Goal: Task Accomplishment & Management: Complete application form

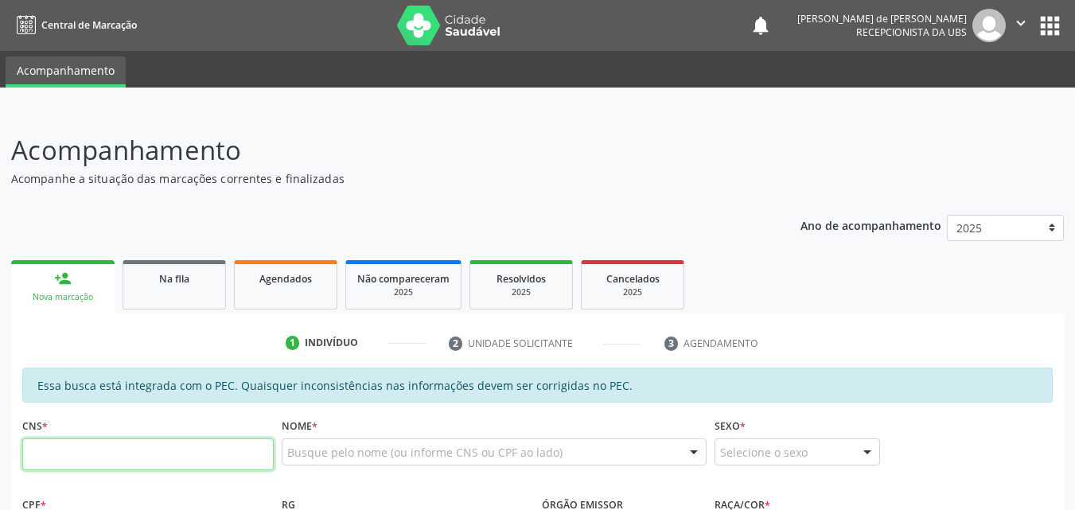
click at [125, 452] on input "text" at bounding box center [147, 454] width 251 height 32
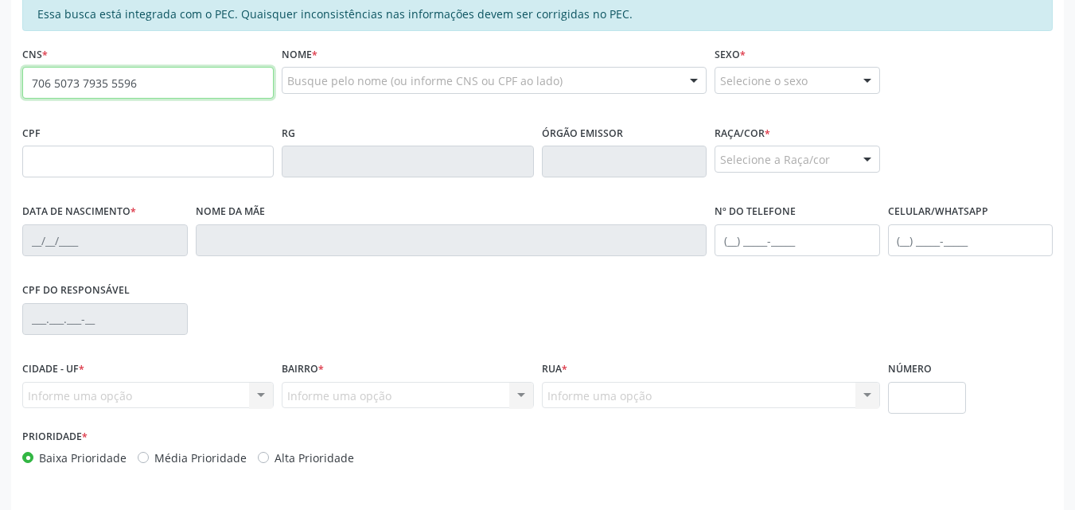
type input "706 5073 7935 5596"
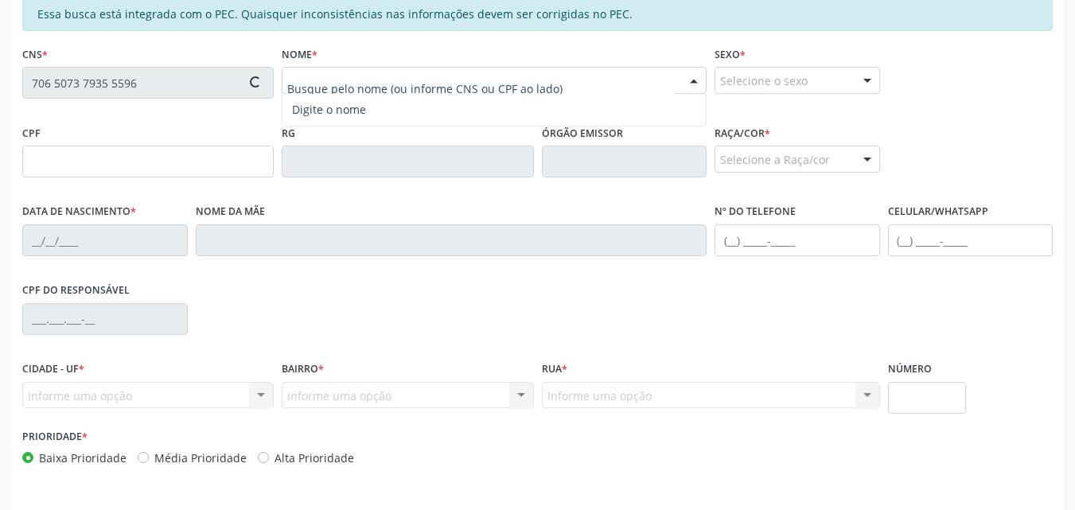
type input "258.935.644-72"
type input "0[DATE]"
type input "[PERSON_NAME]"
type input "[PHONE_NUMBER]"
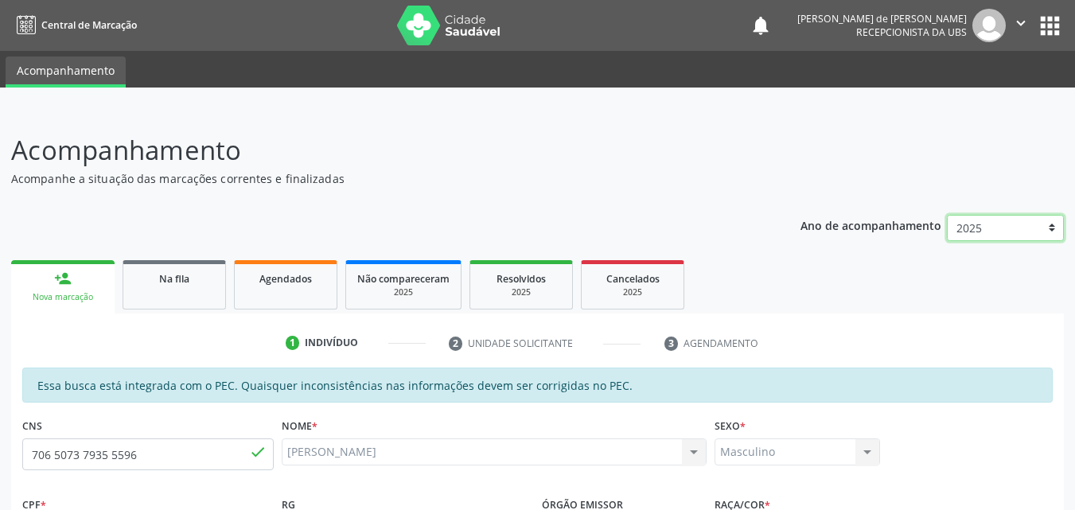
scroll to position [421, 0]
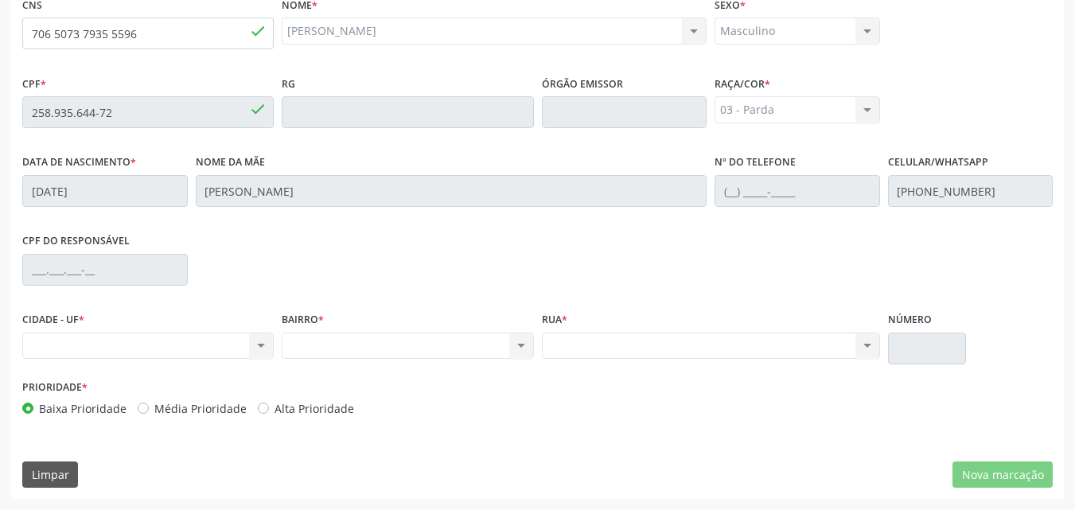
click at [138, 334] on div "Nenhum resultado encontrado para: " " Não há nenhuma opção para ser exibida." at bounding box center [147, 346] width 251 height 27
click at [74, 350] on div "Nenhum resultado encontrado para: " " Não há nenhuma opção para ser exibida." at bounding box center [147, 346] width 251 height 27
click at [75, 349] on div "Nenhum resultado encontrado para: " " Não há nenhuma opção para ser exibida." at bounding box center [147, 346] width 251 height 27
drag, startPoint x: 76, startPoint y: 33, endPoint x: 130, endPoint y: 27, distance: 54.4
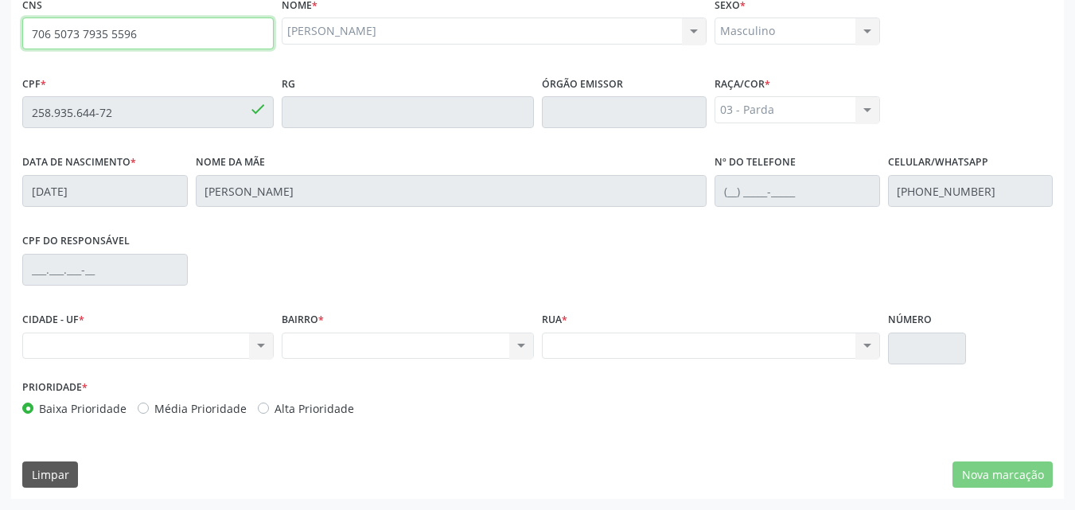
click at [134, 27] on input "706 5073 7935 5596" at bounding box center [147, 34] width 251 height 32
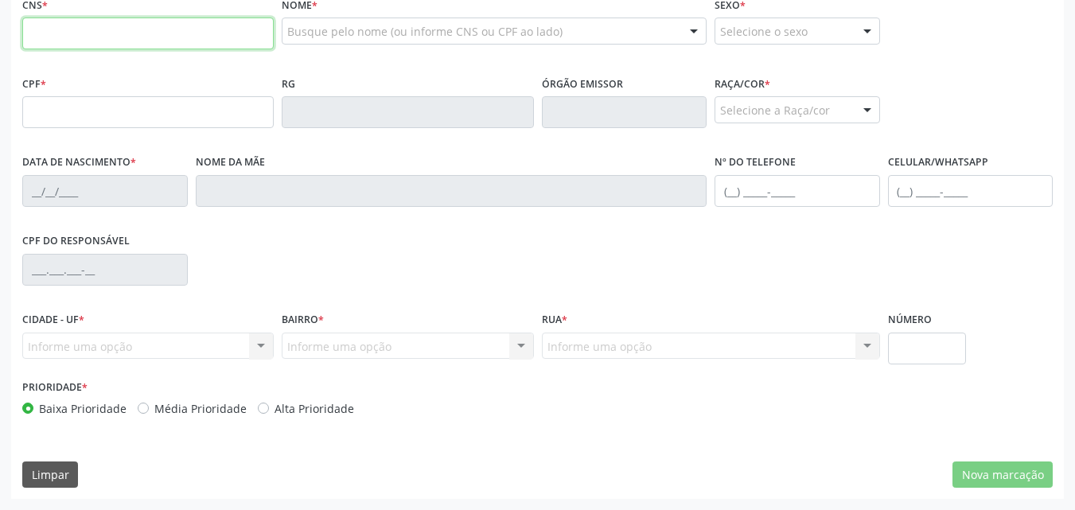
scroll to position [49, 0]
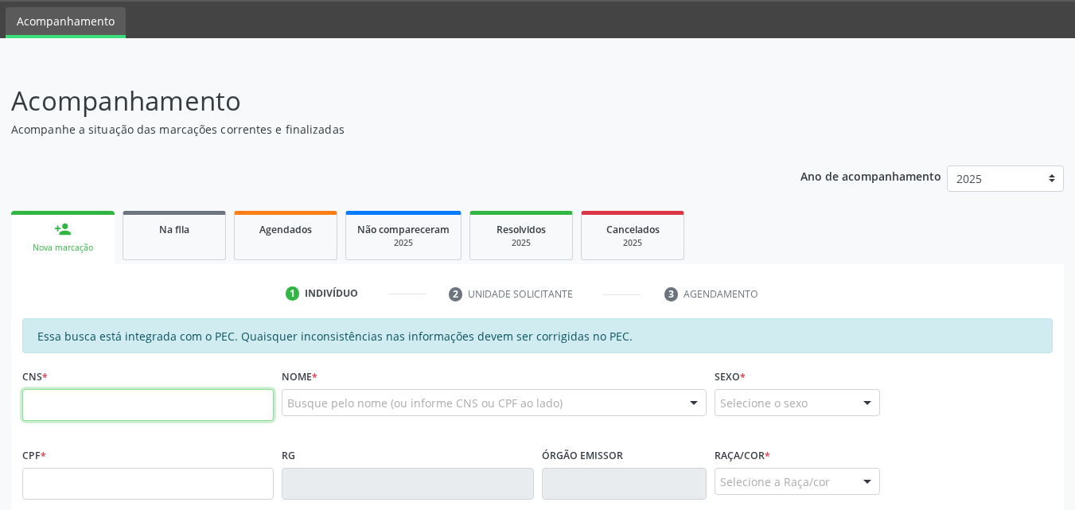
paste input "706 5073 7935 5596"
type input "706 5073 7935 5596"
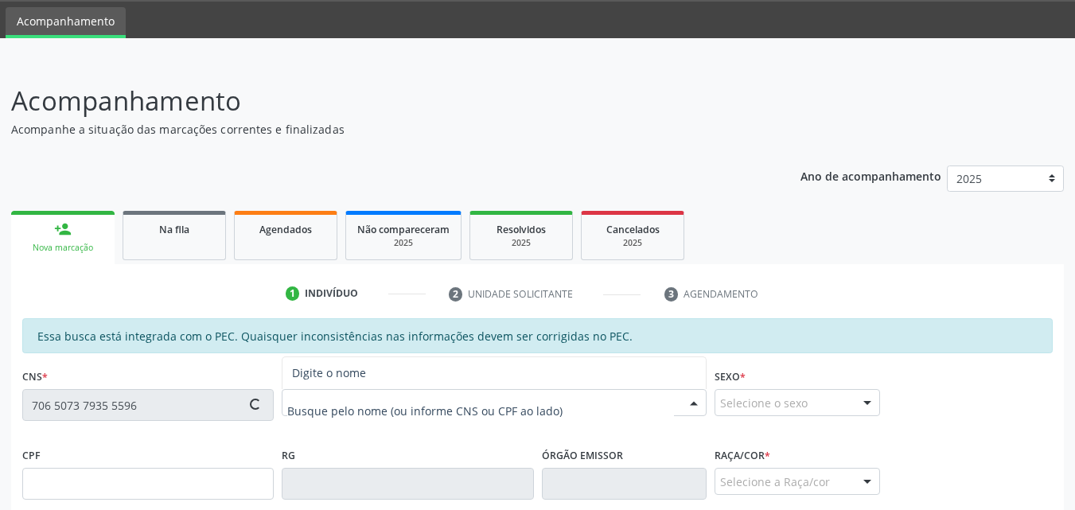
type input "258.935.644-72"
type input "05/03/1954"
type input "Otalia Teixeira de Melo"
type input "(82) 99107-2719"
type input "S/N"
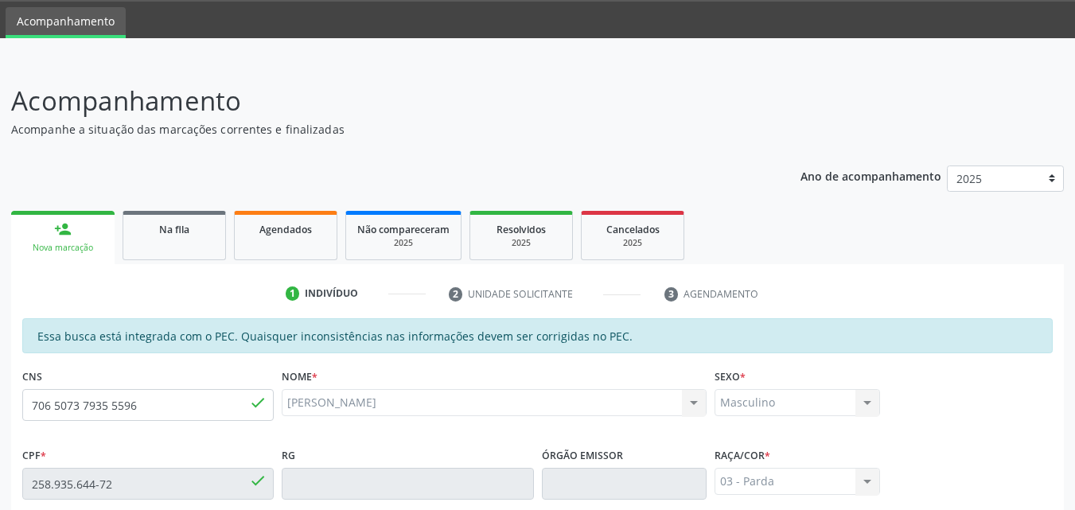
scroll to position [421, 0]
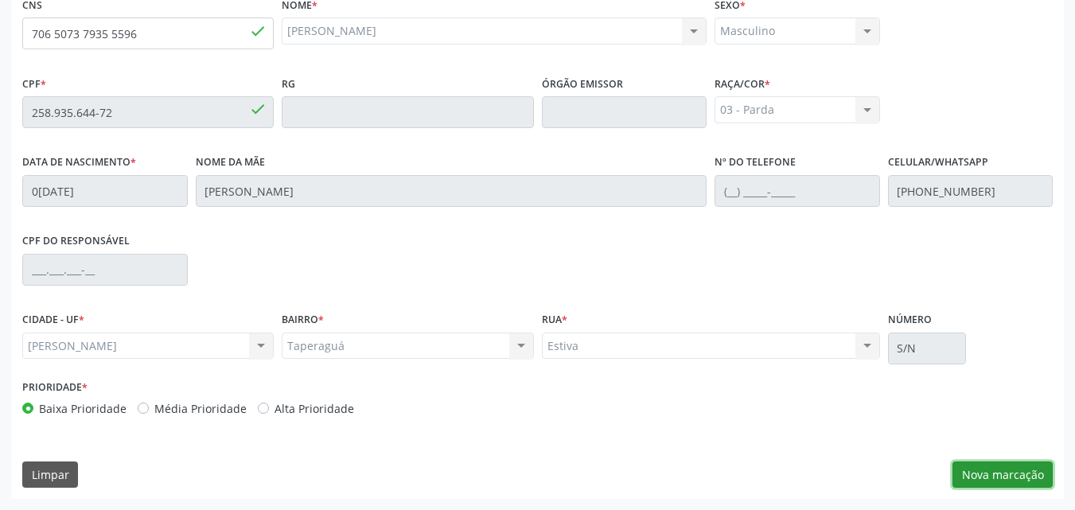
click at [986, 469] on button "Nova marcação" at bounding box center [1002, 475] width 100 height 27
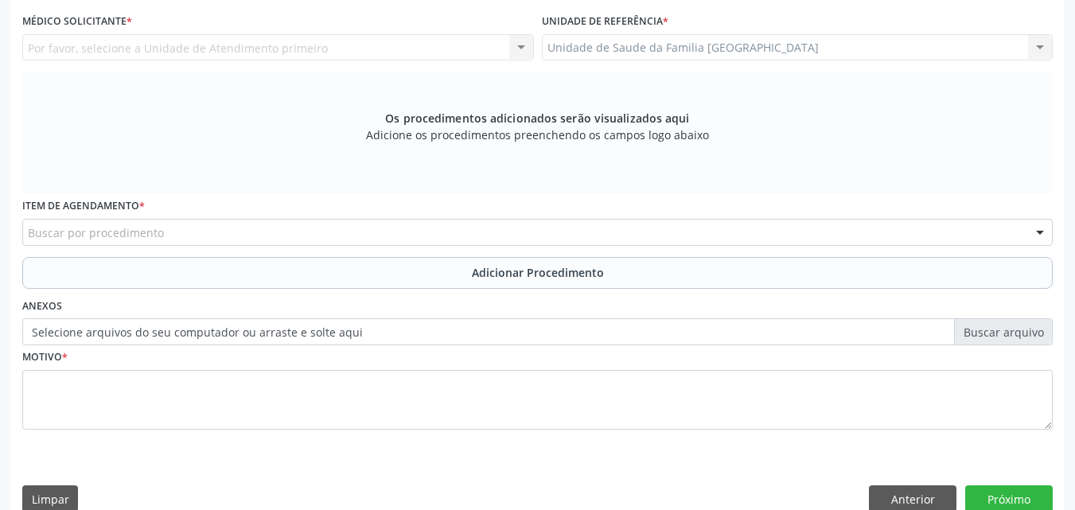
scroll to position [49, 0]
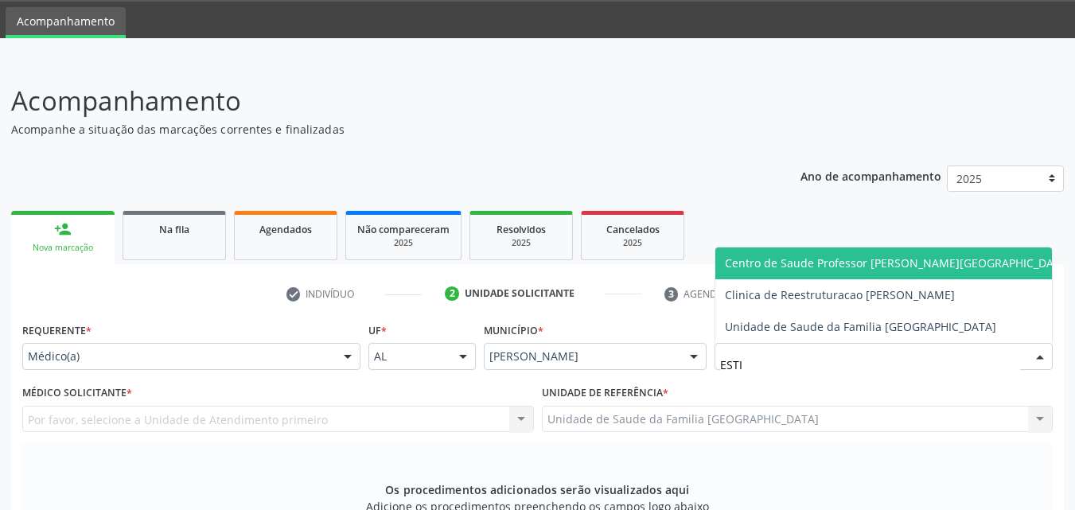
type input "ESTIV"
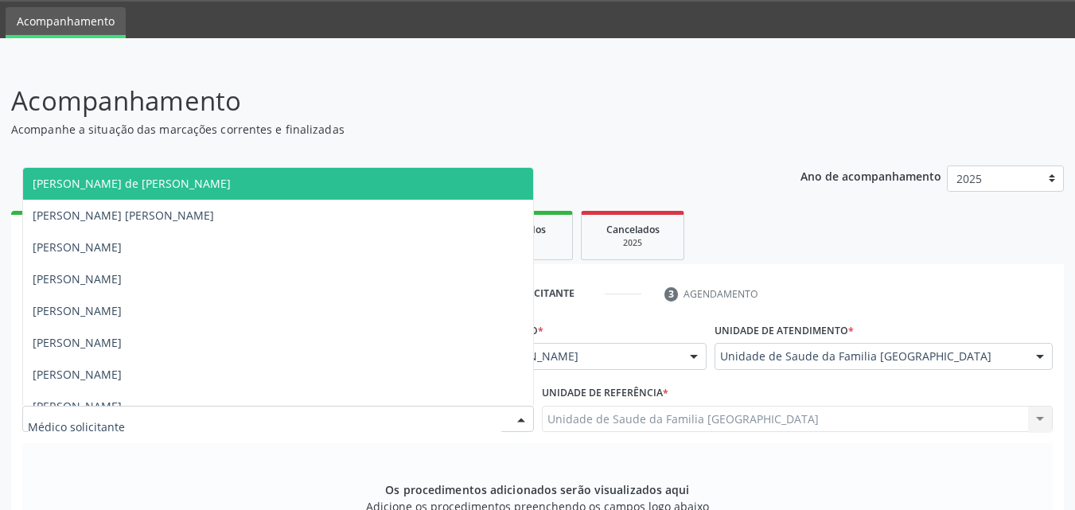
click at [129, 425] on div at bounding box center [278, 419] width 512 height 27
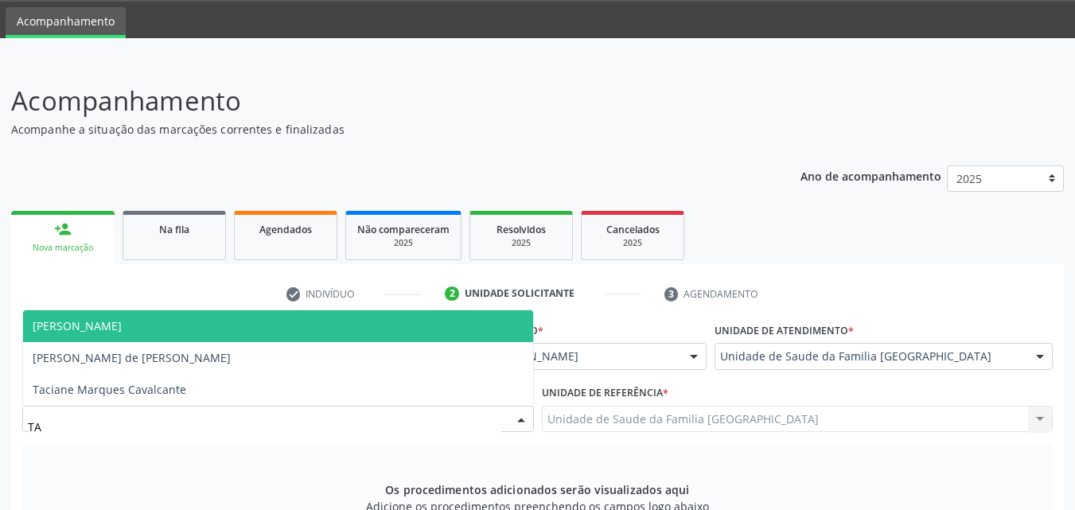
type input "TAC"
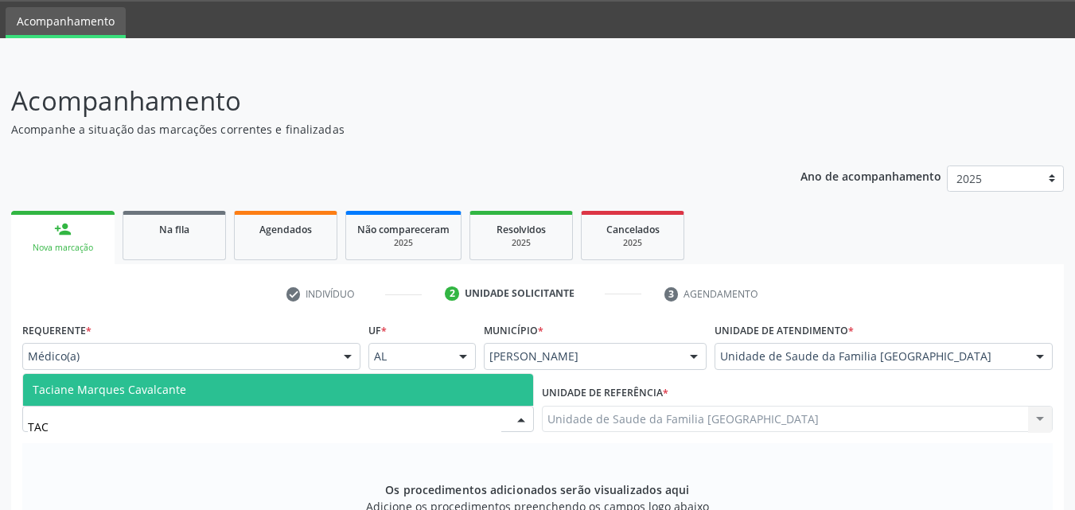
click at [231, 380] on span "Taciane Marques Cavalcante" at bounding box center [278, 390] width 510 height 32
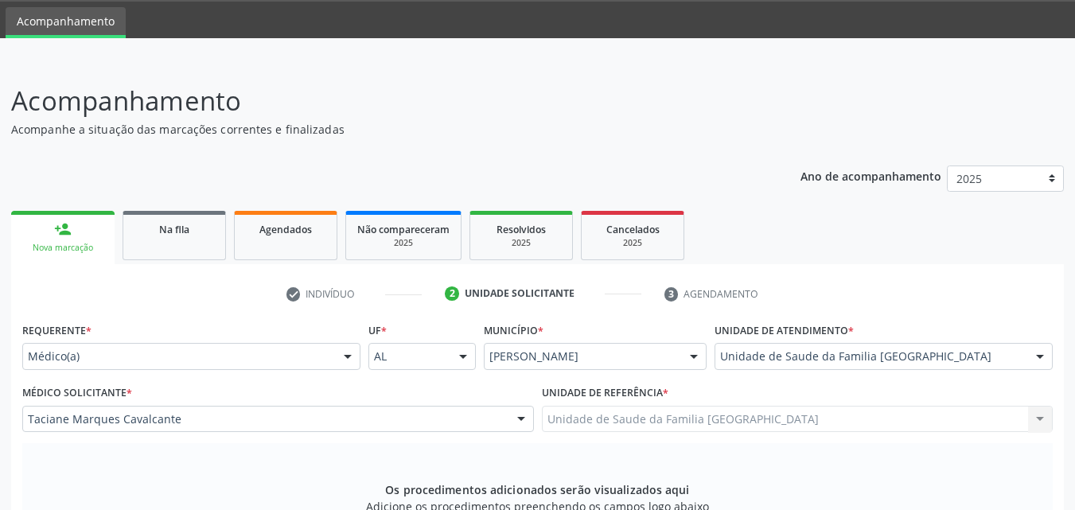
scroll to position [421, 0]
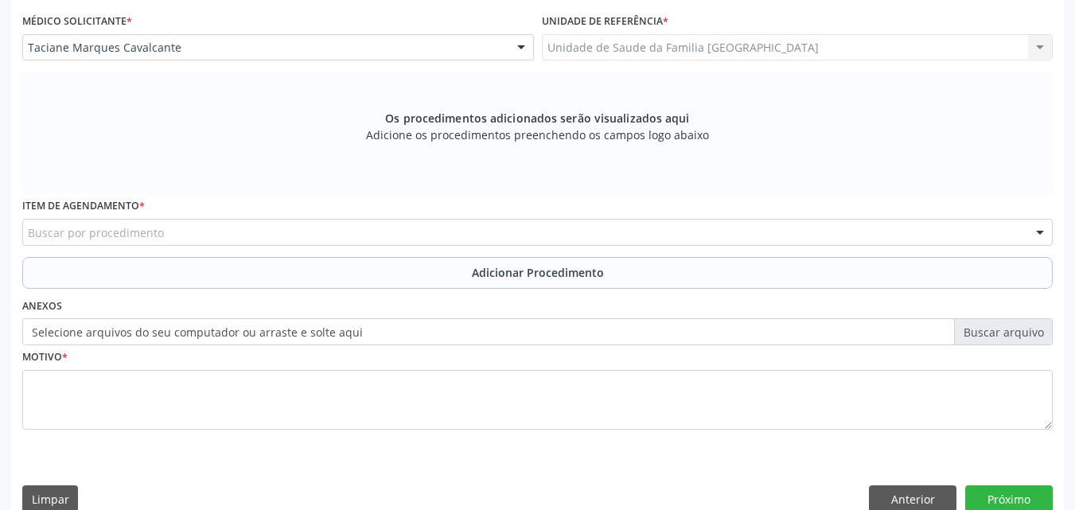
click at [238, 232] on div "Buscar por procedimento" at bounding box center [537, 232] width 1030 height 27
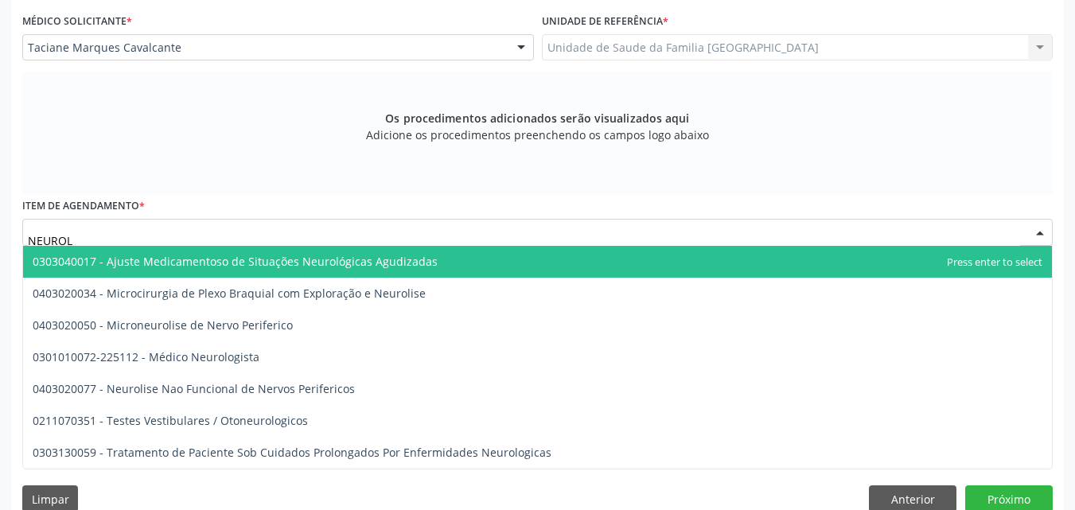
type input "NEUROLO"
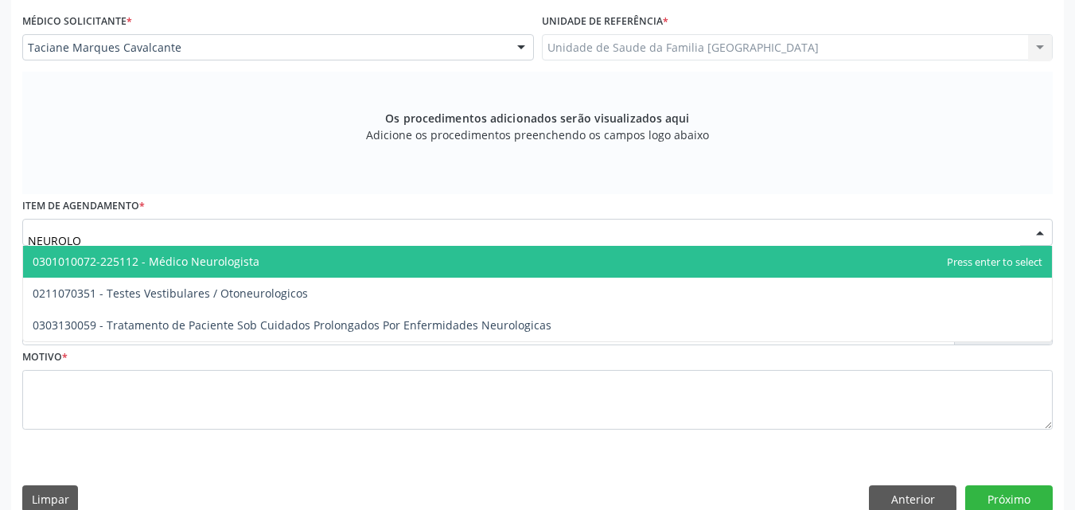
click at [224, 257] on span "0301010072-225112 - Médico Neurologista" at bounding box center [146, 261] width 227 height 15
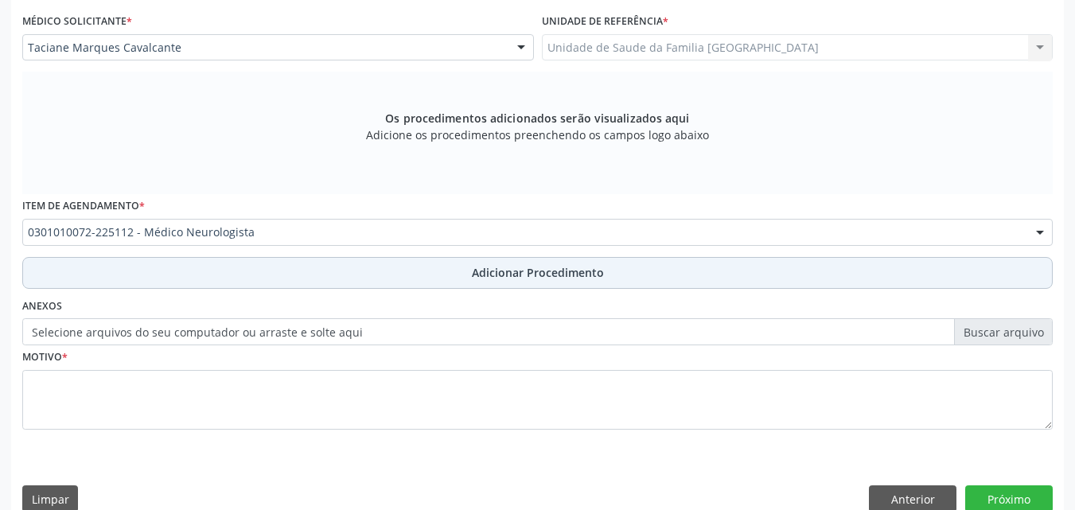
click at [213, 286] on button "Adicionar Procedimento" at bounding box center [537, 273] width 1030 height 32
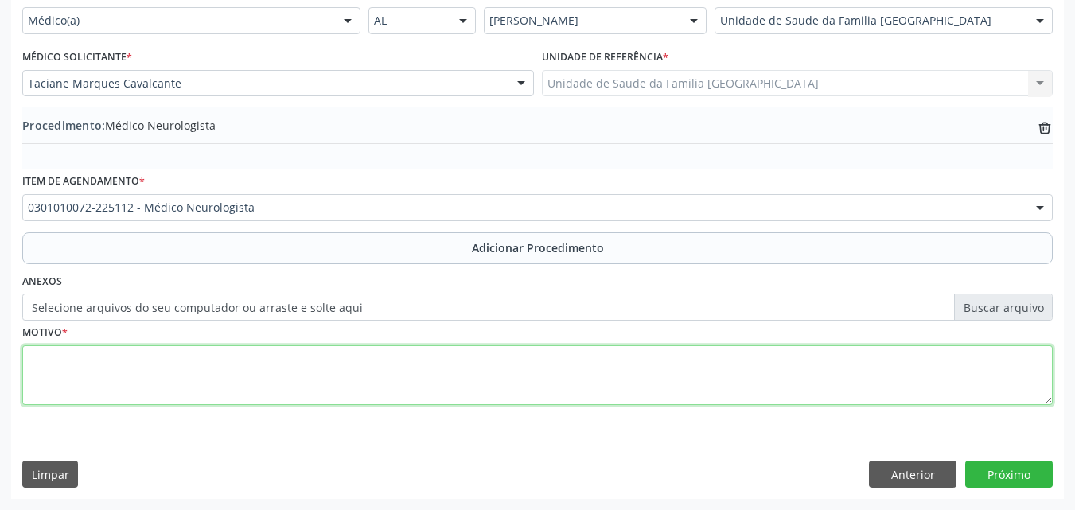
click at [137, 379] on textarea at bounding box center [537, 375] width 1030 height 60
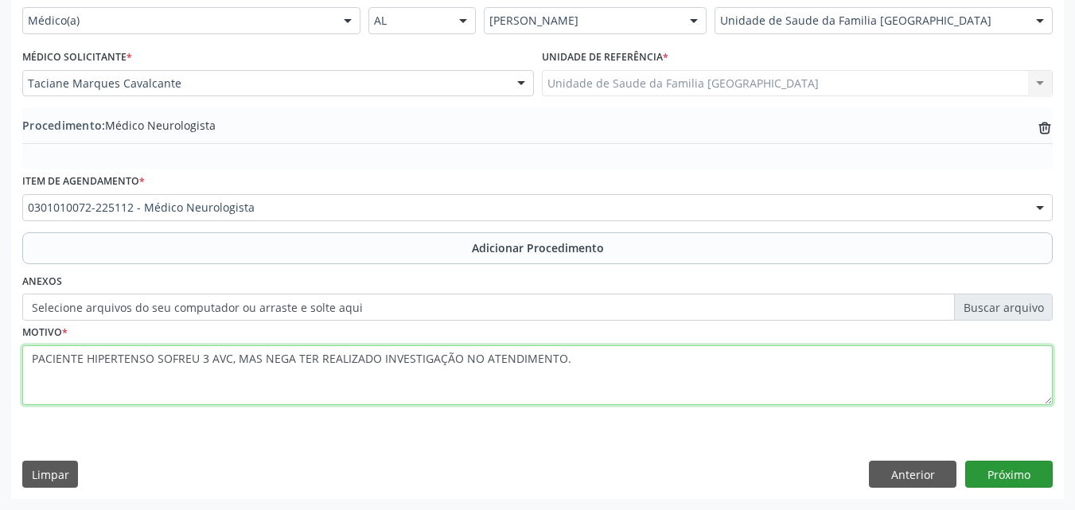
type textarea "PACIENTE HIPERTENSO SOFREU 3 AVC, MAS NEGA TER REALIZADO INVESTIGAÇÃO NO ATENDI…"
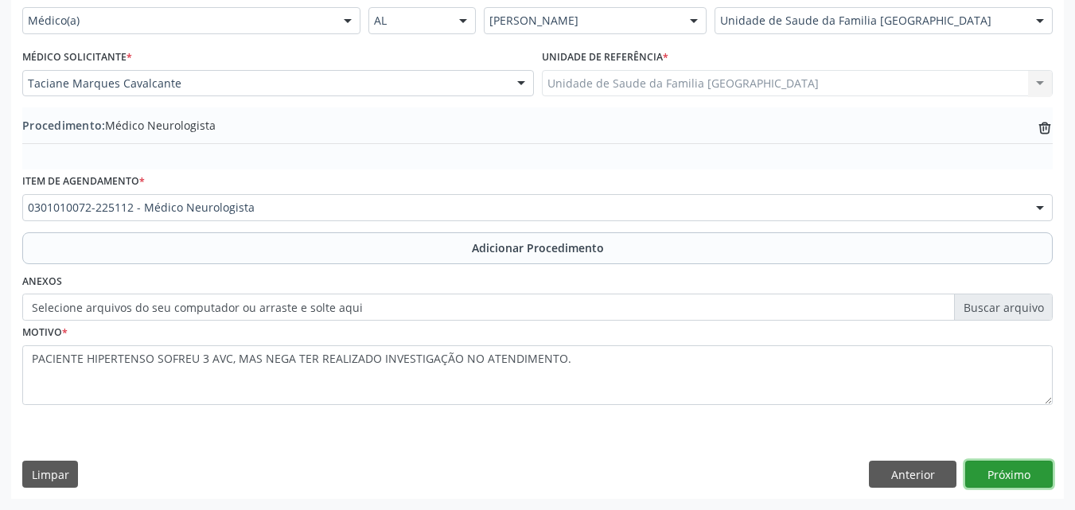
click at [985, 477] on button "Próximo" at bounding box center [1009, 474] width 88 height 27
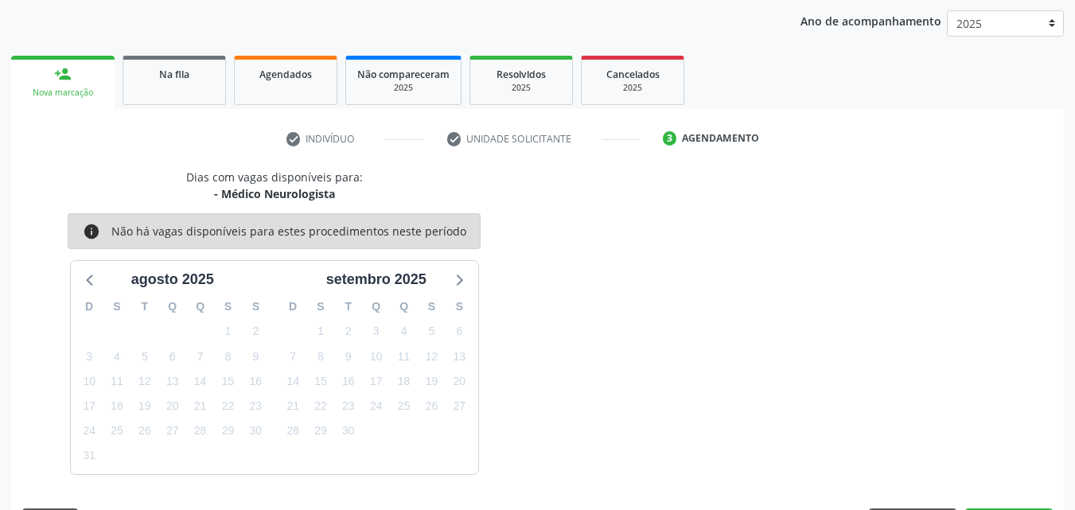
scroll to position [251, 0]
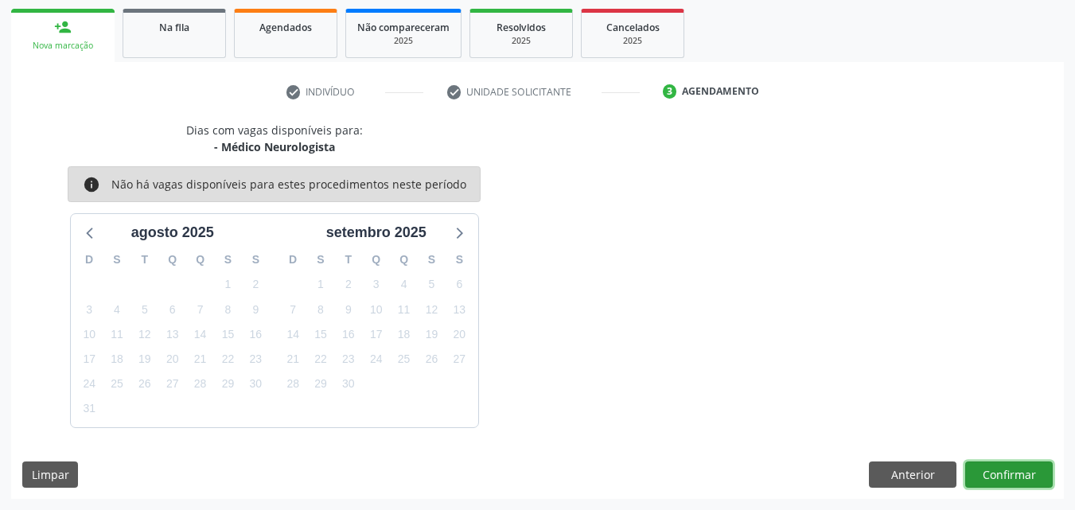
click at [985, 477] on button "Confirmar" at bounding box center [1009, 475] width 88 height 27
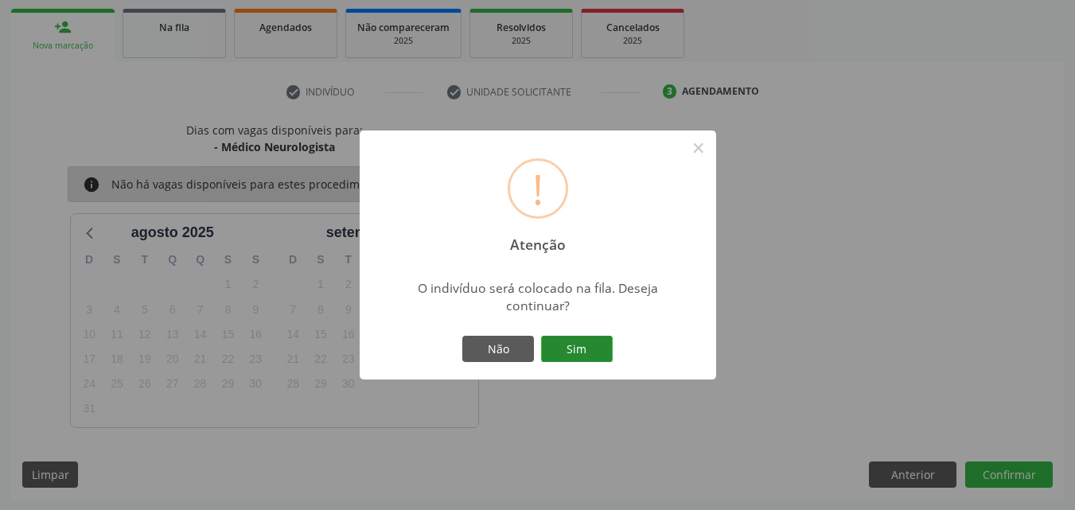
click at [571, 340] on button "Sim" at bounding box center [577, 349] width 72 height 27
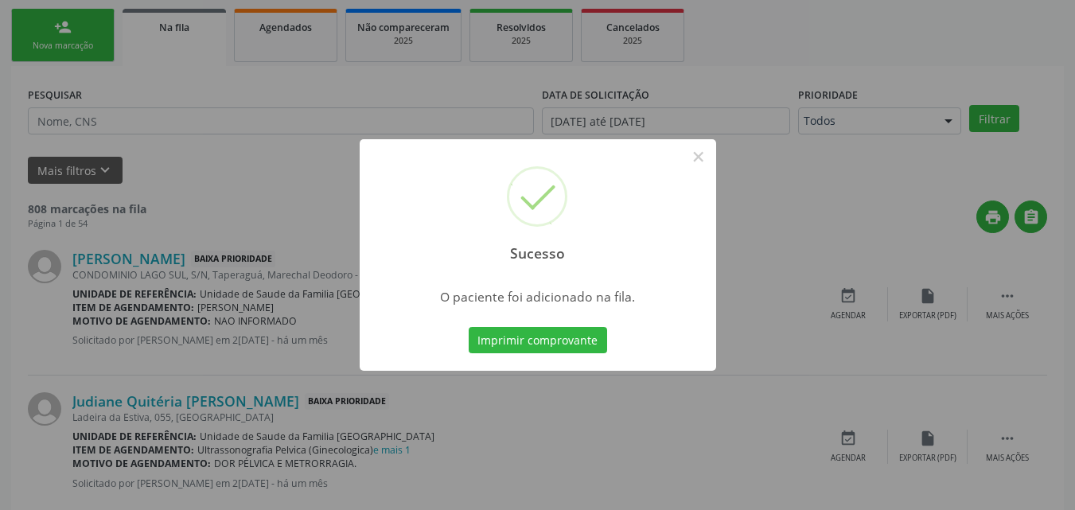
scroll to position [37, 0]
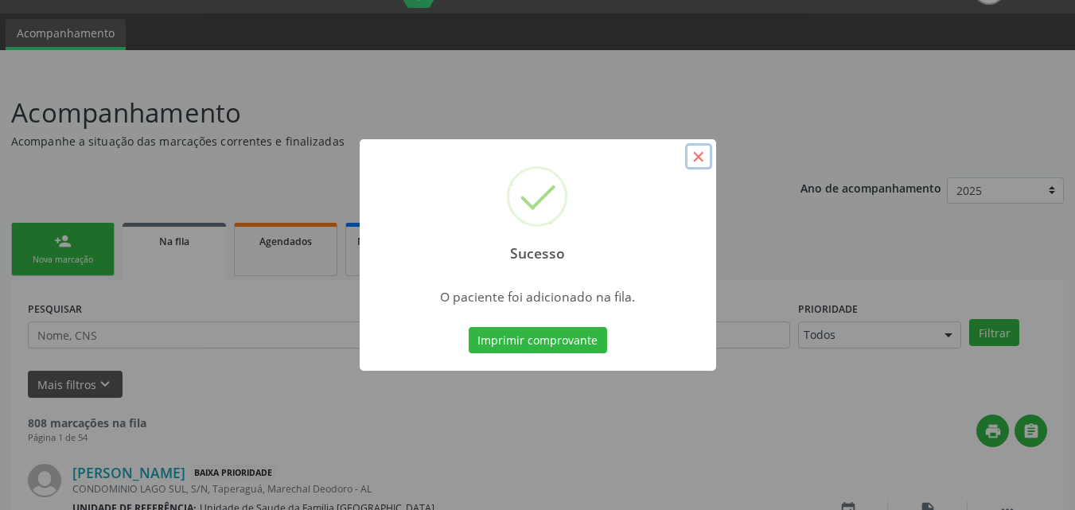
click at [700, 159] on button "×" at bounding box center [698, 156] width 27 height 27
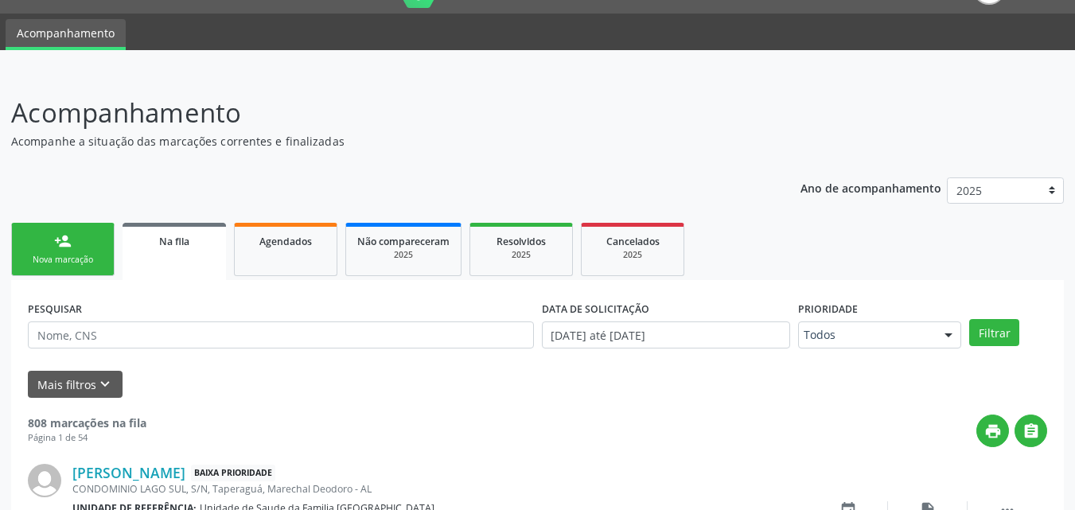
click at [59, 223] on link "person_add Nova marcação" at bounding box center [62, 249] width 103 height 53
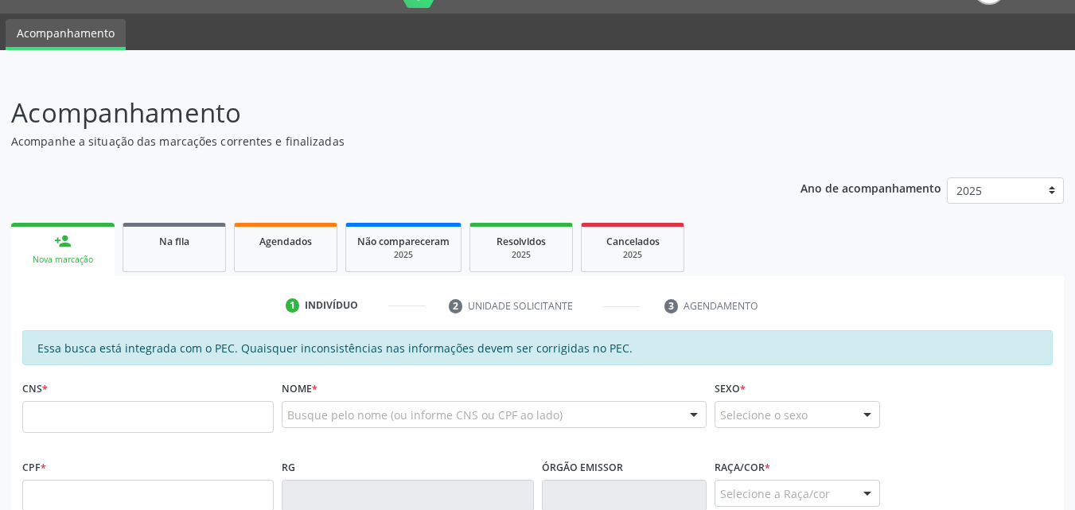
click at [65, 248] on div "person_add" at bounding box center [63, 241] width 18 height 18
click at [143, 420] on input "text" at bounding box center [147, 417] width 251 height 32
type input "701 8002 1832 1975"
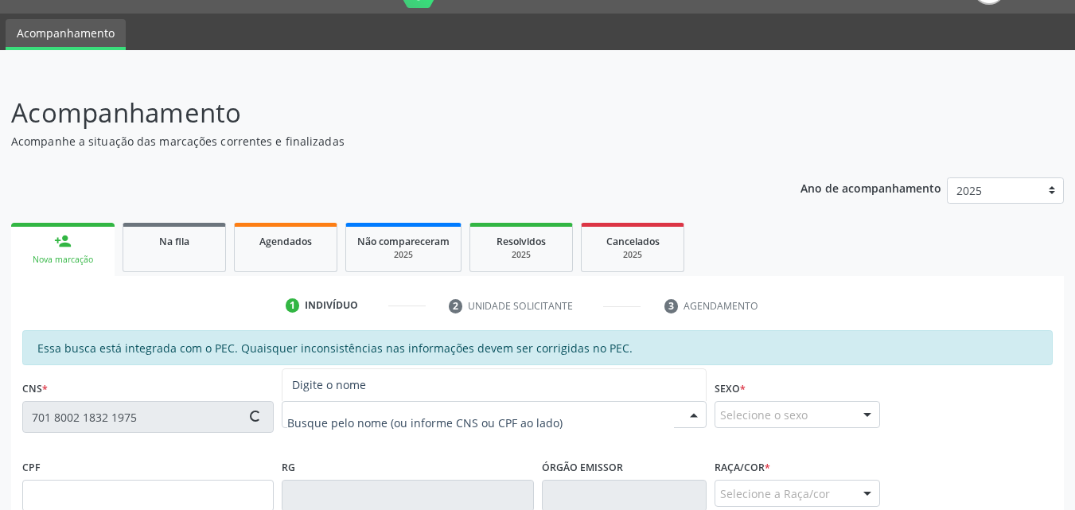
type input "725.417.844-49"
type input "03/06/1967"
type input "Cícera Maria da Conceicao"
type input "(82) 99933-4874"
type input "S/N"
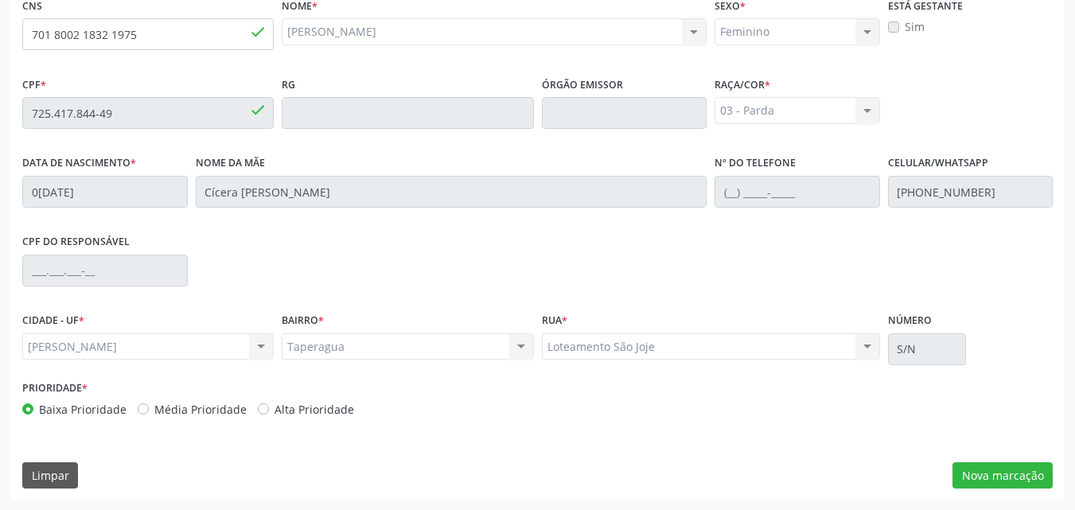
scroll to position [421, 0]
click at [1008, 468] on button "Nova marcação" at bounding box center [1002, 475] width 100 height 27
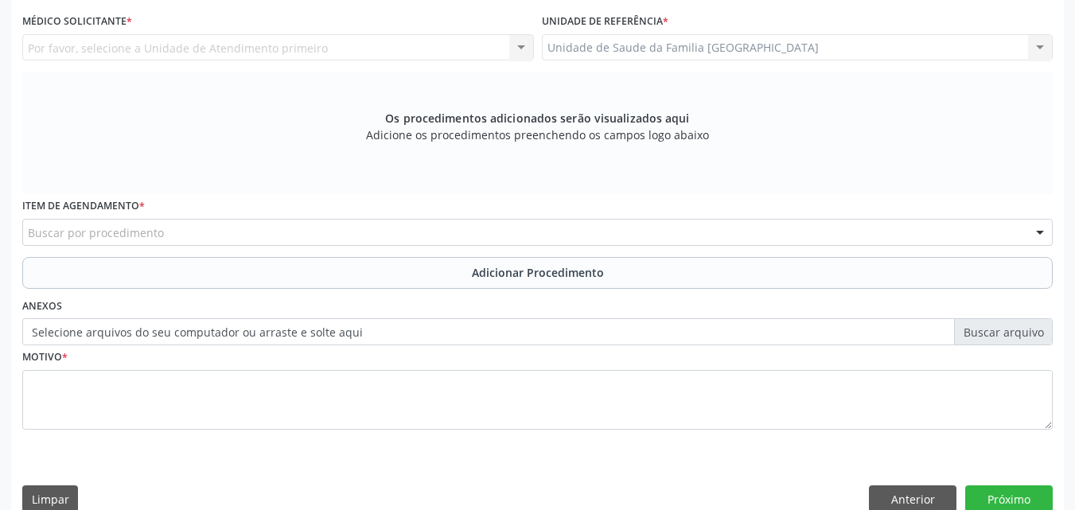
scroll to position [49, 0]
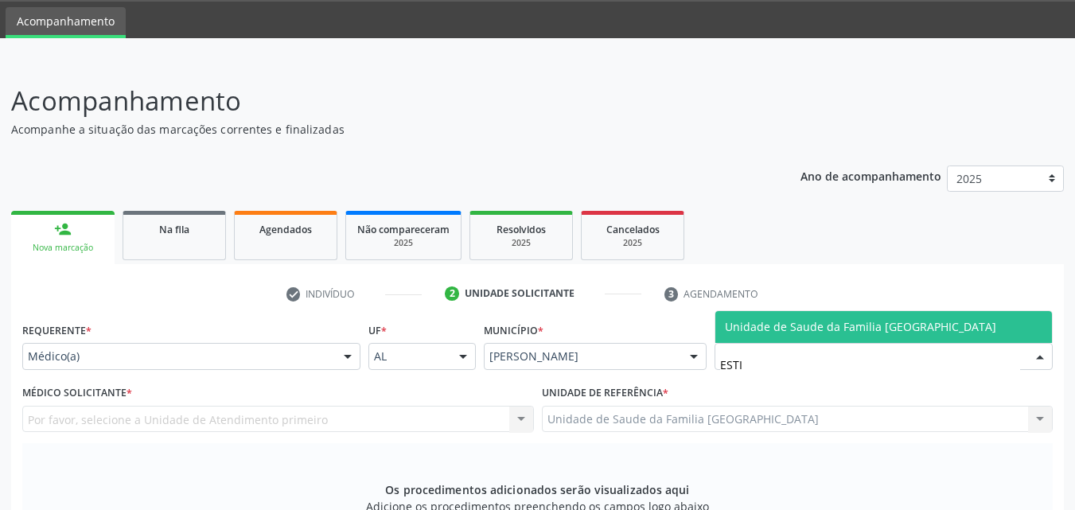
type input "ESTIV"
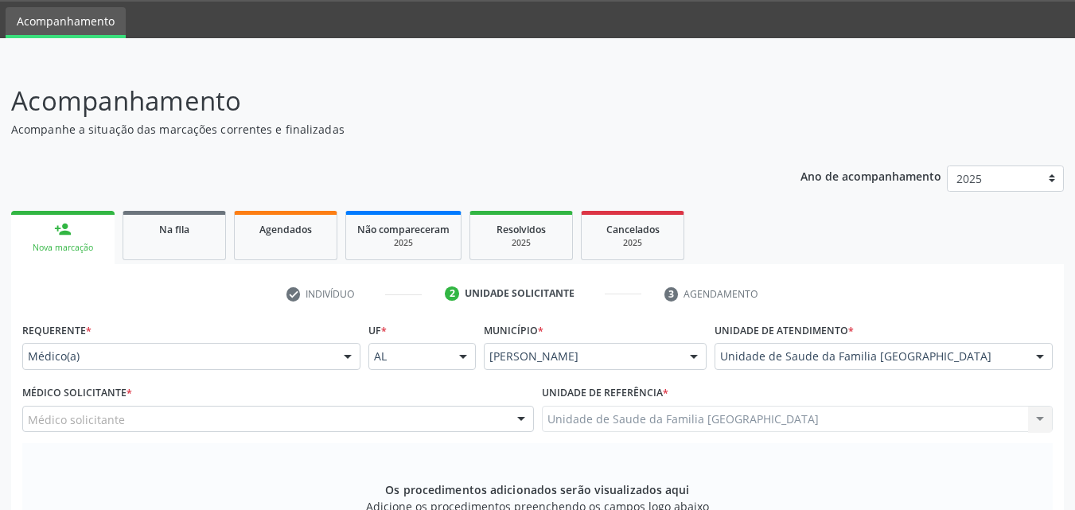
click at [163, 416] on div "Médico solicitante" at bounding box center [278, 419] width 512 height 27
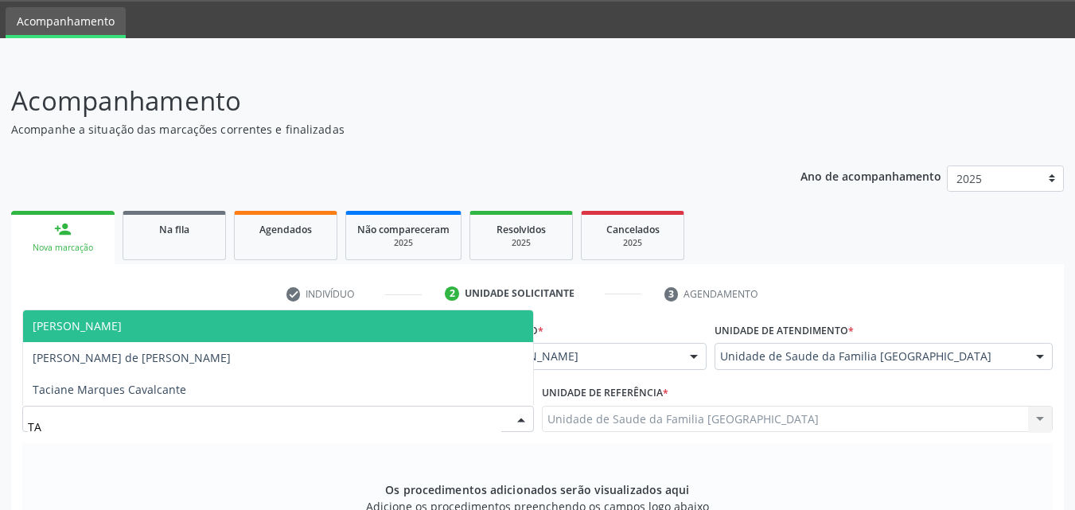
type input "TAC"
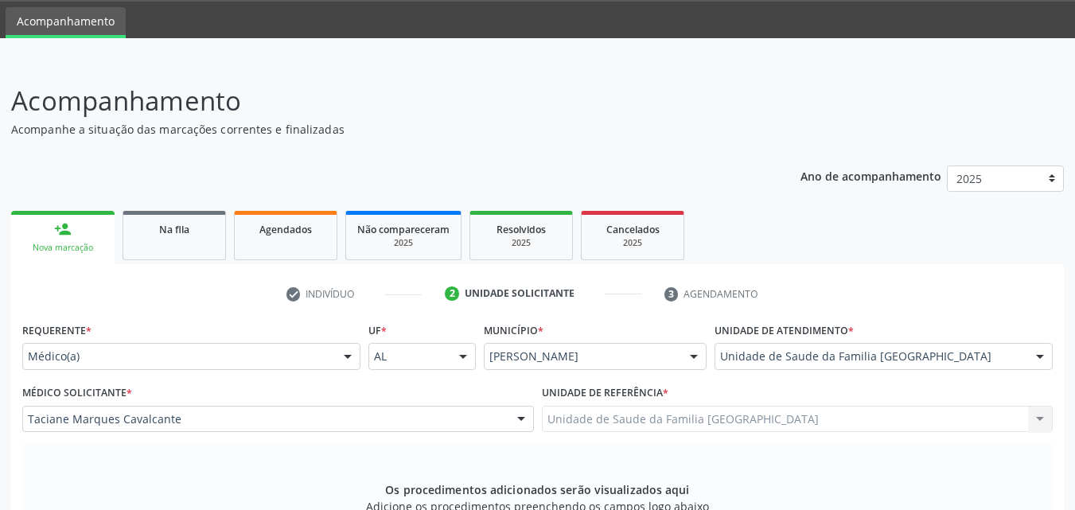
scroll to position [421, 0]
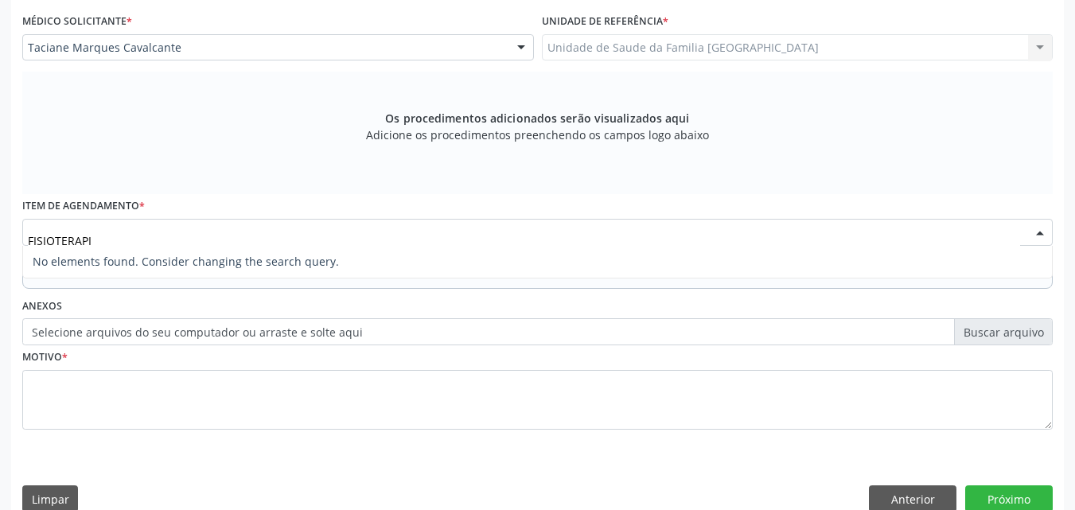
type input "FISIOTERAP"
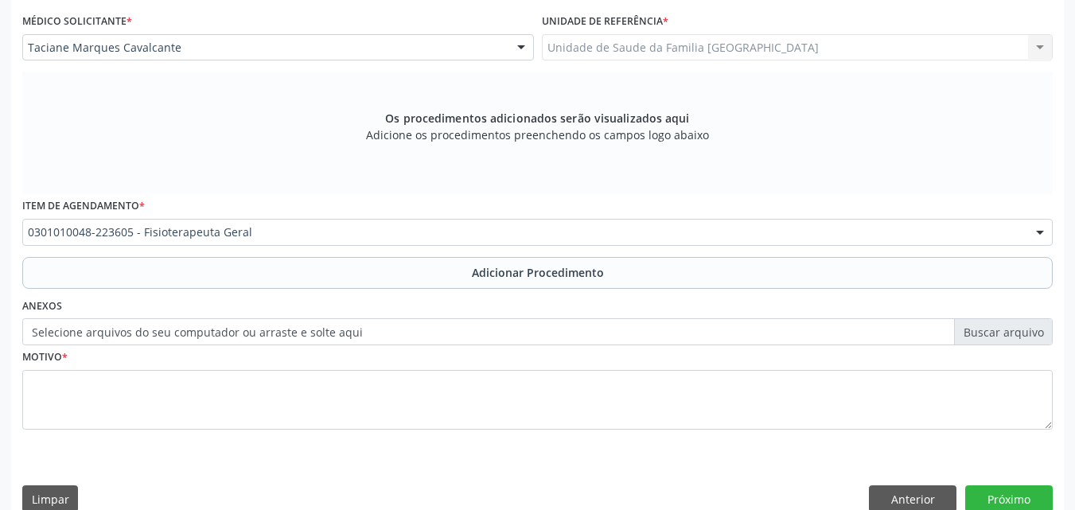
scroll to position [0, 0]
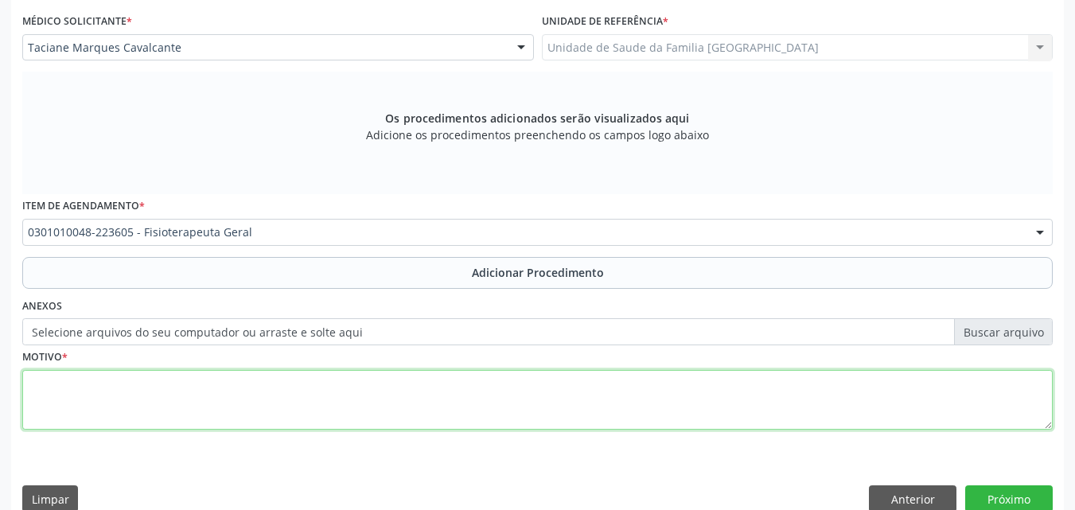
click at [125, 384] on textarea at bounding box center [537, 400] width 1030 height 60
type textarea "f"
type textarea "FISIOTERAPIA MOTORA."
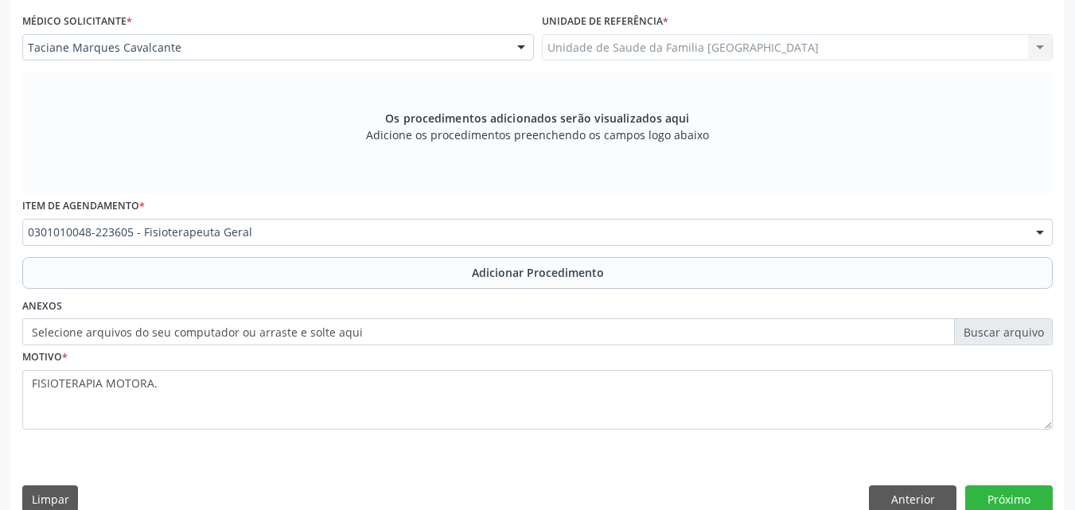
click at [1023, 485] on div "Requerente * Médico(a) Médico(a) Enfermeiro(a) Paciente Nenhum resultado encont…" at bounding box center [537, 235] width 1053 height 576
click at [1022, 497] on button "Próximo" at bounding box center [1009, 498] width 88 height 27
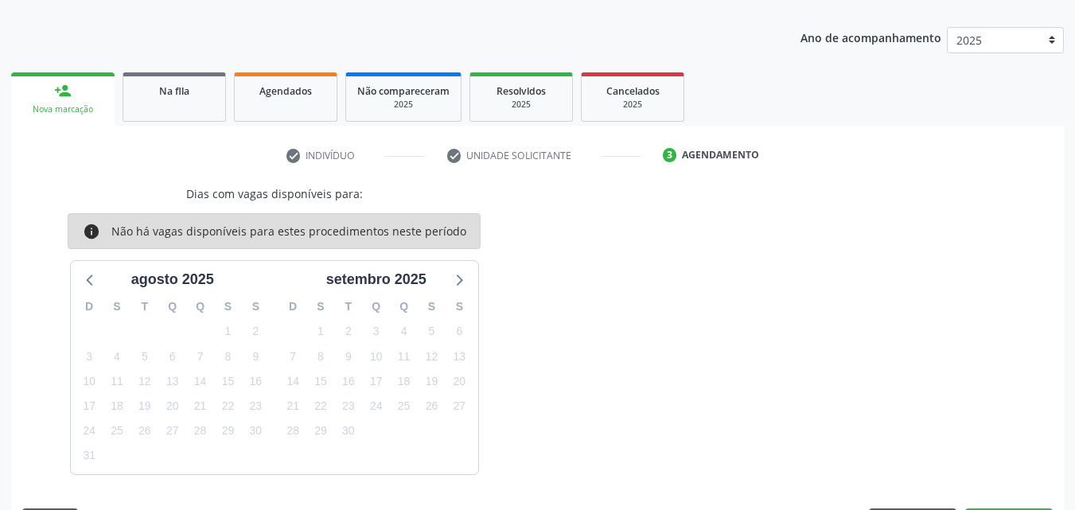
scroll to position [235, 0]
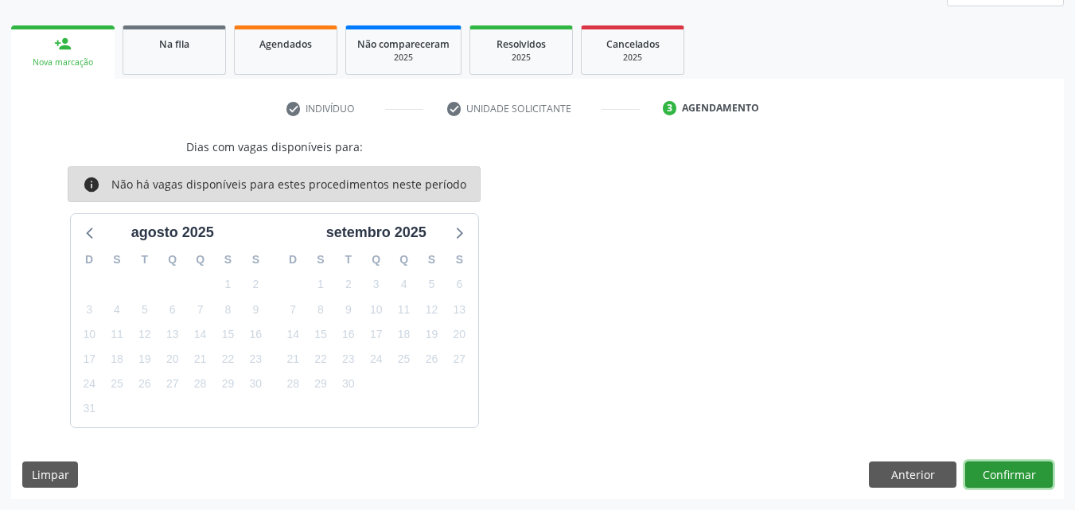
click at [1013, 479] on button "Confirmar" at bounding box center [1009, 475] width 88 height 27
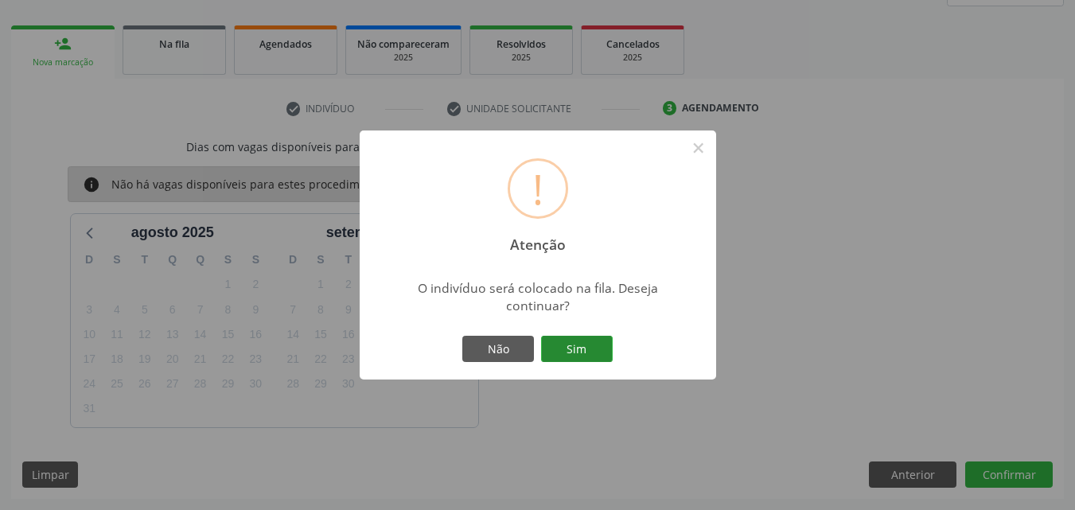
click at [595, 356] on button "Sim" at bounding box center [577, 349] width 72 height 27
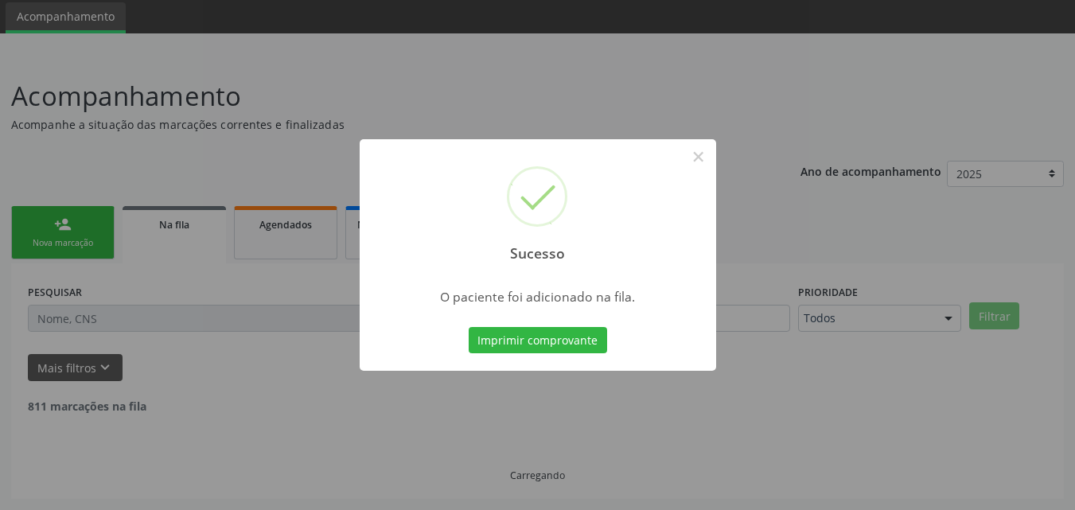
scroll to position [37, 0]
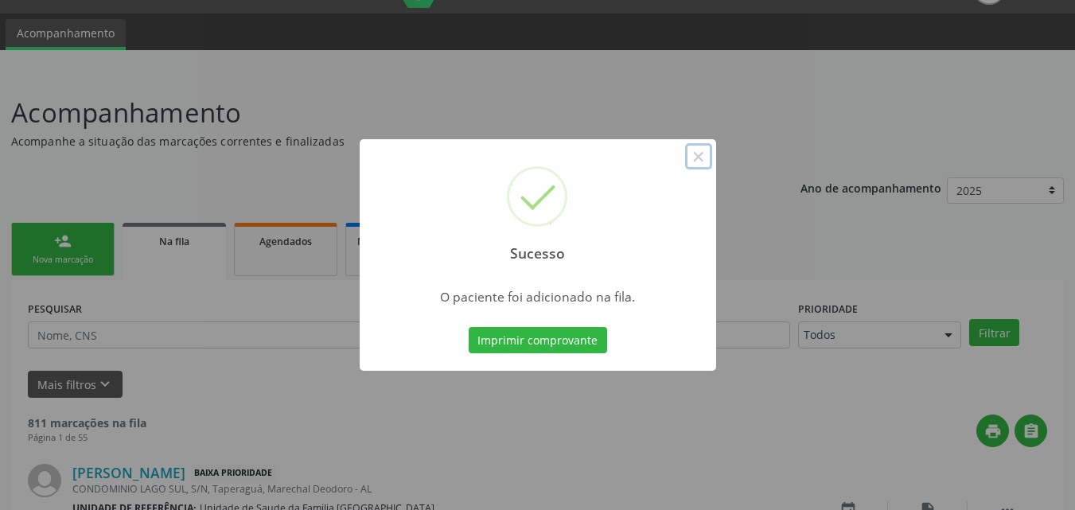
click at [692, 153] on button "×" at bounding box center [698, 156] width 27 height 27
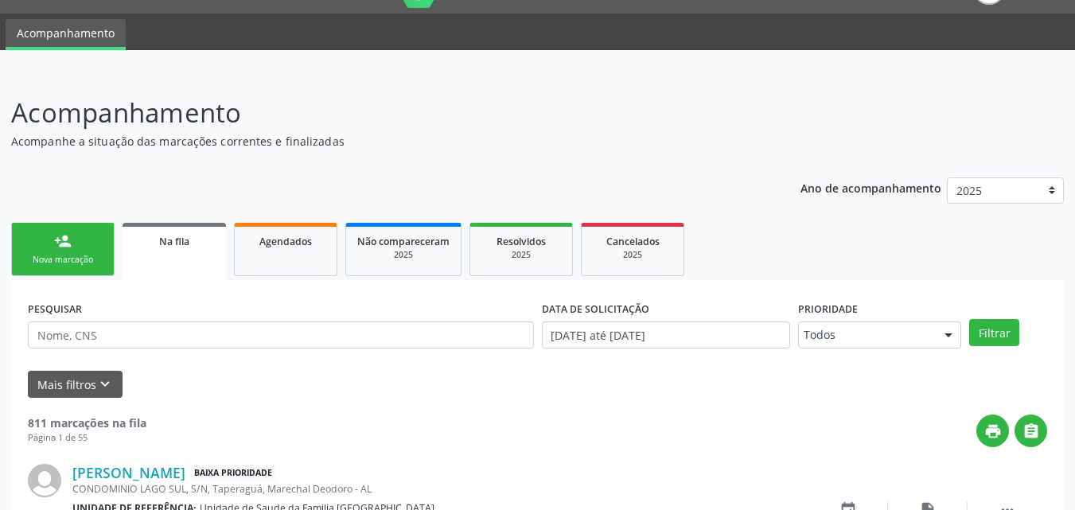
click at [63, 262] on div "Nova marcação" at bounding box center [63, 260] width 80 height 12
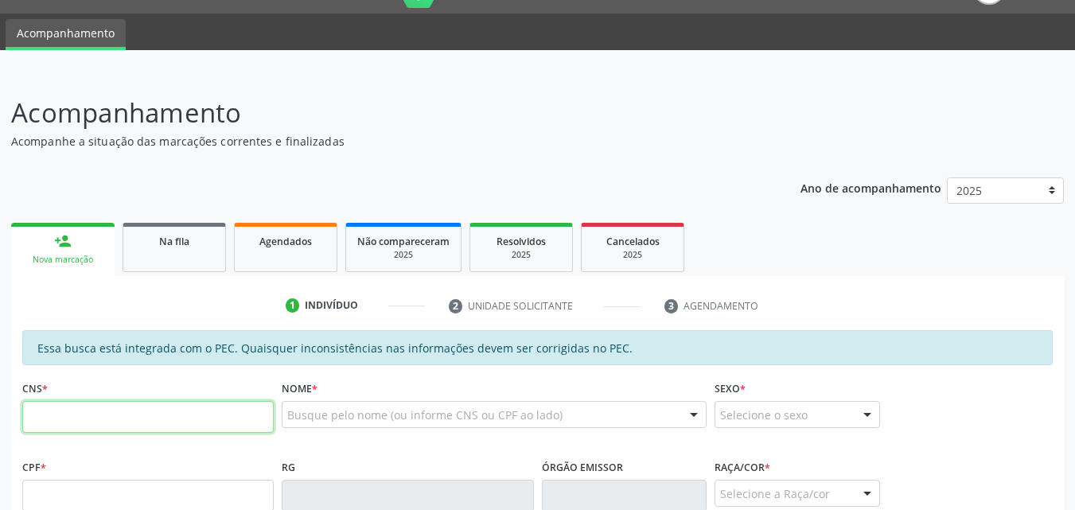
click at [84, 427] on input "text" at bounding box center [147, 417] width 251 height 32
type input "706 7075 1646 9111"
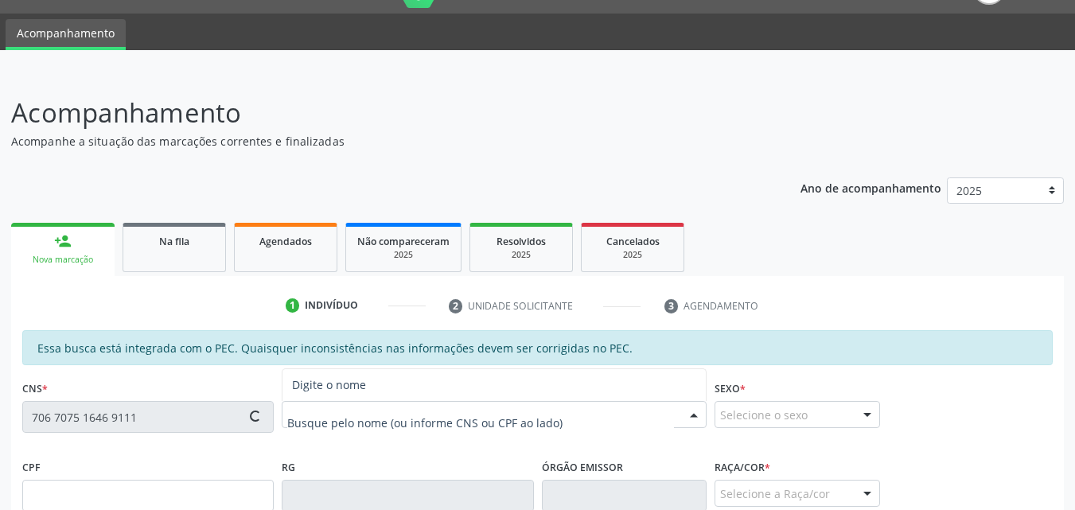
type input "080.218.534-76"
type input "24/08/1985"
type input "Maria Joleide da Conceicao"
type input "(82) 99830-7553"
type input "243"
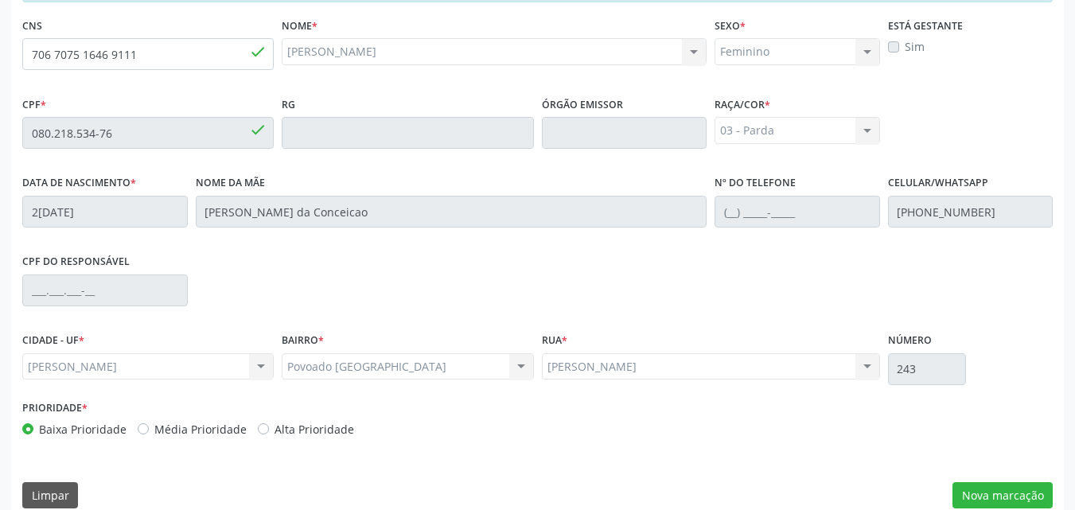
scroll to position [421, 0]
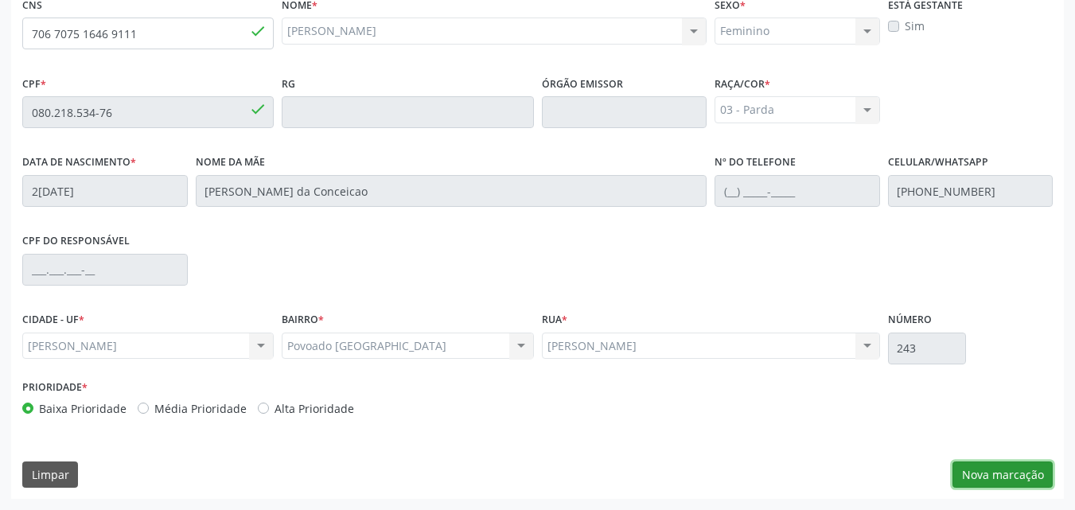
click at [1003, 483] on button "Nova marcação" at bounding box center [1002, 475] width 100 height 27
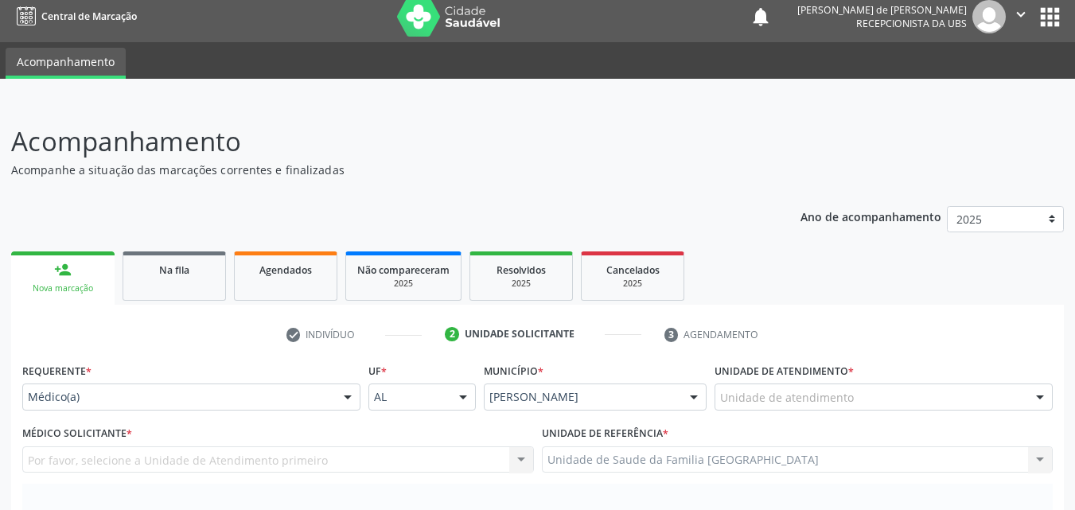
scroll to position [0, 0]
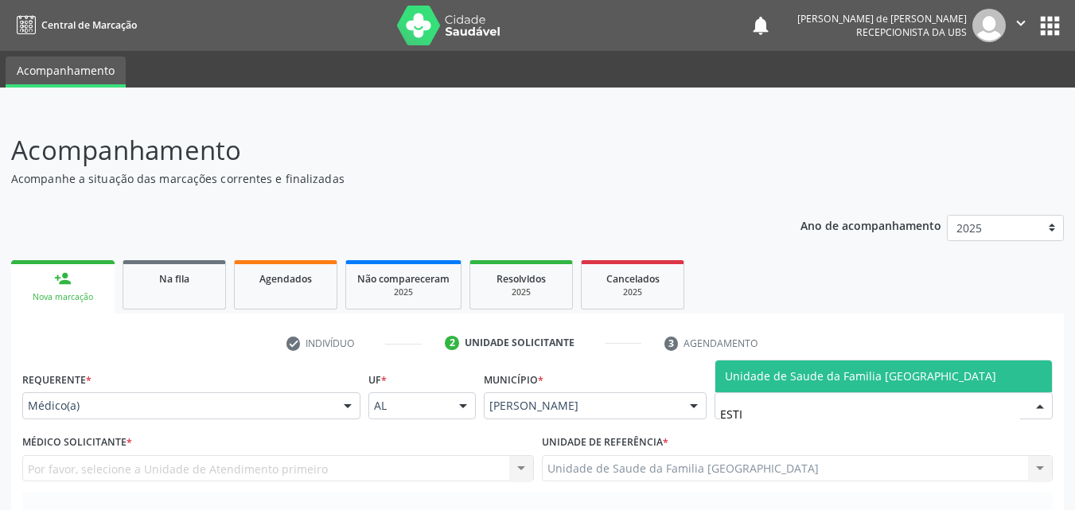
type input "ESTIV"
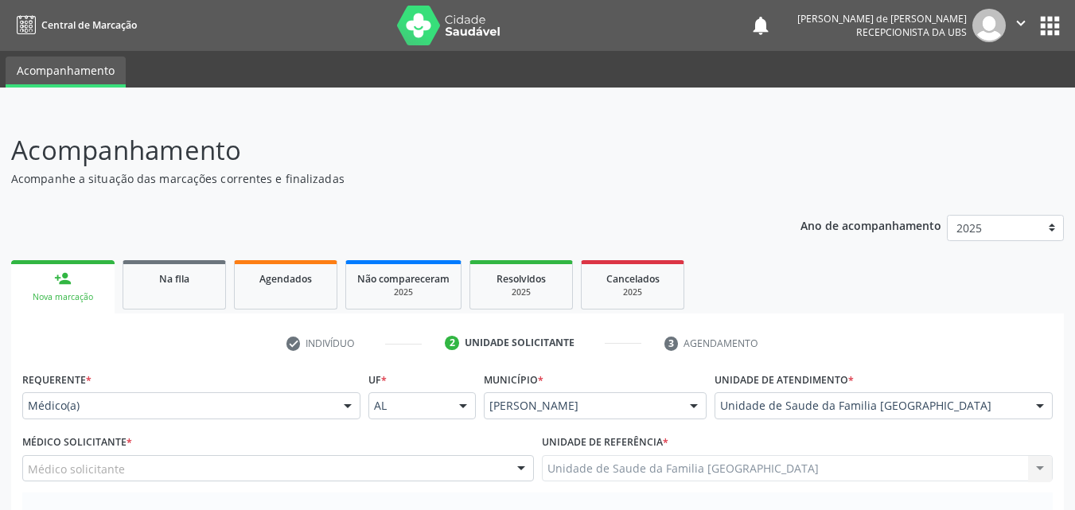
scroll to position [446, 0]
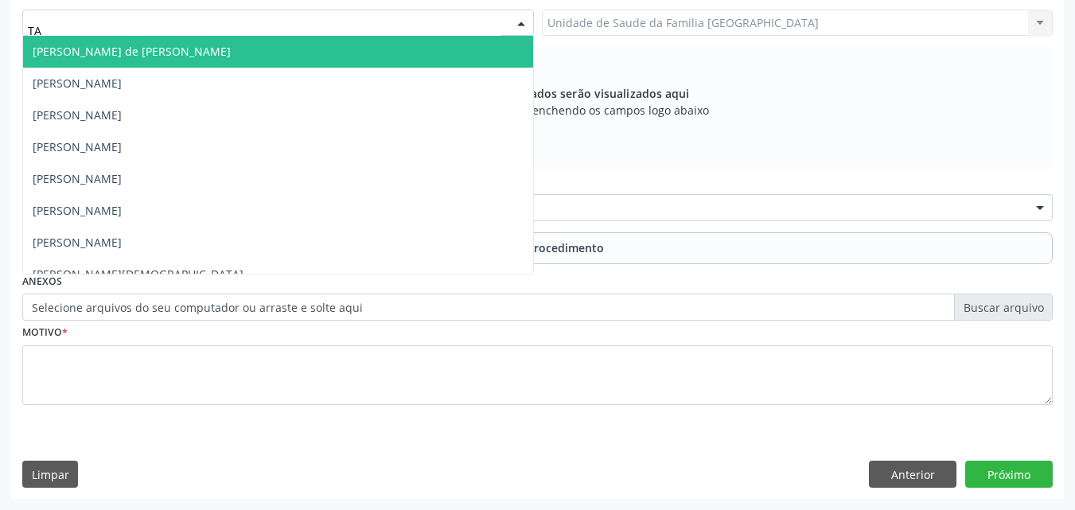
type input "TAC"
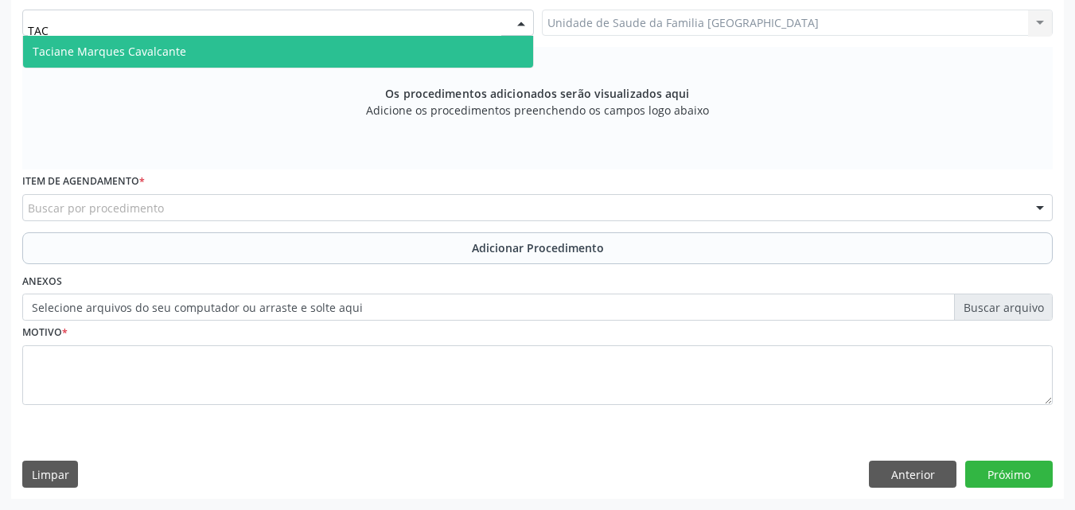
click at [93, 45] on span "Taciane Marques Cavalcante" at bounding box center [110, 51] width 154 height 15
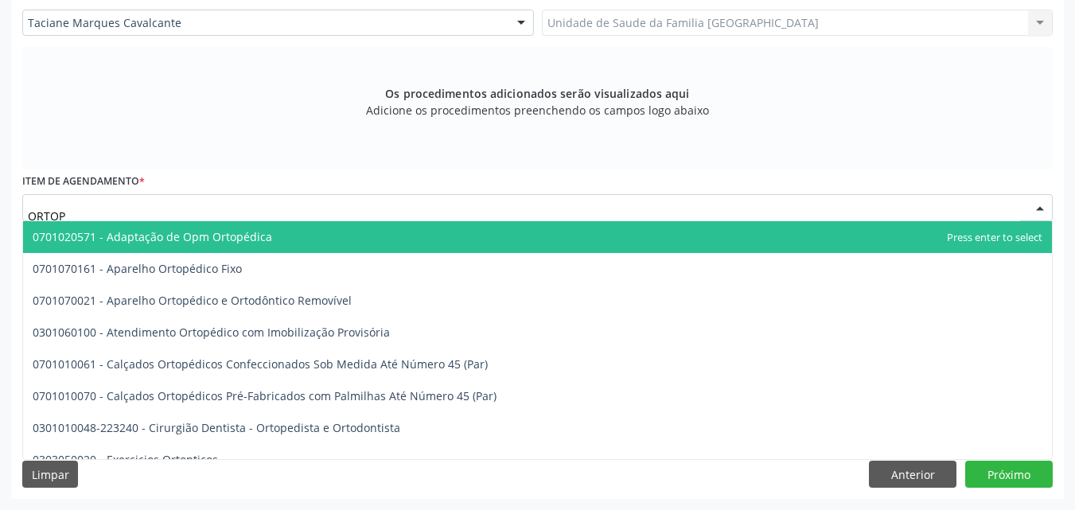
type input "ORTOPE"
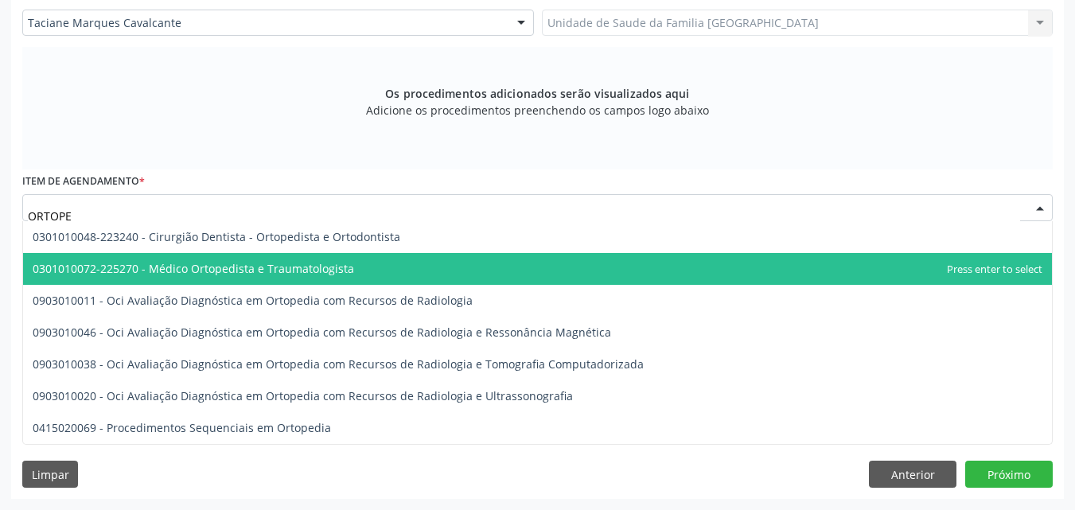
click at [157, 271] on span "0301010072-225270 - Médico Ortopedista e Traumatologista" at bounding box center [193, 268] width 321 height 15
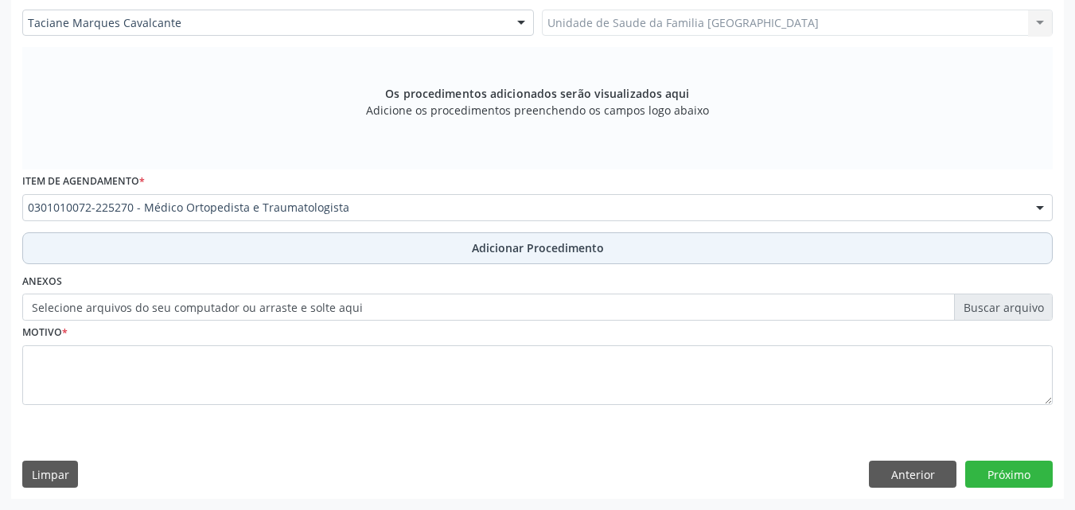
click at [162, 254] on button "Adicionar Procedimento" at bounding box center [537, 248] width 1030 height 32
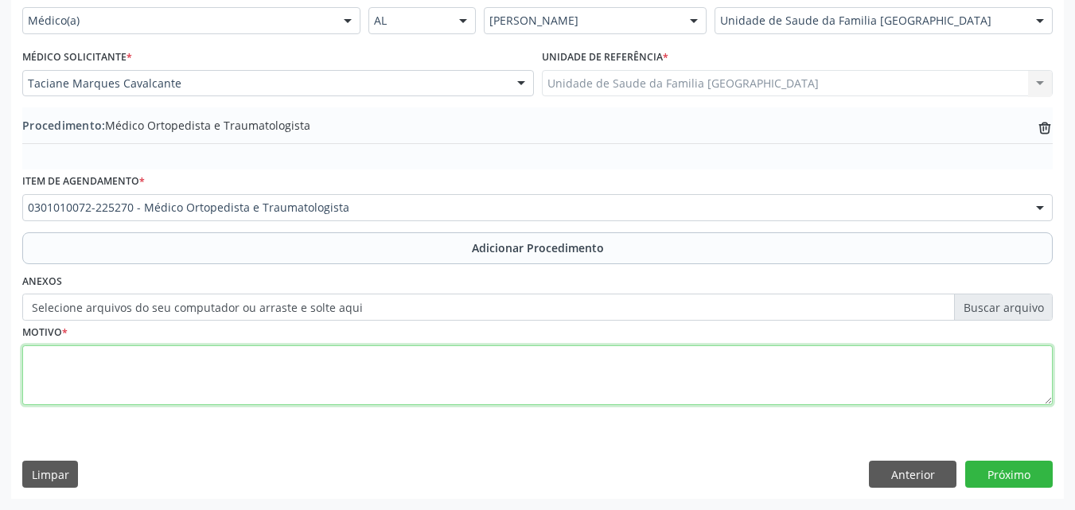
click at [140, 369] on textarea at bounding box center [537, 375] width 1030 height 60
type textarea "ORTOPEDISTA."
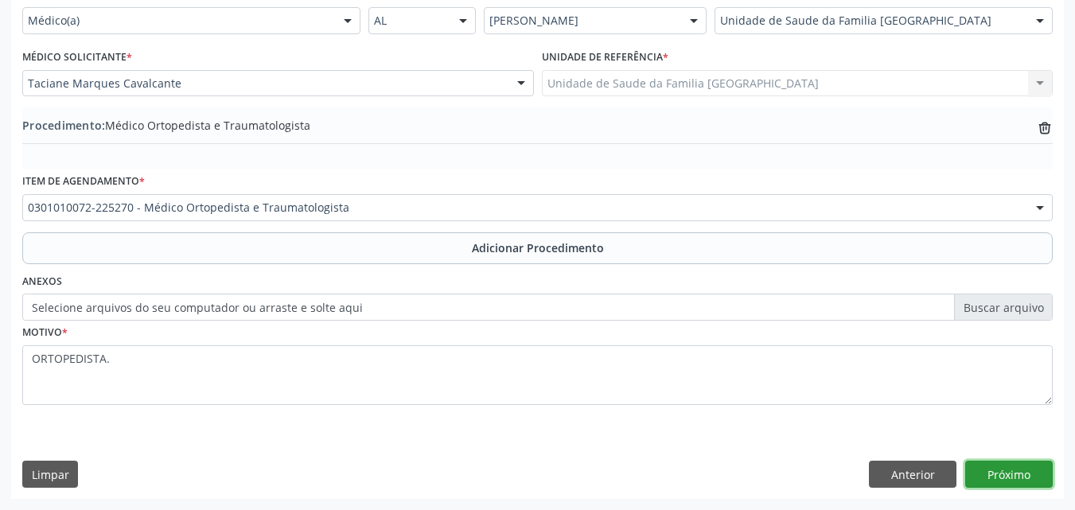
click at [990, 463] on button "Próximo" at bounding box center [1009, 474] width 88 height 27
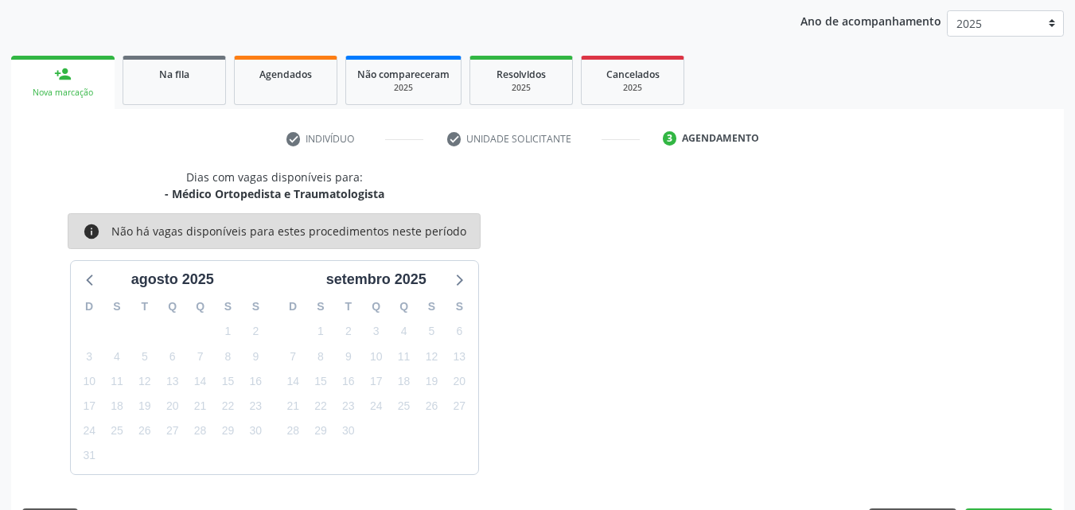
scroll to position [251, 0]
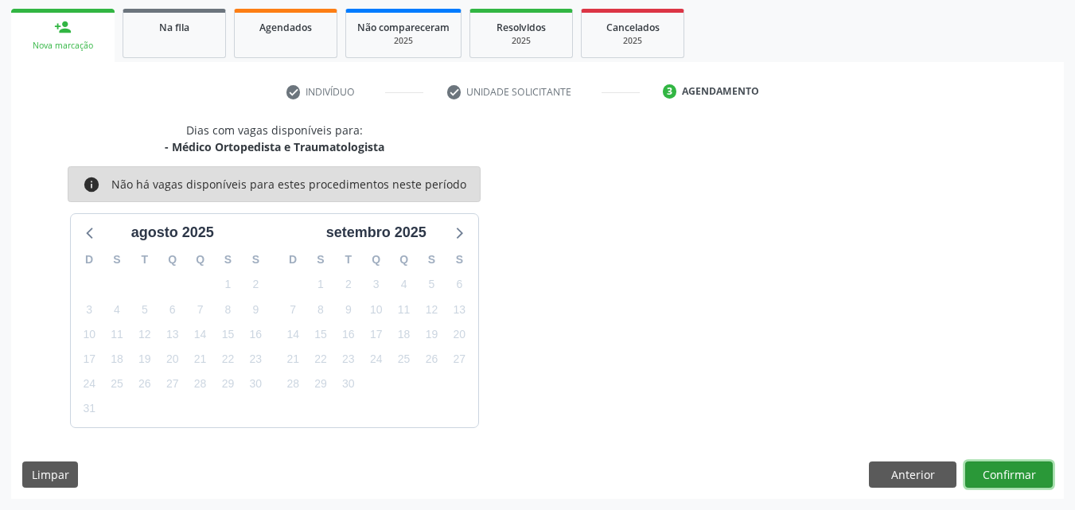
click at [990, 463] on button "Confirmar" at bounding box center [1009, 475] width 88 height 27
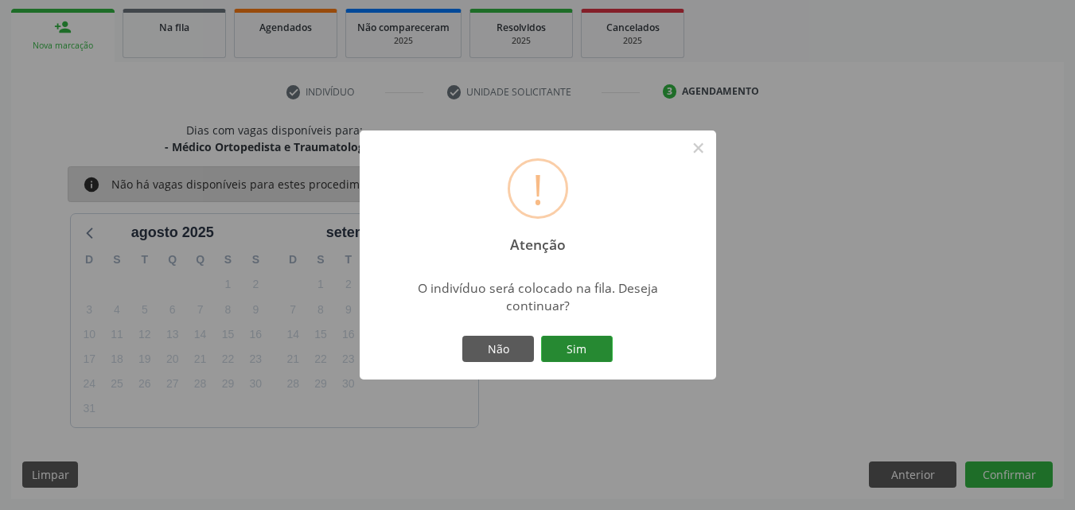
click at [591, 356] on button "Sim" at bounding box center [577, 349] width 72 height 27
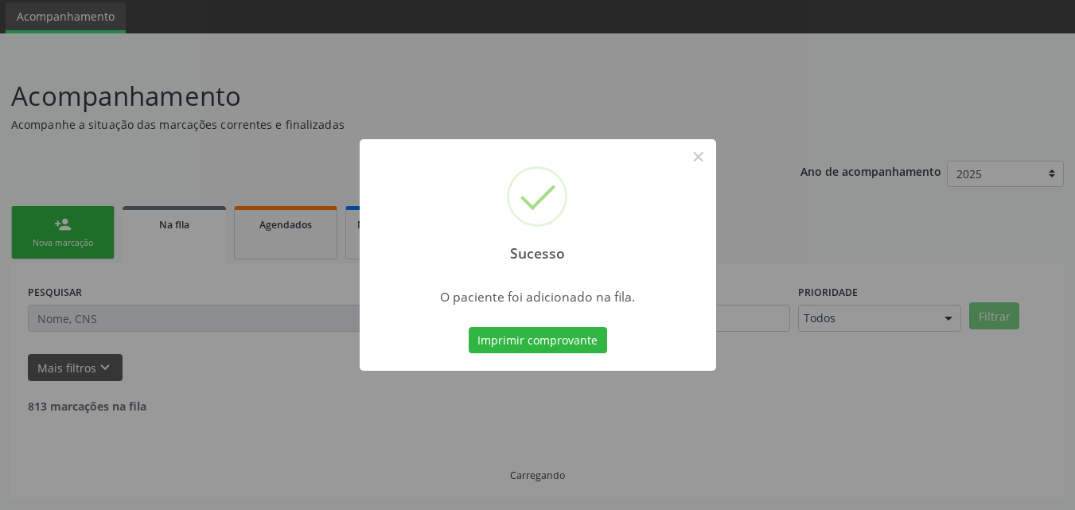
scroll to position [37, 0]
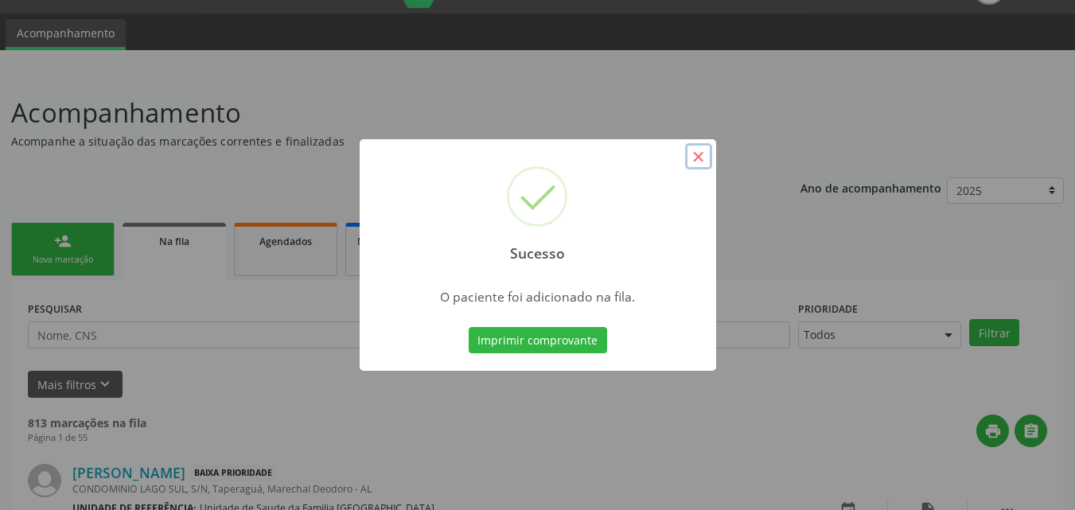
click at [695, 154] on button "×" at bounding box center [698, 156] width 27 height 27
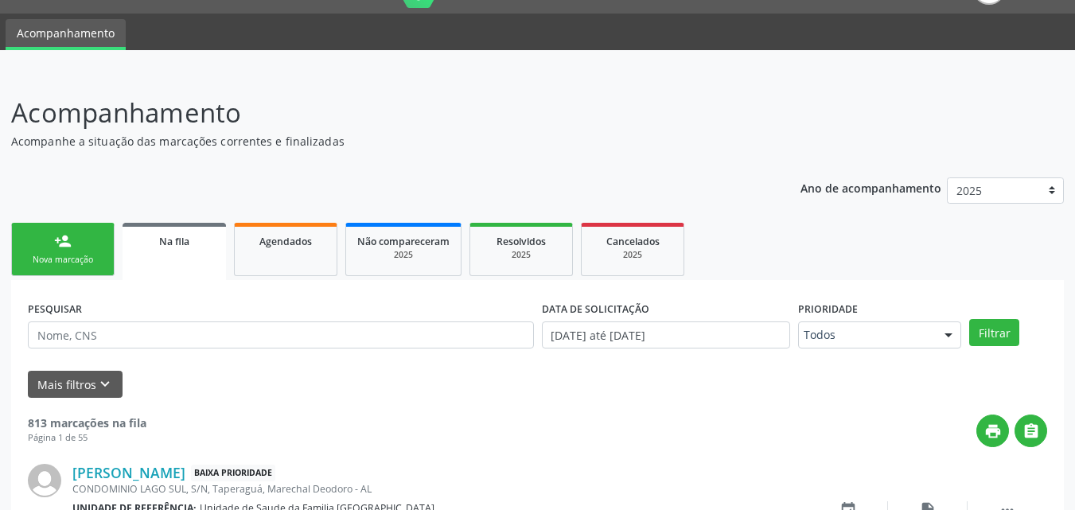
click at [61, 237] on div "person_add" at bounding box center [63, 241] width 18 height 18
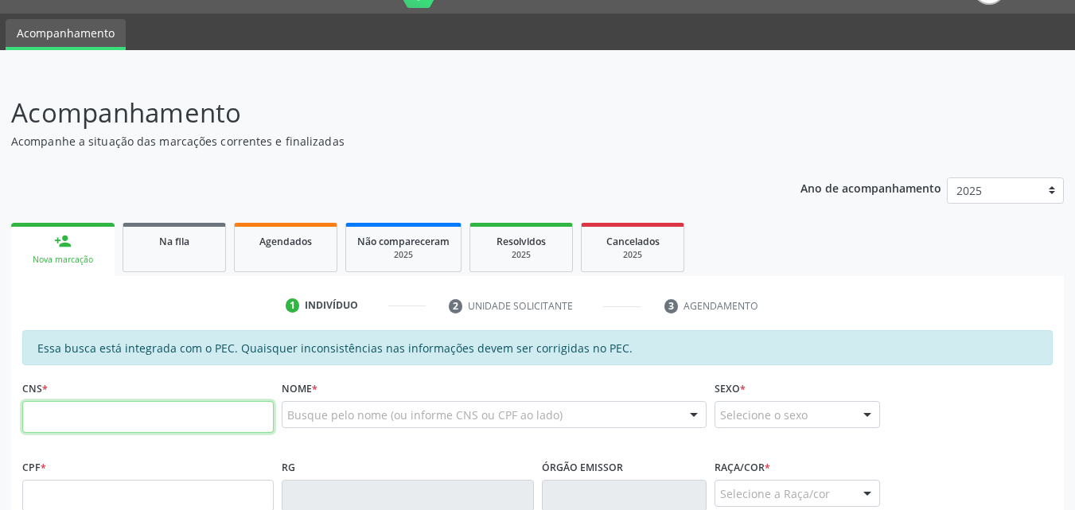
click at [60, 413] on input "text" at bounding box center [147, 417] width 251 height 32
type input "870 2060 2487"
drag, startPoint x: 122, startPoint y: 418, endPoint x: 33, endPoint y: 424, distance: 88.6
click at [33, 424] on input "870 2060 2487" at bounding box center [147, 417] width 251 height 32
click at [80, 491] on input "text" at bounding box center [147, 496] width 251 height 32
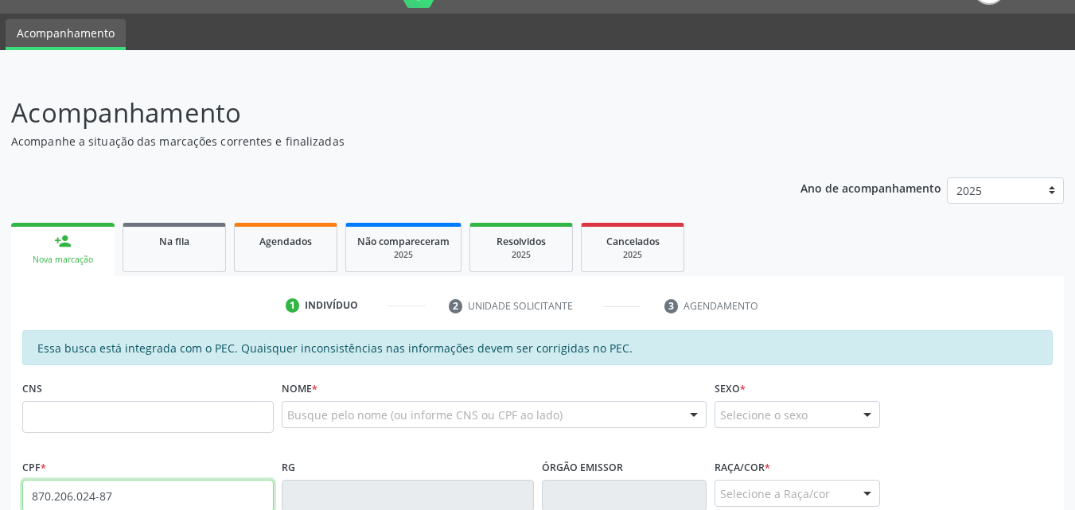
type input "870.206.024-87"
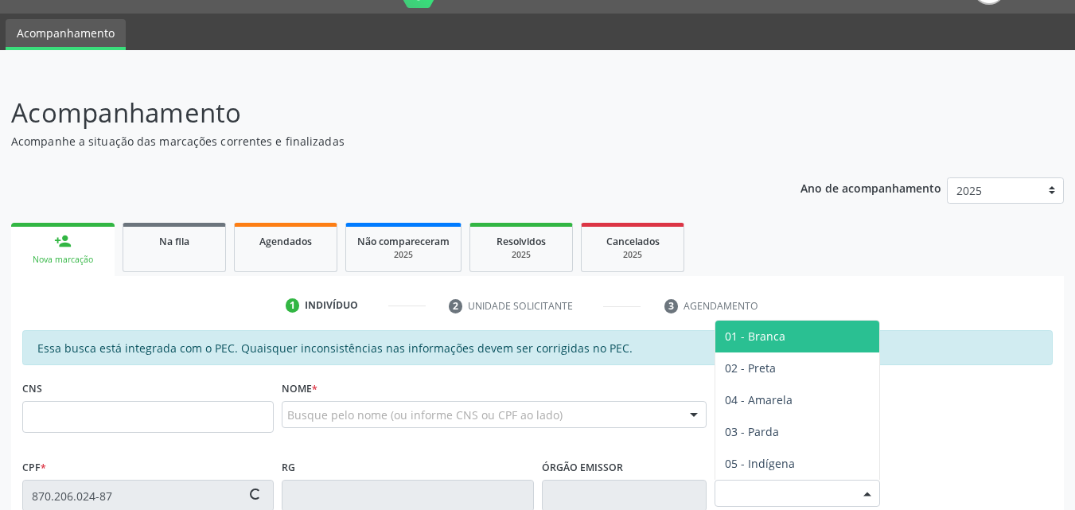
type input "704 2092 5724 5581"
type input "05/08/1970"
type input "Maria de Lourdes dos Santos"
type input "(82) 99361-2867"
type input "S/N"
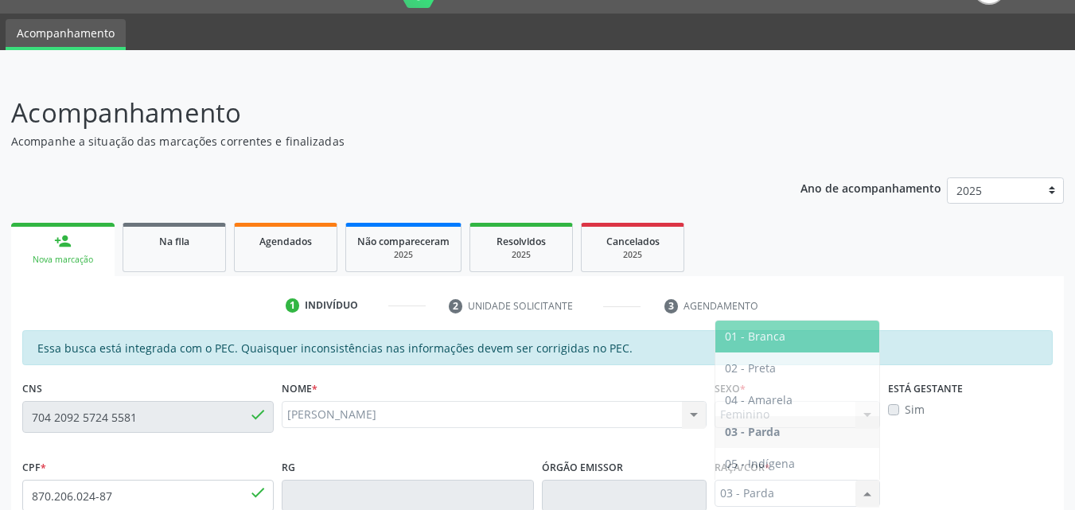
scroll to position [421, 0]
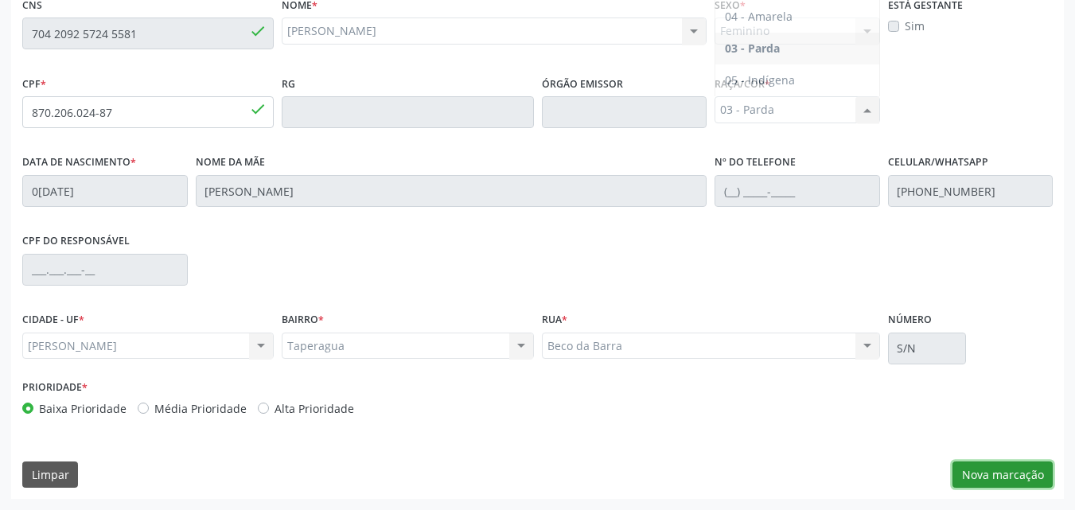
click at [986, 485] on button "Nova marcação" at bounding box center [1002, 475] width 100 height 27
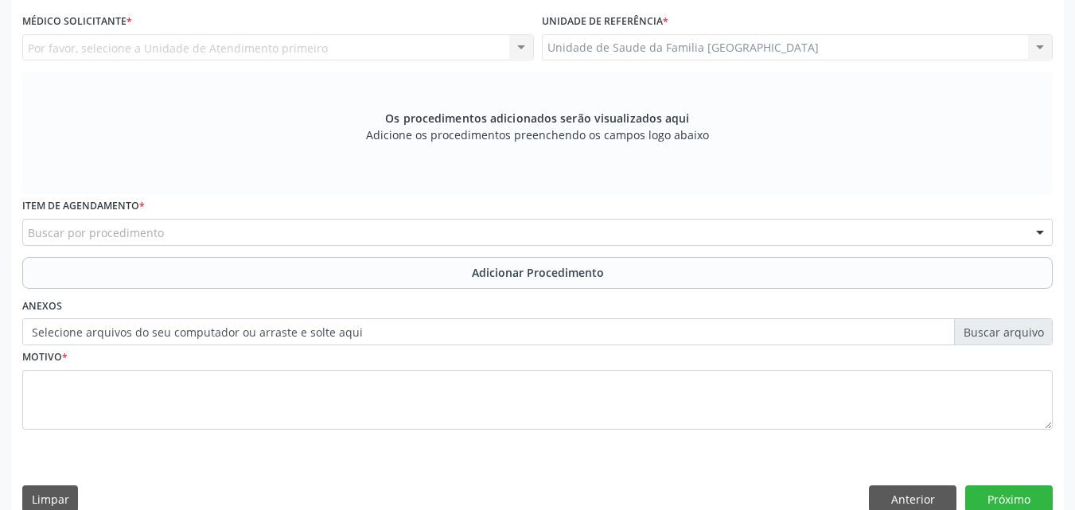
scroll to position [49, 0]
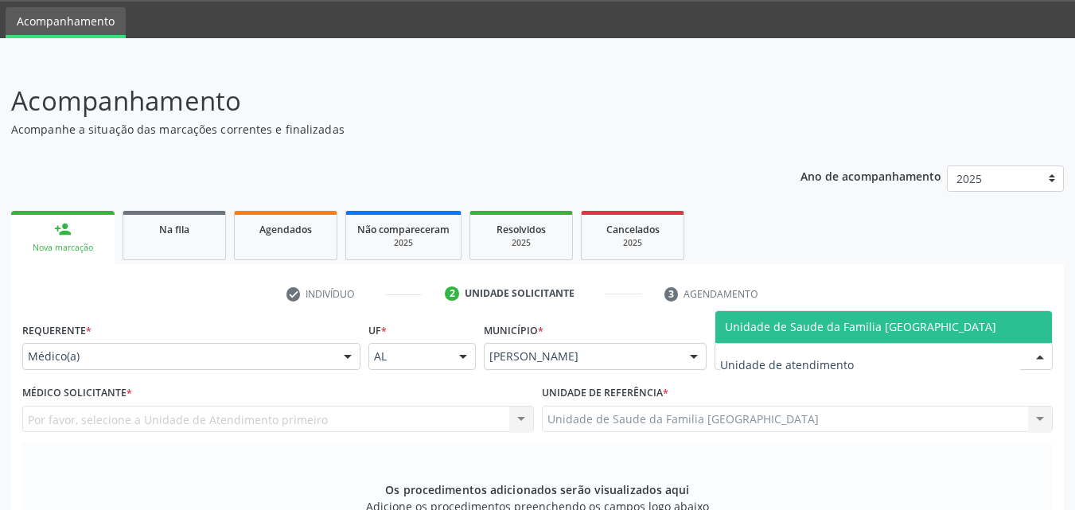
type input "ESTIV"
click at [736, 331] on span "Unidade de Saude da Familia [GEOGRAPHIC_DATA]" at bounding box center [860, 326] width 271 height 15
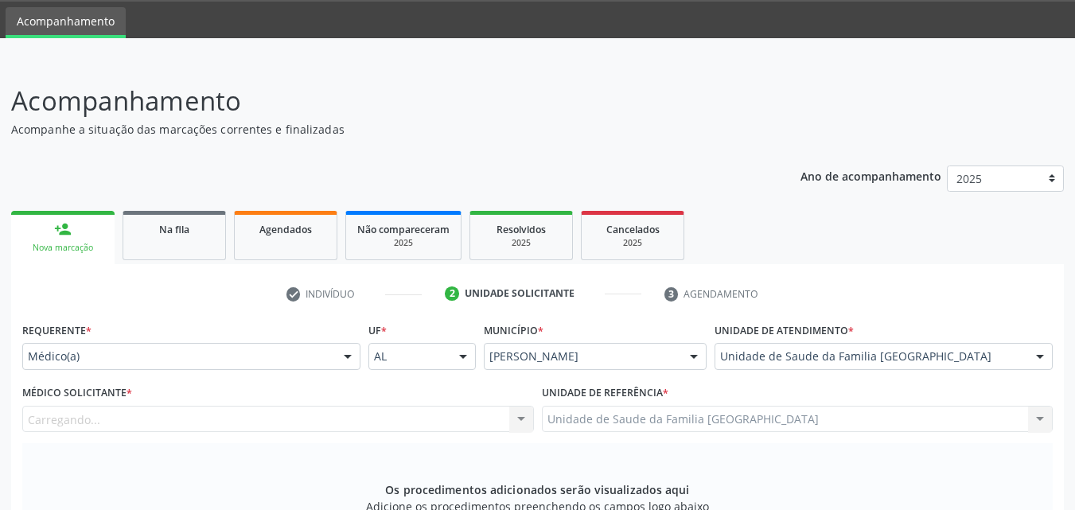
scroll to position [421, 0]
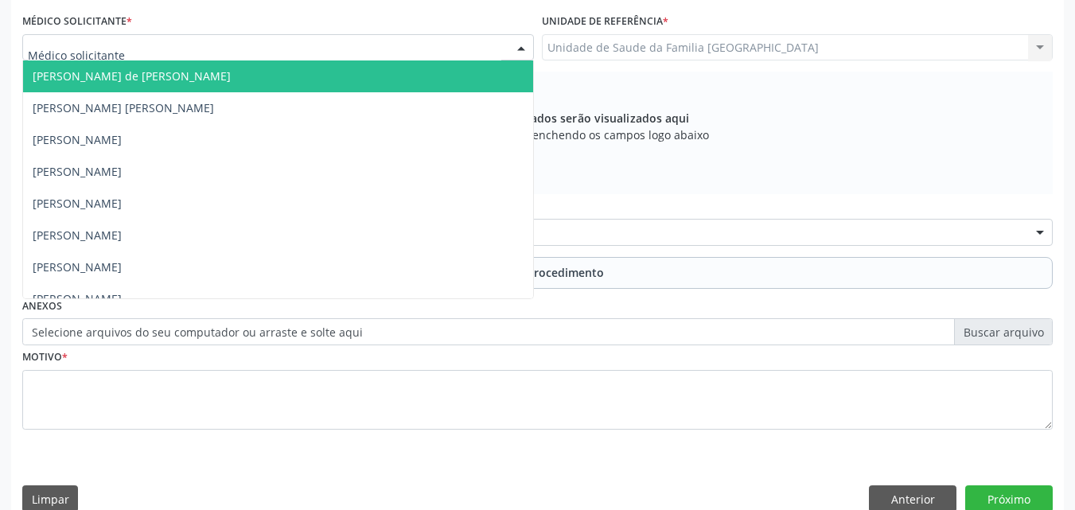
click at [149, 49] on div at bounding box center [278, 47] width 512 height 27
type input "TAC"
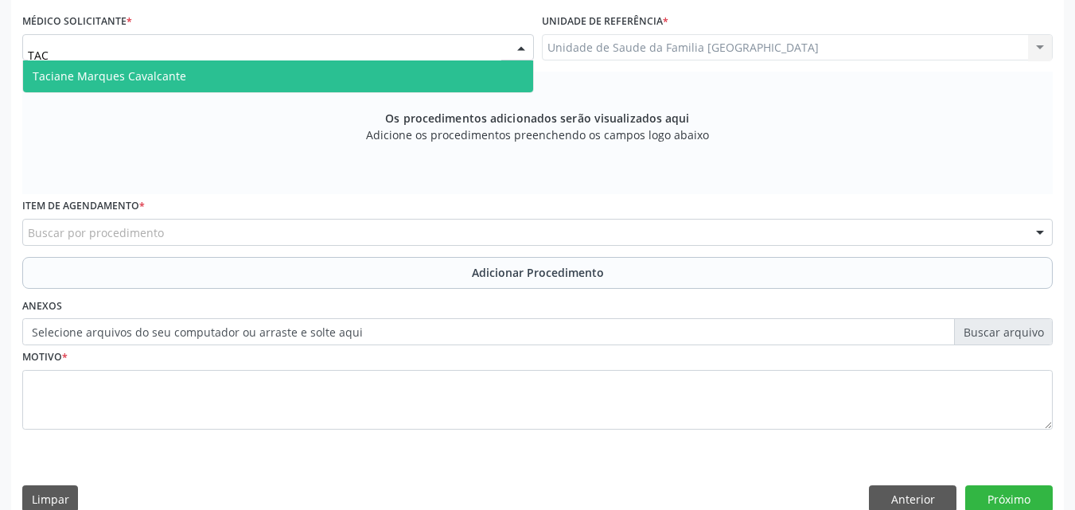
click at [163, 73] on span "Taciane Marques Cavalcante" at bounding box center [110, 75] width 154 height 15
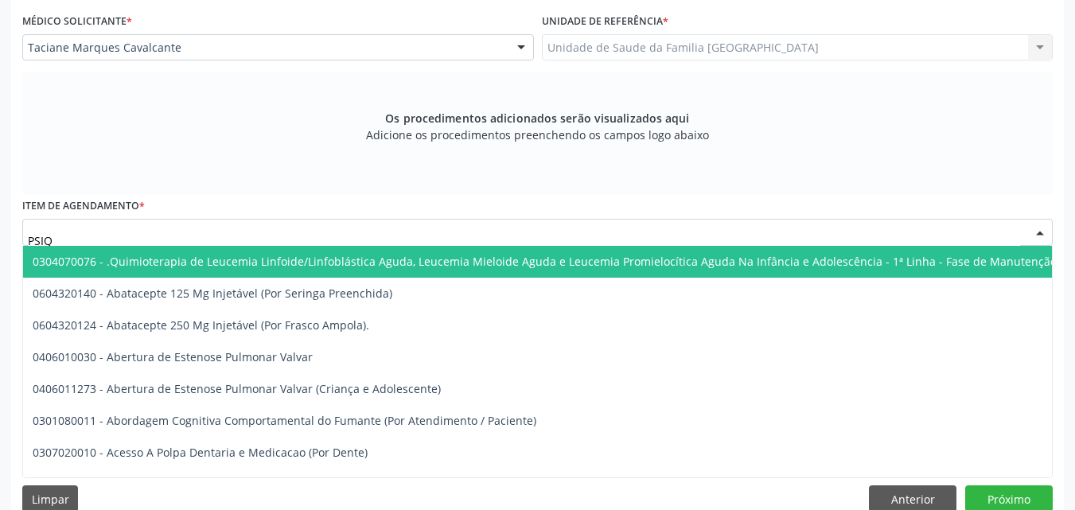
type input "PSIQU"
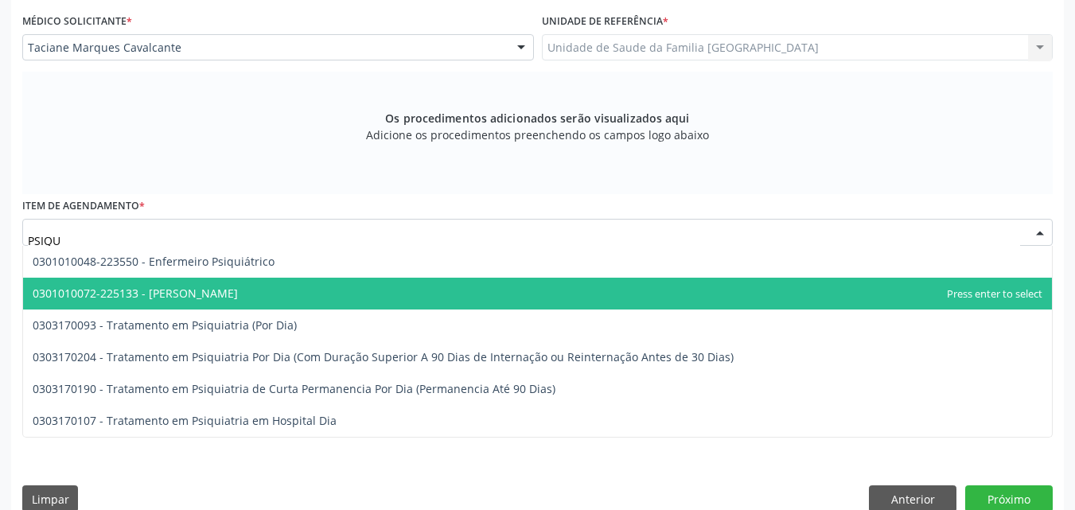
click at [161, 289] on span "0301010072-225133 - [PERSON_NAME]" at bounding box center [135, 293] width 205 height 15
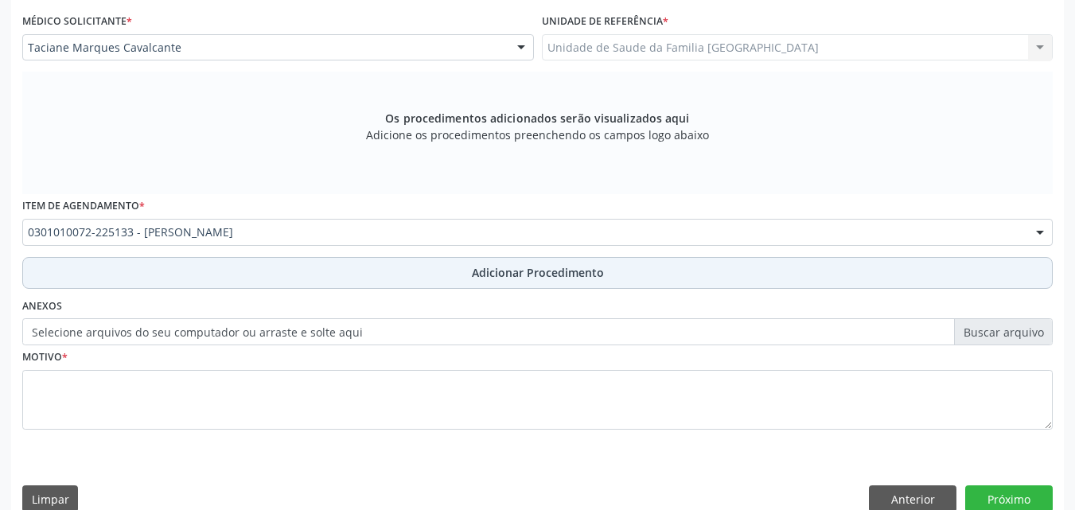
click at [168, 271] on button "Adicionar Procedimento" at bounding box center [537, 273] width 1030 height 32
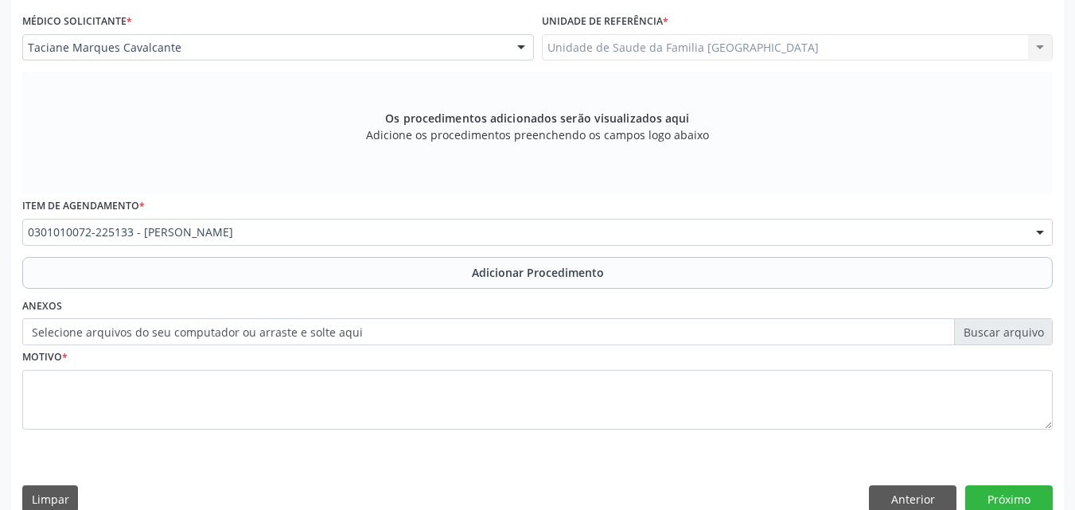
scroll to position [385, 0]
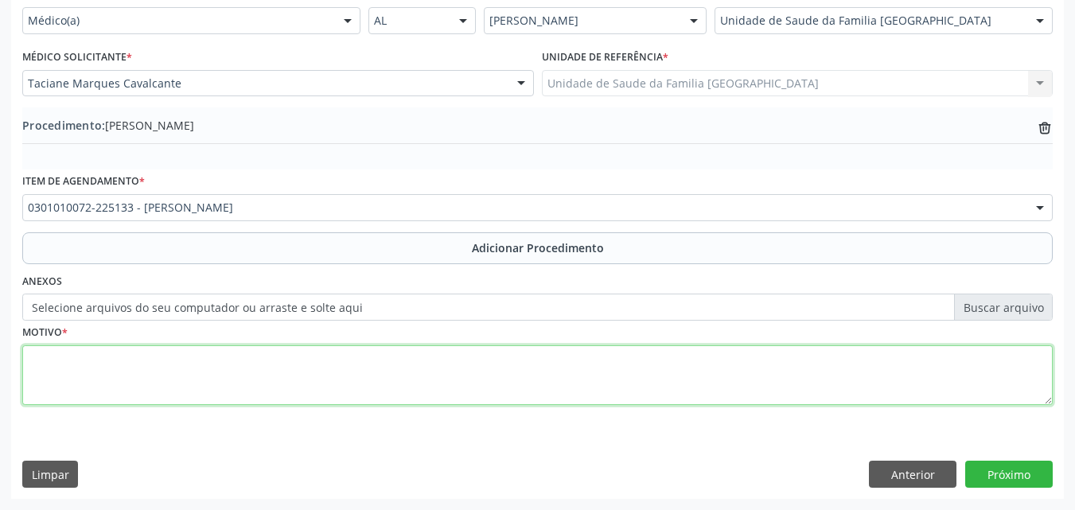
click at [173, 352] on textarea at bounding box center [537, 375] width 1030 height 60
click at [321, 358] on textarea "PACIENTE EM PROCESSO DE LUTO APRESENTANDO IDEAÇÃO SUICIDA SEM CONSEGUIR SE ALIM…" at bounding box center [537, 375] width 1030 height 60
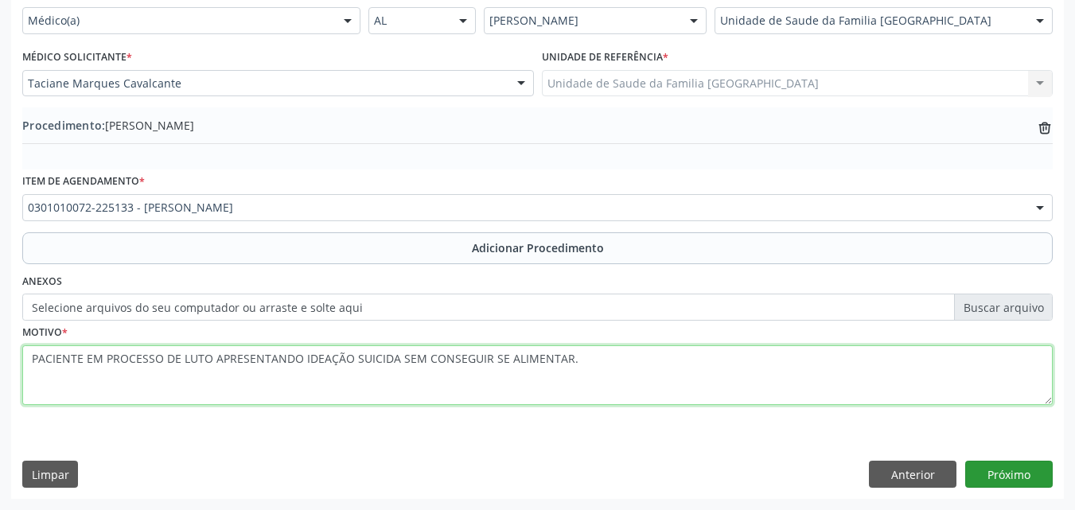
type textarea "PACIENTE EM PROCESSO DE LUTO APRESENTANDO IDEAÇÃO SUICIDA SEM CONSEGUIR SE ALIM…"
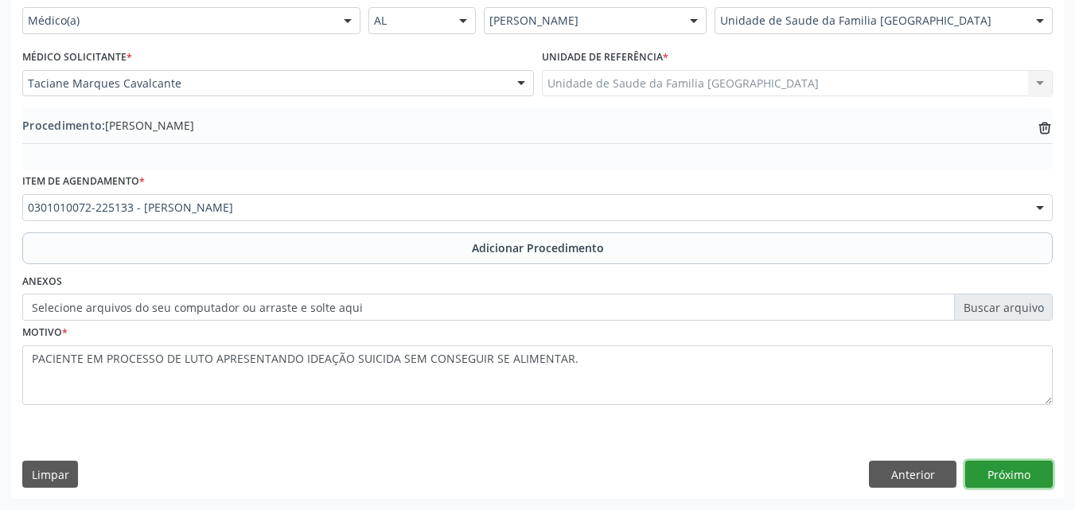
click at [1014, 477] on button "Próximo" at bounding box center [1009, 474] width 88 height 27
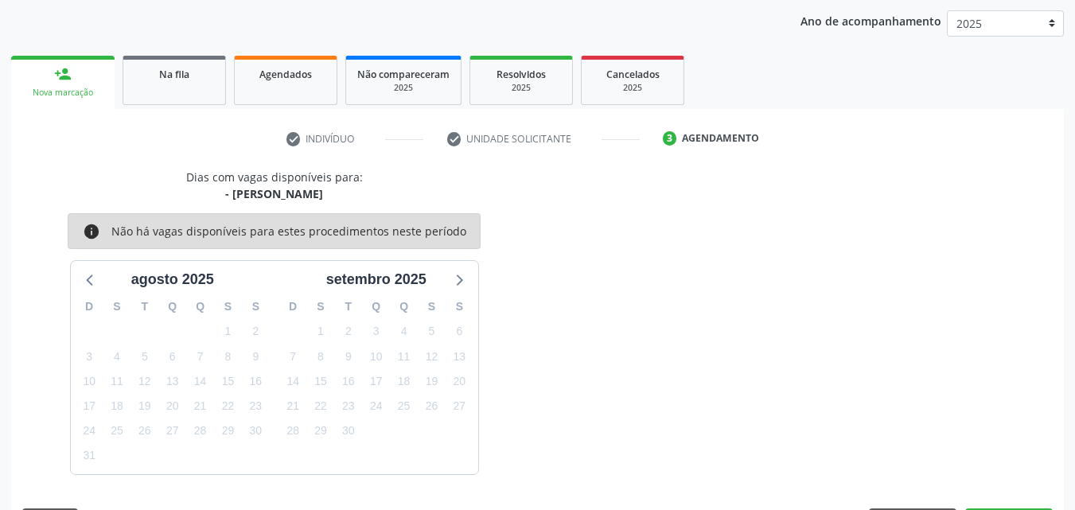
scroll to position [251, 0]
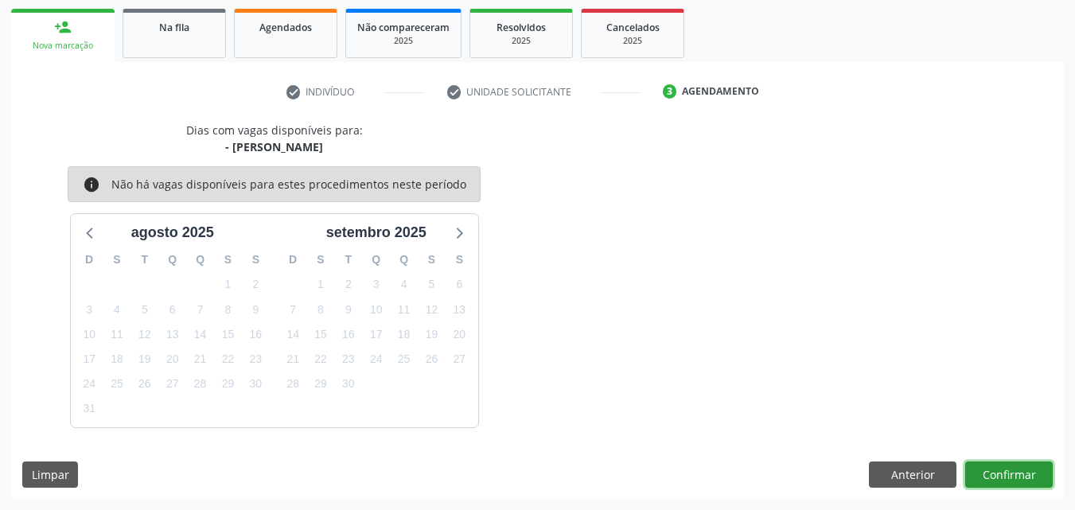
click at [995, 477] on button "Confirmar" at bounding box center [1009, 475] width 88 height 27
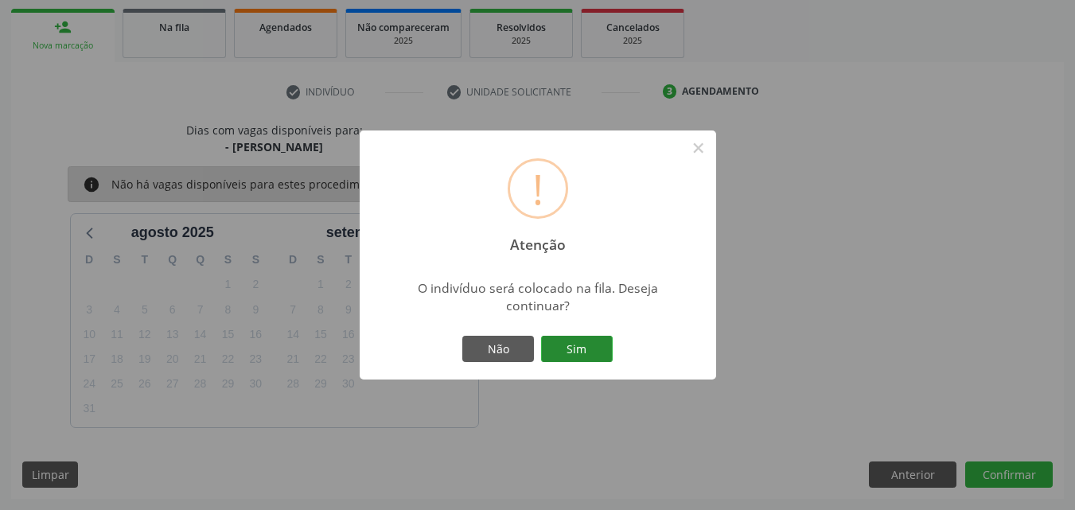
click at [597, 352] on button "Sim" at bounding box center [577, 349] width 72 height 27
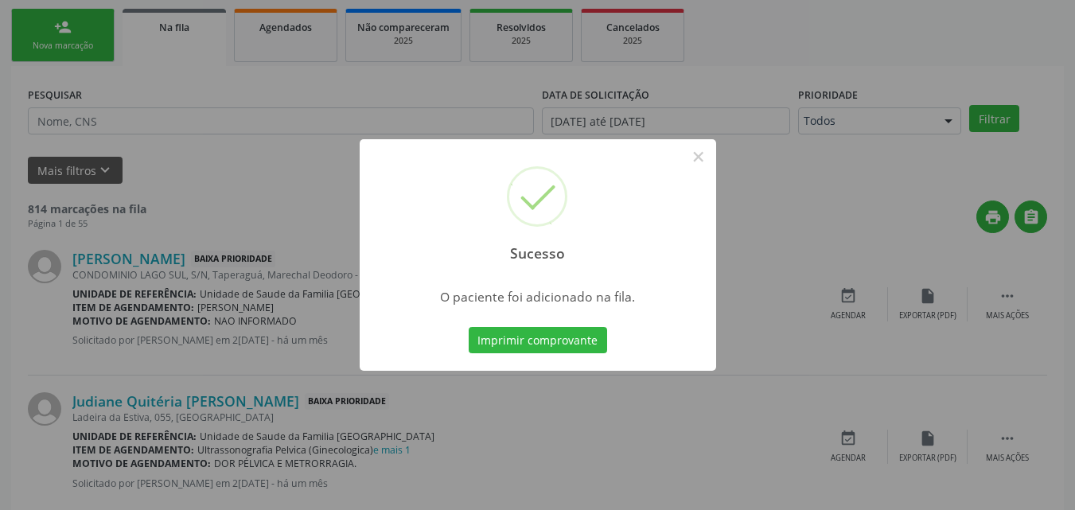
scroll to position [37, 0]
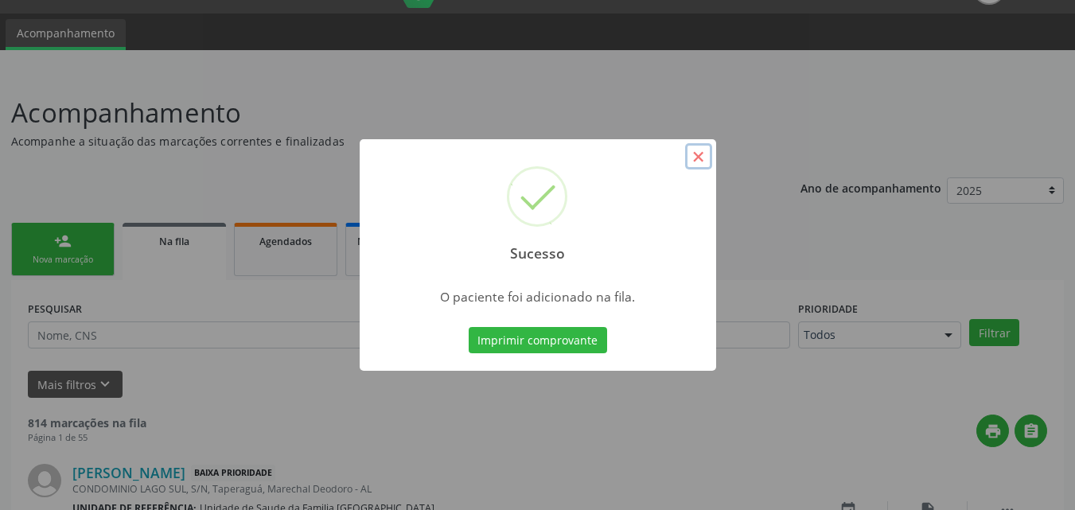
click at [711, 155] on button "×" at bounding box center [698, 156] width 27 height 27
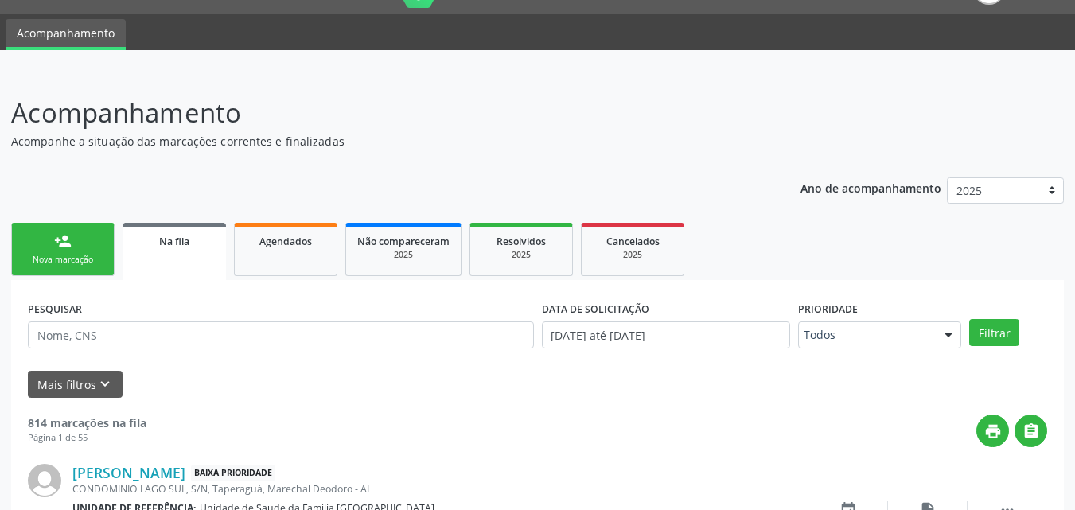
drag, startPoint x: 37, startPoint y: 244, endPoint x: 321, endPoint y: 5, distance: 371.6
click at [38, 244] on link "person_add Nova marcação" at bounding box center [62, 249] width 103 height 53
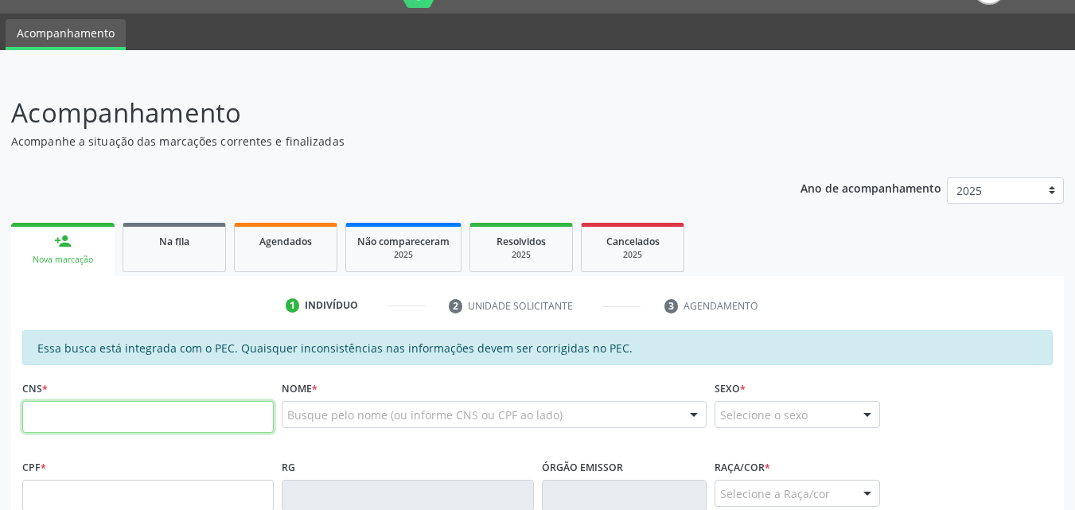
click at [145, 426] on input "text" at bounding box center [147, 417] width 251 height 32
type input "706 5033 0057 8395"
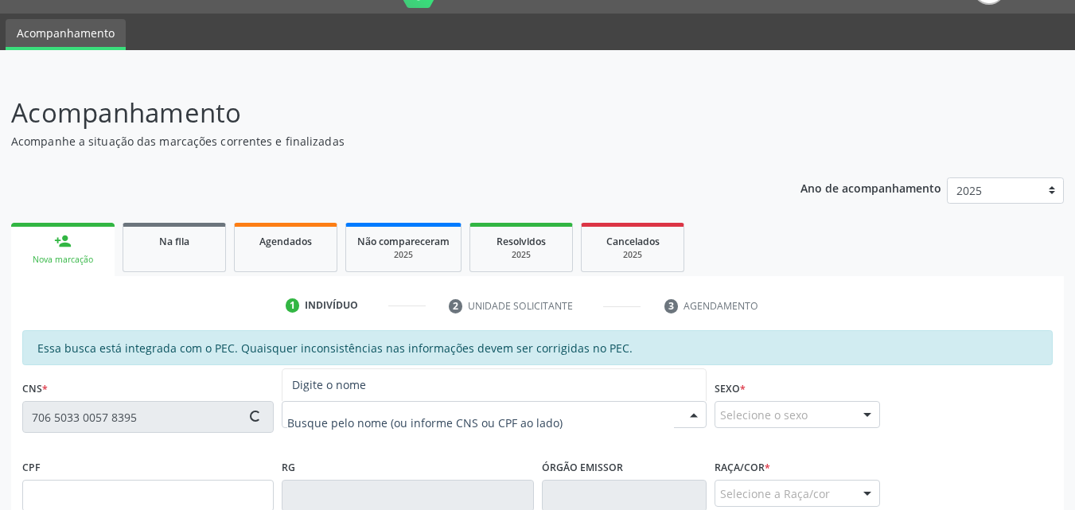
type input "057.794.791-51"
type input "20/11/1995"
type input "Danielli Maria dos Santos"
type input "(82) 99431-6514"
type input "11"
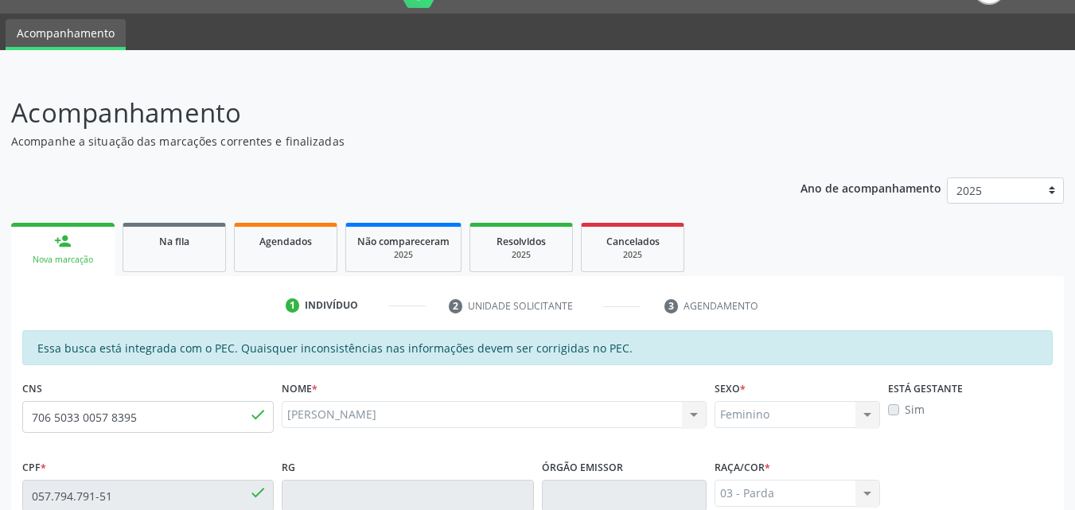
scroll to position [421, 0]
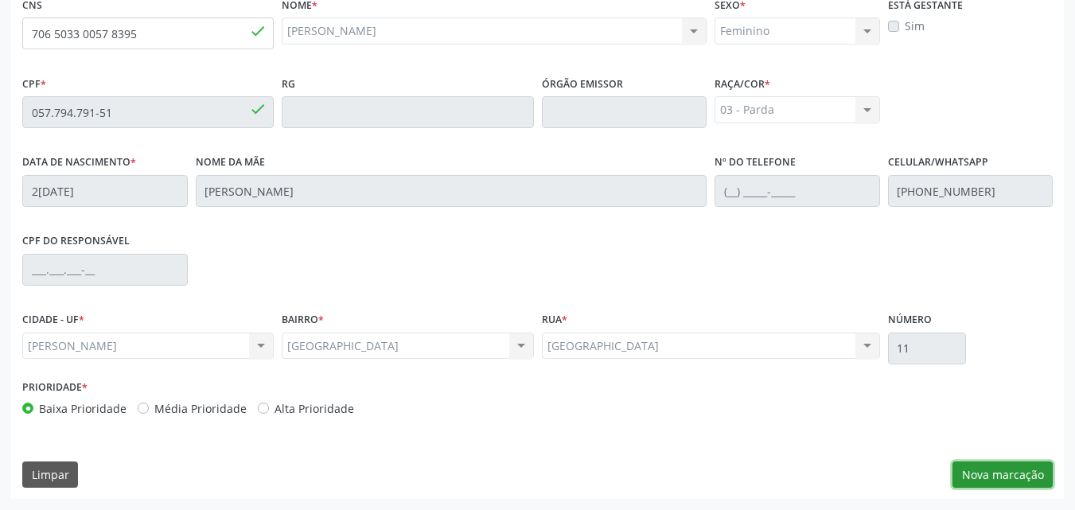
click at [975, 479] on button "Nova marcação" at bounding box center [1002, 475] width 100 height 27
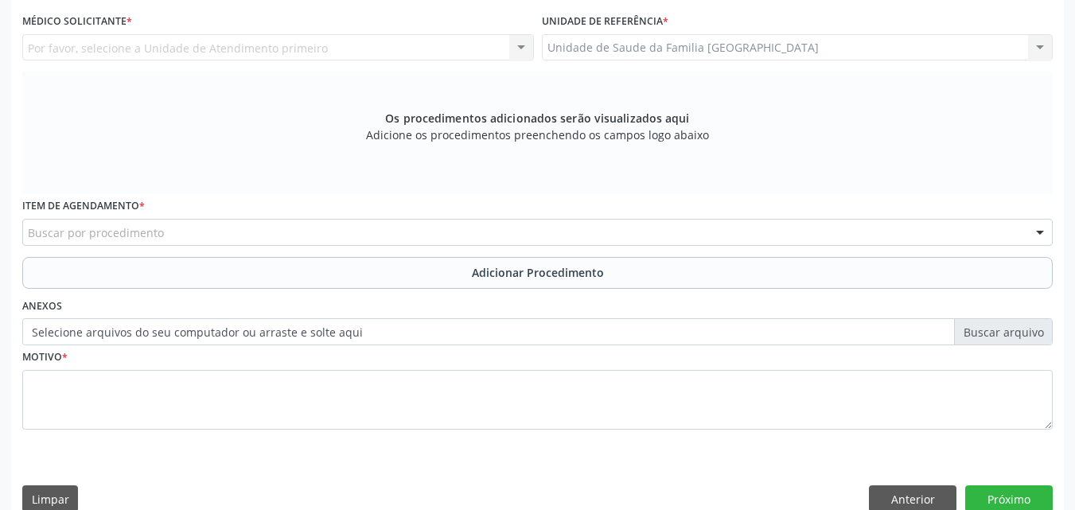
scroll to position [49, 0]
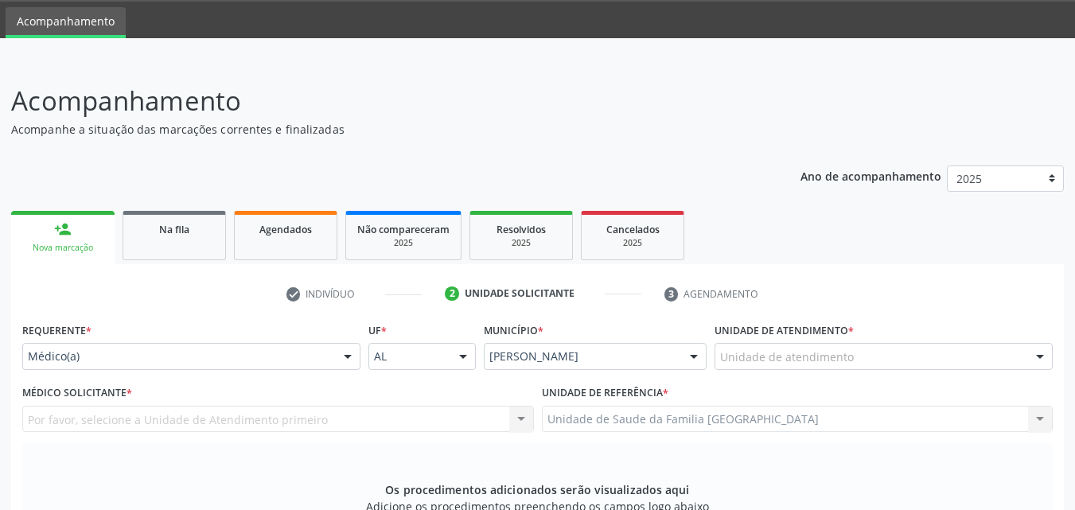
click at [776, 349] on div "Unidade de atendimento" at bounding box center [884, 356] width 338 height 27
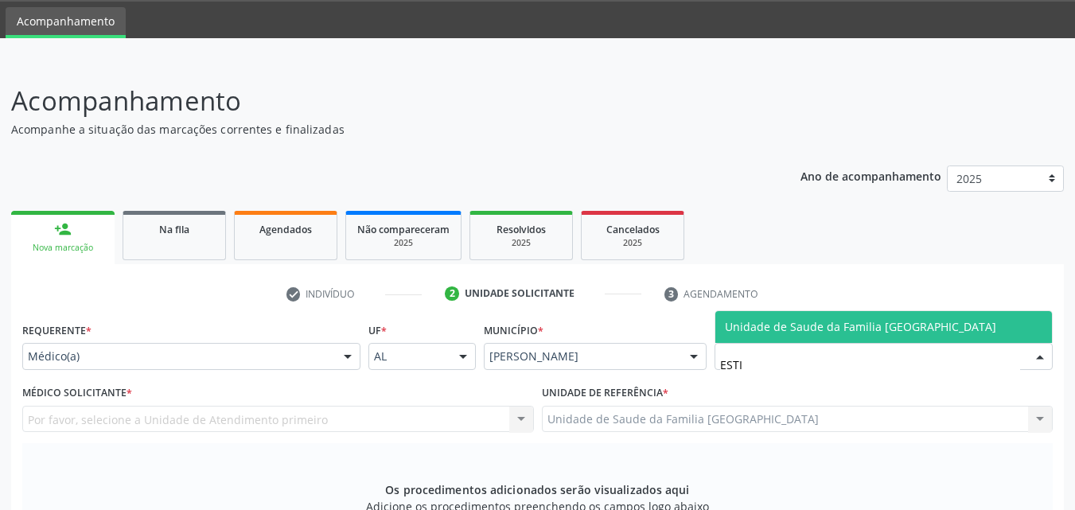
type input "ESTIV"
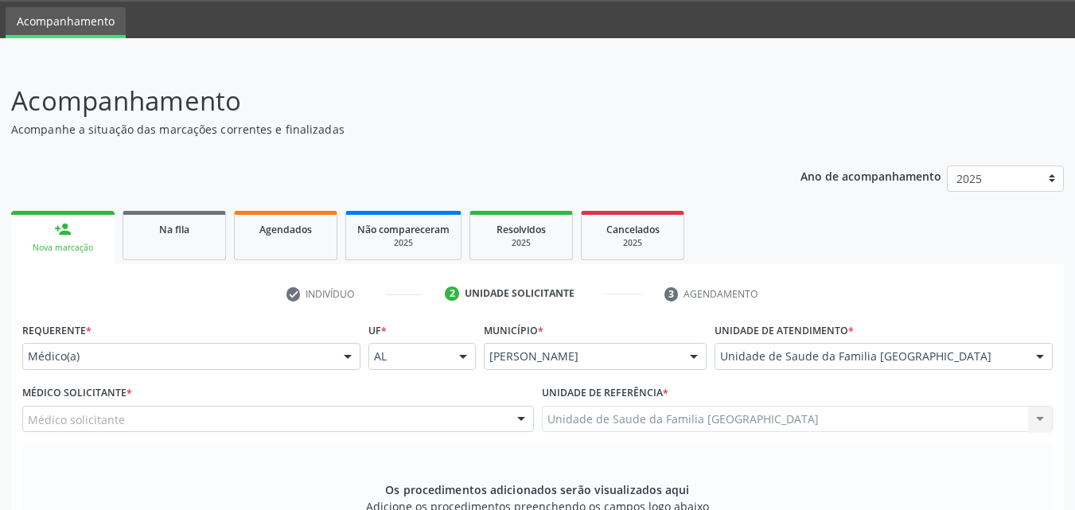
click at [150, 413] on div "Médico solicitante" at bounding box center [278, 419] width 512 height 27
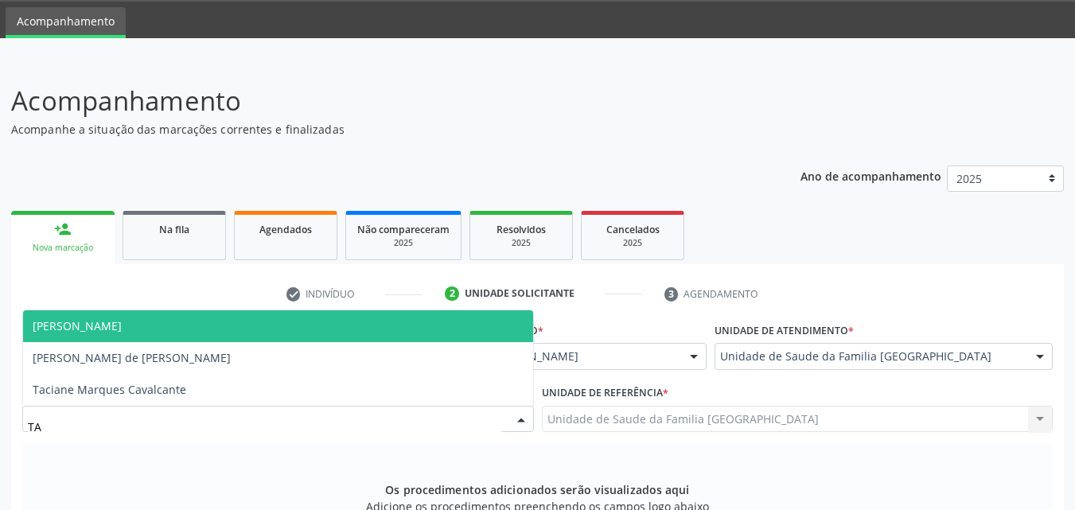
type input "TAC"
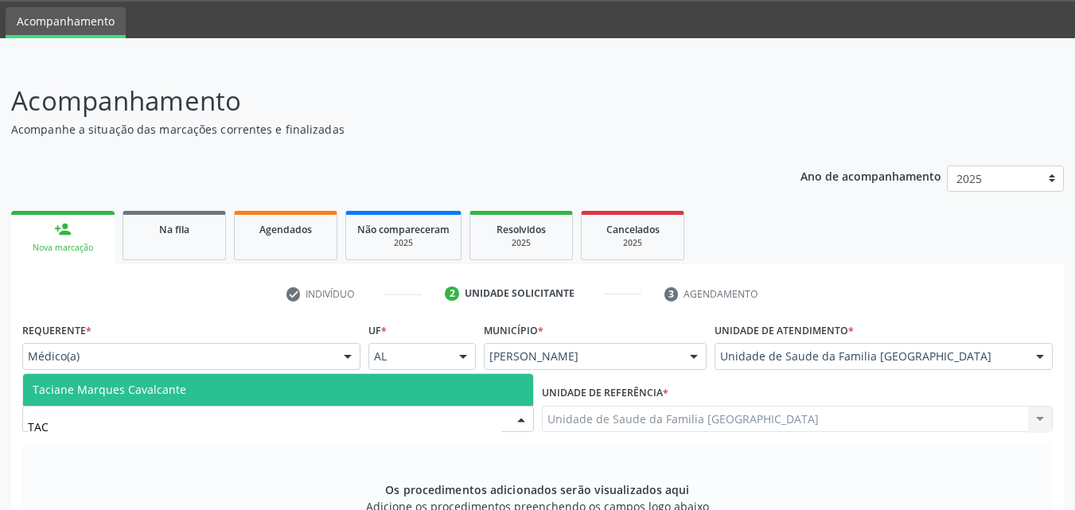
click at [225, 387] on span "Taciane Marques Cavalcante" at bounding box center [278, 390] width 510 height 32
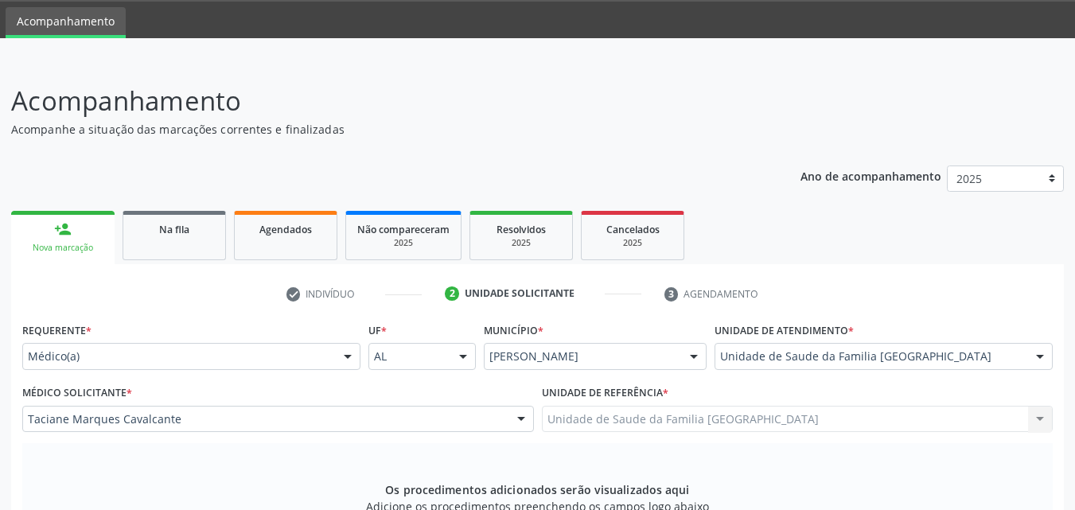
scroll to position [421, 0]
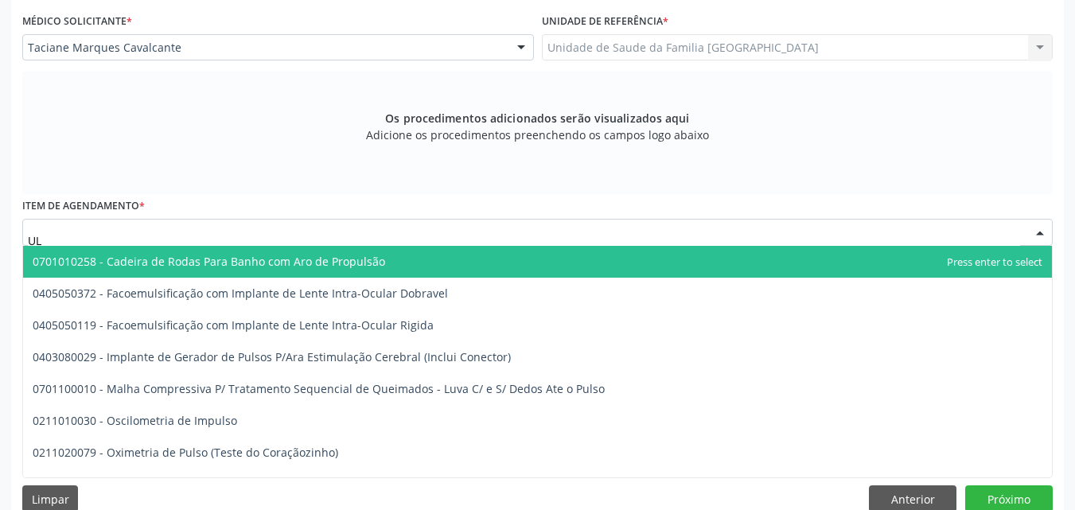
type input "U"
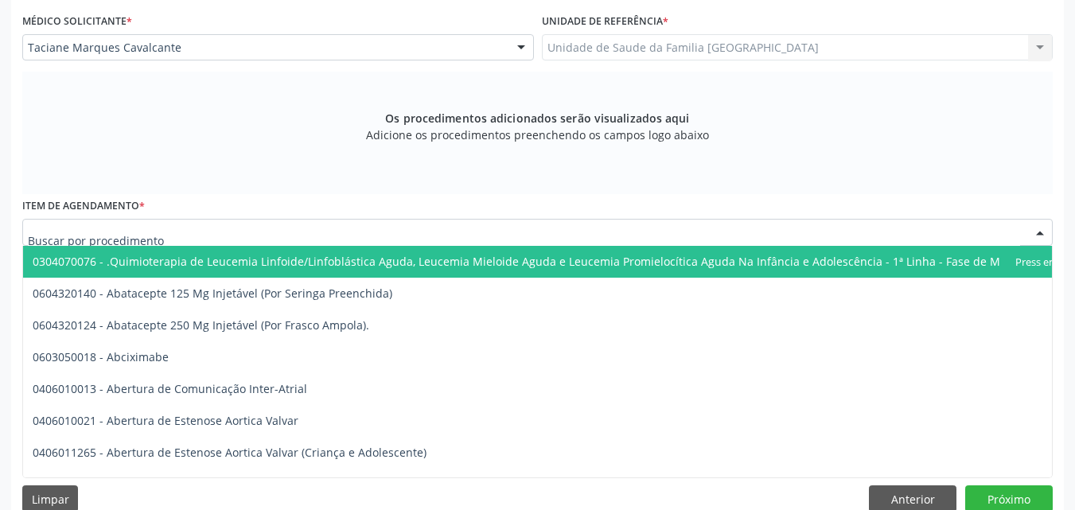
type input "L"
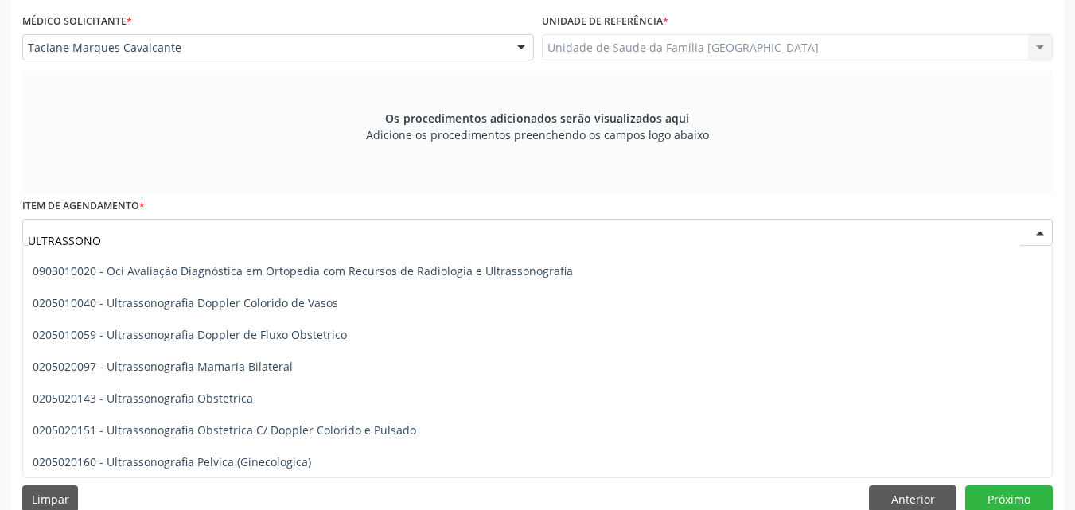
scroll to position [86, 0]
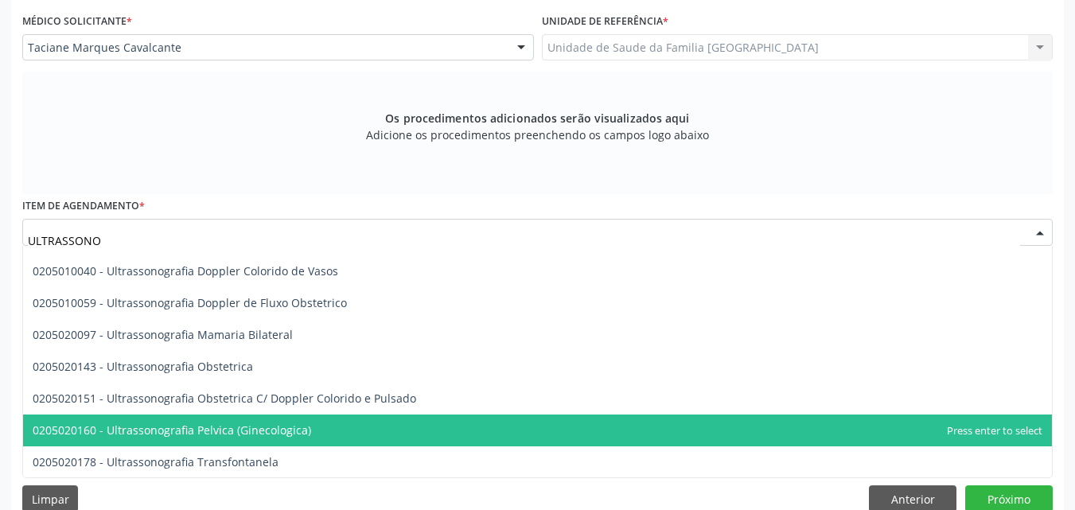
type input "ULTRASSONO"
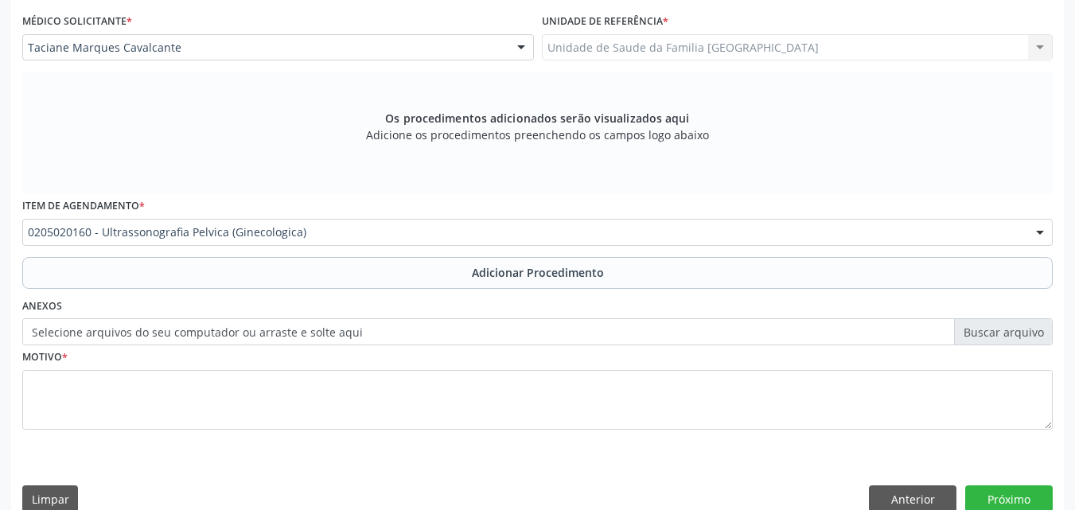
scroll to position [0, 0]
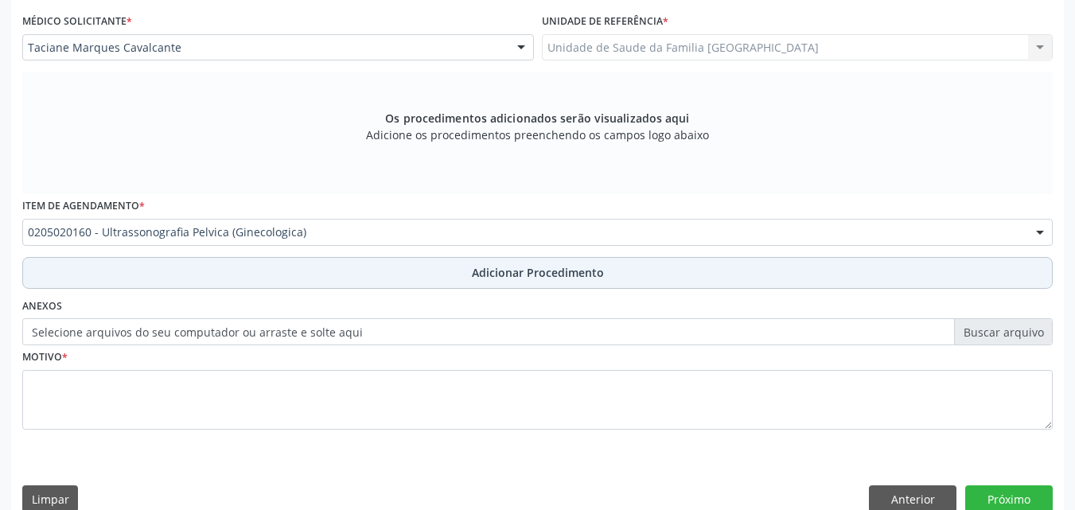
click at [163, 271] on button "Adicionar Procedimento" at bounding box center [537, 273] width 1030 height 32
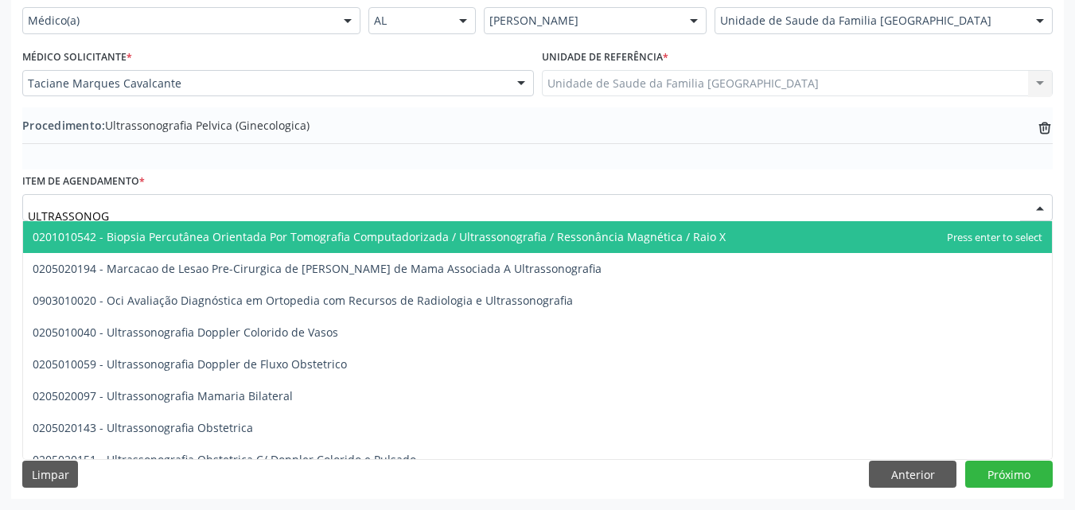
type input "ULTRASSONOGR"
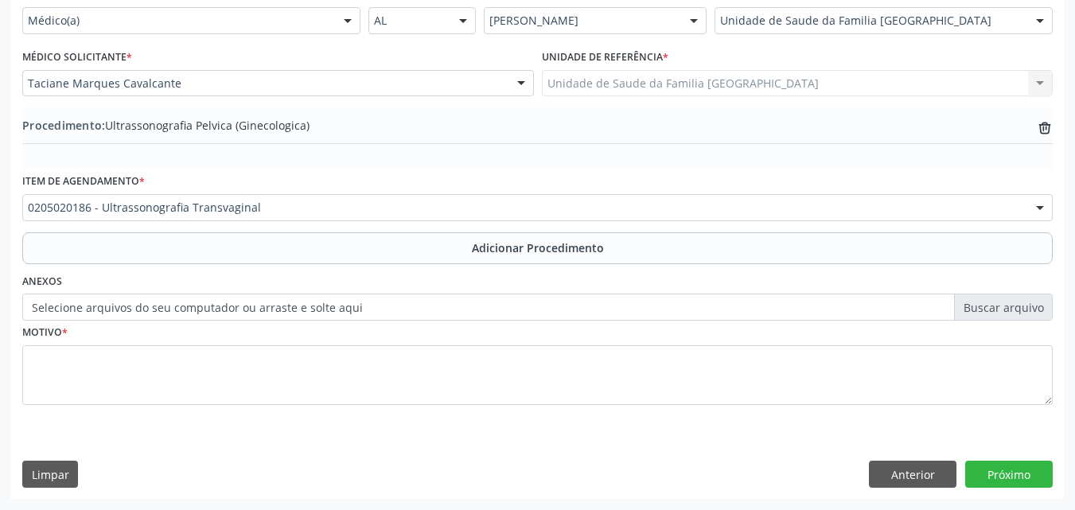
scroll to position [0, 0]
click at [148, 226] on div "Item de agendamento * 0205020186 - Ultrassonografia Transvaginal 0304070076 - .…" at bounding box center [537, 200] width 1038 height 62
click at [148, 247] on button "Adicionar Procedimento" at bounding box center [537, 248] width 1030 height 32
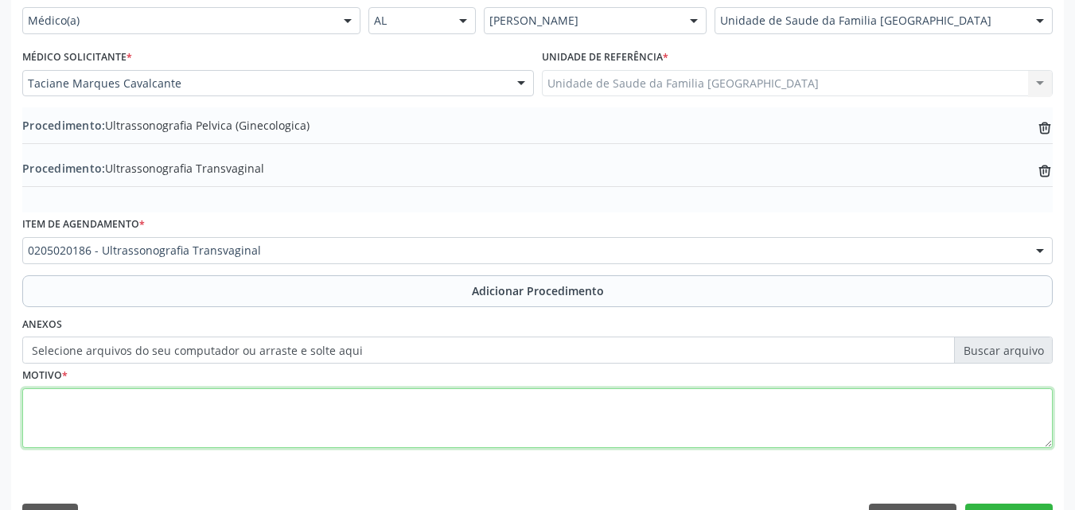
click at [160, 407] on textarea at bounding box center [537, 418] width 1030 height 60
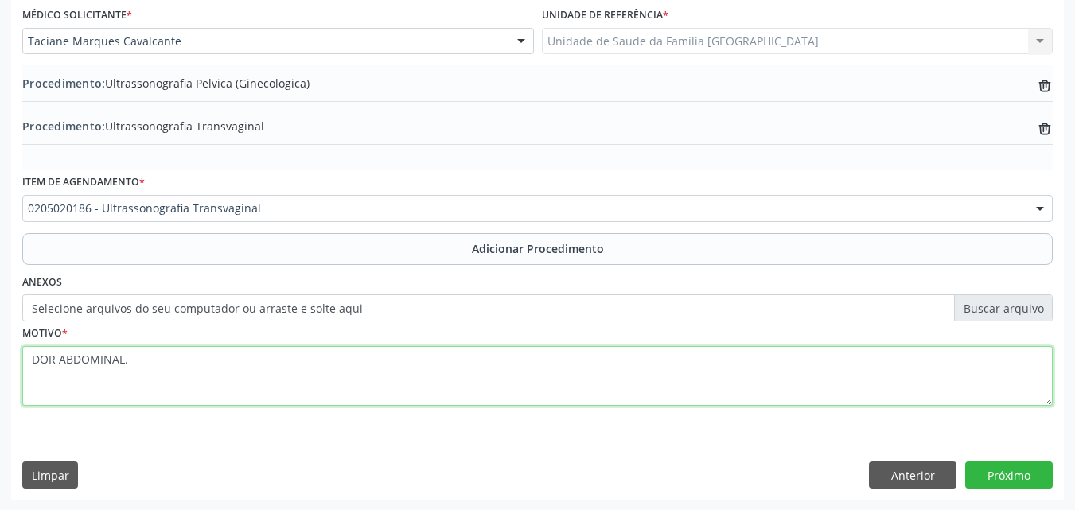
scroll to position [428, 0]
type textarea "DOR ABDOMINAL."
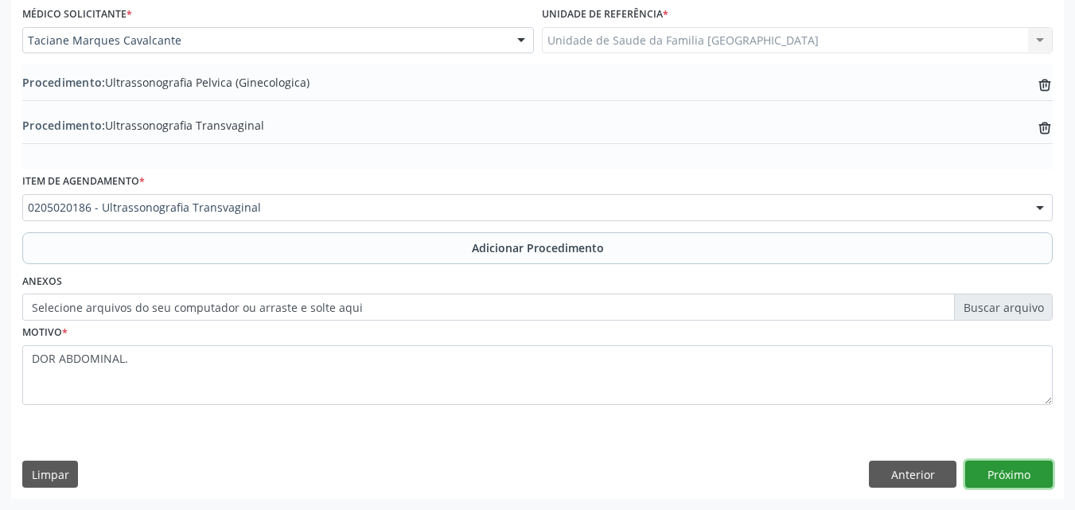
click at [1015, 471] on button "Próximo" at bounding box center [1009, 474] width 88 height 27
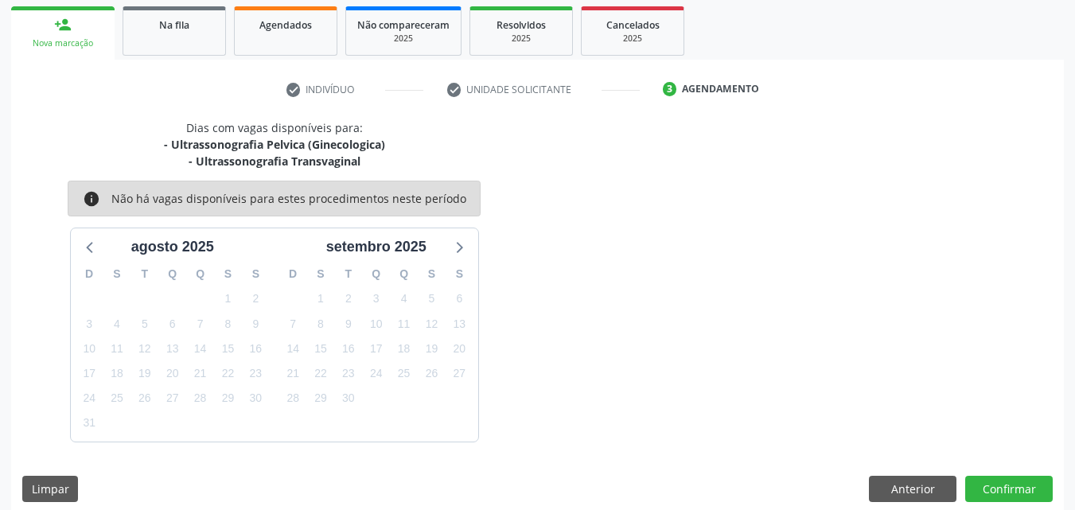
scroll to position [268, 0]
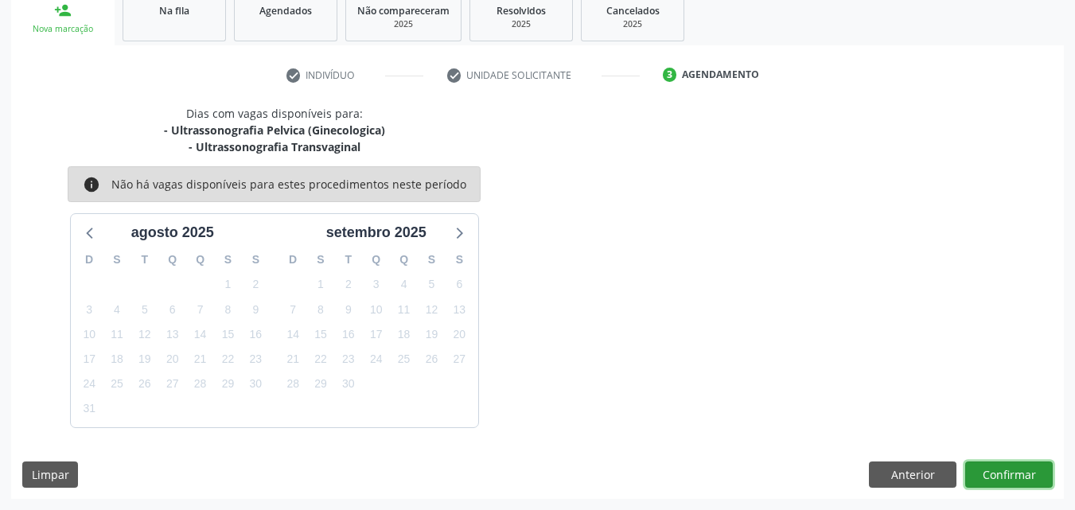
click at [1001, 470] on button "Confirmar" at bounding box center [1009, 475] width 88 height 27
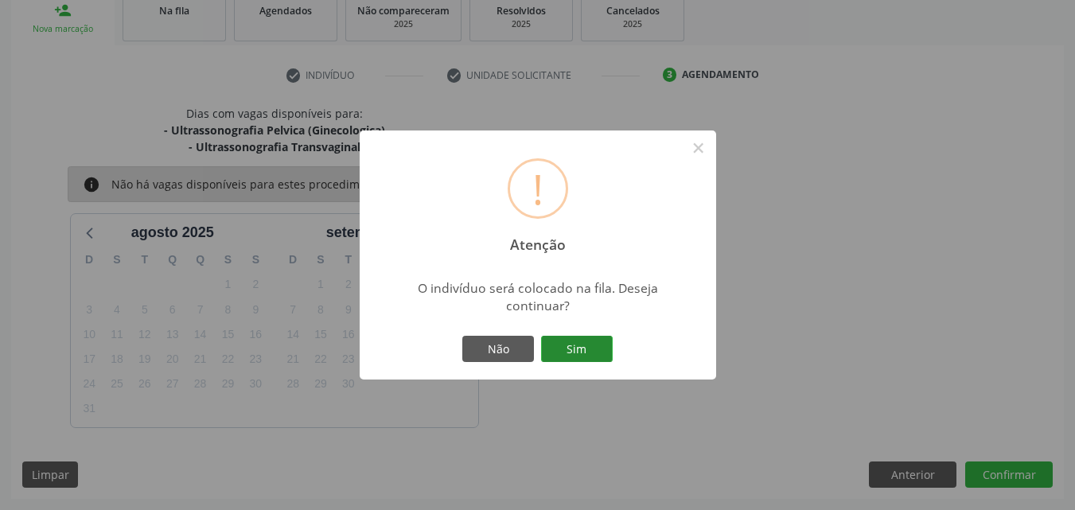
click at [573, 352] on button "Sim" at bounding box center [577, 349] width 72 height 27
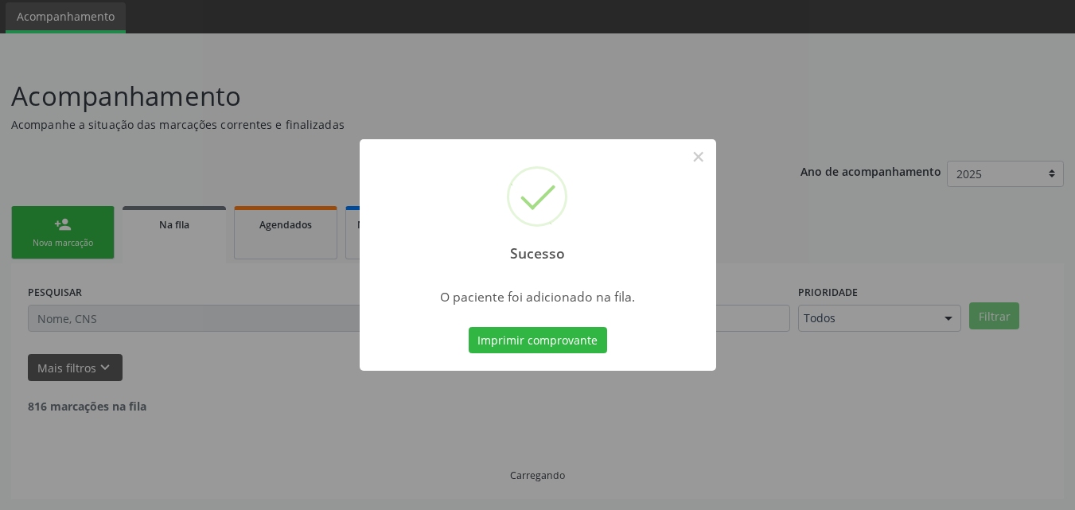
scroll to position [37, 0]
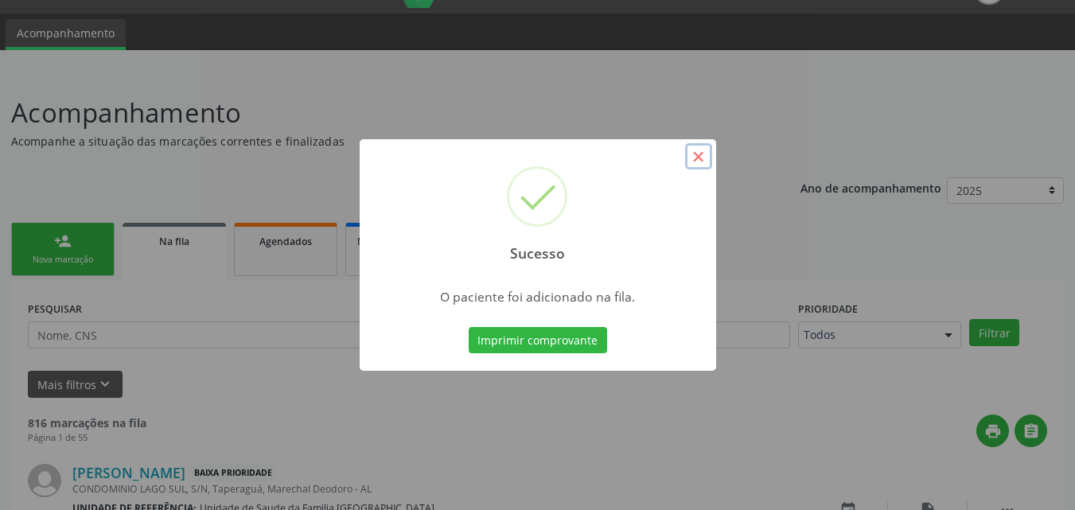
drag, startPoint x: 694, startPoint y: 154, endPoint x: 199, endPoint y: 290, distance: 513.1
click at [692, 154] on button "×" at bounding box center [698, 156] width 27 height 27
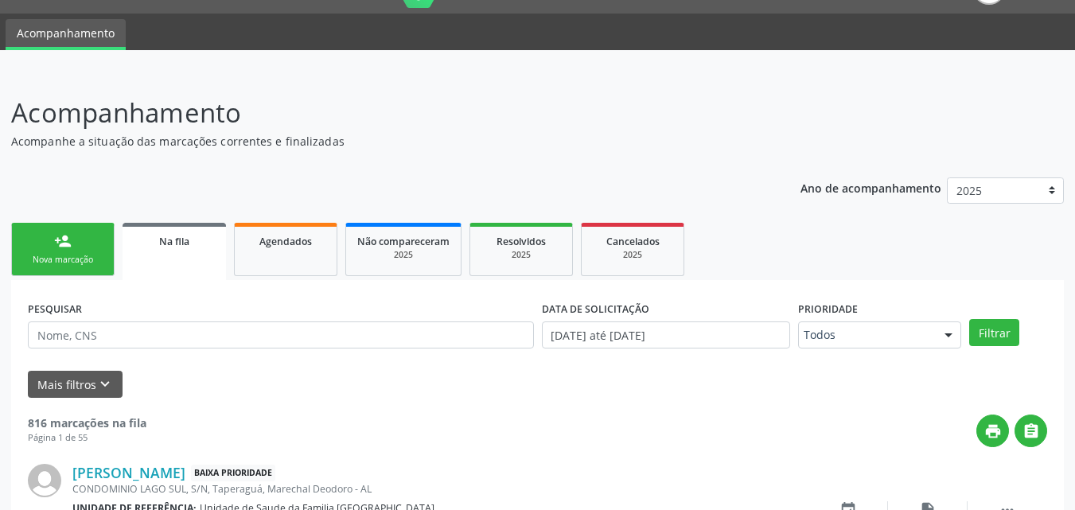
click at [81, 253] on link "person_add Nova marcação" at bounding box center [62, 249] width 103 height 53
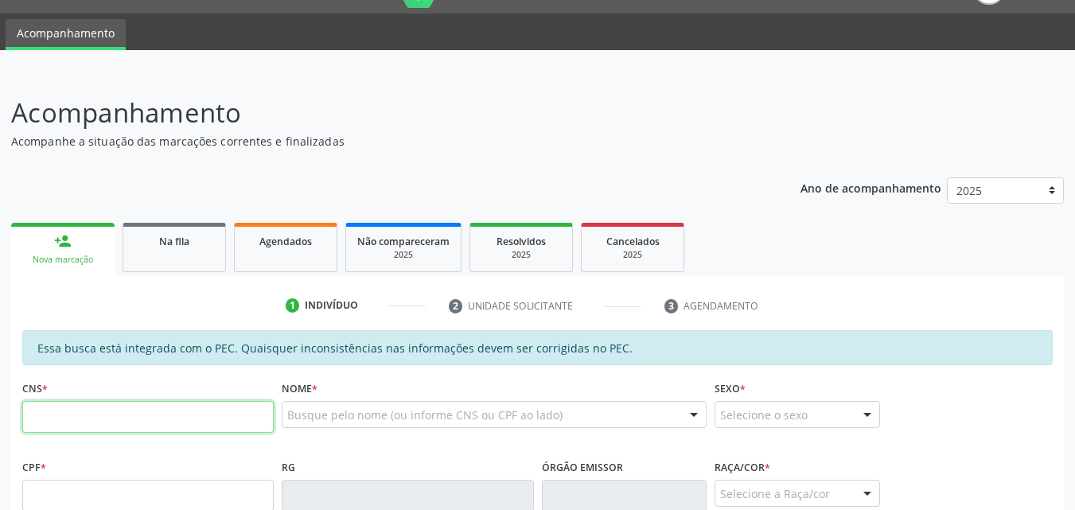
click at [46, 415] on input "text" at bounding box center [147, 417] width 251 height 32
type input "700 0049 4355 4207"
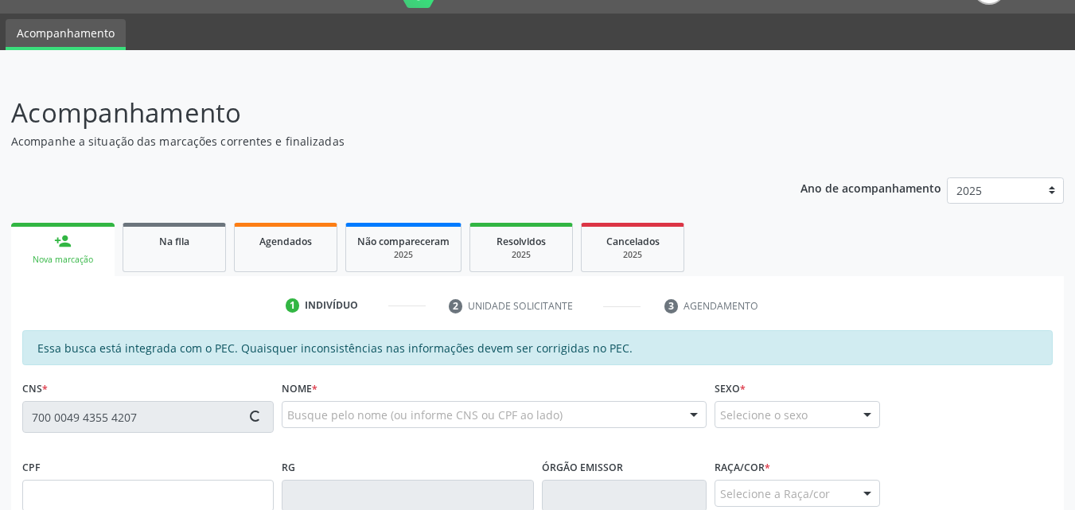
type input "080.355.754-06"
type input "20/11/1965"
type input "Aurelina Martiniano dos Santos"
type input "(82) 9168-1262"
type input "S/N"
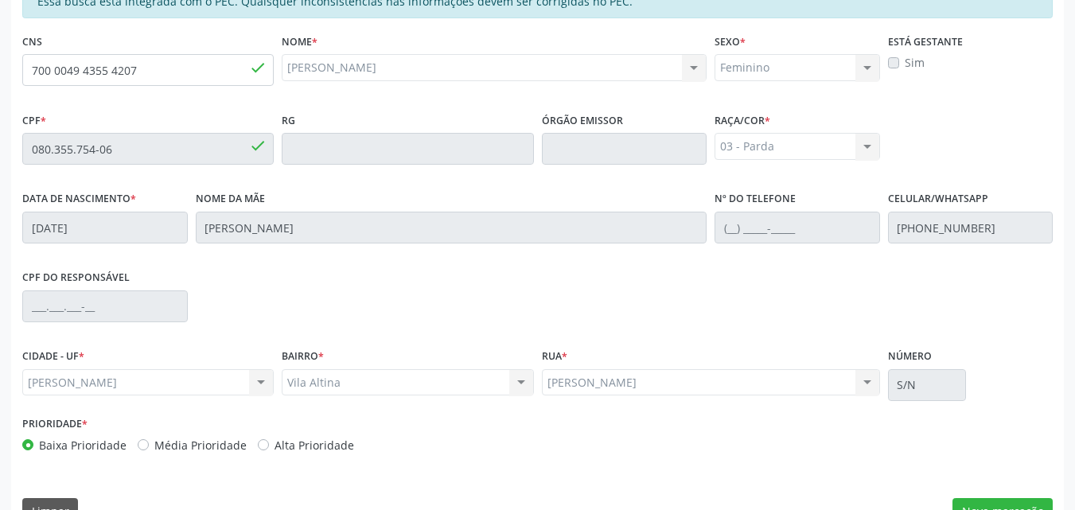
scroll to position [421, 0]
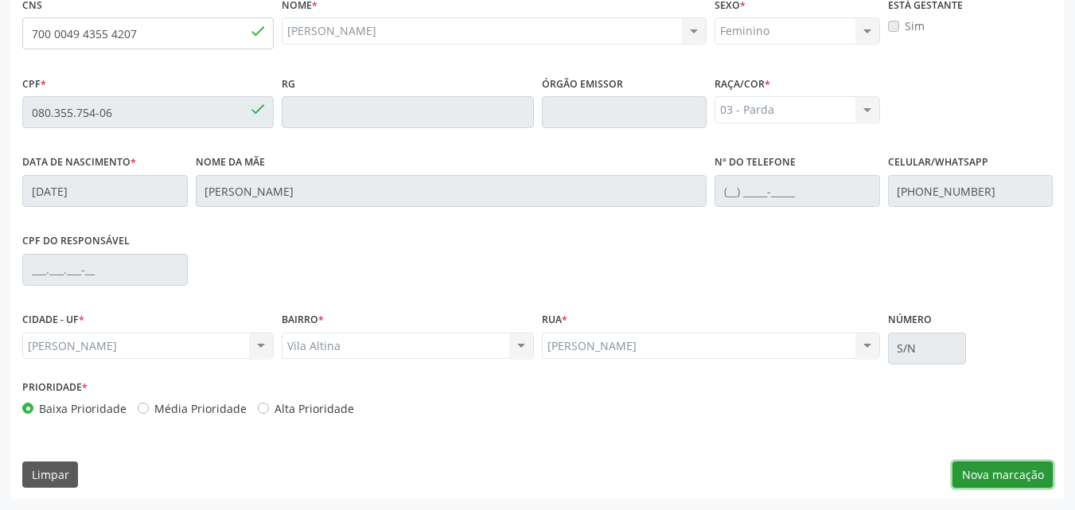
click at [982, 469] on button "Nova marcação" at bounding box center [1002, 475] width 100 height 27
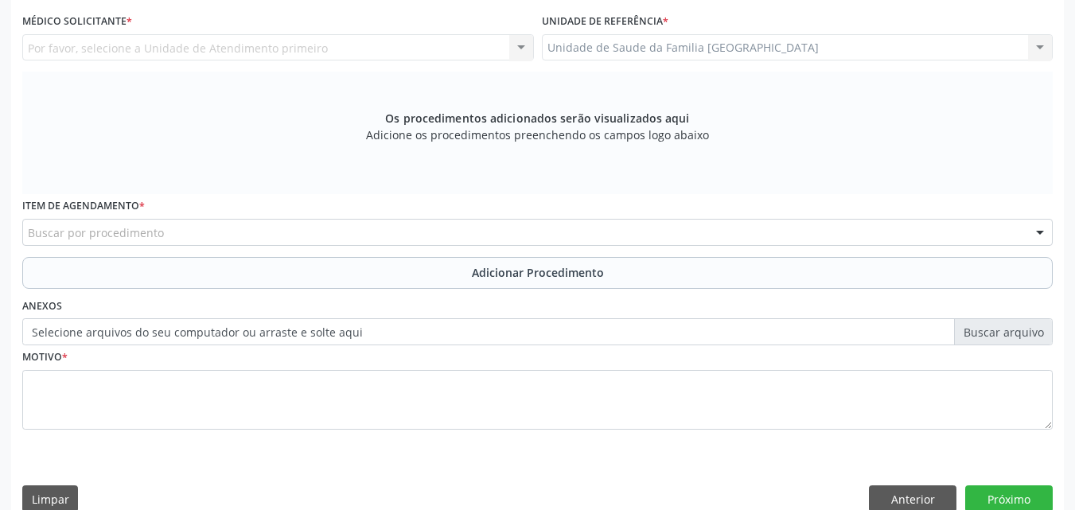
scroll to position [49, 0]
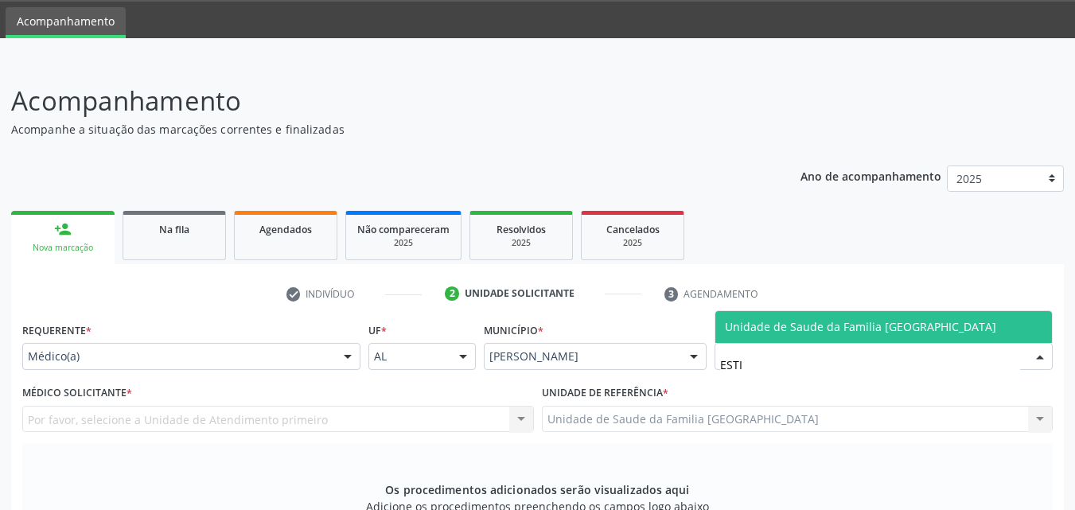
type input "ESTIV"
click at [734, 329] on span "Unidade de Saude da Familia [GEOGRAPHIC_DATA]" at bounding box center [860, 326] width 271 height 15
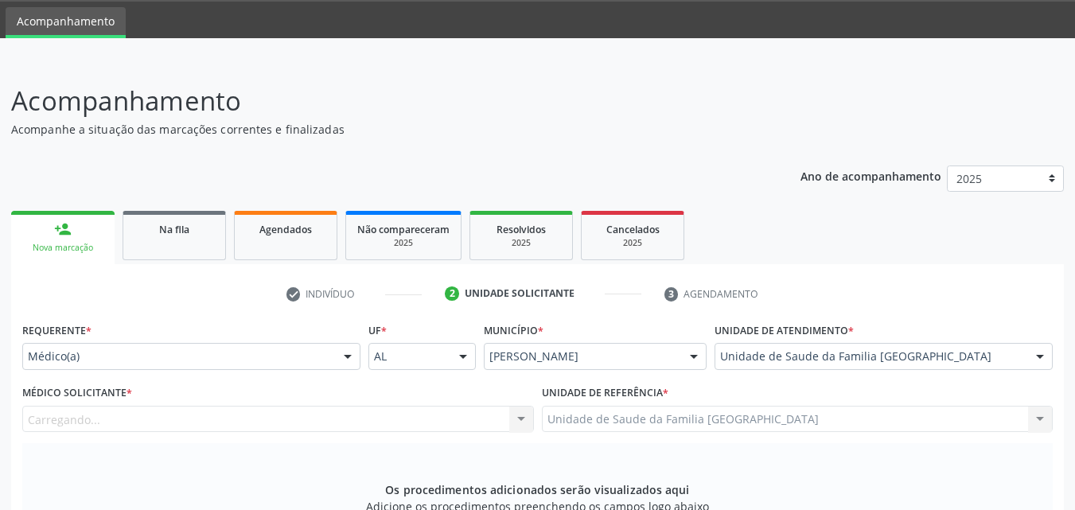
click at [222, 422] on div "Carregando..." at bounding box center [278, 419] width 512 height 27
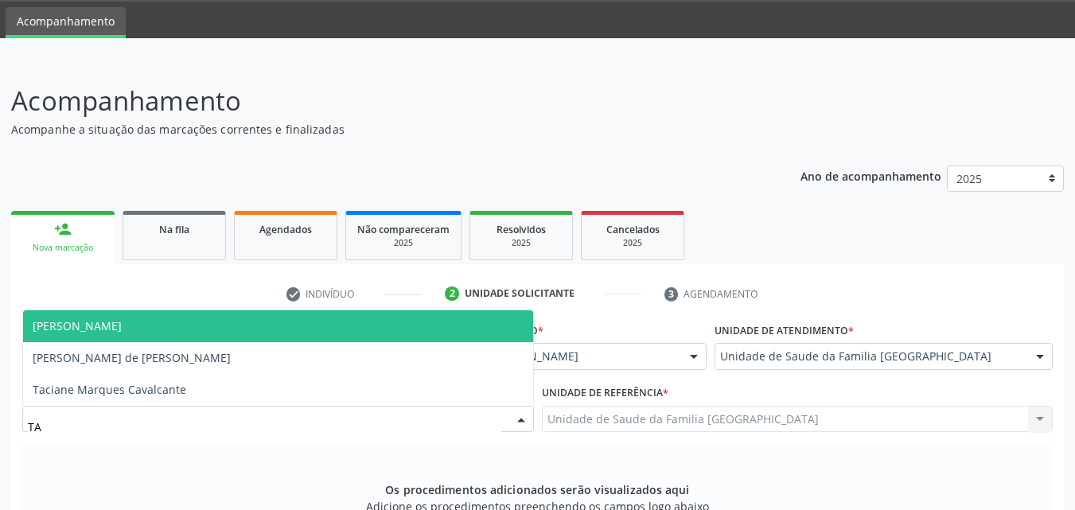
type input "TAC"
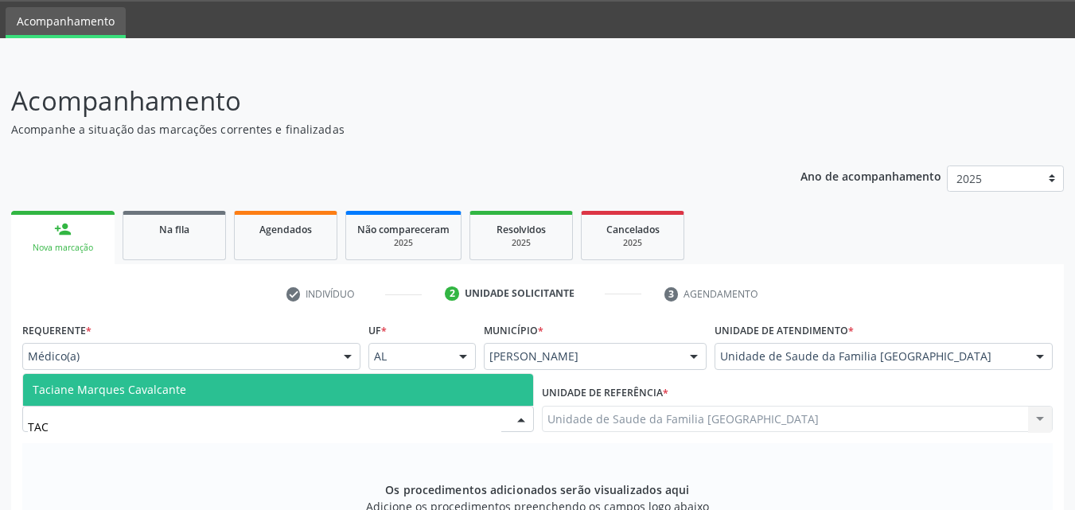
click at [263, 393] on span "Taciane Marques Cavalcante" at bounding box center [278, 390] width 510 height 32
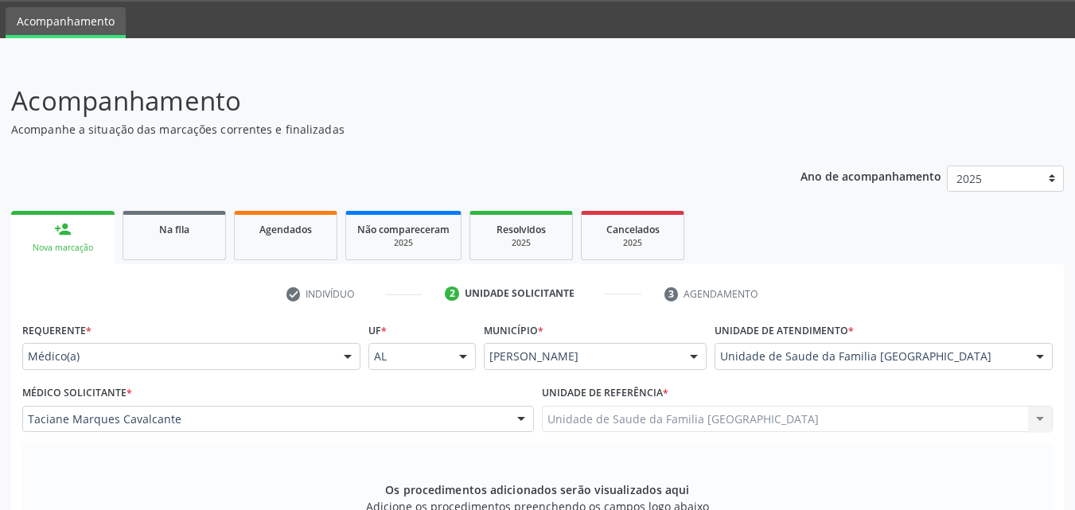
scroll to position [421, 0]
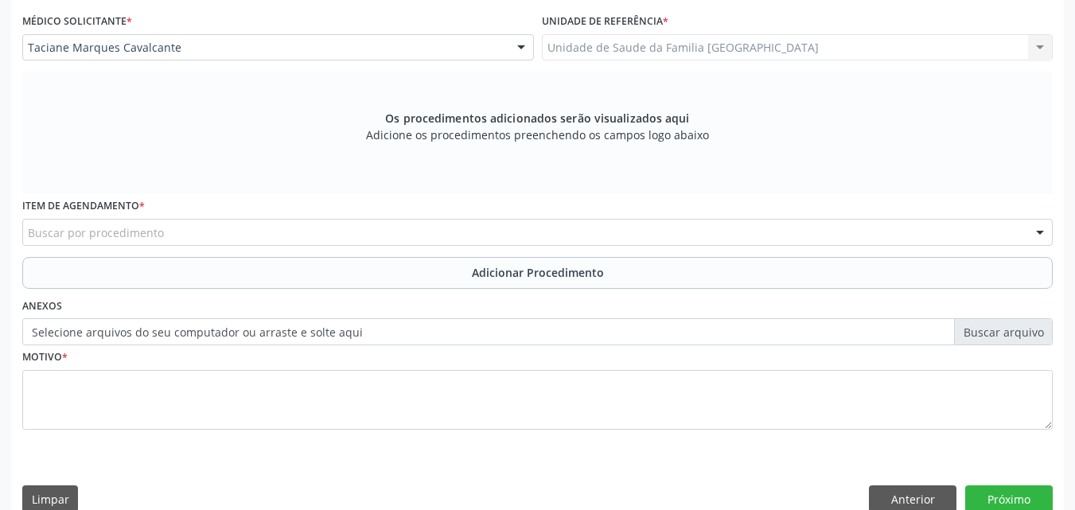
click at [209, 236] on div "Buscar por procedimento" at bounding box center [537, 232] width 1030 height 27
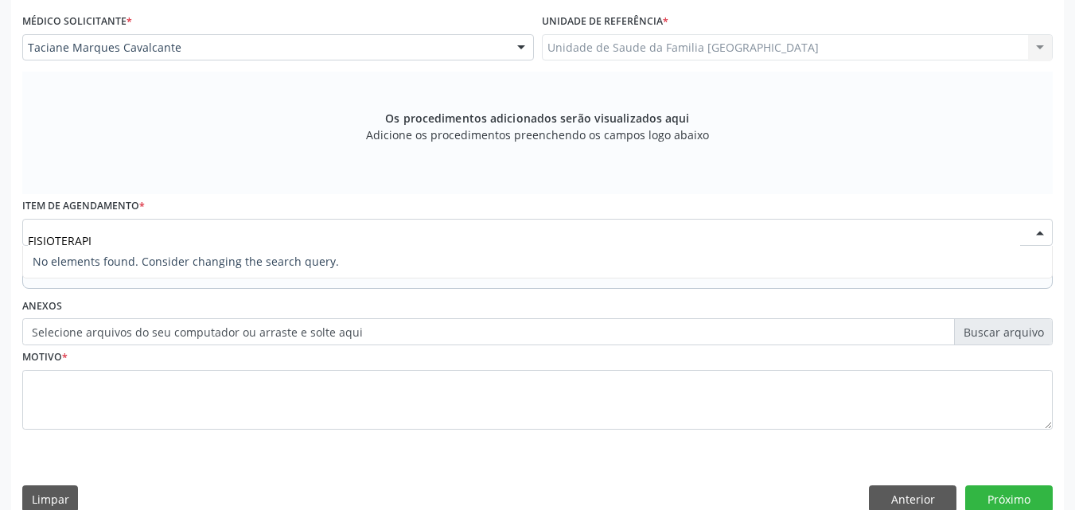
scroll to position [0, 0]
type input "FISIOTERAP"
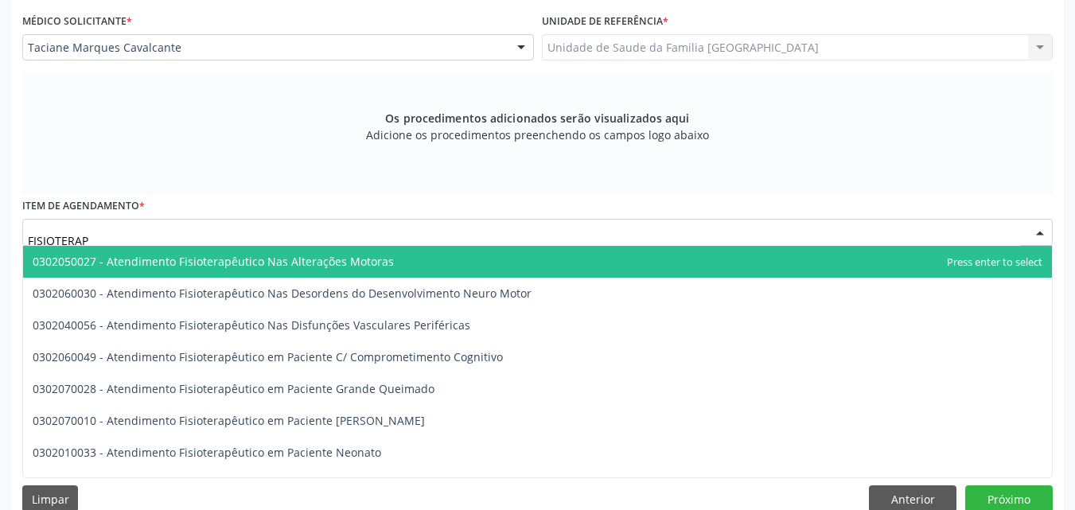
click at [209, 265] on span "0302050027 - Atendimento Fisioterapêutico Nas Alterações Motoras" at bounding box center [213, 261] width 361 height 15
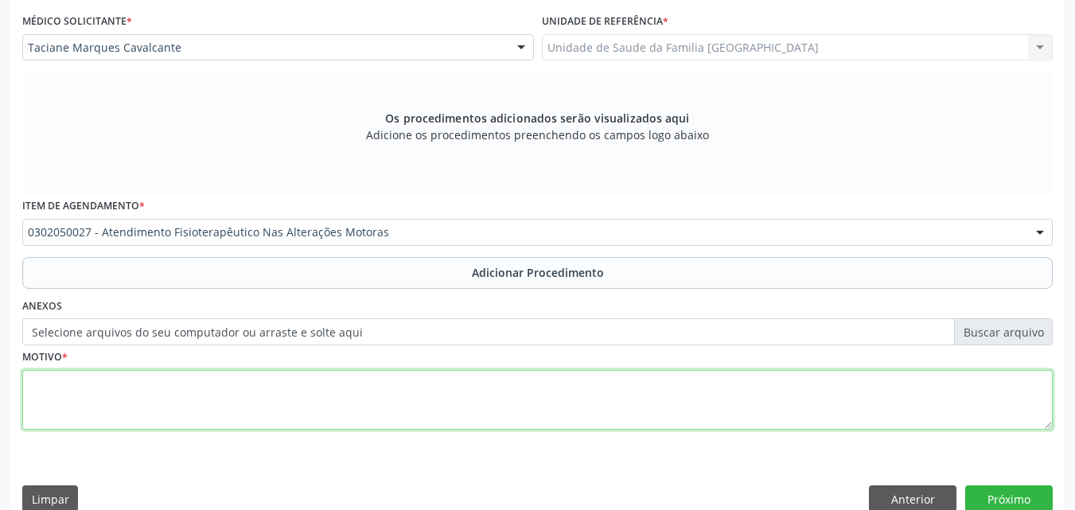
click at [170, 403] on textarea at bounding box center [537, 400] width 1030 height 60
click at [162, 396] on textarea at bounding box center [537, 400] width 1030 height 60
type textarea "FISIOTERAPIA."
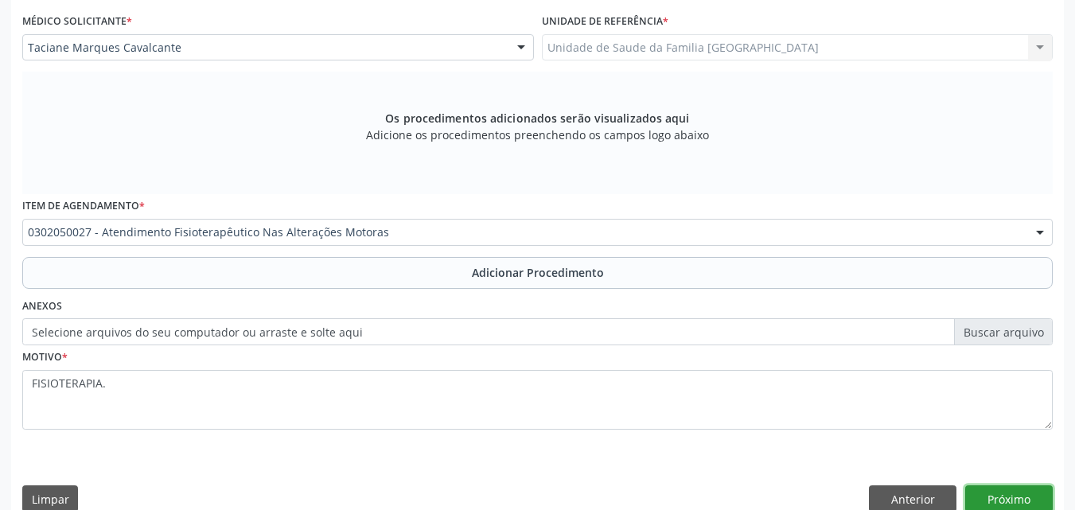
click at [1002, 493] on button "Próximo" at bounding box center [1009, 498] width 88 height 27
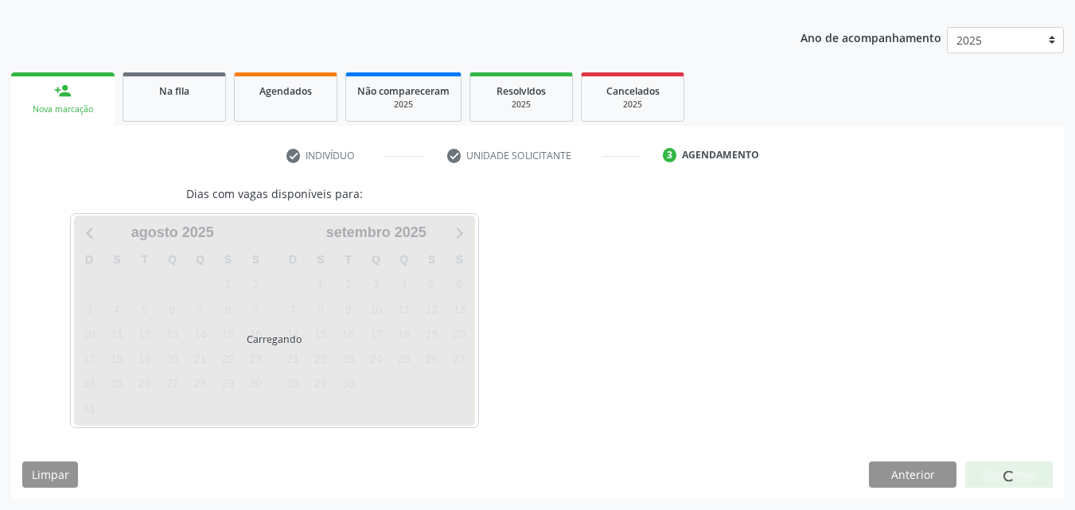
scroll to position [235, 0]
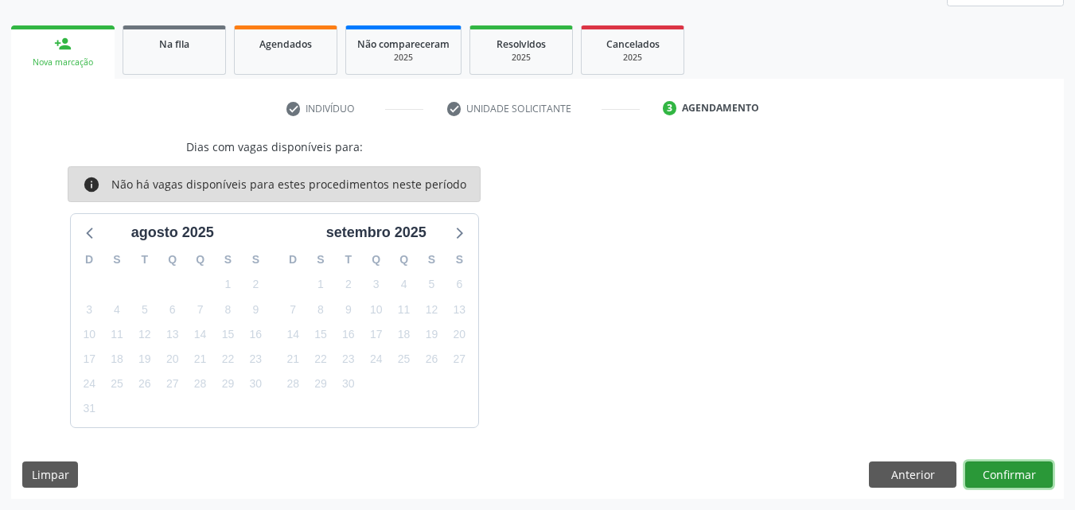
click at [991, 471] on button "Confirmar" at bounding box center [1009, 475] width 88 height 27
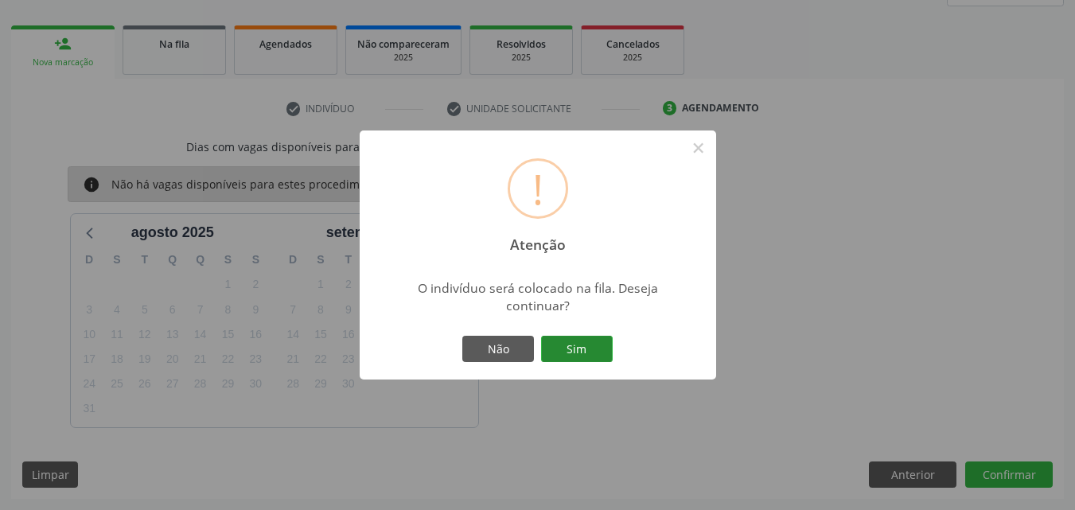
click at [567, 346] on button "Sim" at bounding box center [577, 349] width 72 height 27
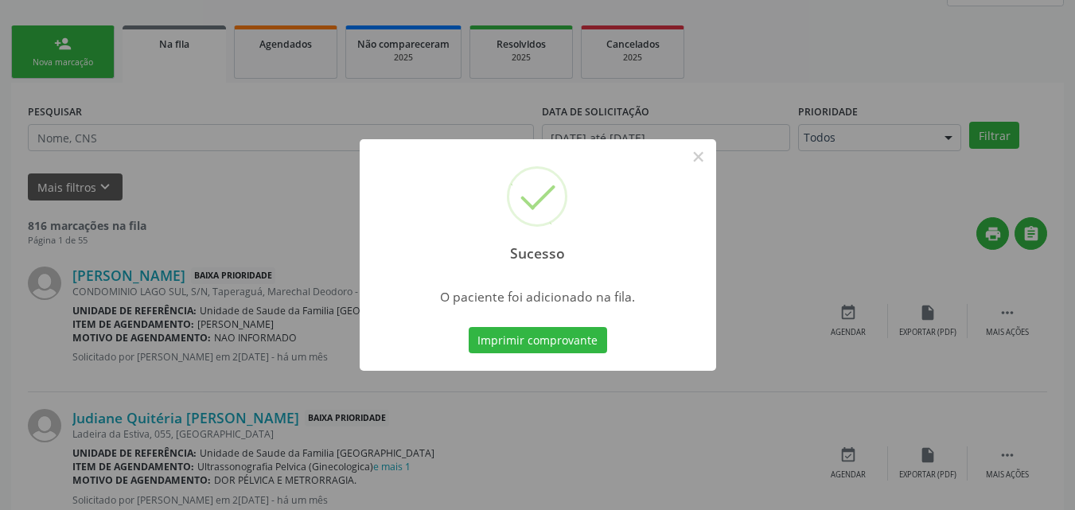
scroll to position [37, 0]
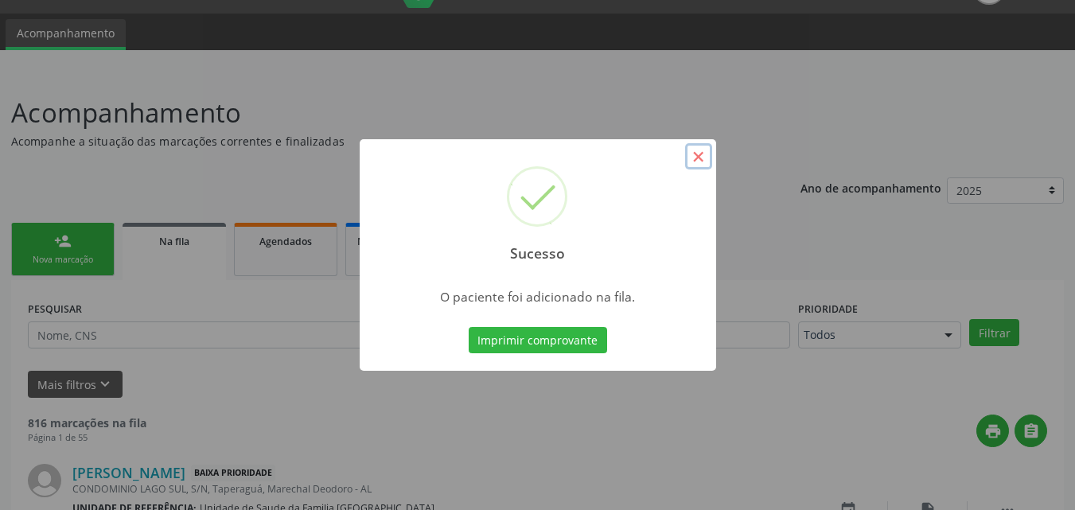
click at [699, 158] on button "×" at bounding box center [698, 156] width 27 height 27
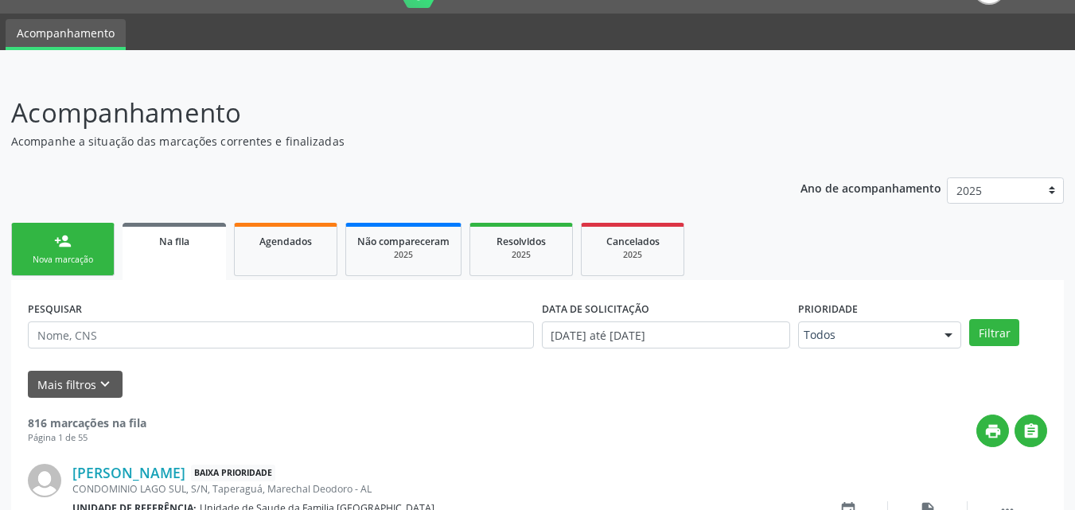
click at [90, 253] on link "person_add Nova marcação" at bounding box center [62, 249] width 103 height 53
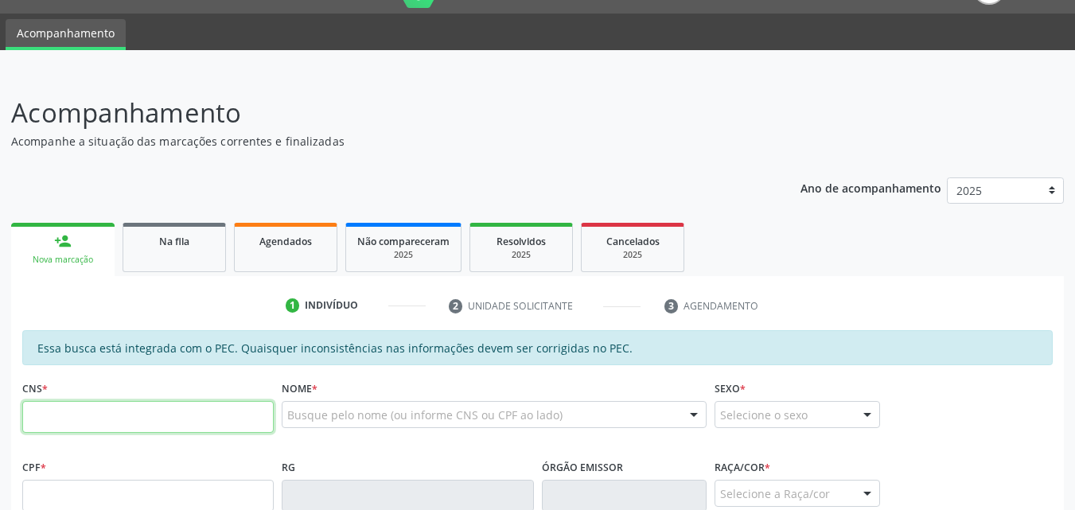
click at [44, 413] on input "text" at bounding box center [147, 417] width 251 height 32
paste input "708 1095 1392 0533"
type input "708 1095 1392 0533"
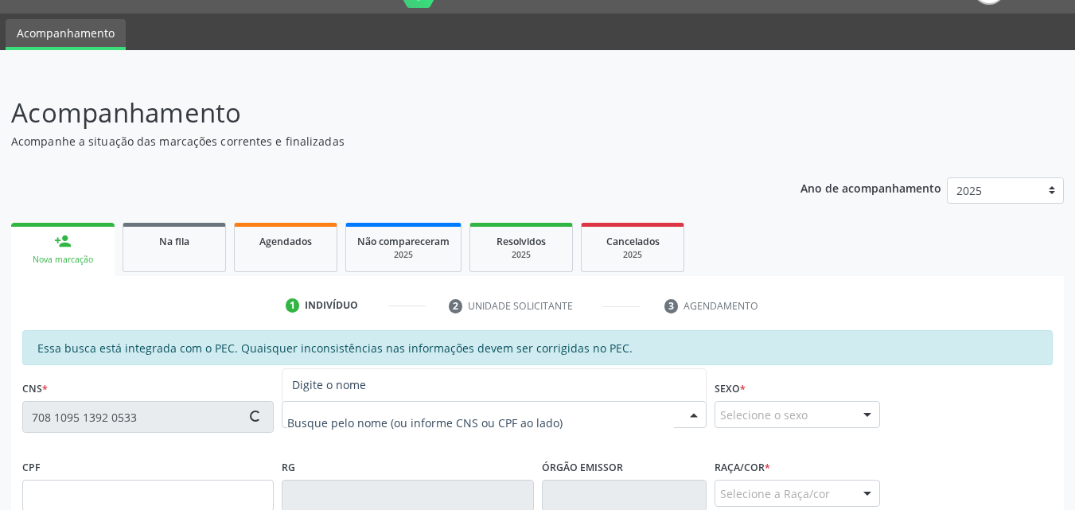
type input "030.623.674-58"
type input "14/12/1981"
type input "Geecina Moura da Silva"
type input "(82) 99185-4085"
type input "S/N"
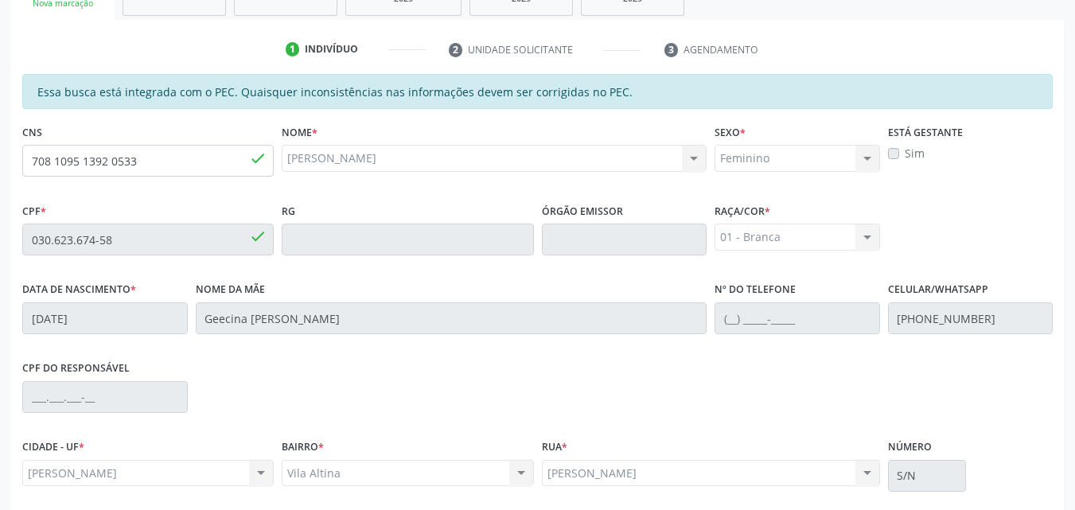
scroll to position [421, 0]
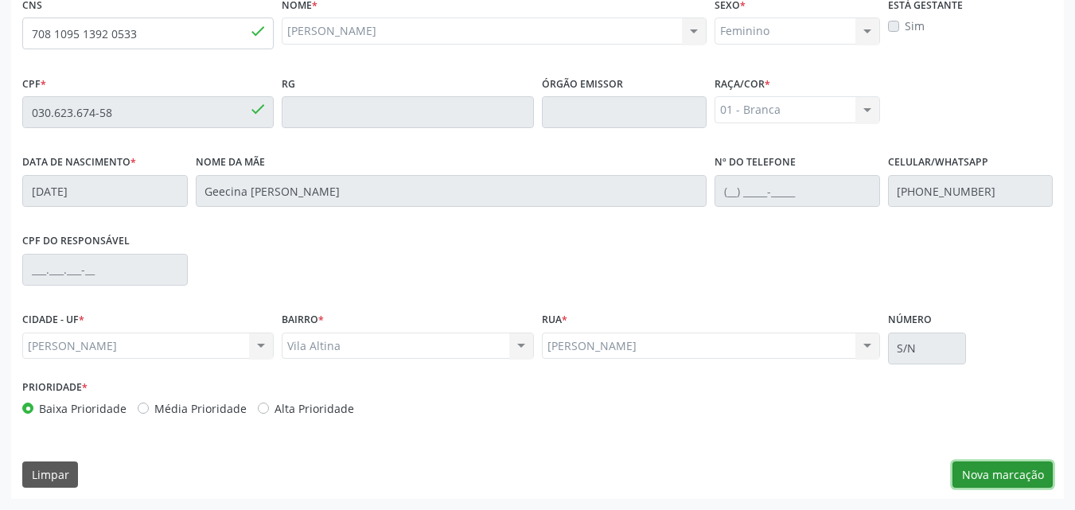
click at [992, 478] on button "Nova marcação" at bounding box center [1002, 475] width 100 height 27
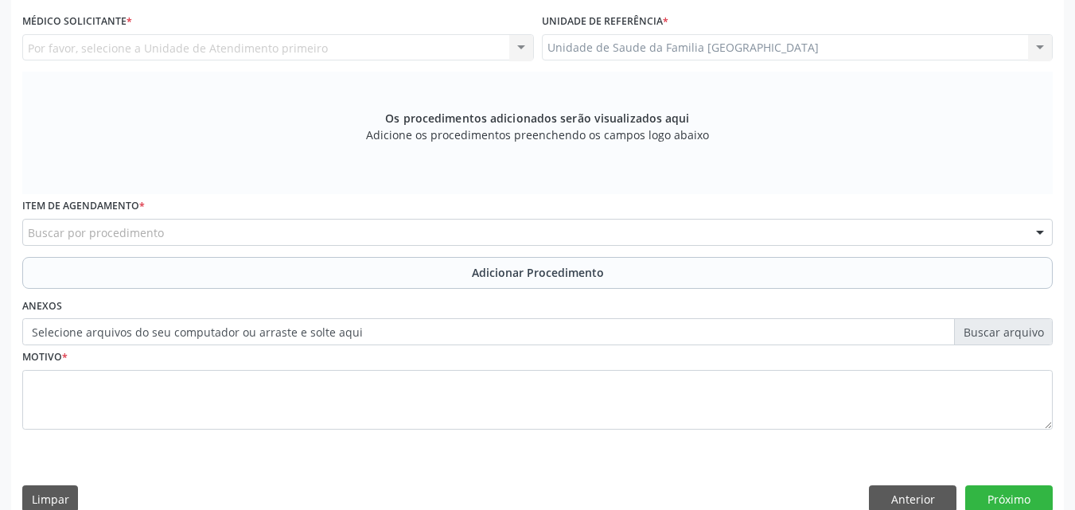
scroll to position [0, 0]
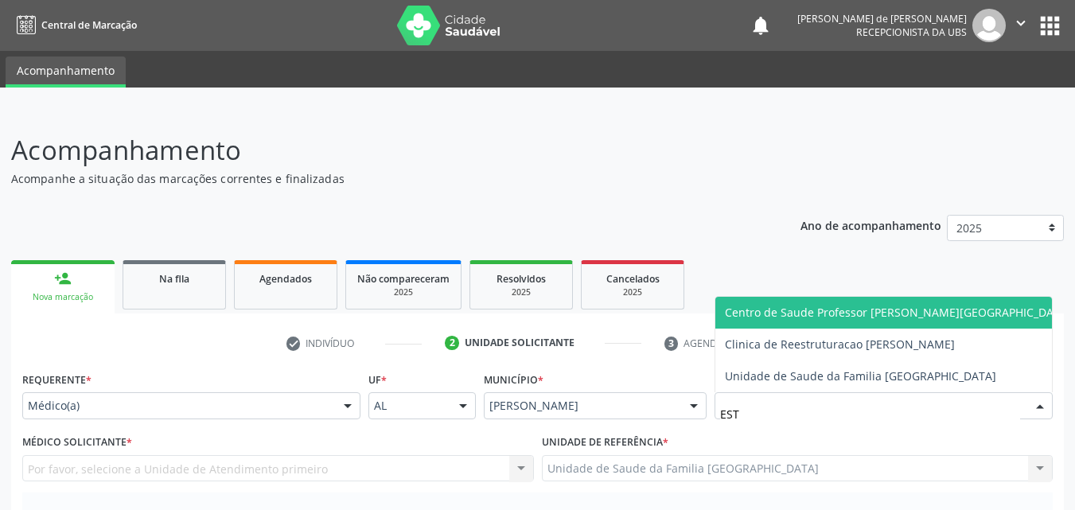
type input "ESTI"
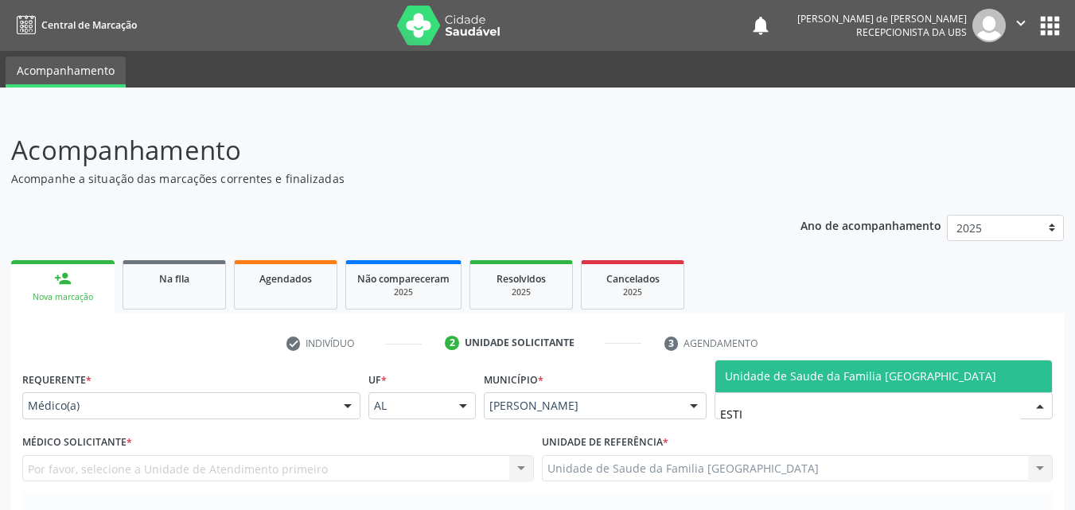
click at [721, 372] on span "Unidade de Saude da Familia [GEOGRAPHIC_DATA]" at bounding box center [883, 376] width 337 height 32
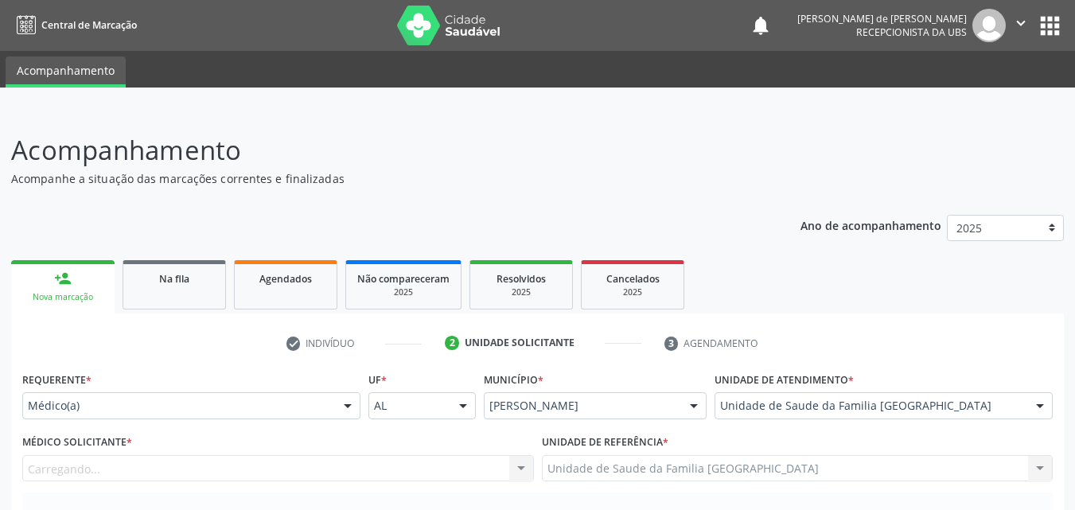
scroll to position [372, 0]
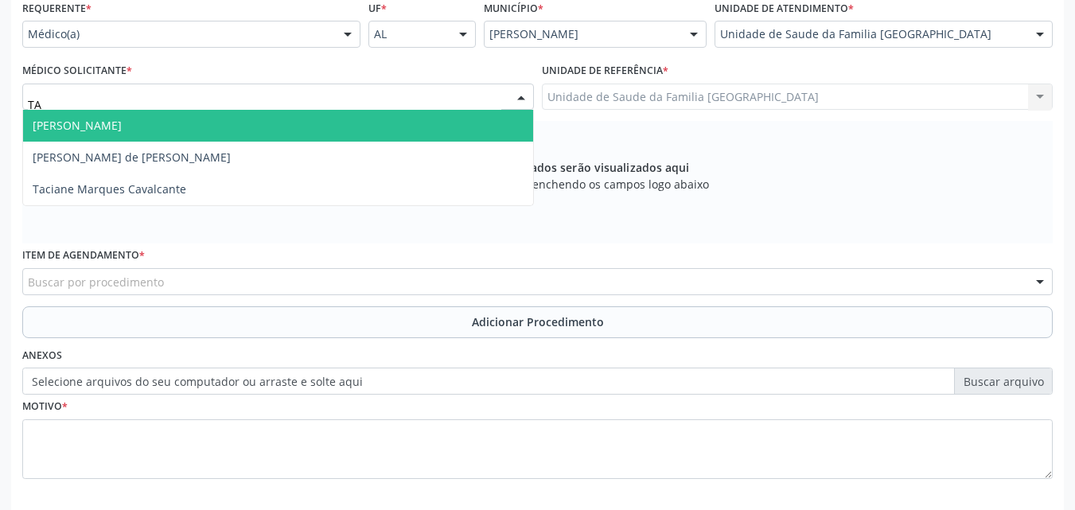
type input "T"
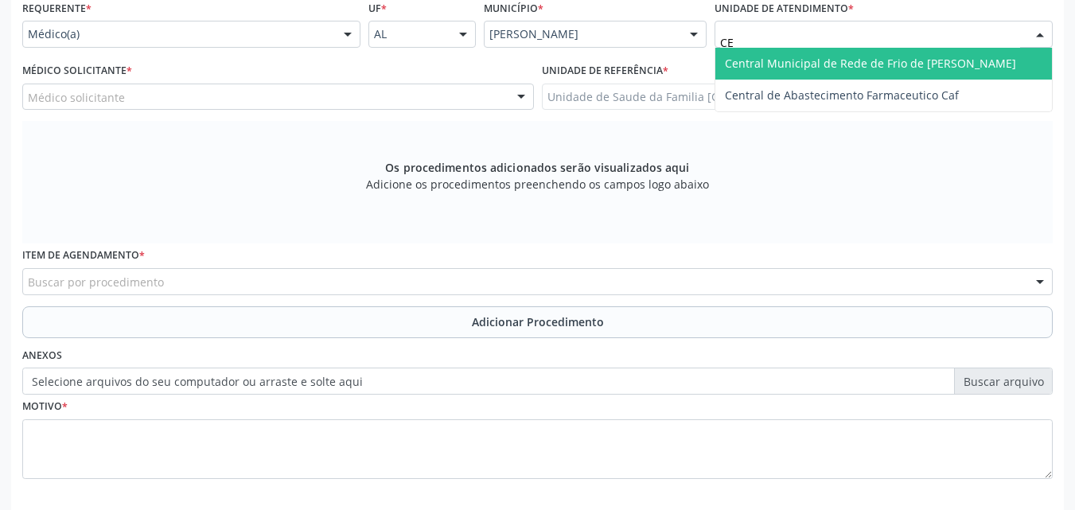
type input "C"
type input "ESTACIO"
click at [750, 58] on span "Centro de Saude Professor [PERSON_NAME][GEOGRAPHIC_DATA]" at bounding box center [898, 63] width 346 height 15
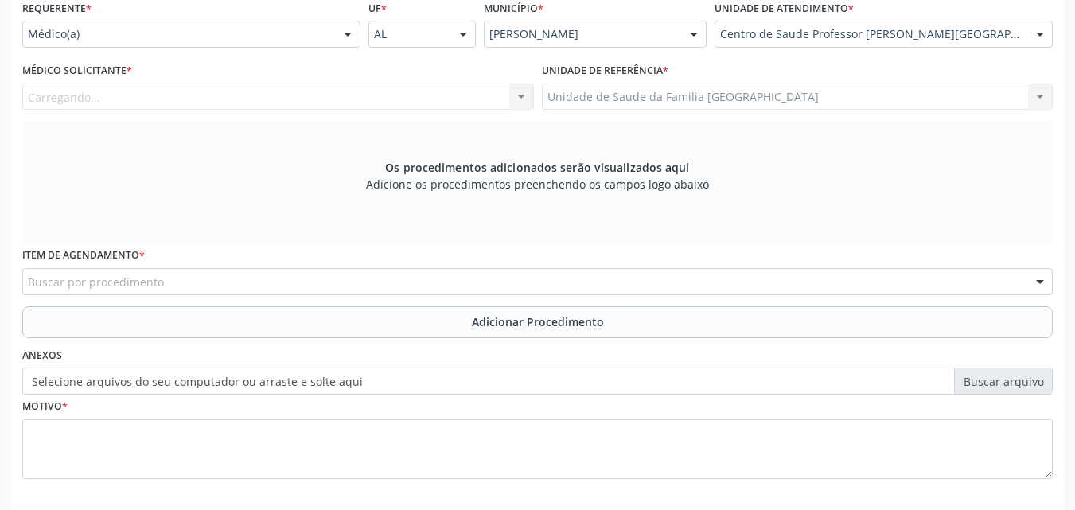
click at [143, 90] on div "Carregando... Amanda Lais de Araujo dos Santos Ana Paula Simons Juca de Farias …" at bounding box center [278, 97] width 512 height 27
click at [126, 96] on div "Médico solicitante" at bounding box center [278, 97] width 512 height 27
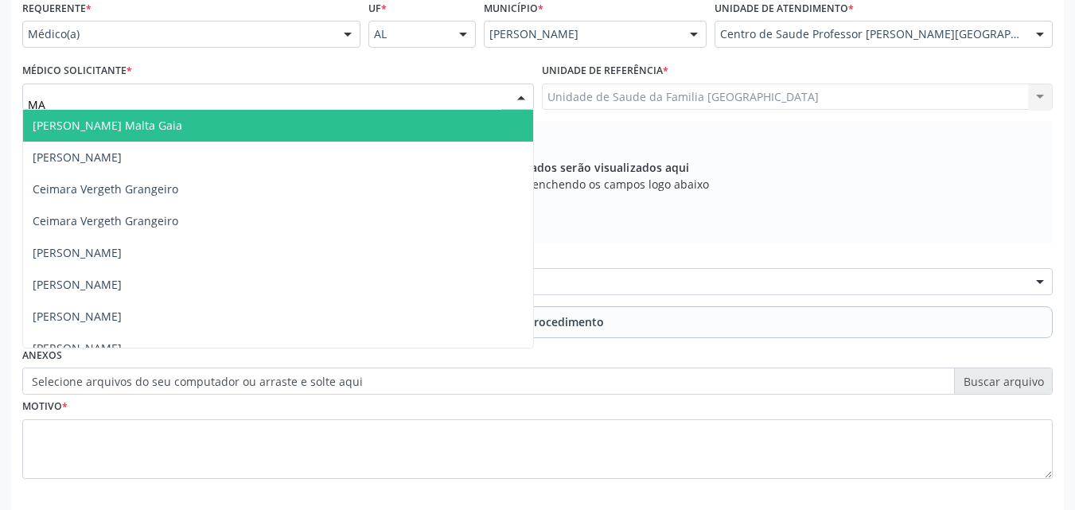
type input "MAN"
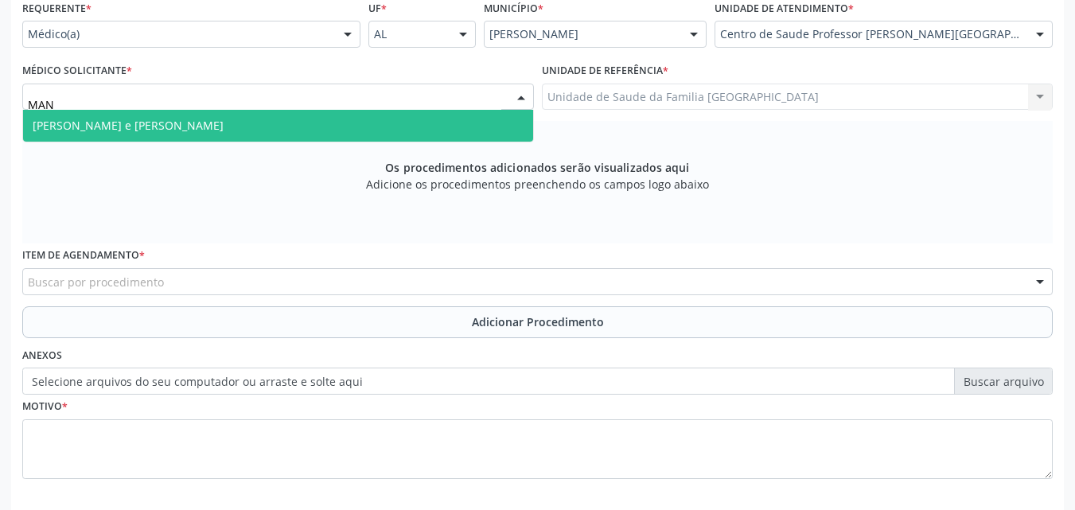
click at [123, 119] on span "[PERSON_NAME] e [PERSON_NAME]" at bounding box center [128, 125] width 191 height 15
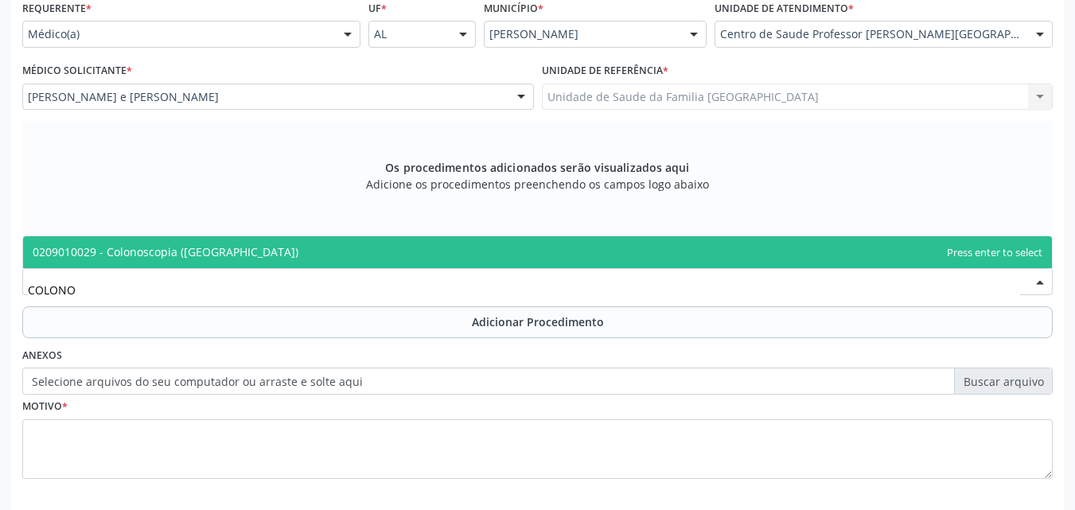
type input "COLONOS"
click at [192, 241] on span "0209010029 - Colonoscopia ([GEOGRAPHIC_DATA])" at bounding box center [537, 252] width 1029 height 32
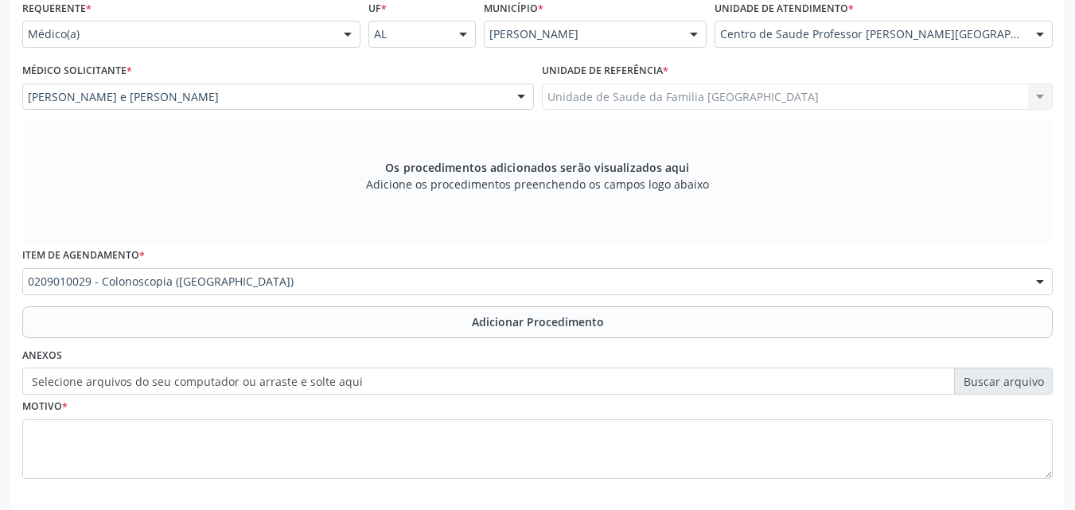
click at [189, 323] on button "Adicionar Procedimento" at bounding box center [537, 322] width 1030 height 32
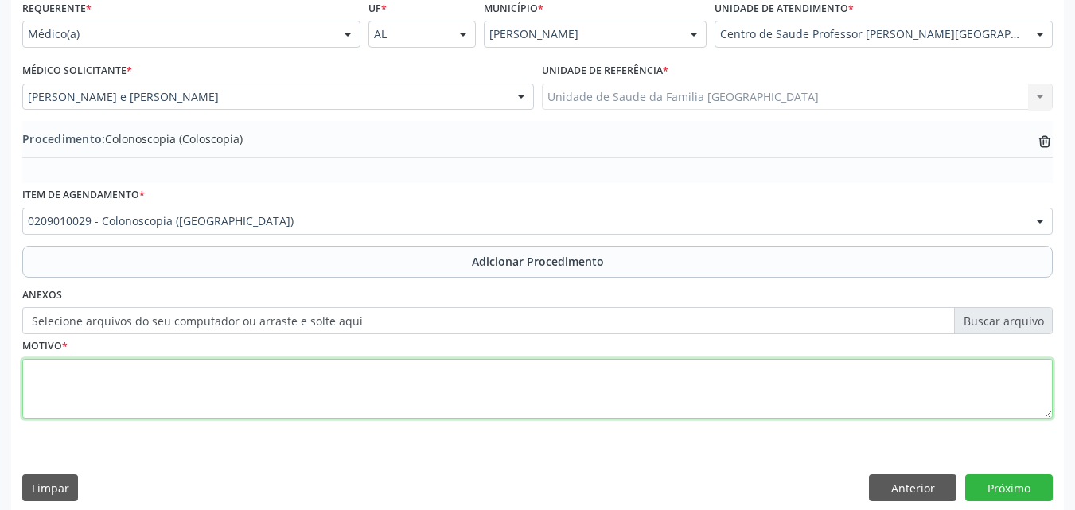
click at [173, 391] on textarea at bounding box center [537, 389] width 1030 height 60
type textarea "ALTERAÇÃO DO RITMO INTESTINAL A ESCLARECER."
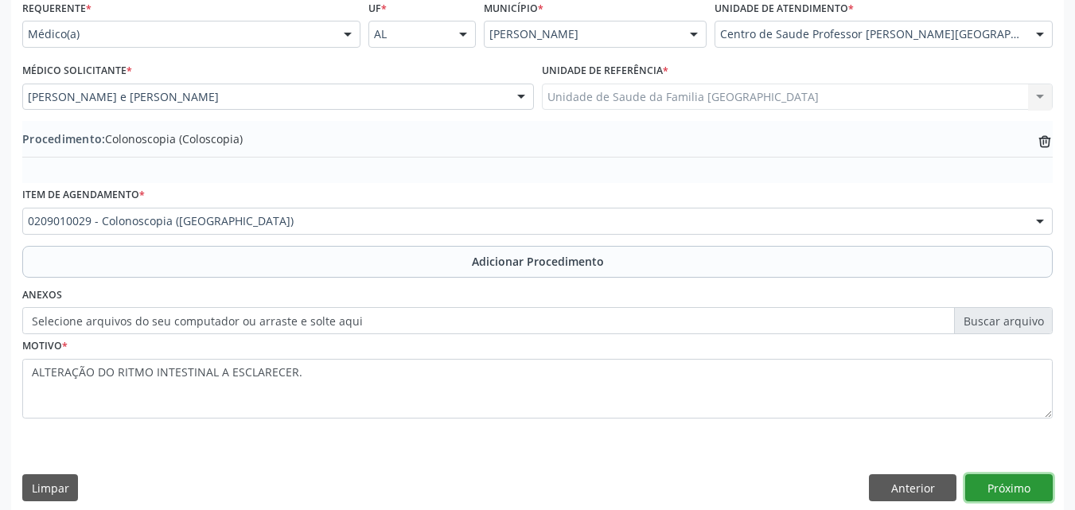
click at [1012, 489] on button "Próximo" at bounding box center [1009, 487] width 88 height 27
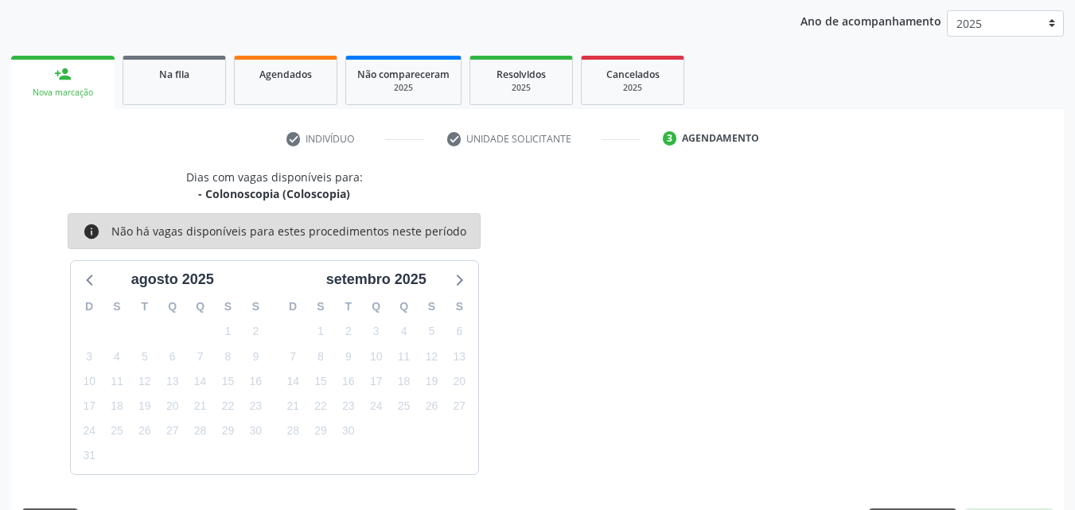
scroll to position [251, 0]
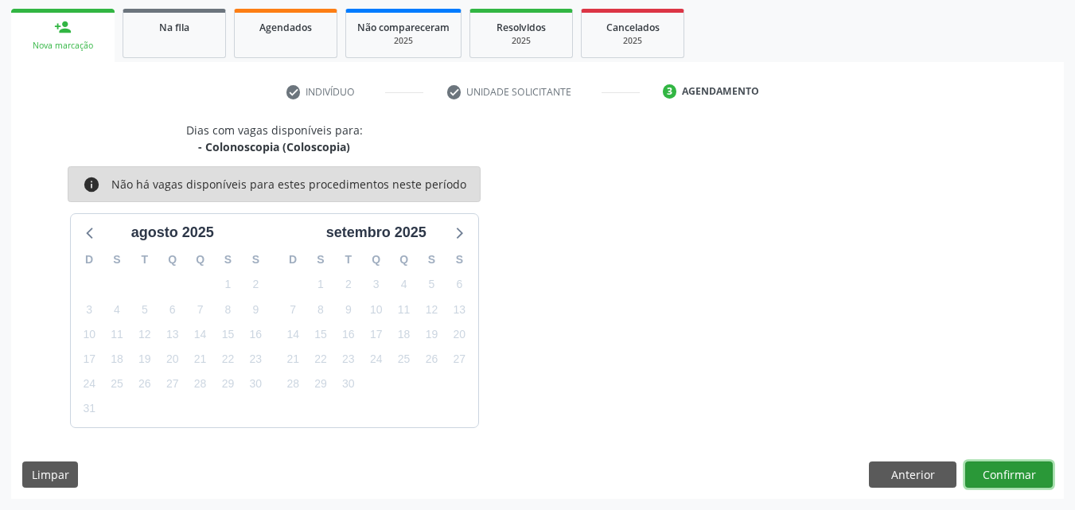
click at [1006, 471] on button "Confirmar" at bounding box center [1009, 475] width 88 height 27
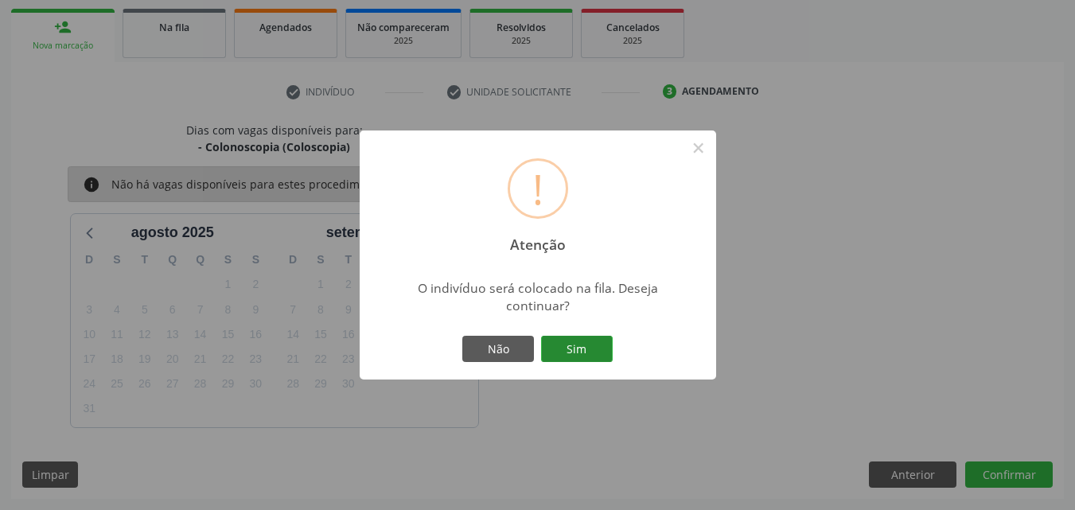
click at [587, 341] on button "Sim" at bounding box center [577, 349] width 72 height 27
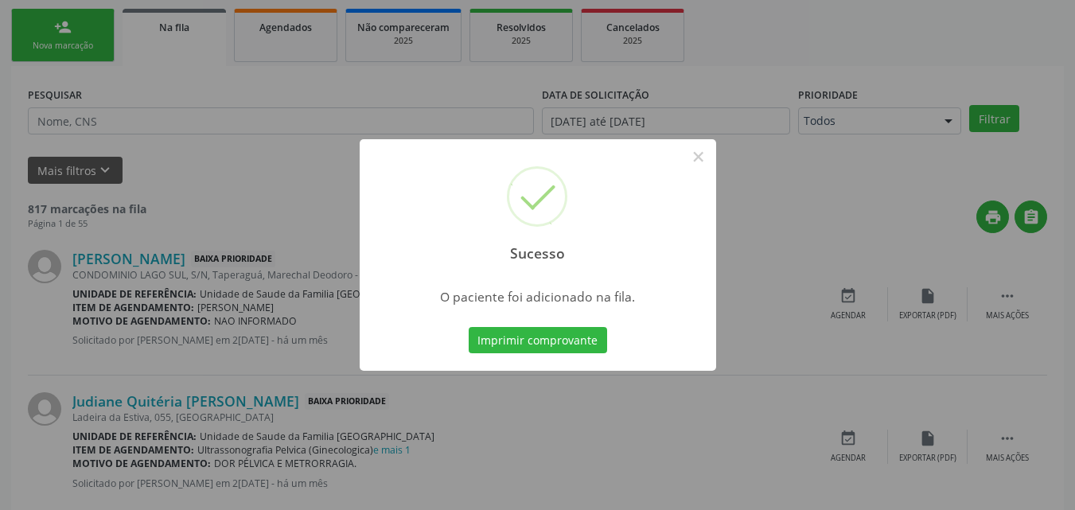
scroll to position [37, 0]
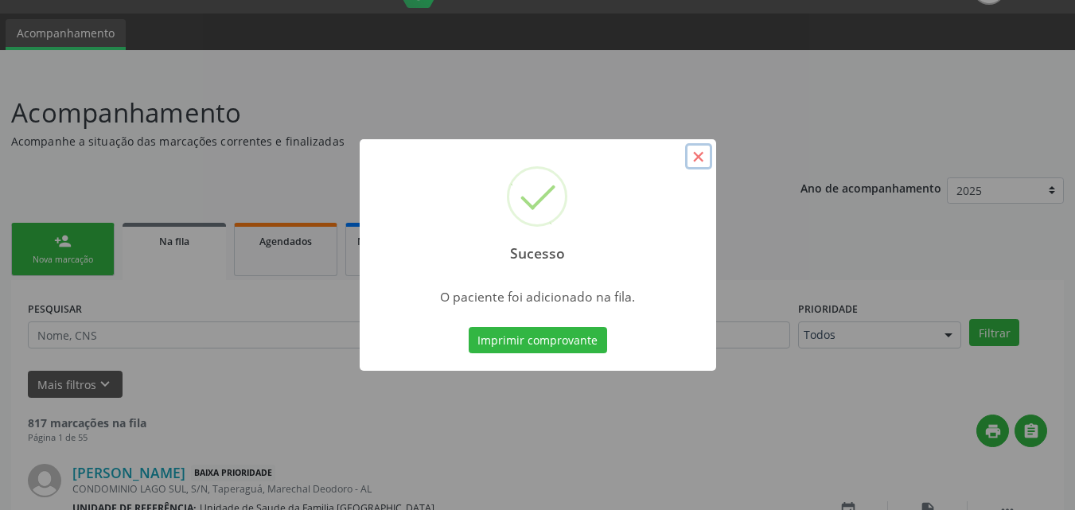
click at [701, 147] on button "×" at bounding box center [698, 156] width 27 height 27
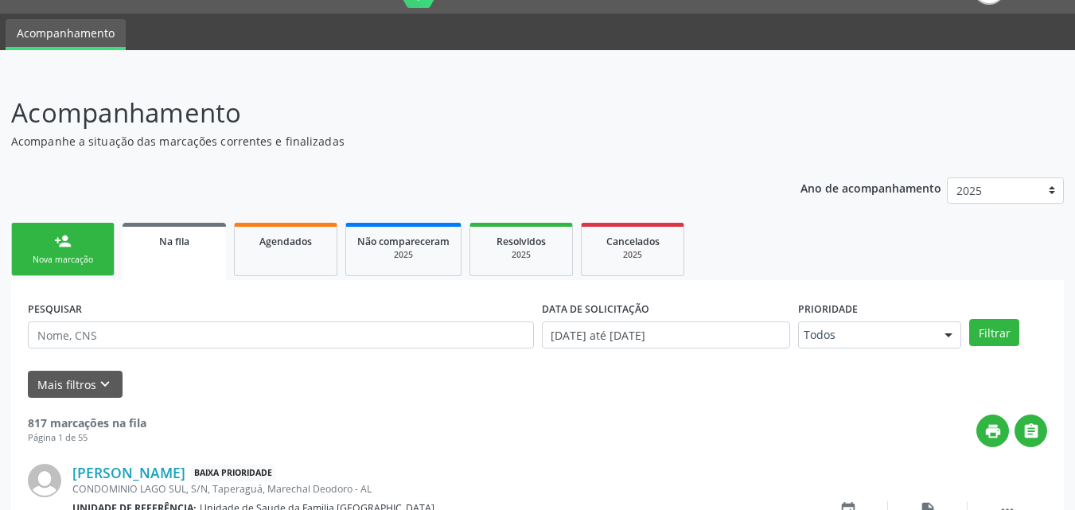
click at [46, 242] on link "person_add Nova marcação" at bounding box center [62, 249] width 103 height 53
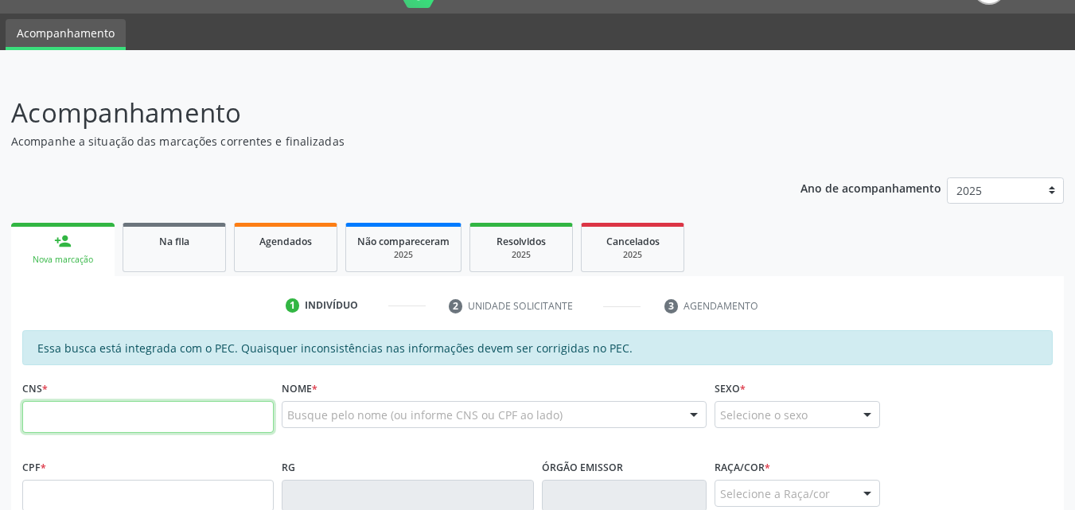
click at [90, 411] on input "text" at bounding box center [147, 417] width 251 height 32
paste input "708 1095 1392 0533"
type input "708 1095 1392 0533"
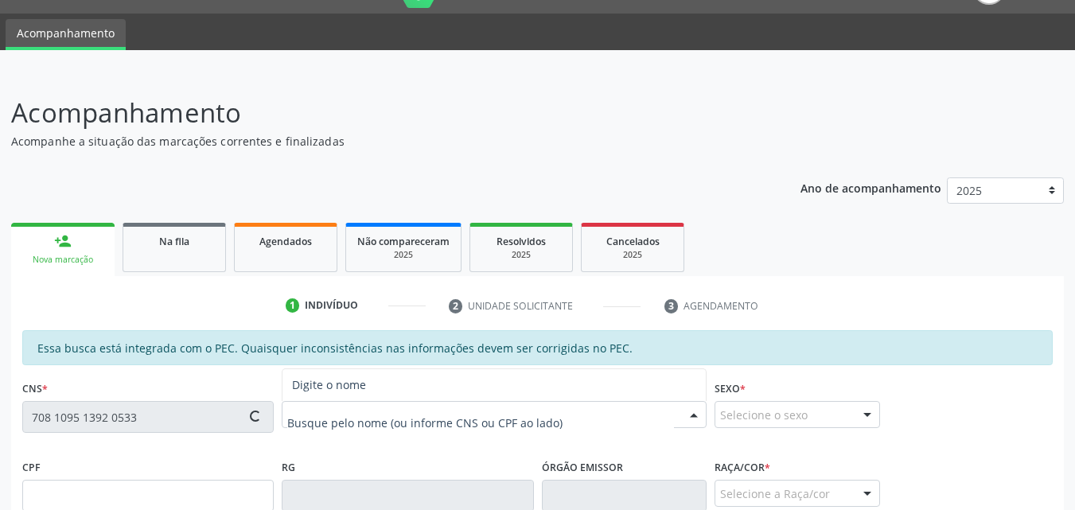
type input "030.623.674-58"
type input "14/12/1981"
type input "Geecina Moura da Silva"
type input "(82) 99185-4085"
type input "S/N"
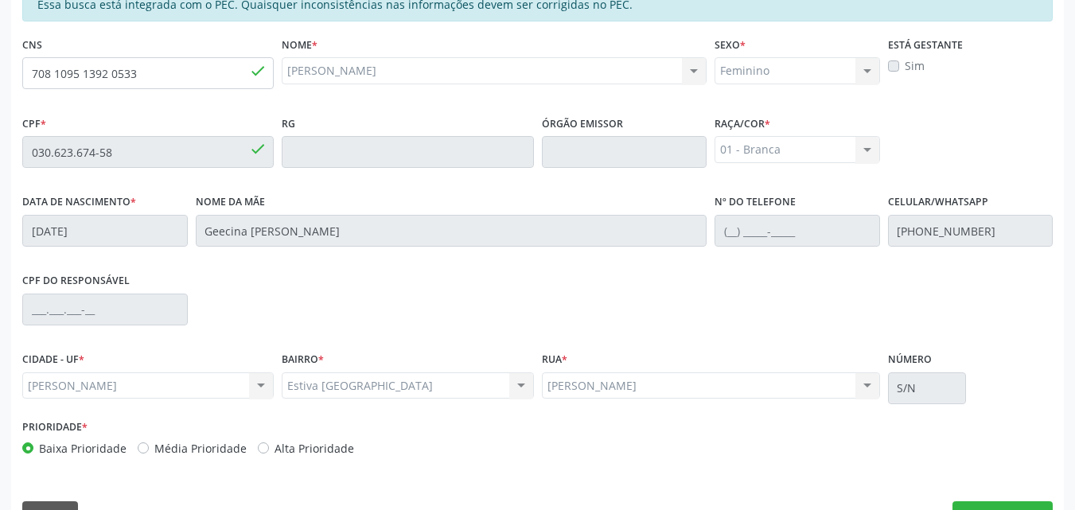
scroll to position [421, 0]
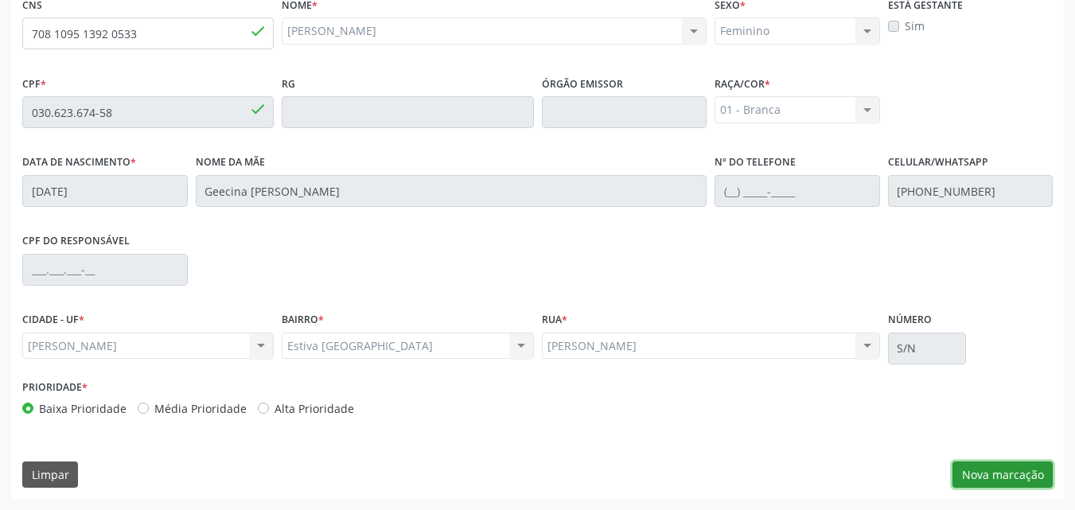
click at [990, 477] on button "Nova marcação" at bounding box center [1002, 475] width 100 height 27
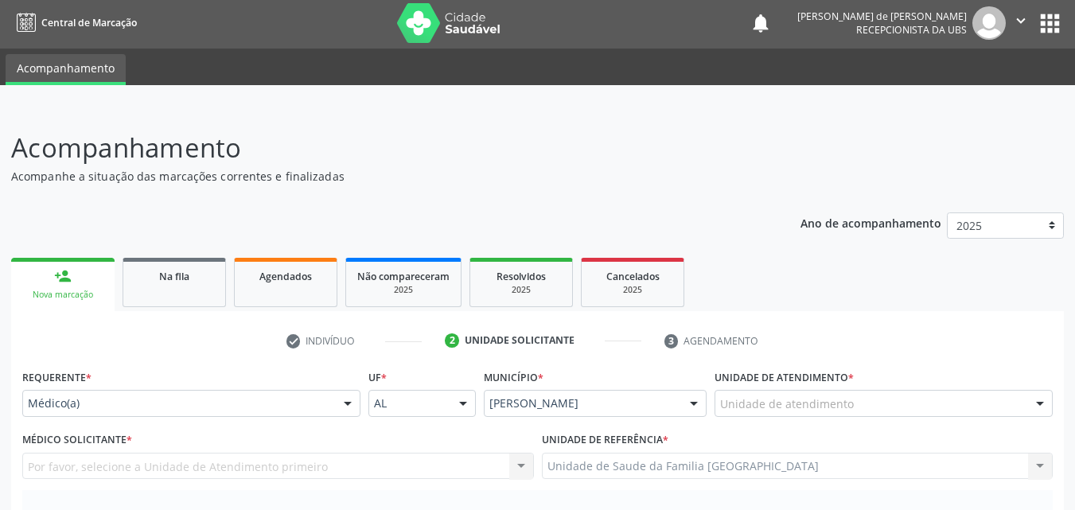
scroll to position [0, 0]
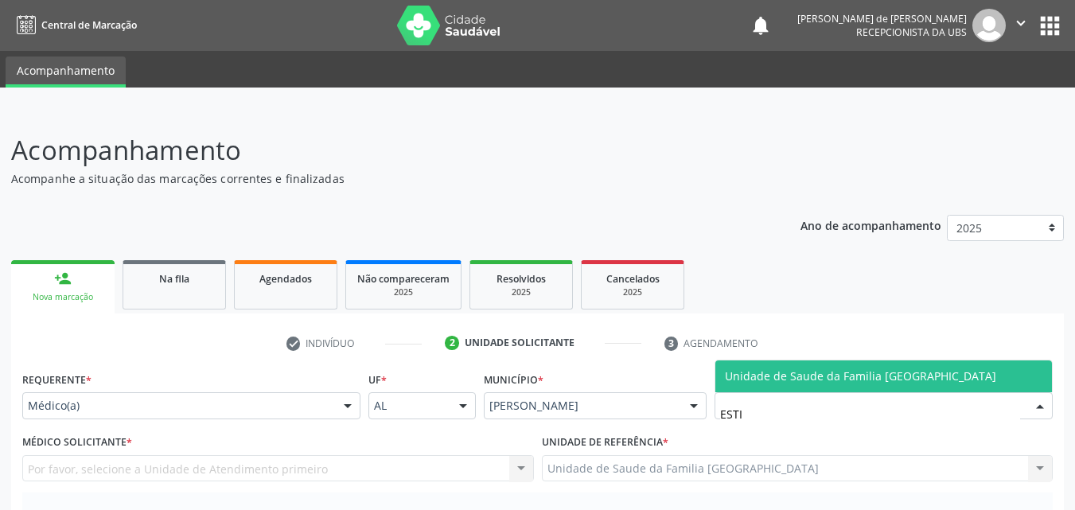
type input "ESTIV"
click at [729, 376] on span "Unidade de Saude da Familia [GEOGRAPHIC_DATA]" at bounding box center [860, 375] width 271 height 15
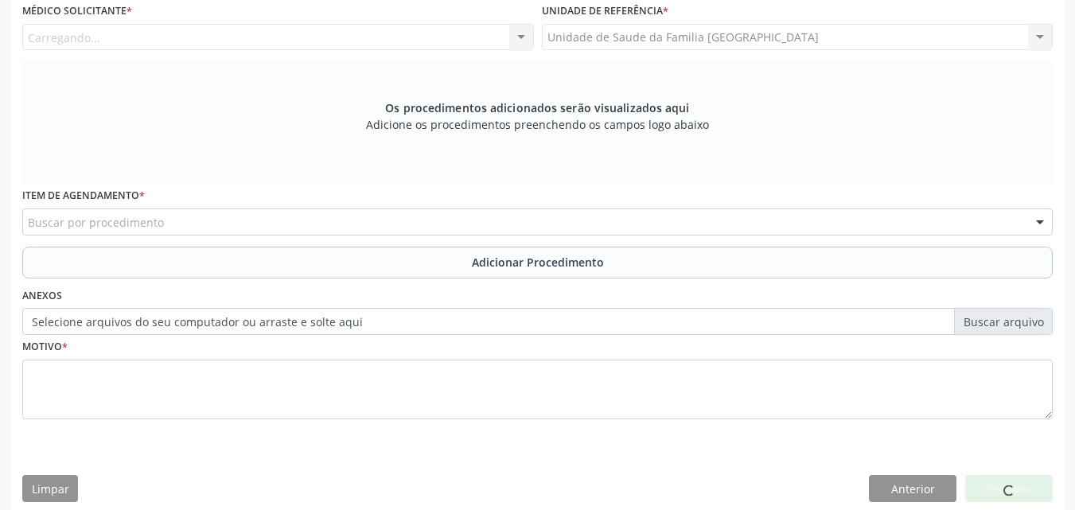
scroll to position [446, 0]
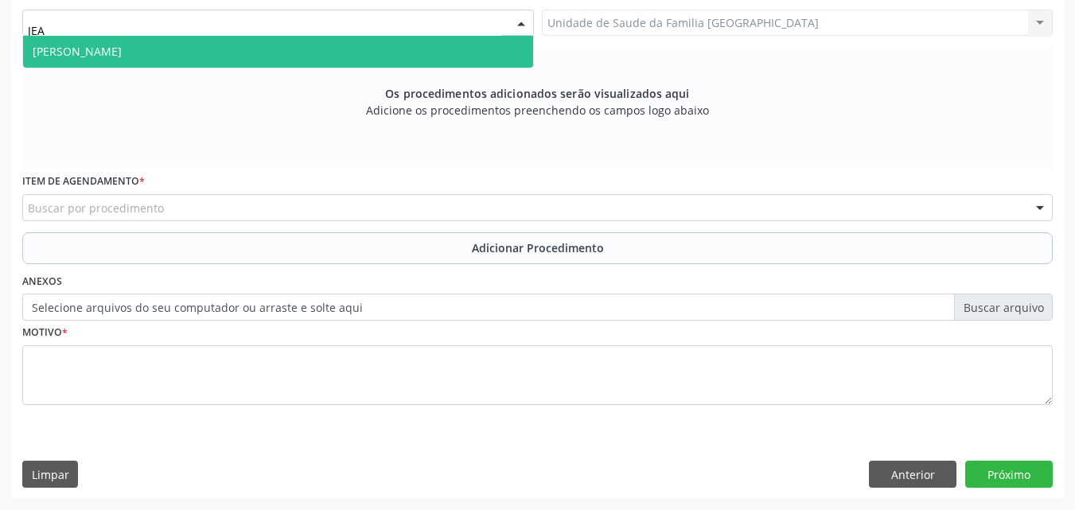
type input "JEAN"
click at [85, 46] on span "[PERSON_NAME]" at bounding box center [77, 51] width 89 height 15
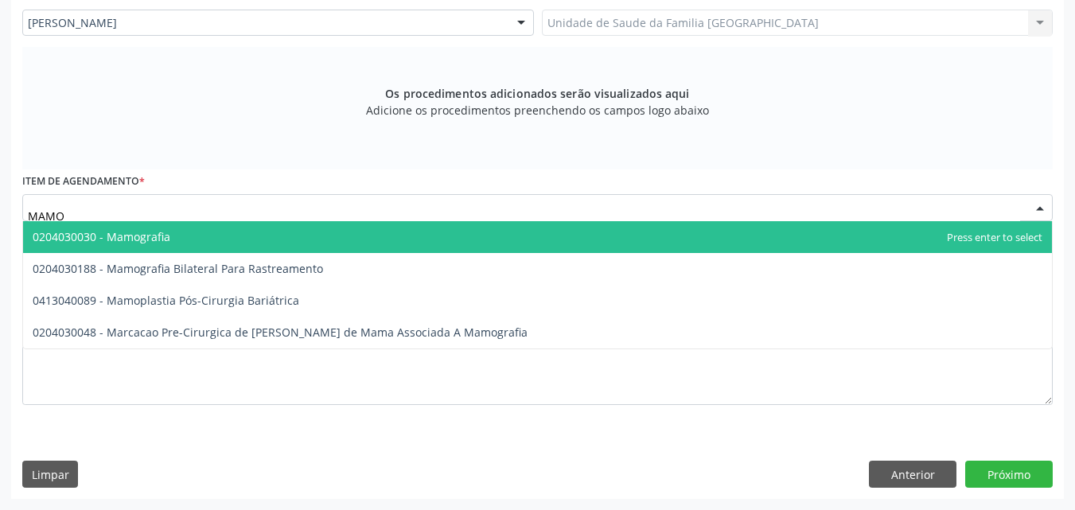
type input "MAMOG"
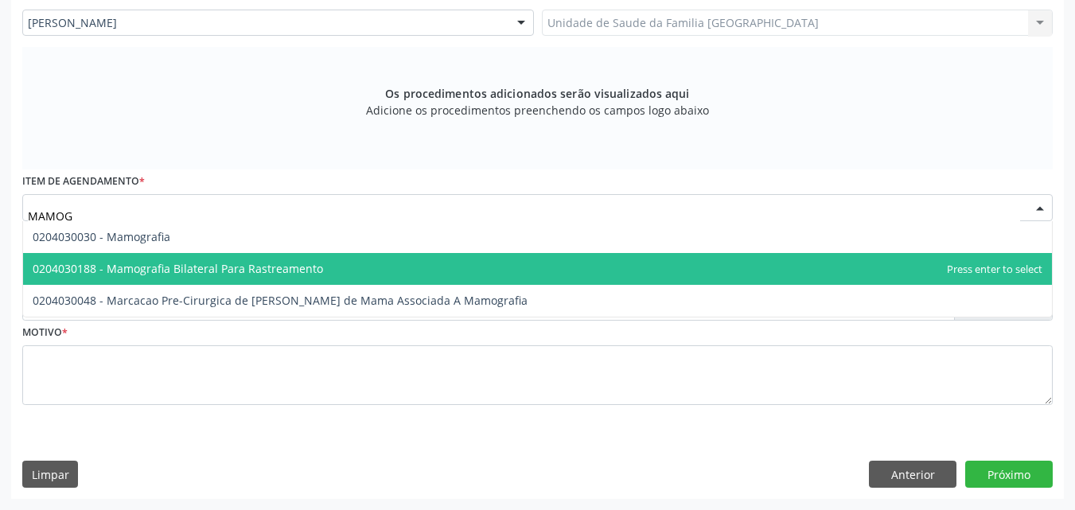
click at [139, 275] on span "0204030188 - Mamografia Bilateral Para Rastreamento" at bounding box center [178, 268] width 290 height 15
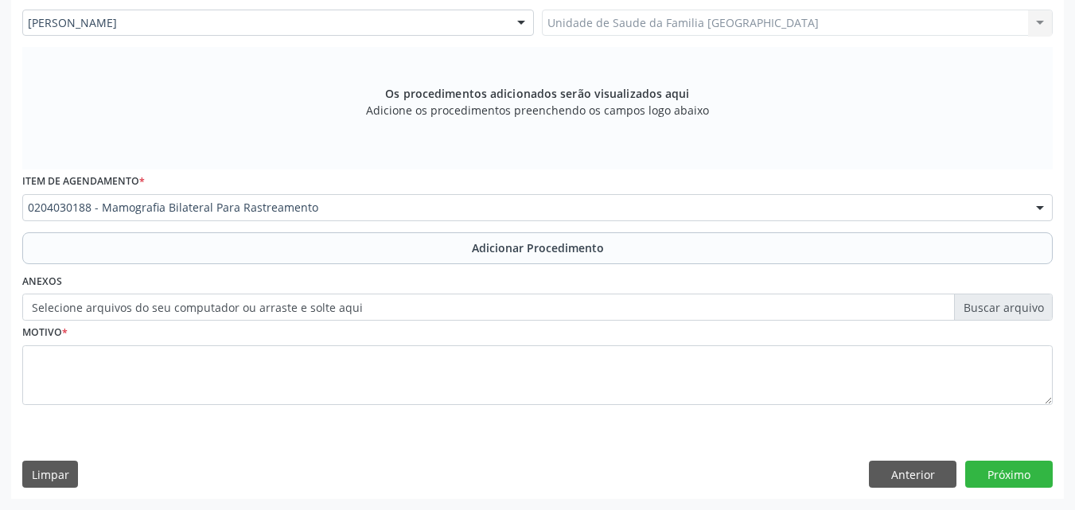
click at [145, 231] on div "Item de agendamento * 0204030188 - Mamografia Bilateral Para Rastreamento 03040…" at bounding box center [537, 200] width 1038 height 62
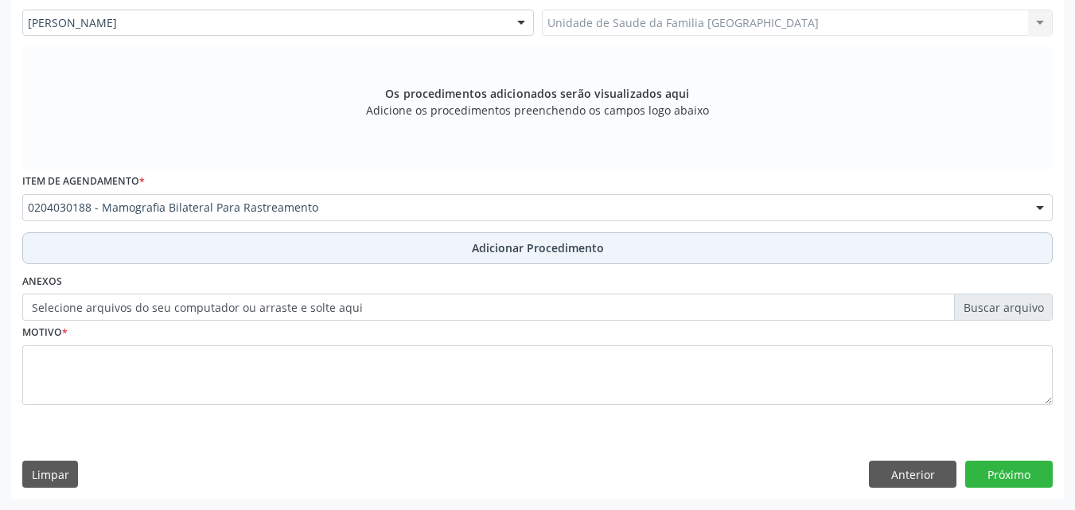
click at [150, 241] on button "Adicionar Procedimento" at bounding box center [537, 248] width 1030 height 32
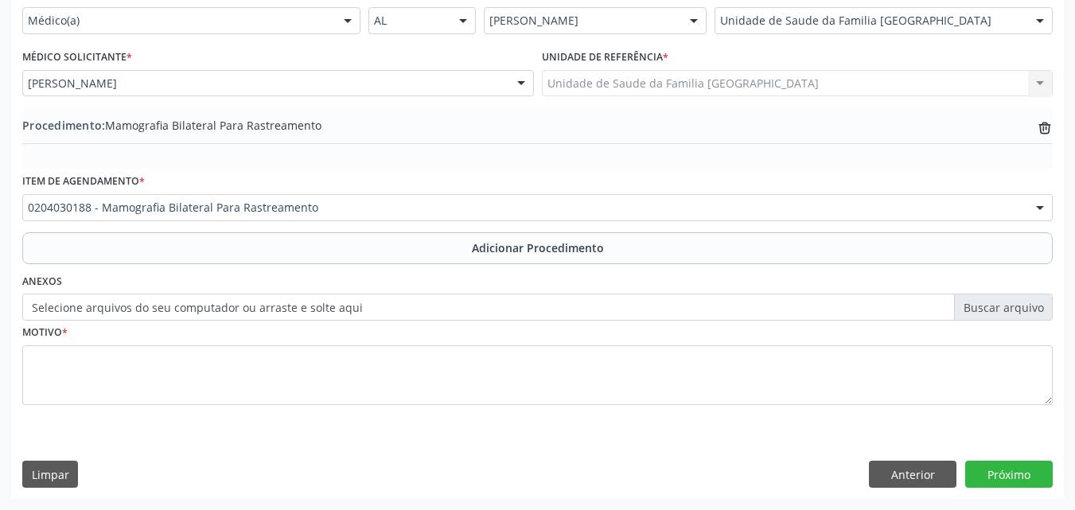
scroll to position [385, 0]
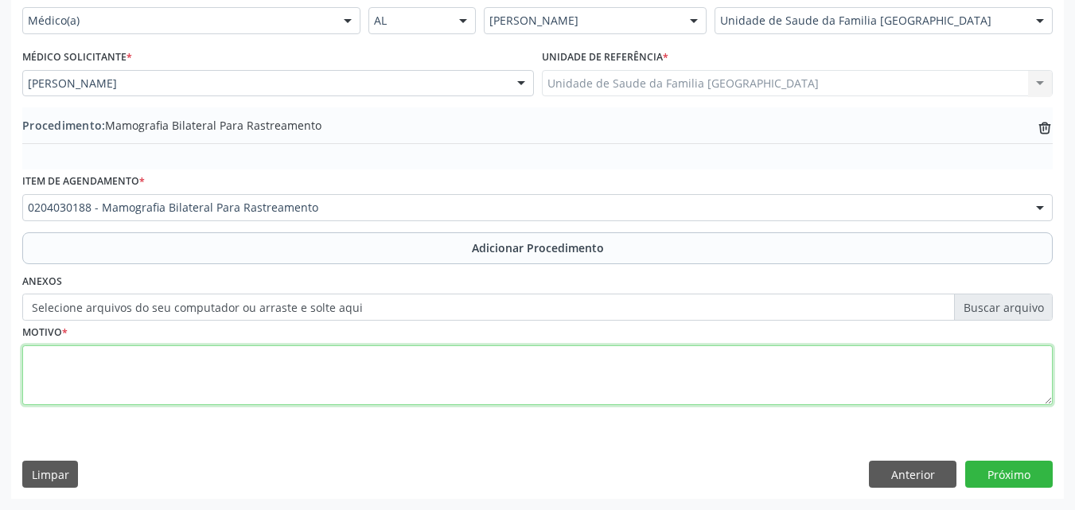
click at [144, 368] on textarea at bounding box center [537, 375] width 1030 height 60
type textarea "RASTREAMENTO."
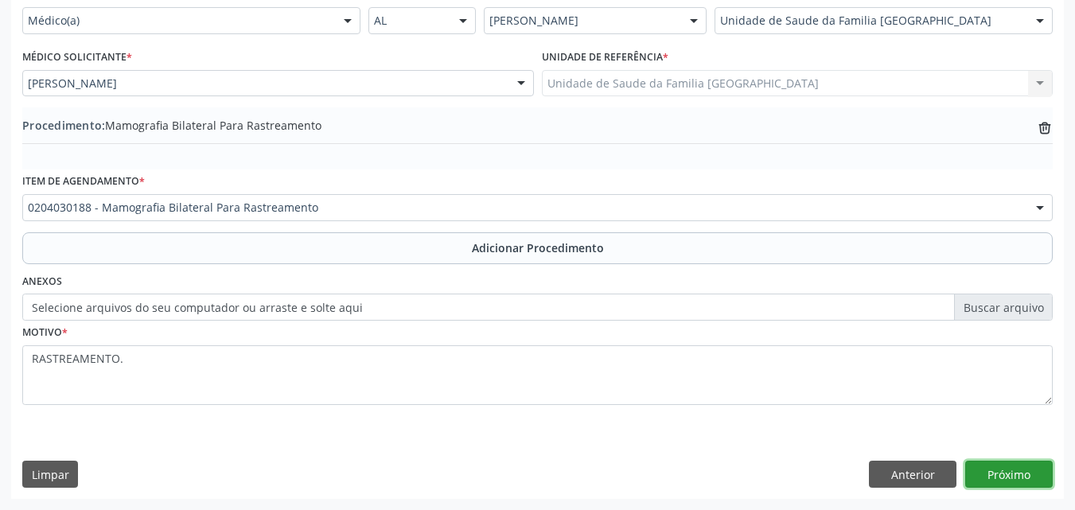
click at [981, 474] on button "Próximo" at bounding box center [1009, 474] width 88 height 27
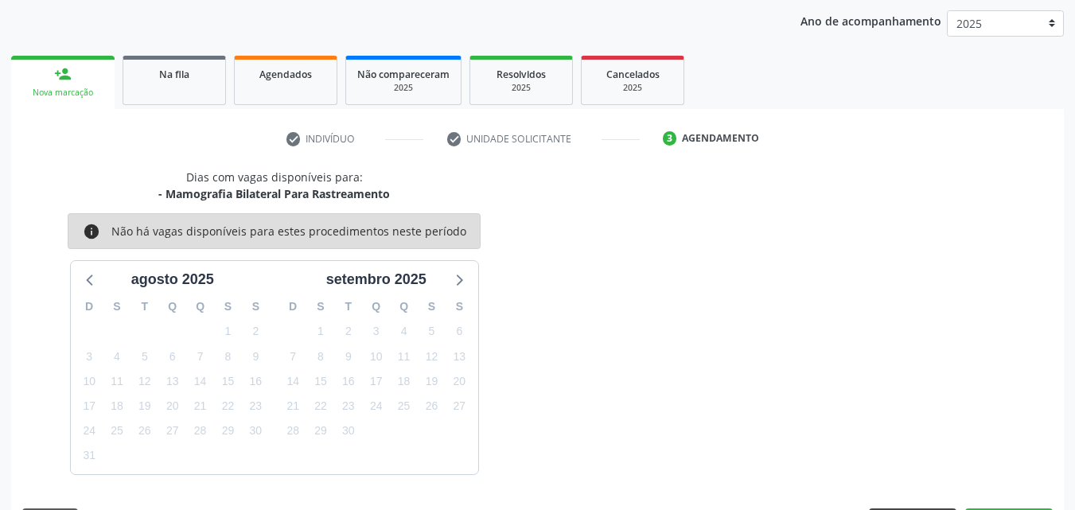
scroll to position [251, 0]
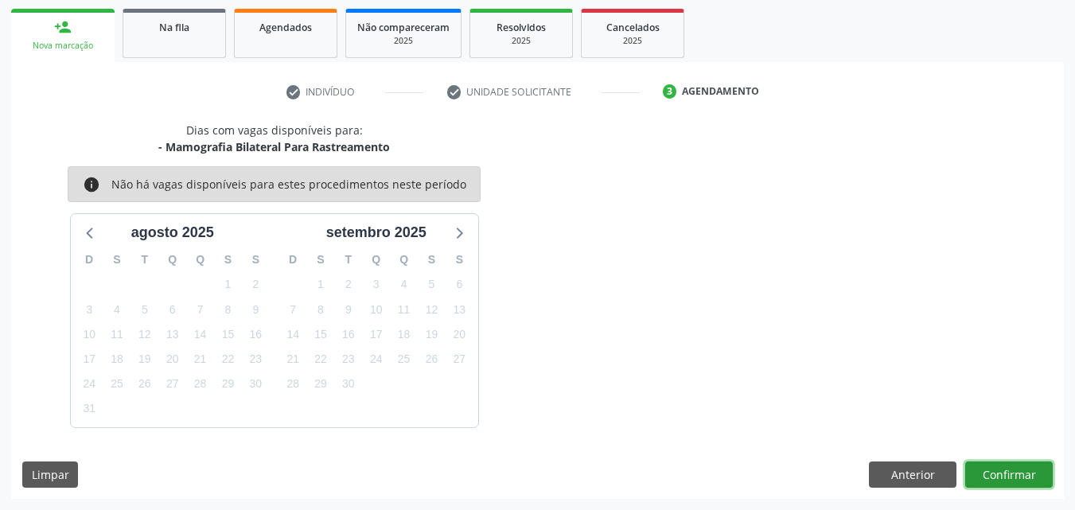
click at [988, 473] on button "Confirmar" at bounding box center [1009, 475] width 88 height 27
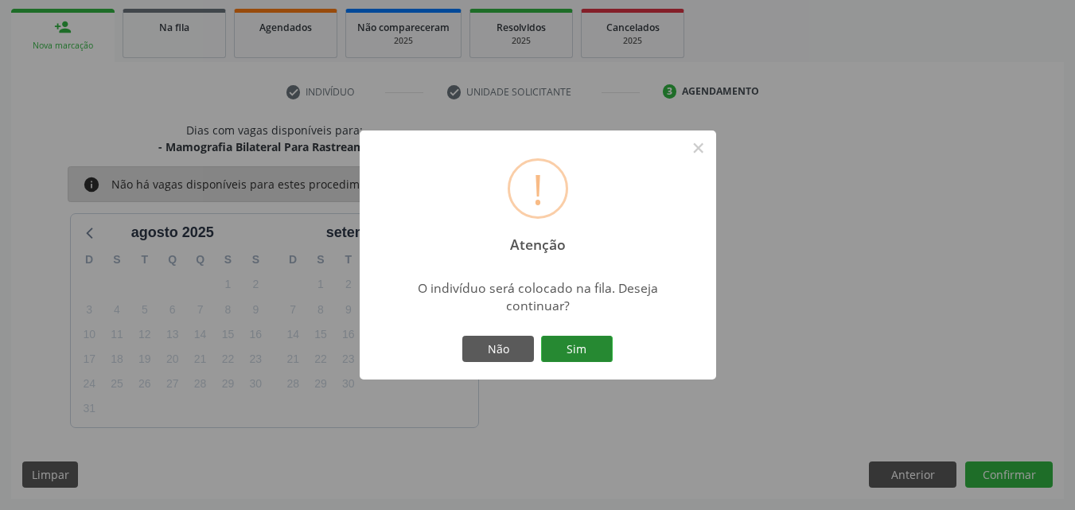
click at [565, 349] on button "Sim" at bounding box center [577, 349] width 72 height 27
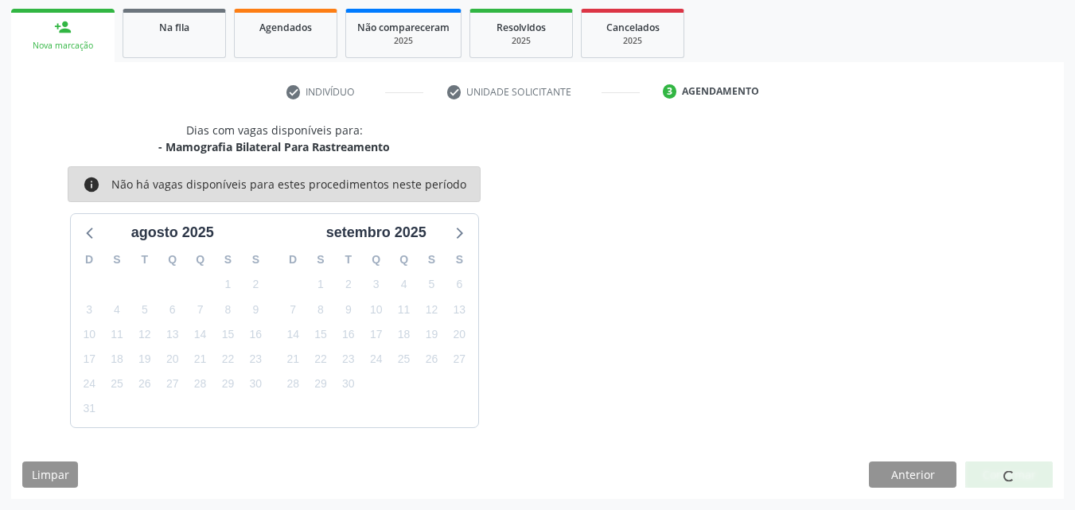
scroll to position [37, 0]
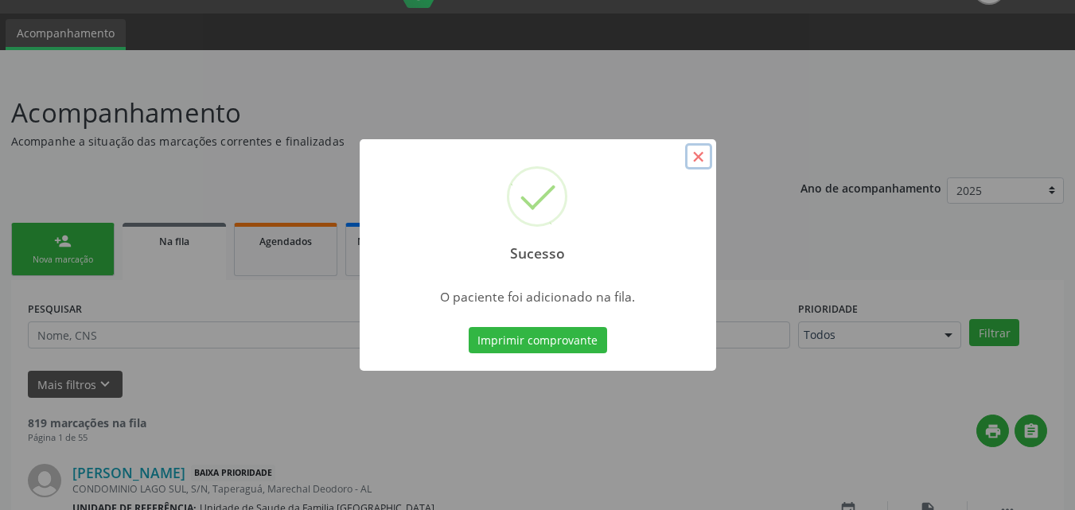
click at [702, 161] on button "×" at bounding box center [698, 156] width 27 height 27
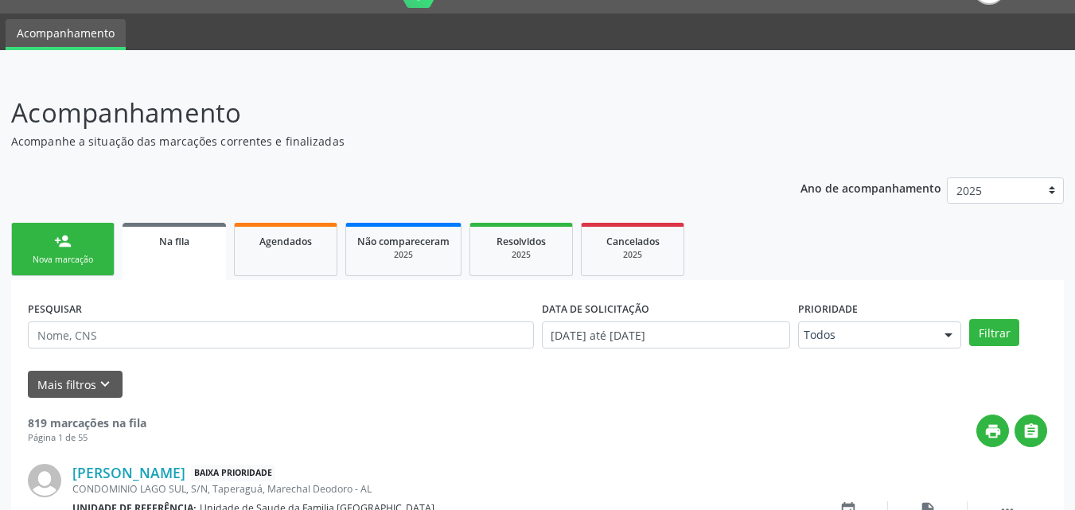
click at [45, 244] on link "person_add Nova marcação" at bounding box center [62, 249] width 103 height 53
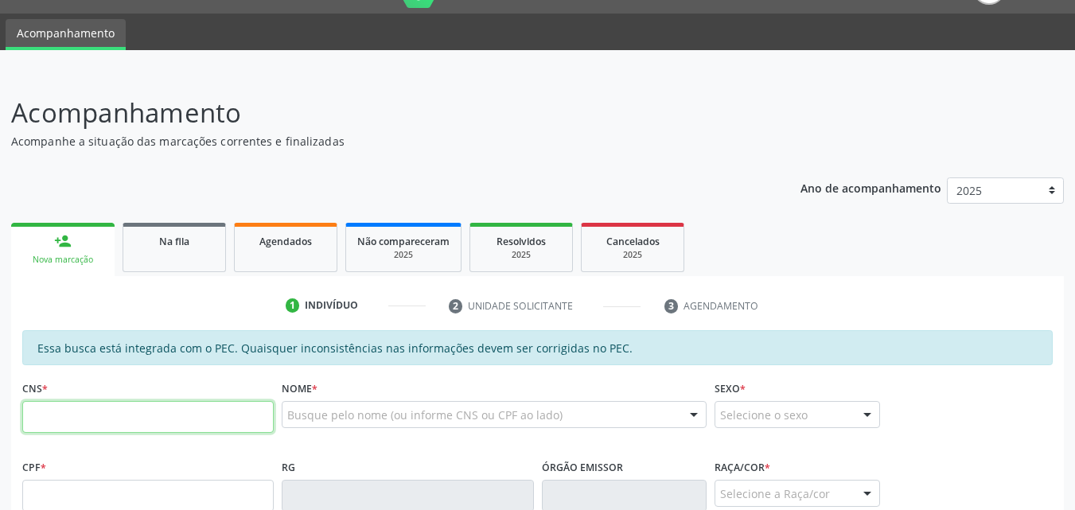
click at [98, 424] on input "text" at bounding box center [147, 417] width 251 height 32
type input "700 4017 8565 7750"
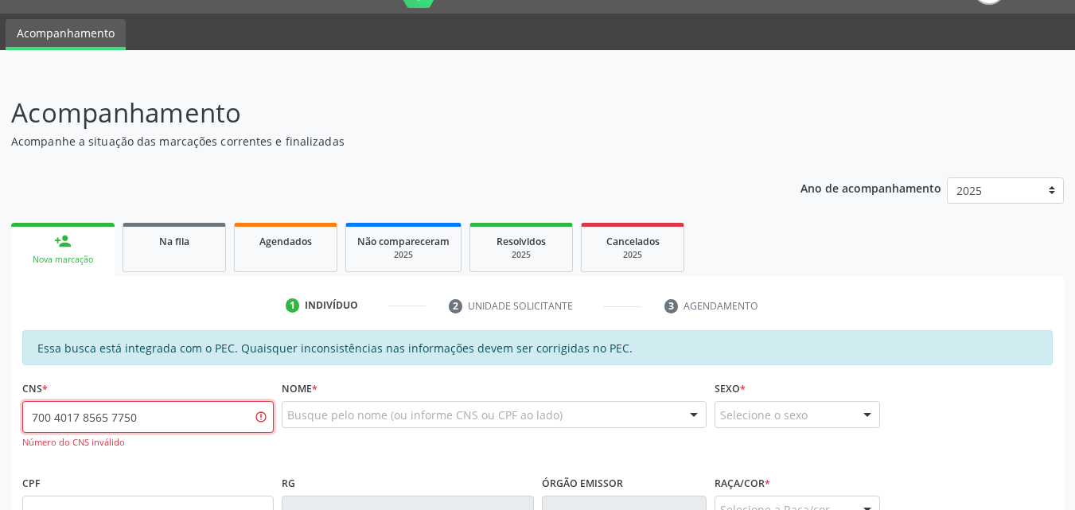
drag, startPoint x: 158, startPoint y: 421, endPoint x: 0, endPoint y: 398, distance: 159.2
click at [0, 398] on div "Acompanhamento Acompanhe a situação das marcações correntes e finalizadas Relat…" at bounding box center [537, 490] width 1075 height 837
paste input "700 4017 8564 7750"
type input "700 4017 8564 7750"
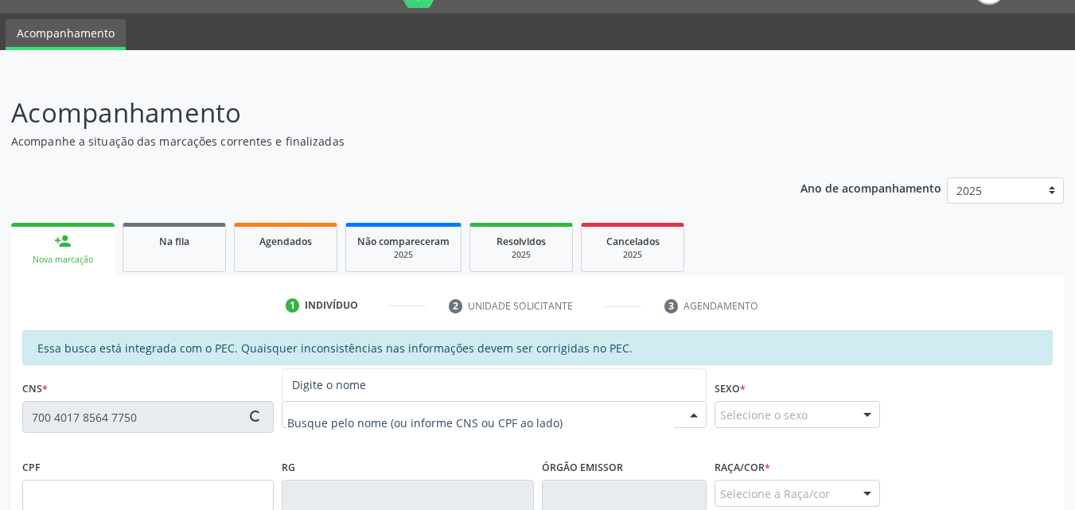
type input "178.325.994-99"
type input "19/09/2021"
type input "Edvaneide da Silva Santos"
type input "(82) 99810-2805"
type input "58"
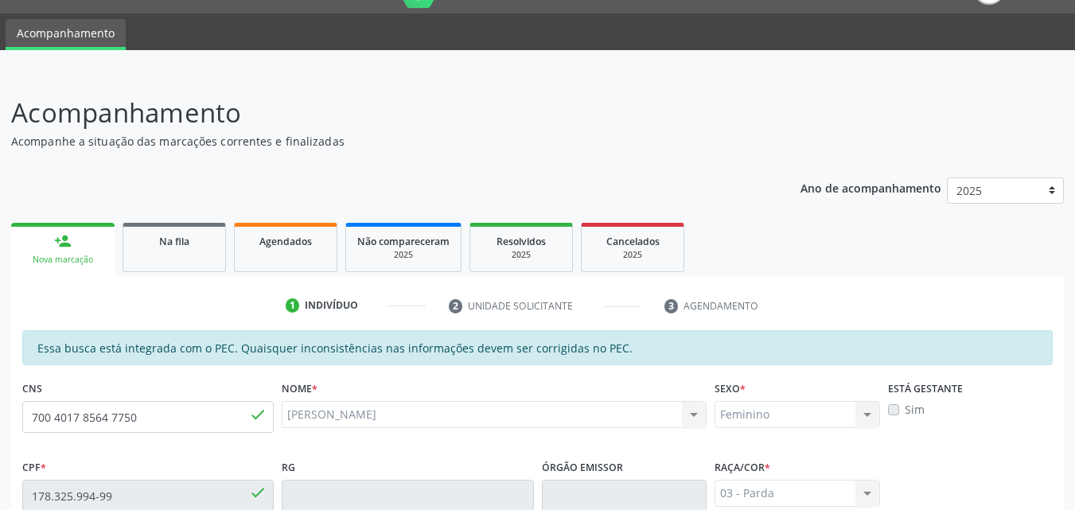
scroll to position [421, 0]
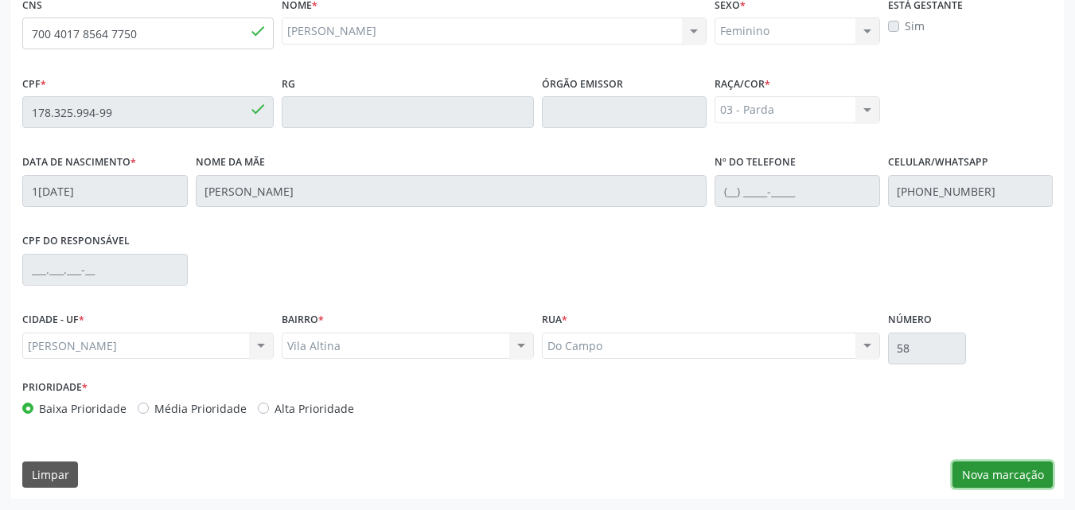
click at [1003, 482] on button "Nova marcação" at bounding box center [1002, 475] width 100 height 27
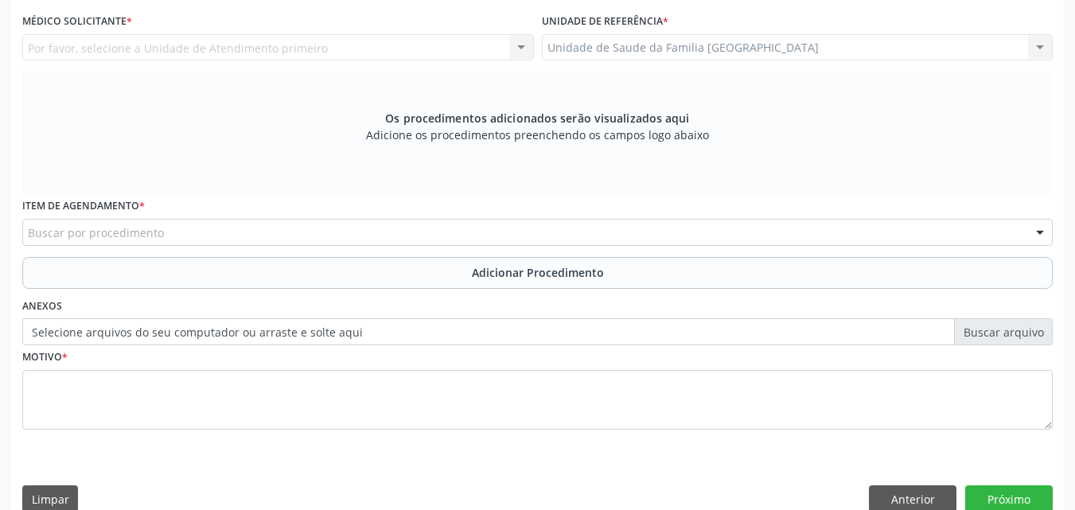
scroll to position [49, 0]
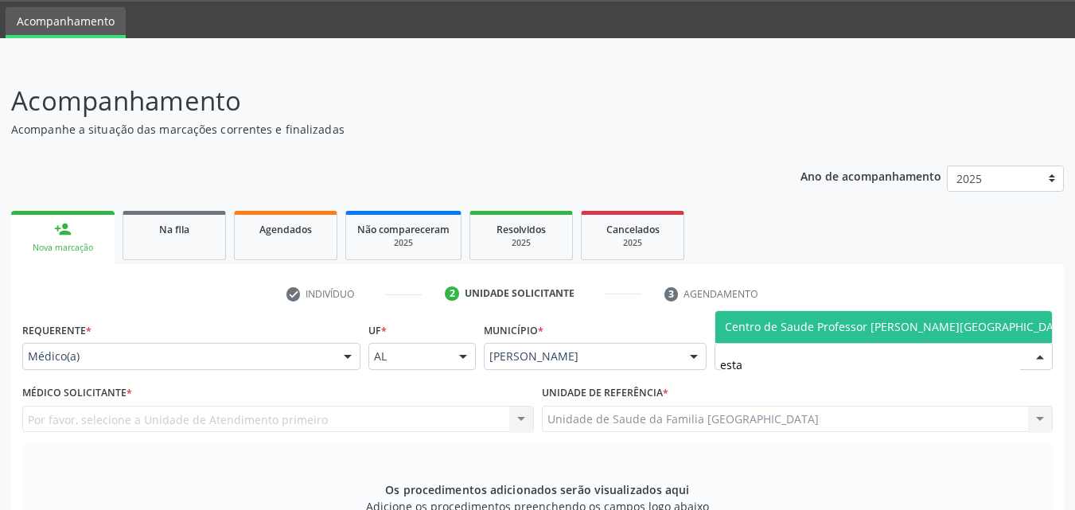
type input "estac"
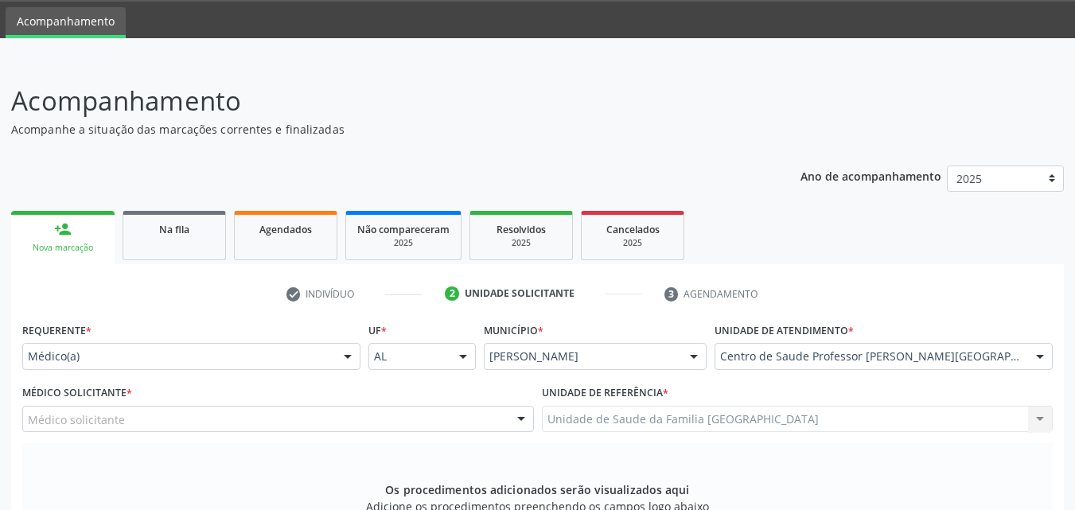
click at [168, 415] on div "Médico solicitante" at bounding box center [278, 419] width 512 height 27
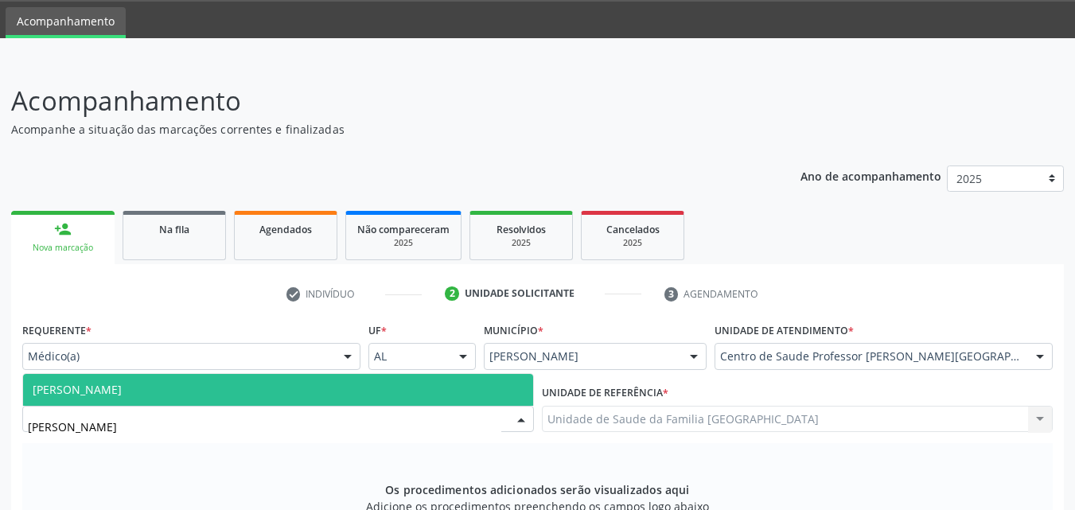
type input "denise"
click at [194, 383] on span "[PERSON_NAME]" at bounding box center [278, 390] width 510 height 32
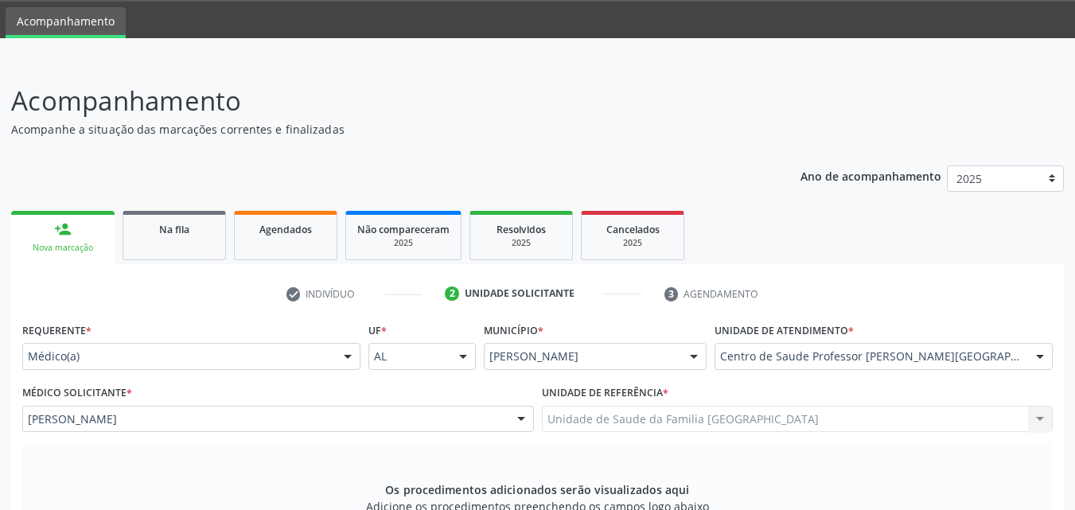
scroll to position [446, 0]
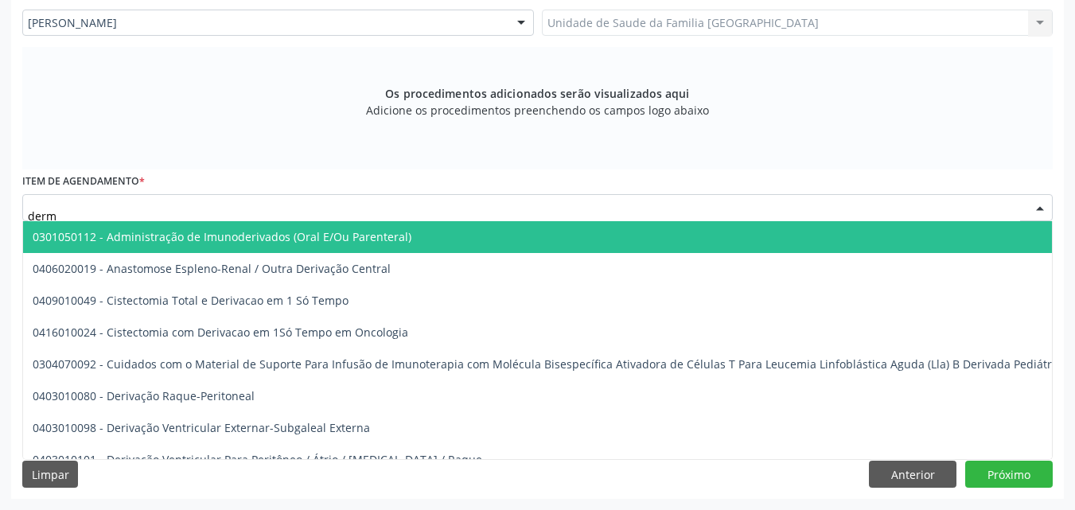
type input "derma"
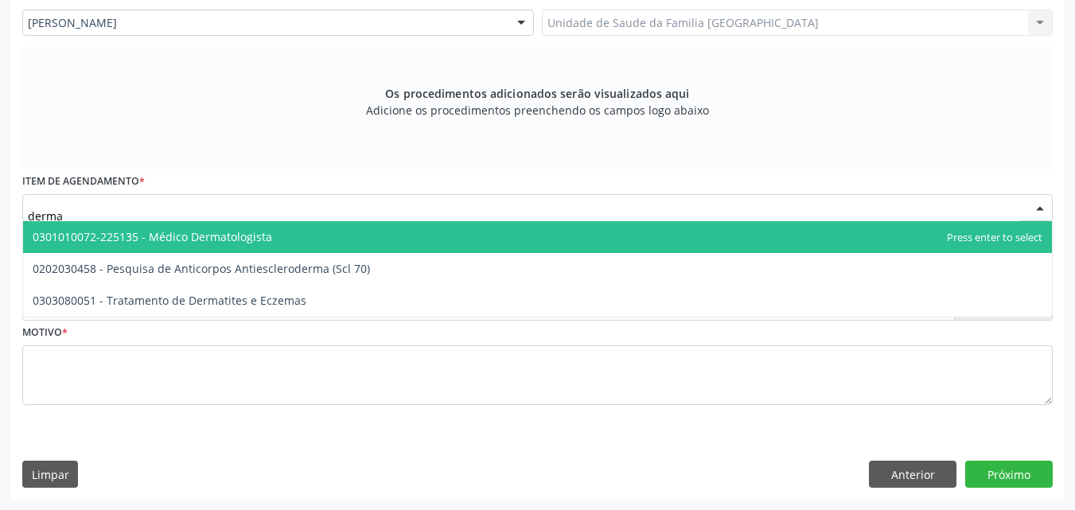
click at [150, 240] on span "0301010072-225135 - Médico Dermatologista" at bounding box center [153, 236] width 240 height 15
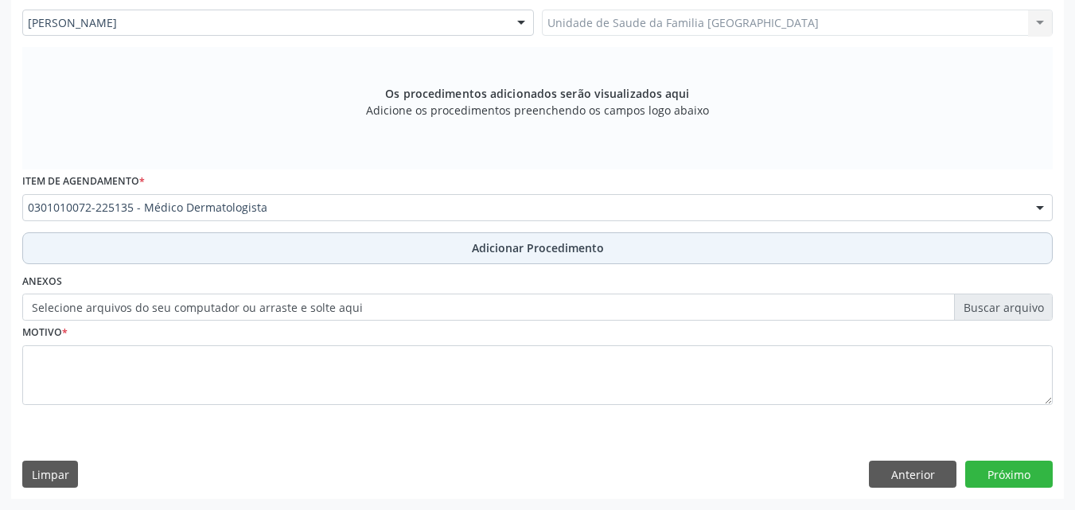
click at [154, 253] on button "Adicionar Procedimento" at bounding box center [537, 248] width 1030 height 32
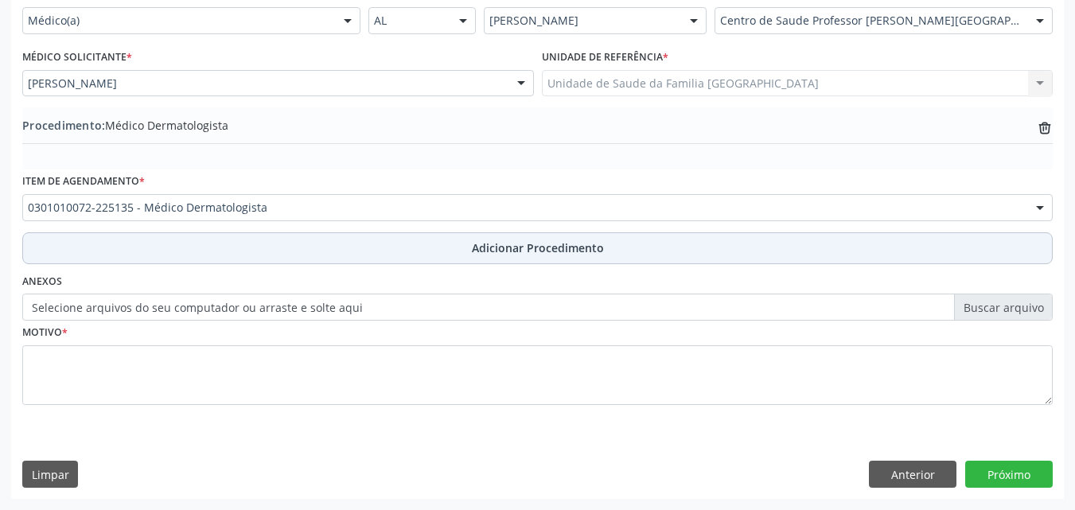
scroll to position [385, 0]
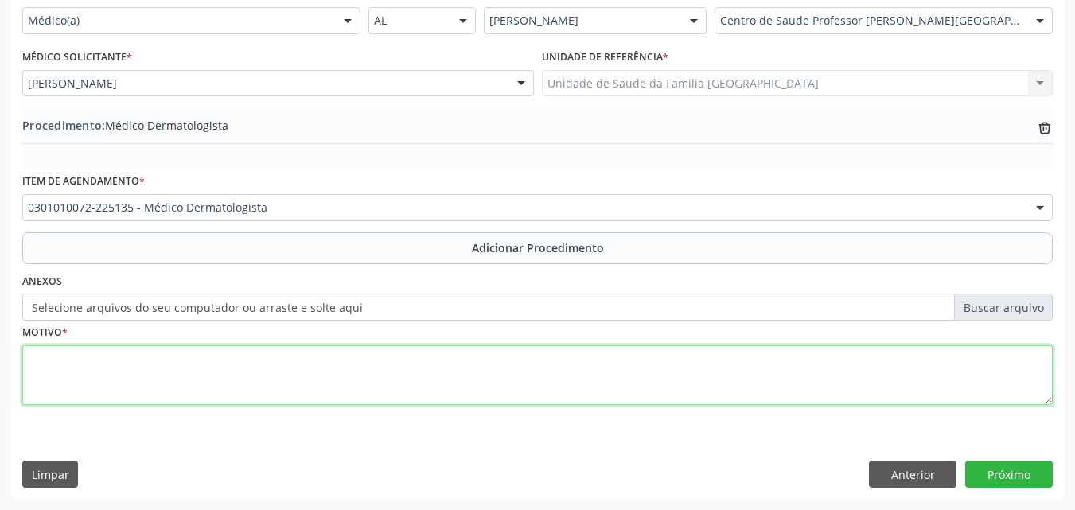
click at [120, 356] on textarea at bounding box center [537, 375] width 1030 height 60
type textarea "a"
type textarea "PORTADORA DO CID B 08.1 NECESSITA DE AVALIAÇÃO DERMATOLOGICA."
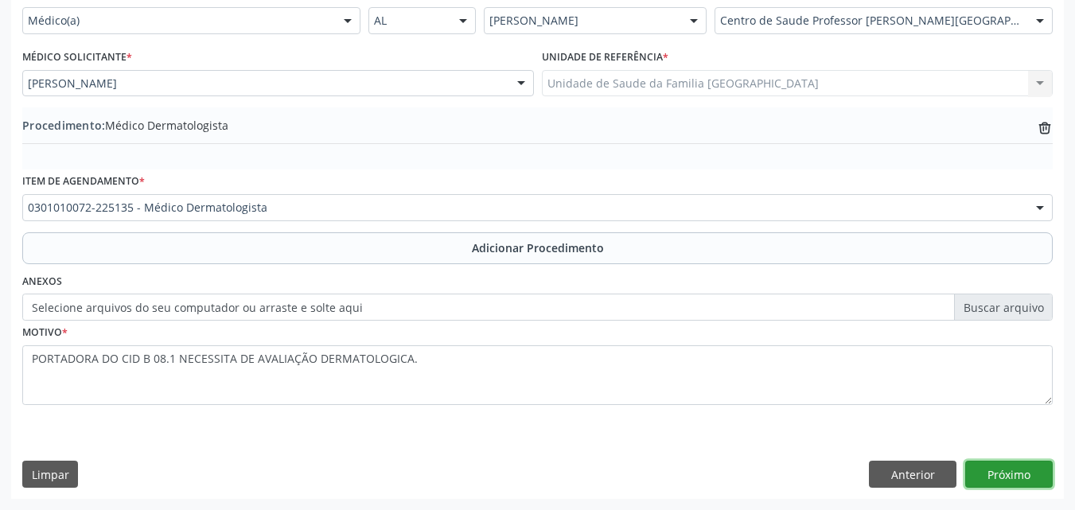
click at [991, 477] on button "Próximo" at bounding box center [1009, 474] width 88 height 27
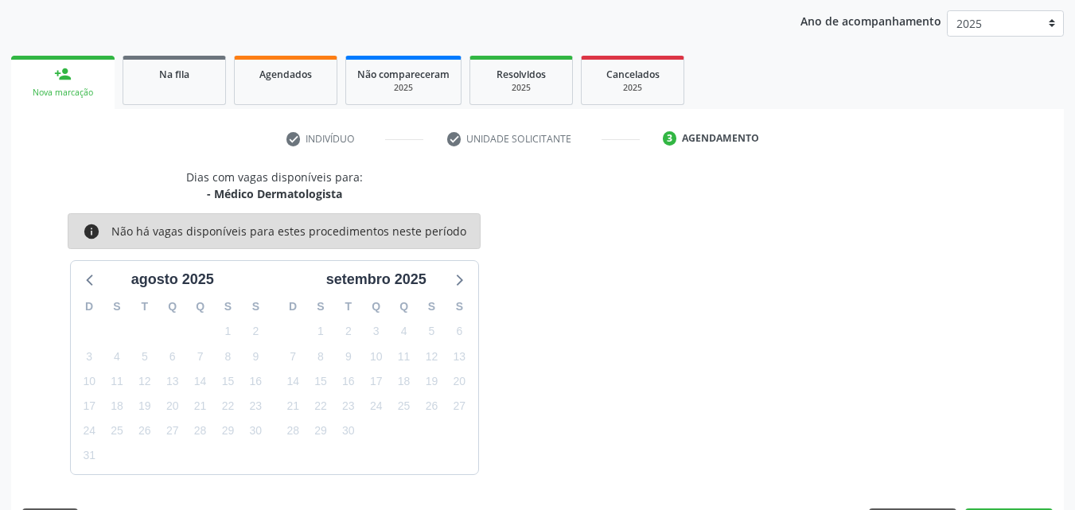
scroll to position [251, 0]
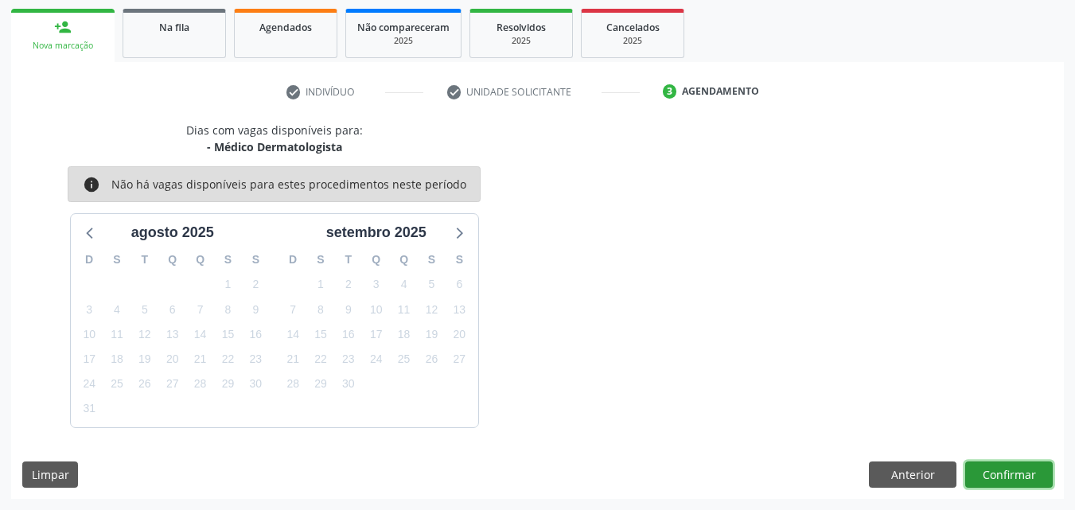
click at [991, 475] on button "Confirmar" at bounding box center [1009, 475] width 88 height 27
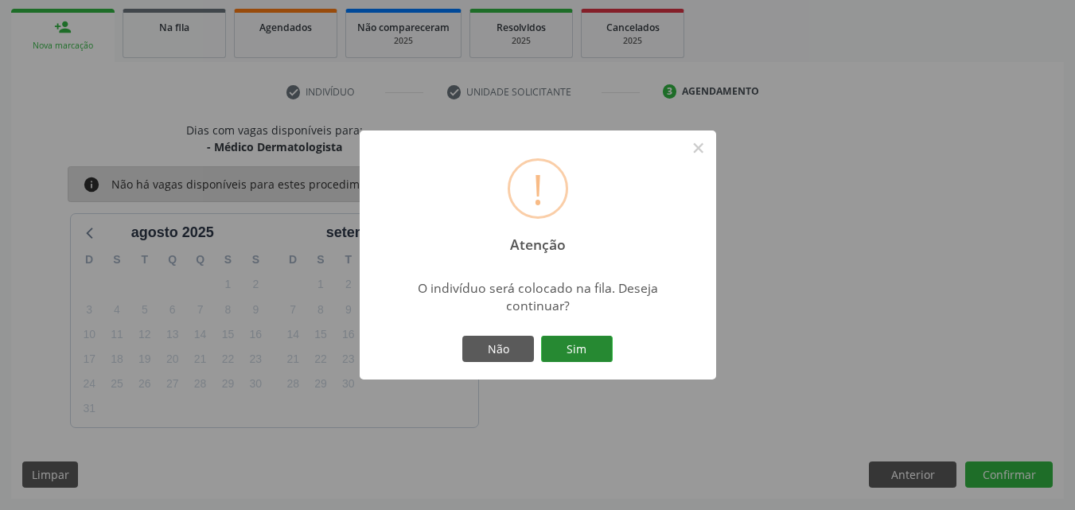
click at [571, 341] on button "Sim" at bounding box center [577, 349] width 72 height 27
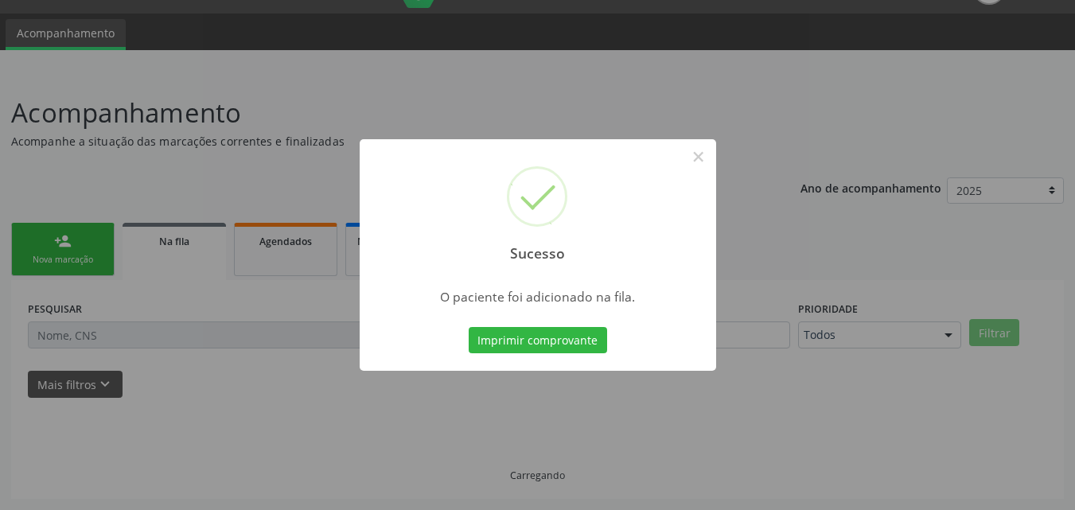
scroll to position [37, 0]
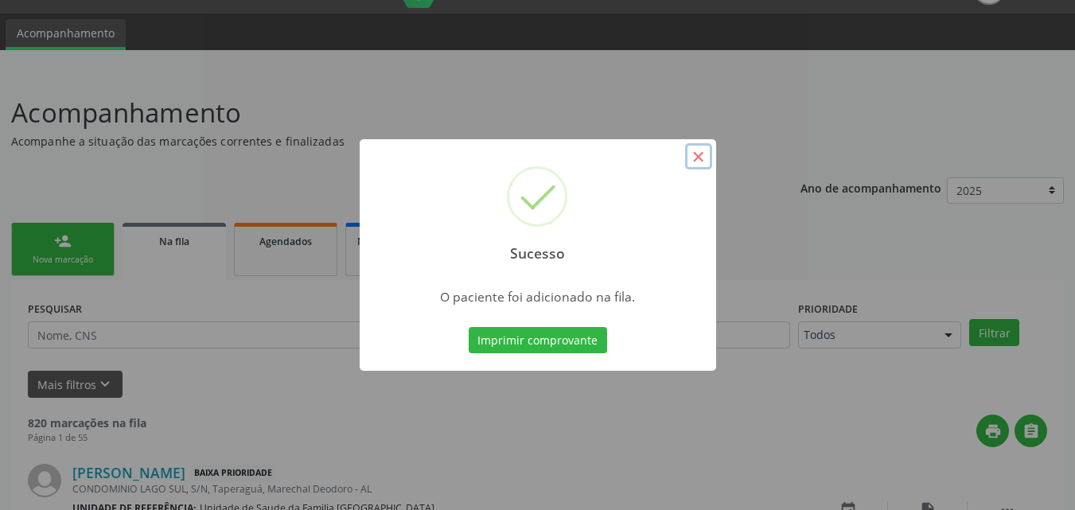
click at [695, 163] on button "×" at bounding box center [698, 156] width 27 height 27
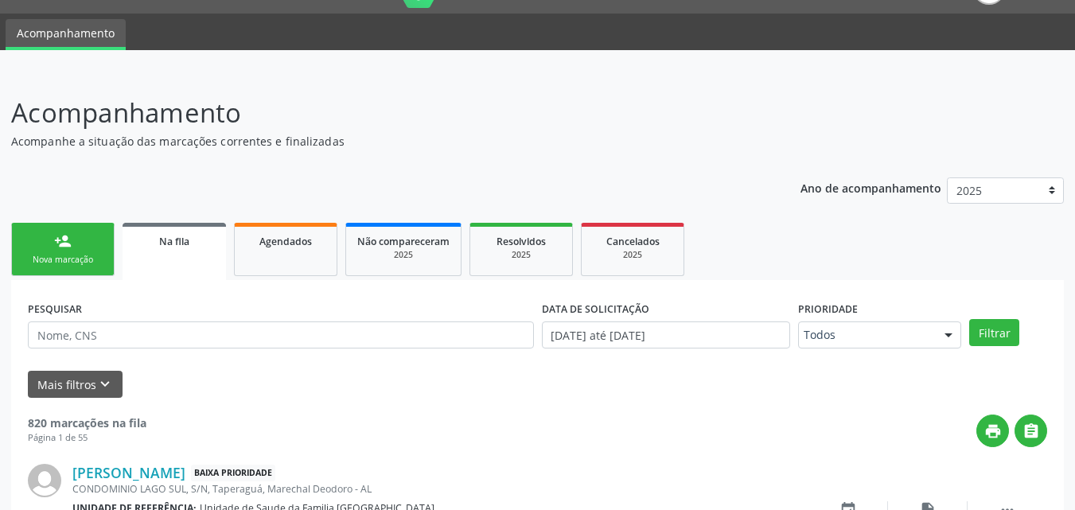
drag, startPoint x: 52, startPoint y: 243, endPoint x: 442, endPoint y: 45, distance: 437.3
click at [53, 243] on link "person_add Nova marcação" at bounding box center [62, 249] width 103 height 53
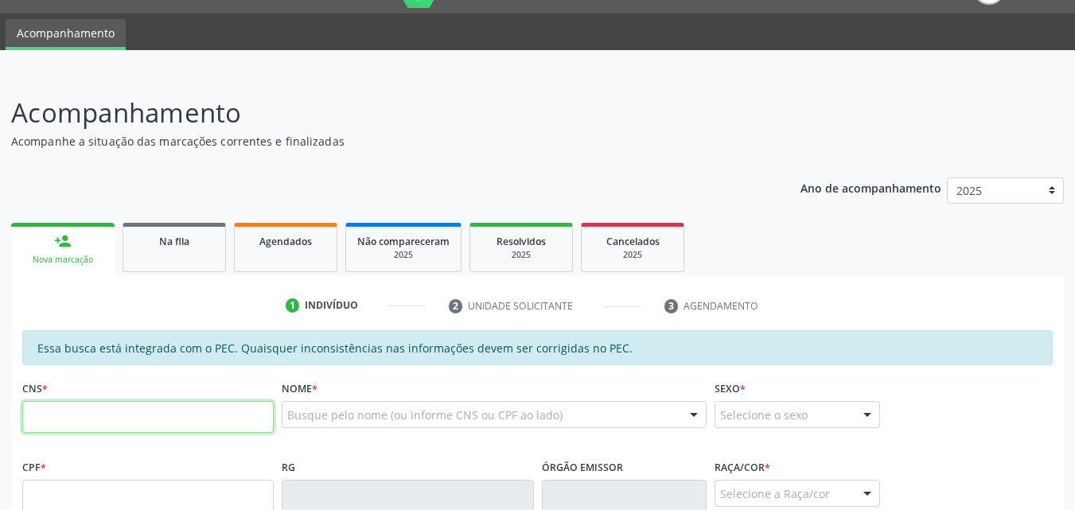
click at [55, 413] on input "text" at bounding box center [147, 417] width 251 height 32
type input "700 0049 6102 4001"
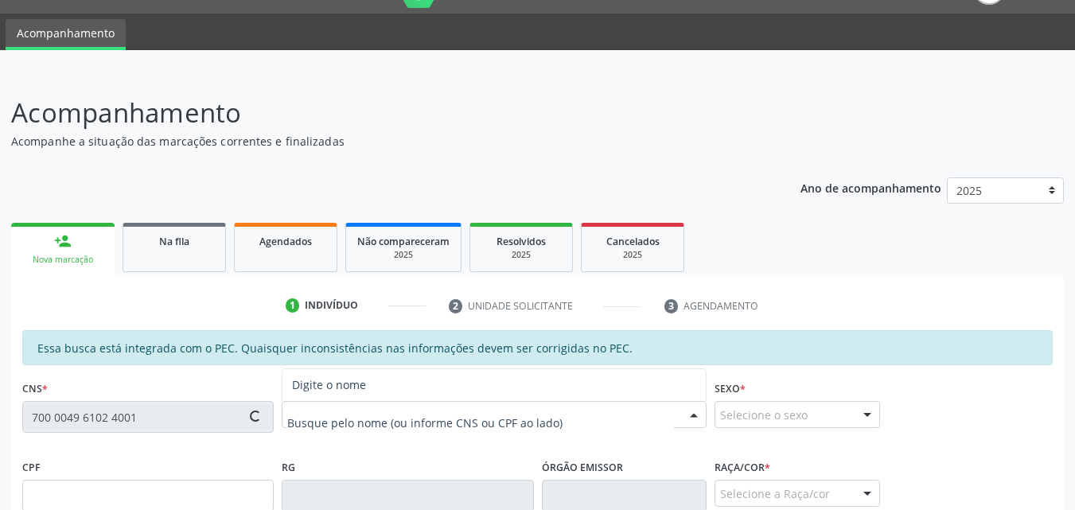
type input "185.220.804-02"
type input "28/04/2023"
type input "Juliana de Oliveira Melo"
type input "(82) 99404-2962"
type input "6"
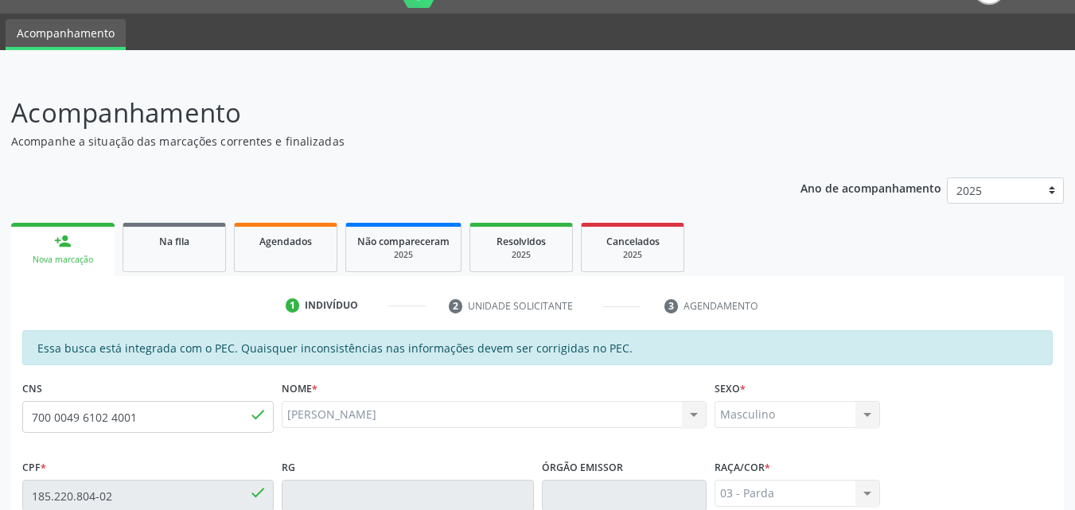
scroll to position [421, 0]
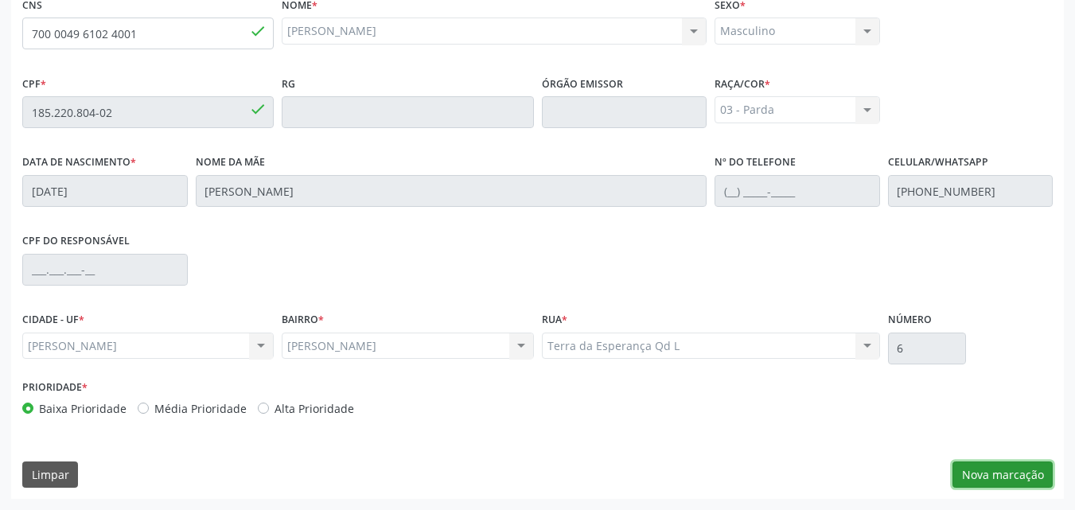
click at [996, 462] on button "Nova marcação" at bounding box center [1002, 475] width 100 height 27
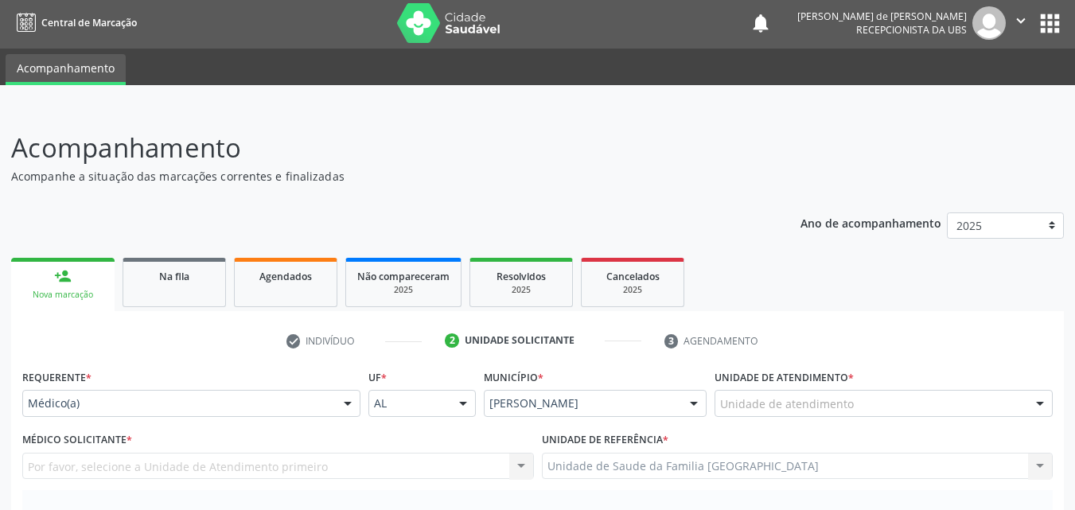
scroll to position [0, 0]
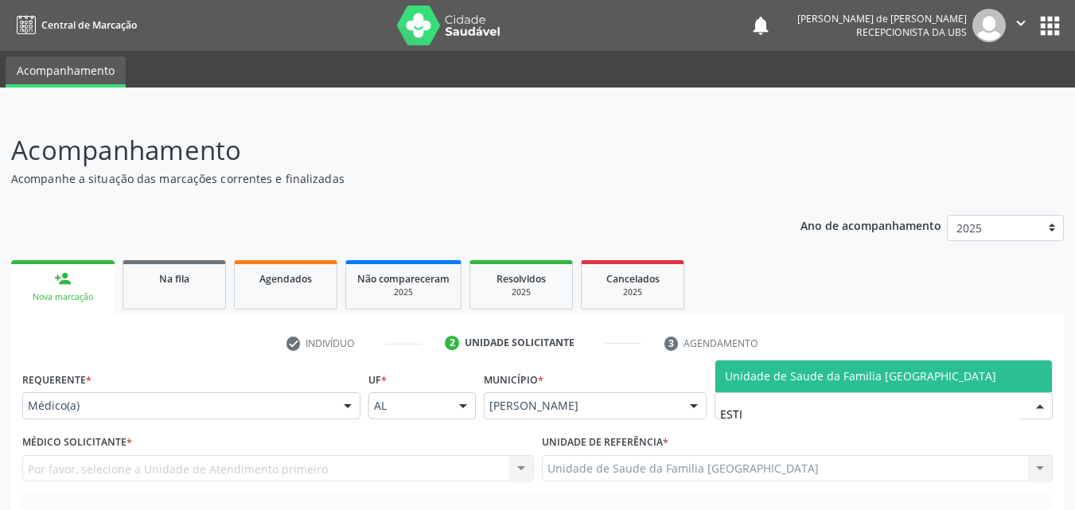
type input "ESTIV"
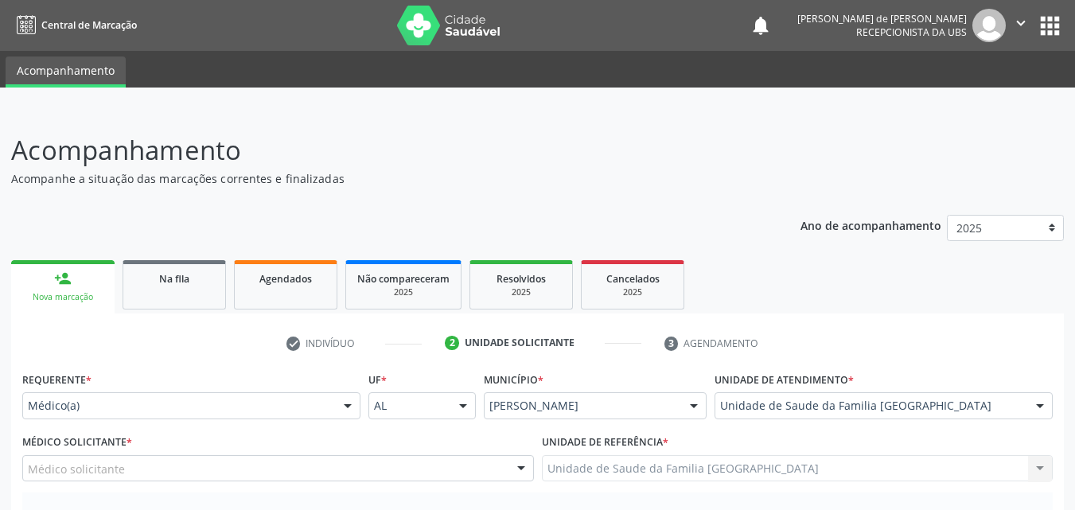
scroll to position [372, 0]
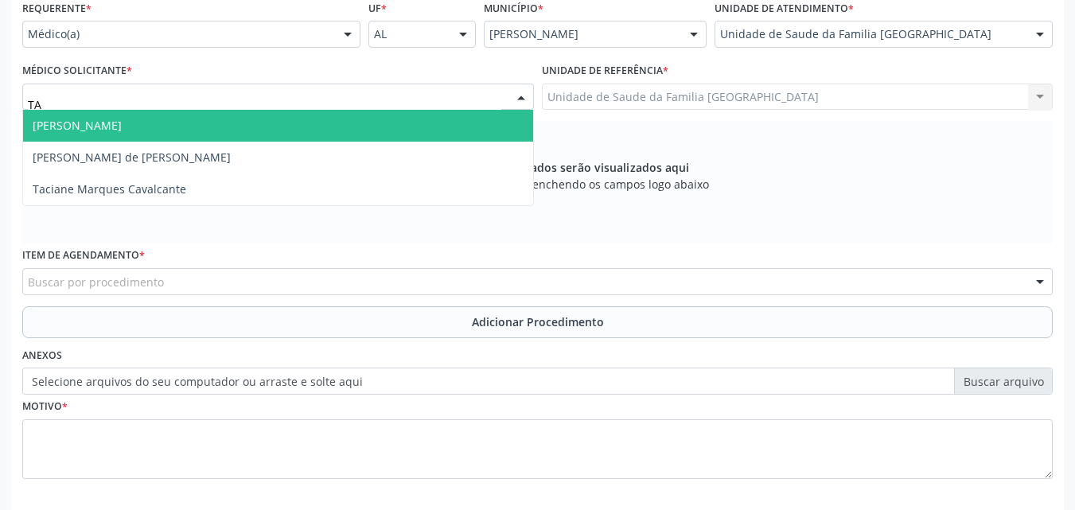
type input "T"
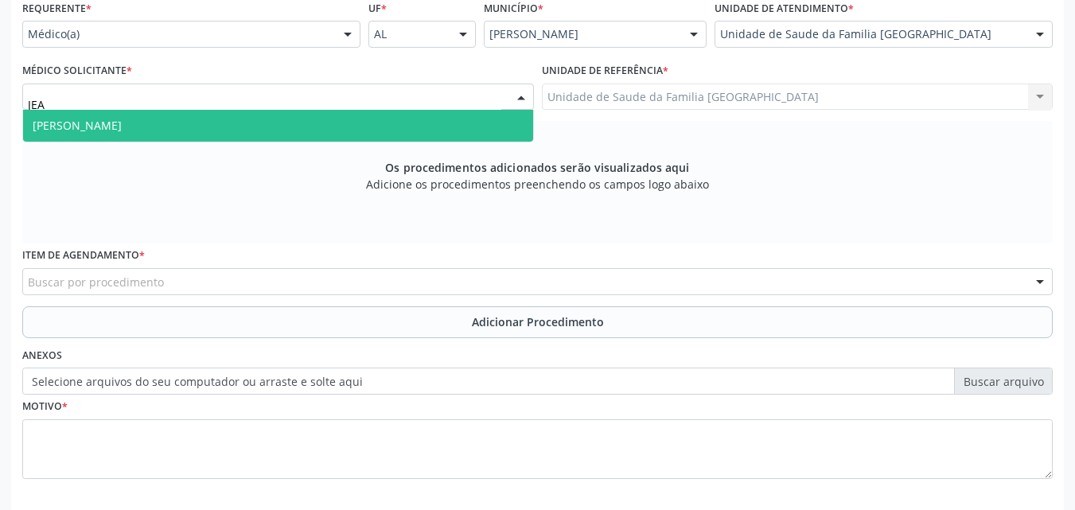
type input "JEAN"
click at [79, 121] on span "[PERSON_NAME]" at bounding box center [77, 125] width 89 height 15
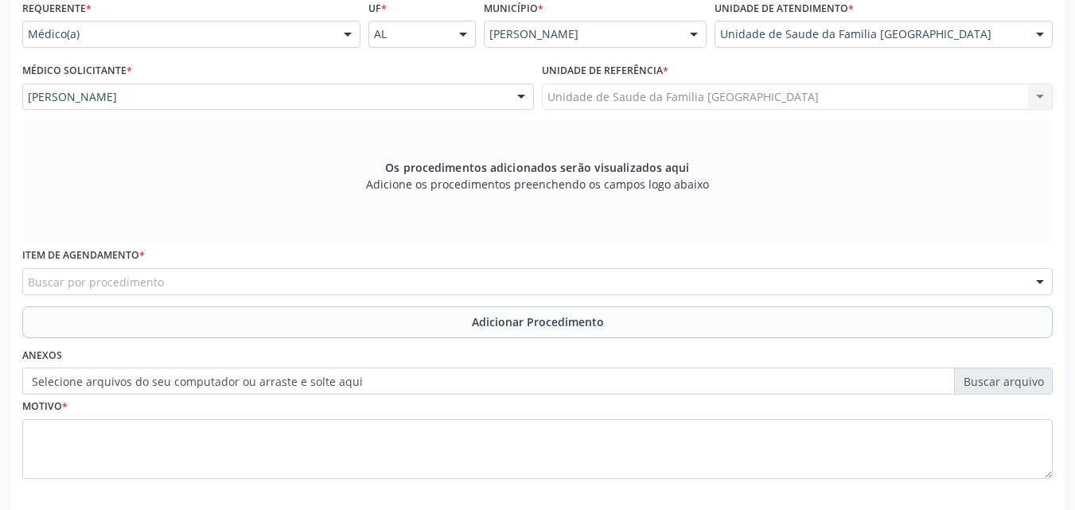
click at [166, 281] on div "Buscar por procedimento" at bounding box center [537, 281] width 1030 height 27
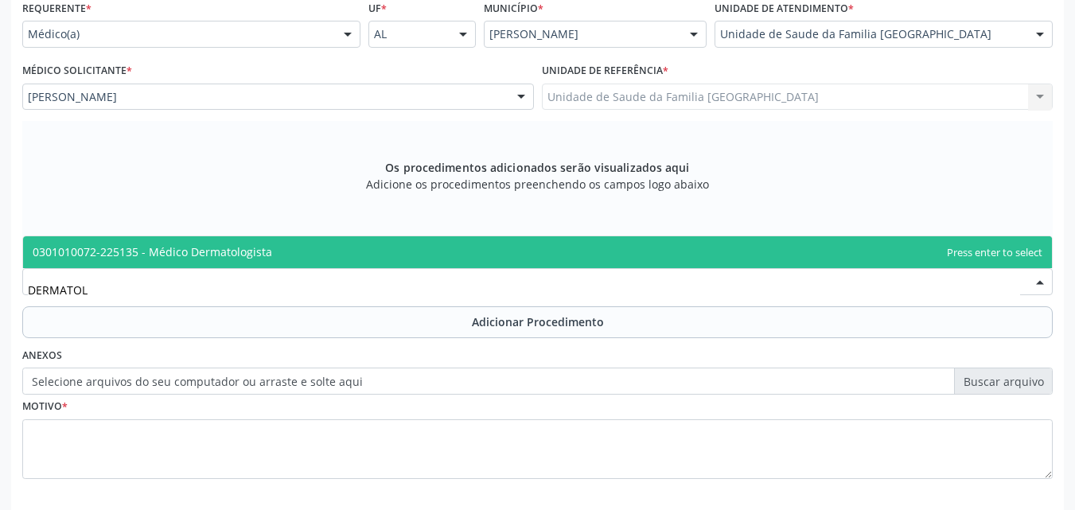
type input "DERMATOLO"
drag, startPoint x: 81, startPoint y: 245, endPoint x: 131, endPoint y: 294, distance: 70.3
click at [81, 246] on span "0301010072-225135 - Médico Dermatologista" at bounding box center [153, 251] width 240 height 15
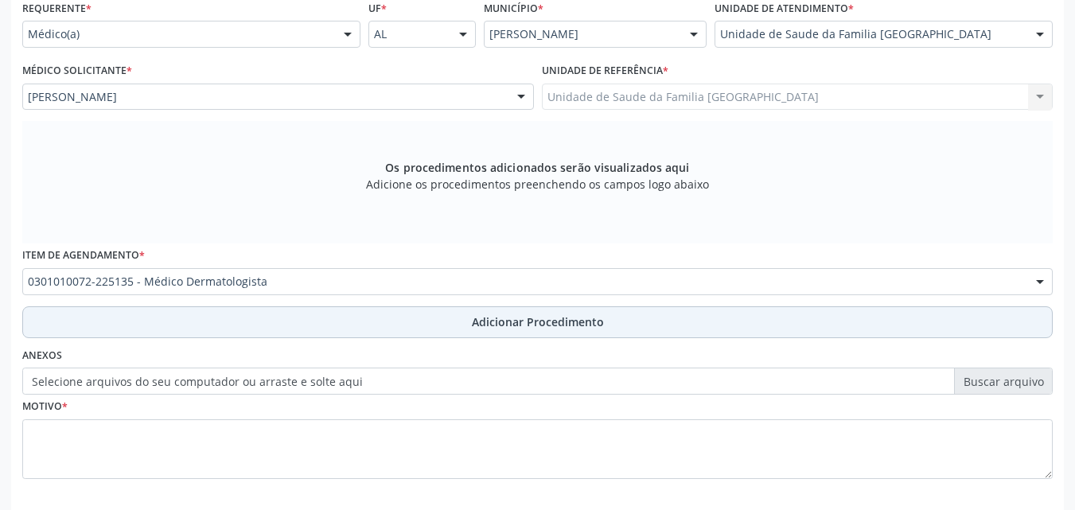
click at [236, 333] on button "Adicionar Procedimento" at bounding box center [537, 322] width 1030 height 32
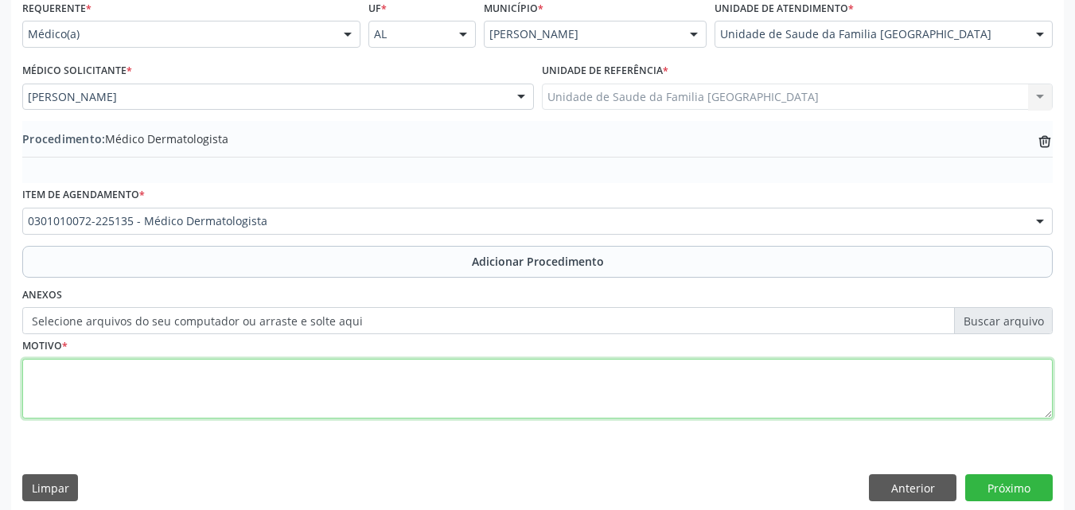
click at [185, 384] on textarea at bounding box center [537, 389] width 1030 height 60
type textarea "AVALIAÇÃO CLÍNICA."
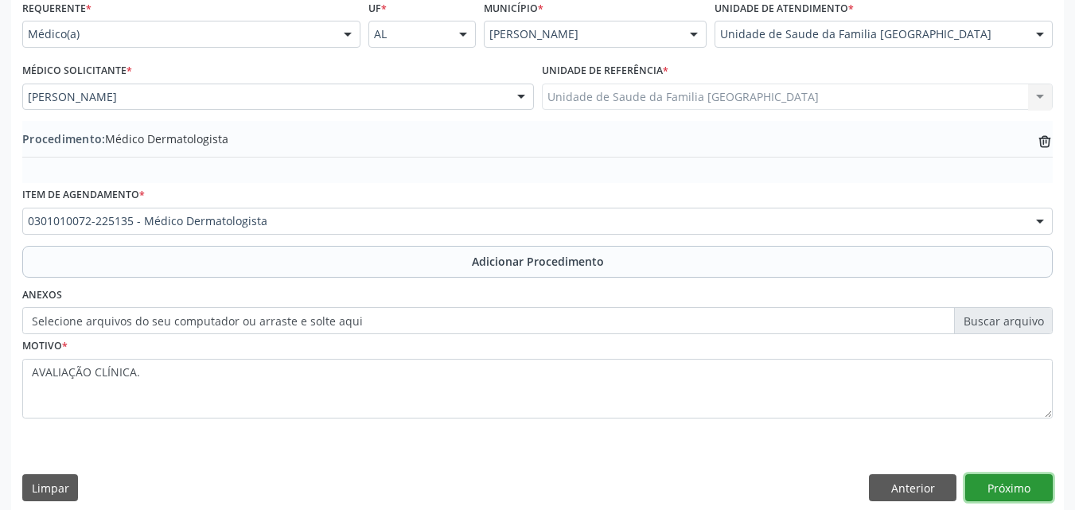
click at [1004, 492] on button "Próximo" at bounding box center [1009, 487] width 88 height 27
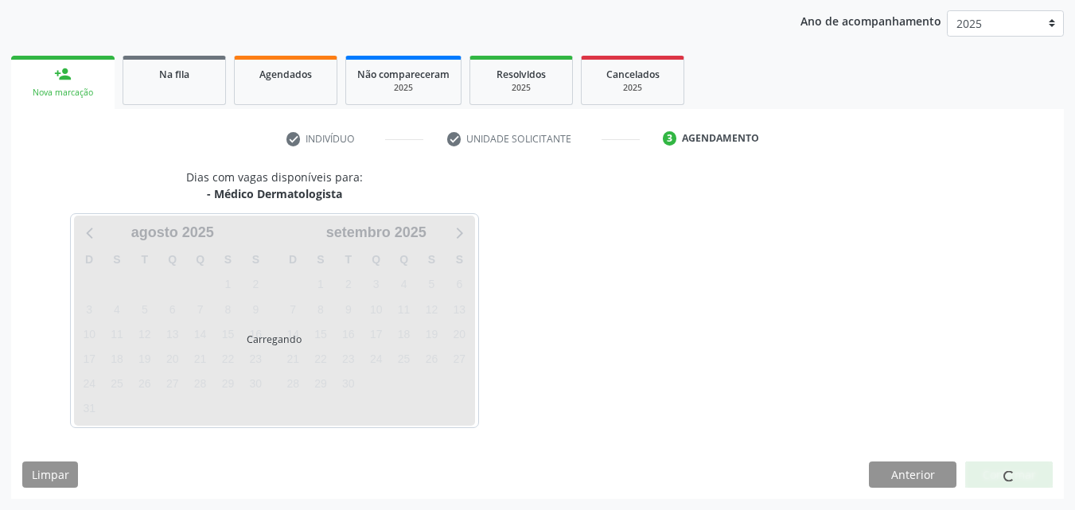
scroll to position [251, 0]
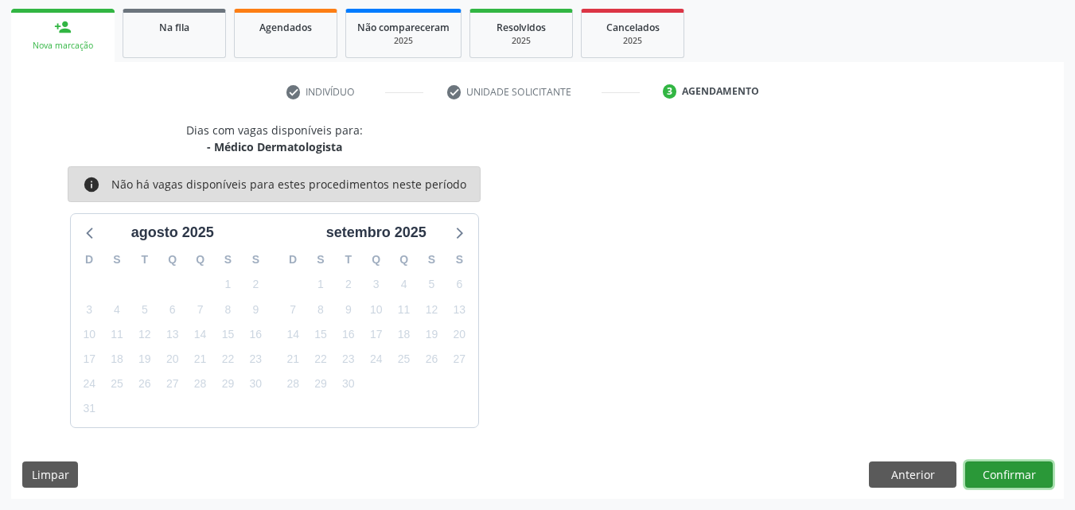
click at [994, 482] on button "Confirmar" at bounding box center [1009, 475] width 88 height 27
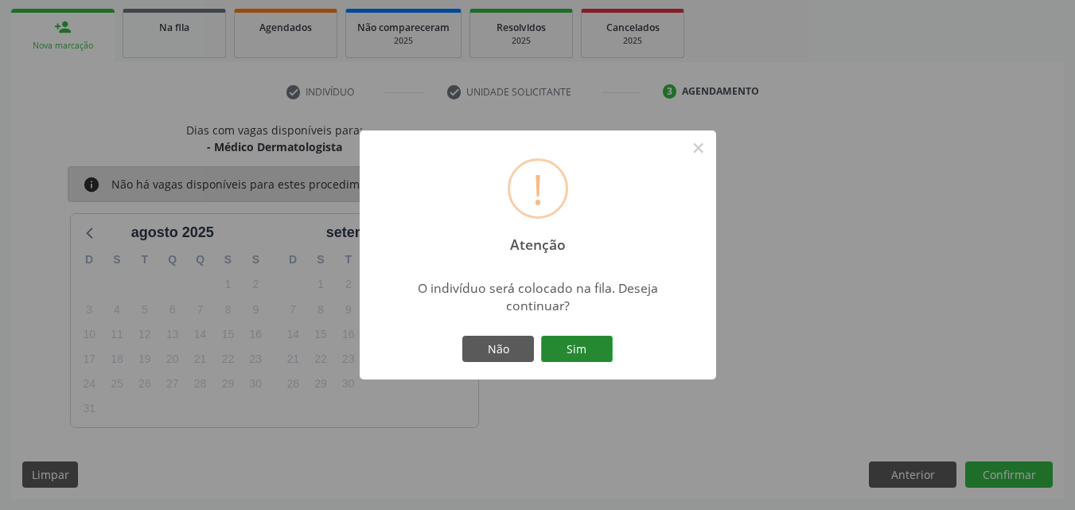
click at [578, 333] on div "Não Sim" at bounding box center [538, 349] width 158 height 33
click at [573, 342] on button "Sim" at bounding box center [577, 349] width 72 height 27
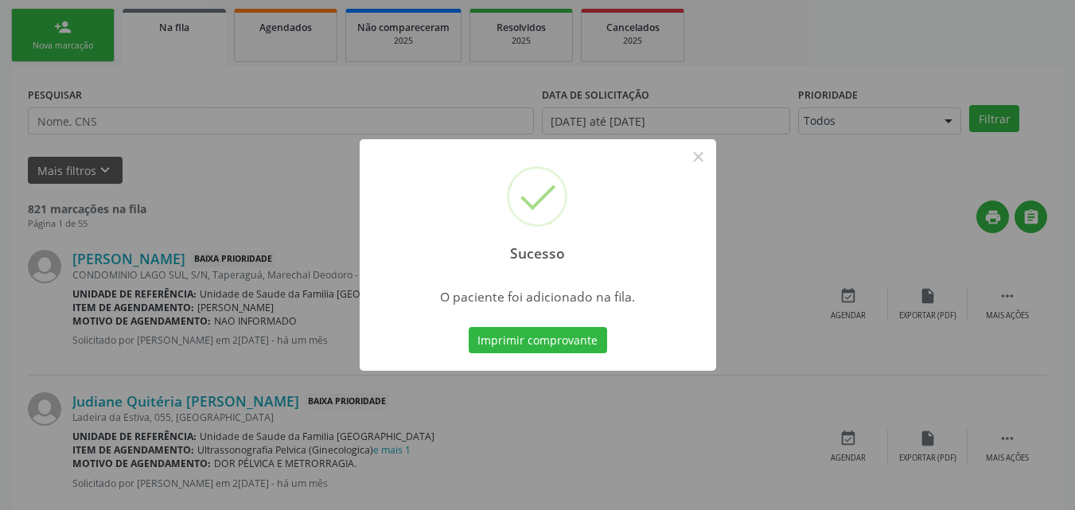
scroll to position [37, 0]
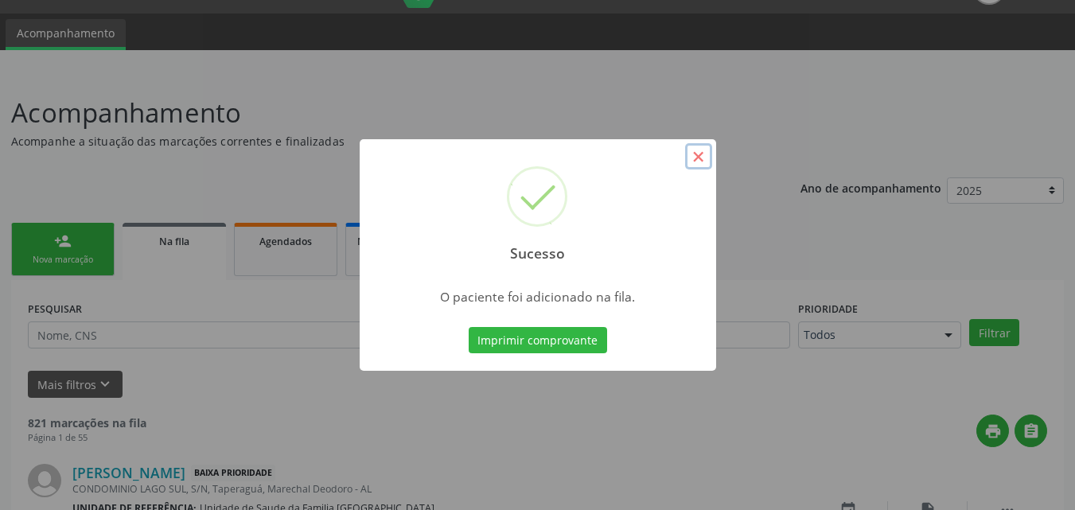
click at [707, 157] on button "×" at bounding box center [698, 156] width 27 height 27
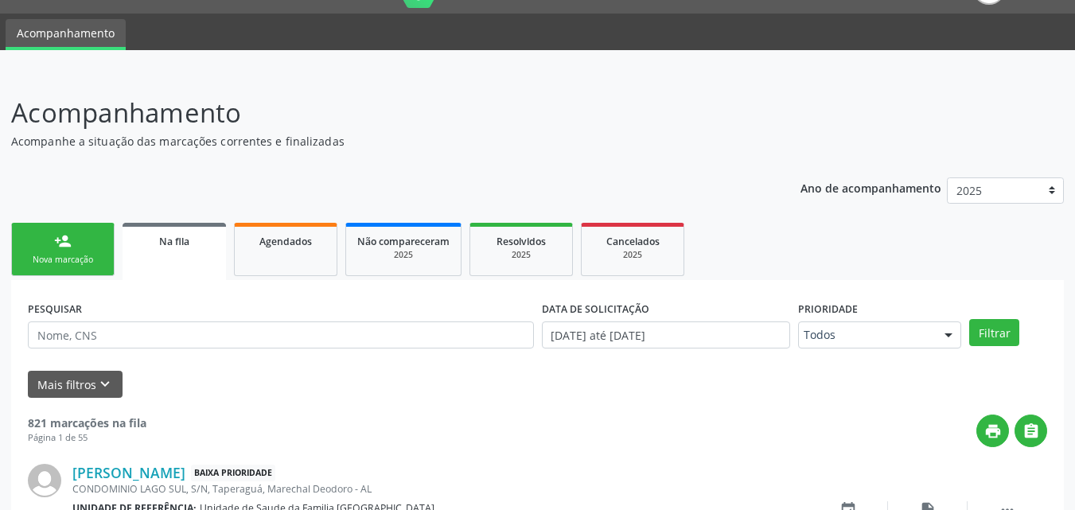
click at [60, 247] on div "person_add" at bounding box center [63, 241] width 18 height 18
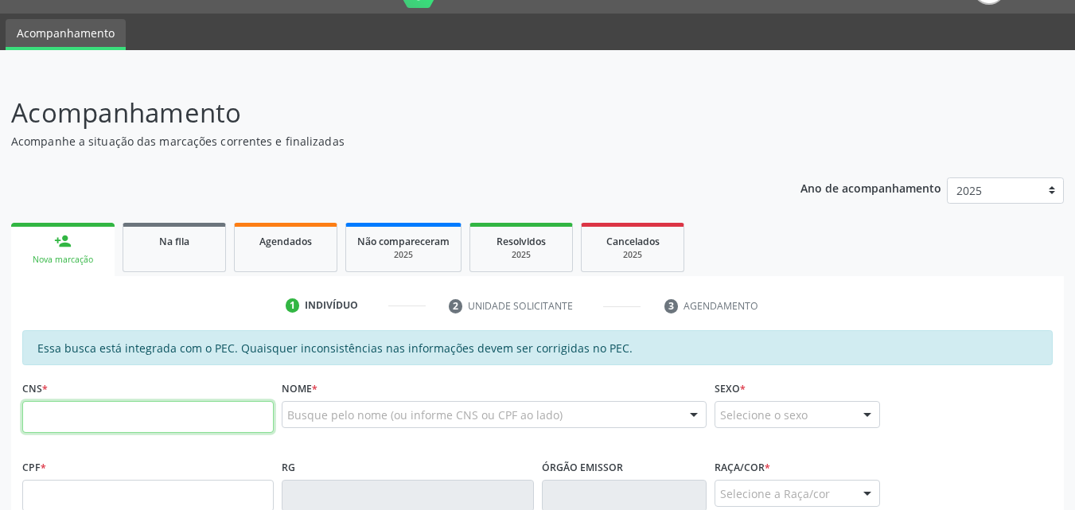
click at [80, 418] on input "text" at bounding box center [147, 417] width 251 height 32
type input "706 2045 3953 3861"
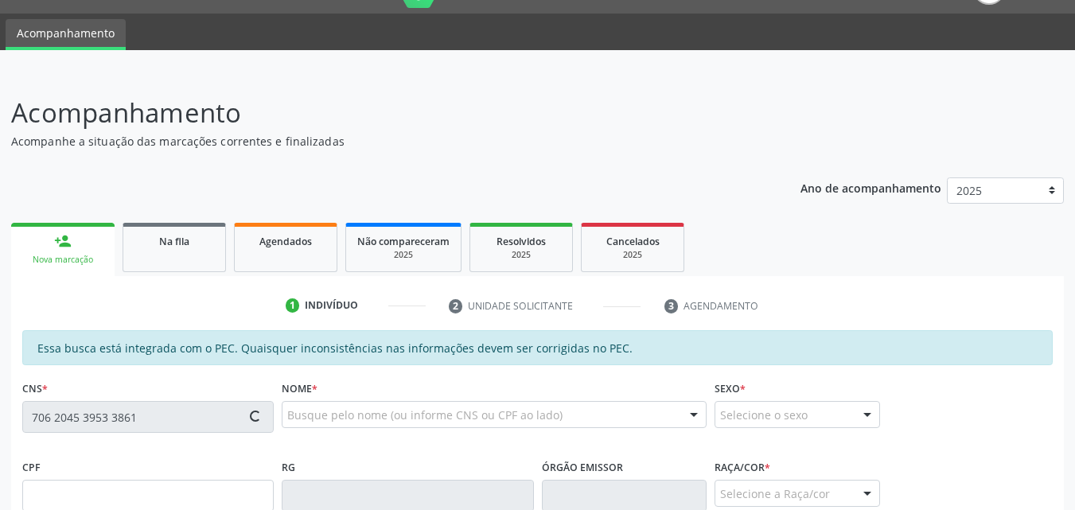
type input "050.866.824-79"
type input "15/09/1964"
type input "Eronildes Freitas"
type input "(82) 9349-1083"
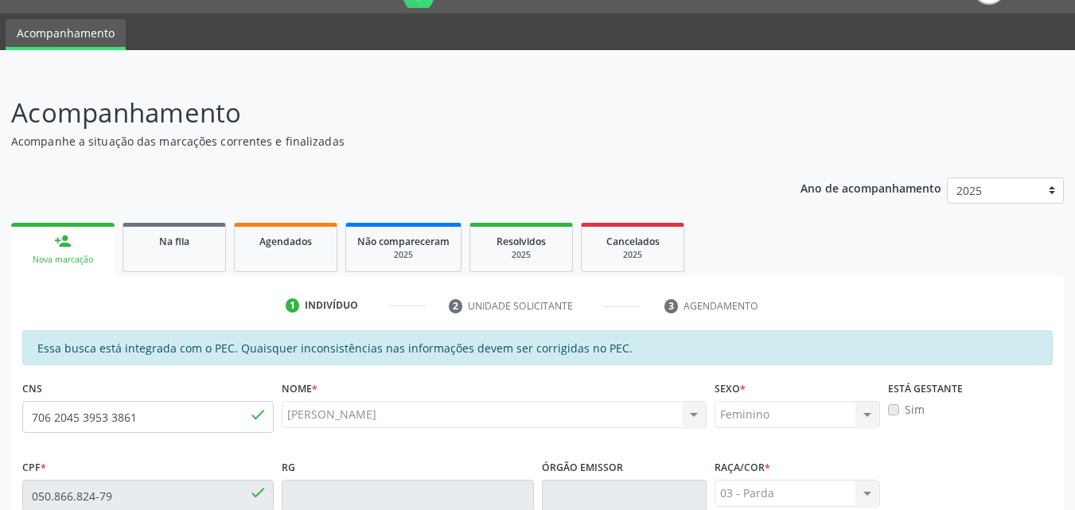
scroll to position [421, 0]
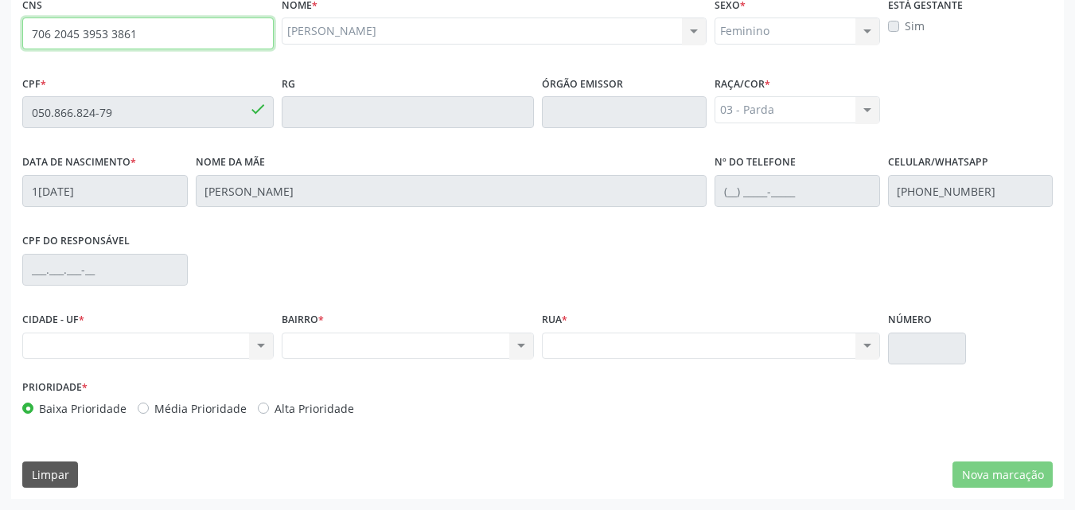
drag, startPoint x: 135, startPoint y: 37, endPoint x: 30, endPoint y: 29, distance: 105.4
click at [30, 29] on input "706 2045 3953 3861" at bounding box center [147, 34] width 251 height 32
click at [138, 37] on input "706 2045 3953 3861" at bounding box center [147, 34] width 251 height 32
drag, startPoint x: 143, startPoint y: 35, endPoint x: 29, endPoint y: 33, distance: 113.8
click at [29, 33] on input "706 2045 3953 3861" at bounding box center [147, 34] width 251 height 32
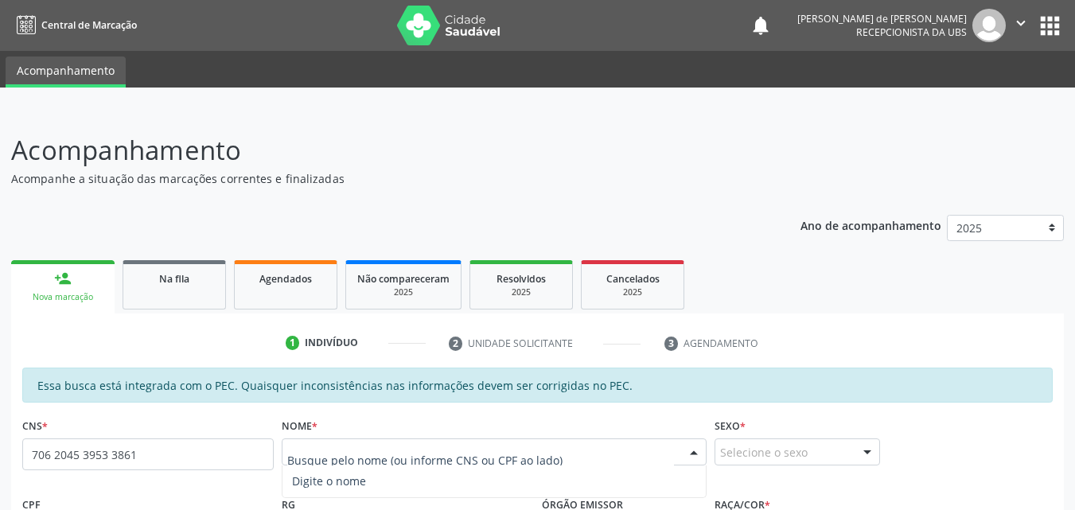
scroll to position [421, 0]
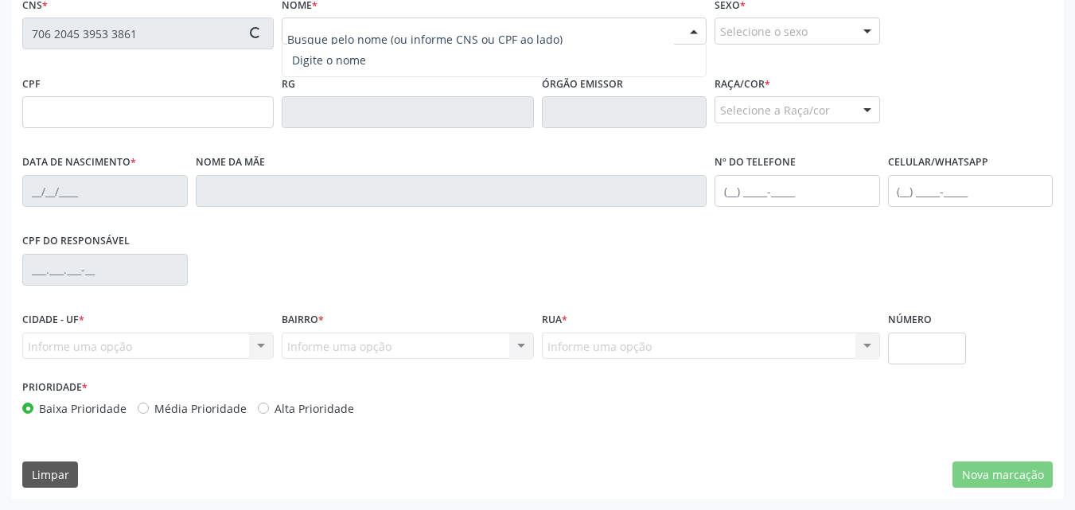
type input "050.866.824-79"
type input "[DATE]"
type input "[PERSON_NAME]"
type input "[PHONE_NUMBER]"
type input "S/N"
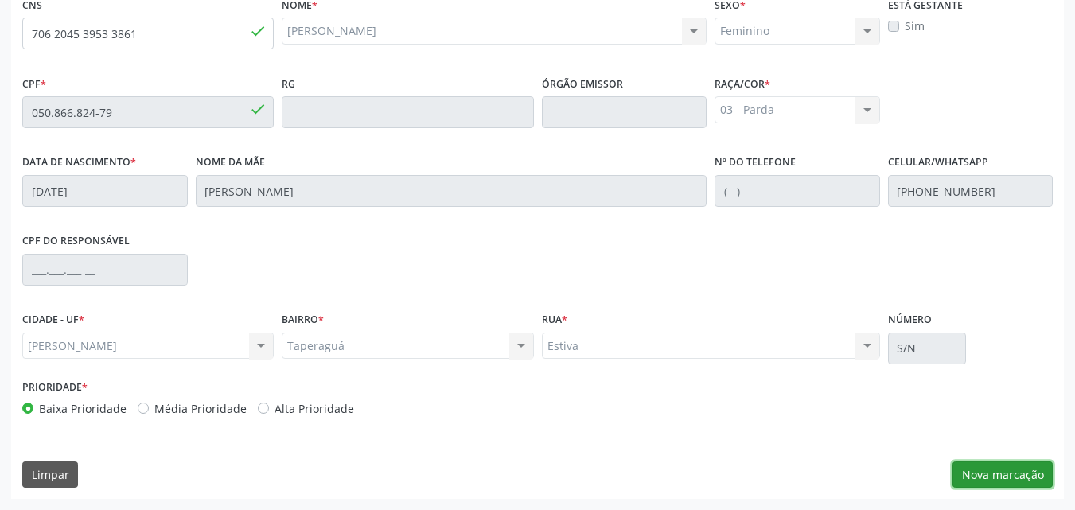
click at [976, 476] on button "Nova marcação" at bounding box center [1002, 475] width 100 height 27
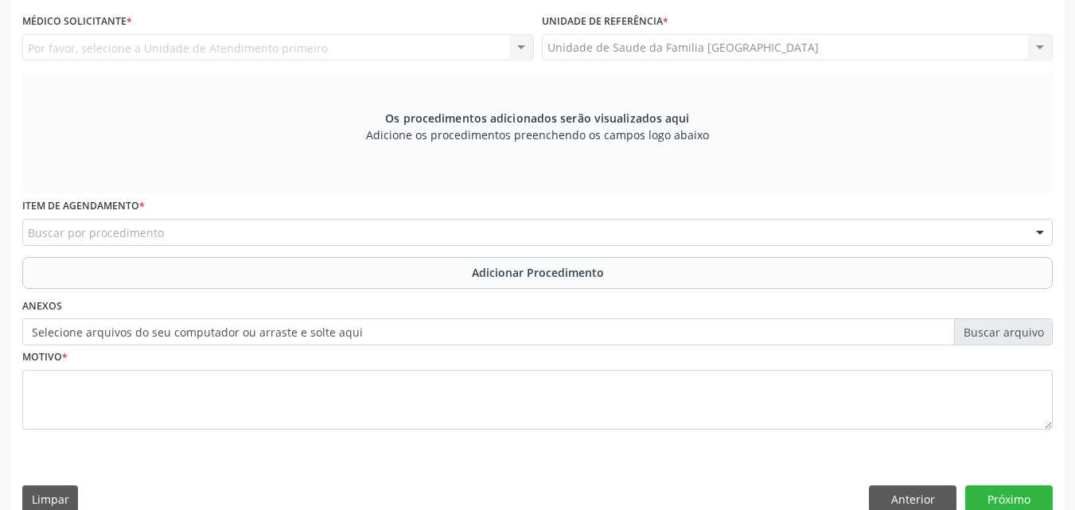
click at [598, 50] on div "Unidade de Saude da Familia Rua da Estiva Unidade de Saude da Familia Rua da Es…" at bounding box center [798, 47] width 512 height 27
click at [599, 45] on div "Unidade de Saude da Familia Rua da Estiva Unidade de Saude da Familia Rua da Es…" at bounding box center [798, 47] width 512 height 27
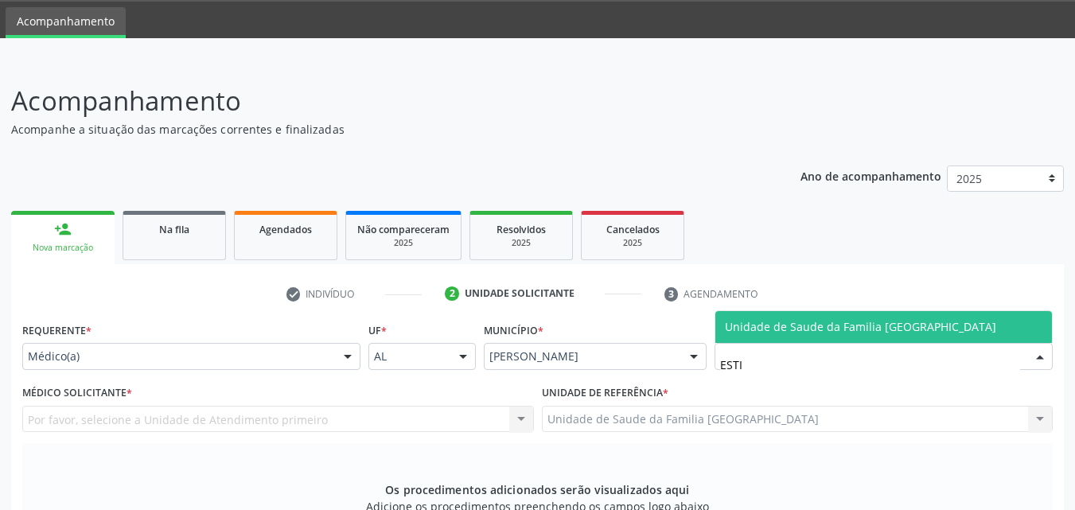
type input "ESTIV"
click at [734, 333] on span "Unidade de Saude da Familia [GEOGRAPHIC_DATA]" at bounding box center [860, 326] width 271 height 15
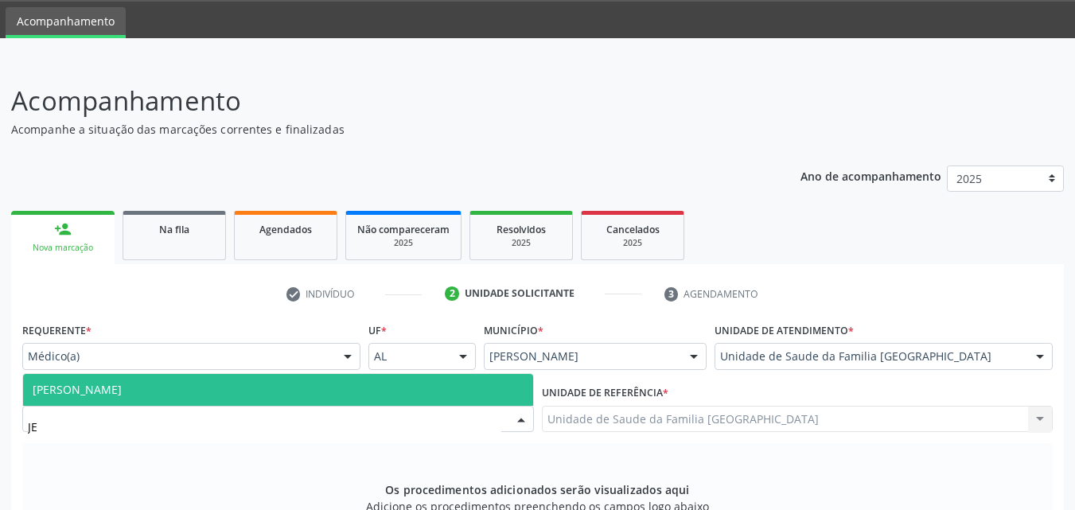
type input "JEA"
click at [202, 397] on span "[PERSON_NAME]" at bounding box center [278, 390] width 510 height 32
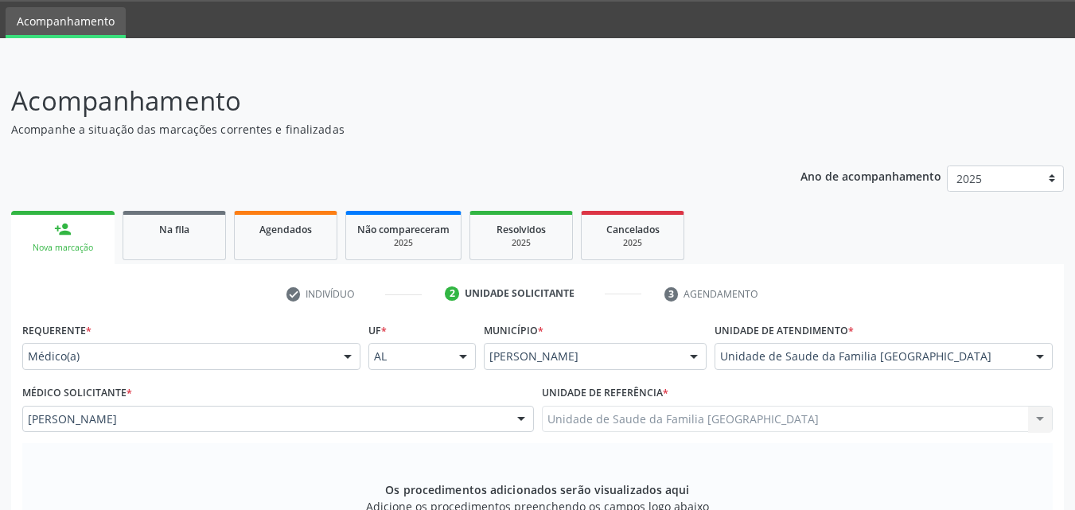
scroll to position [421, 0]
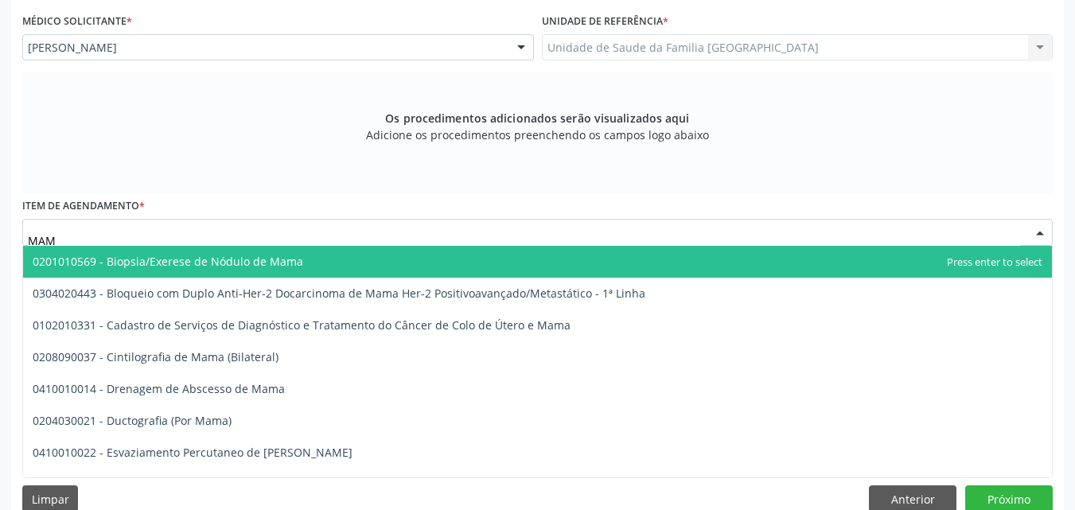
type input "MAMO"
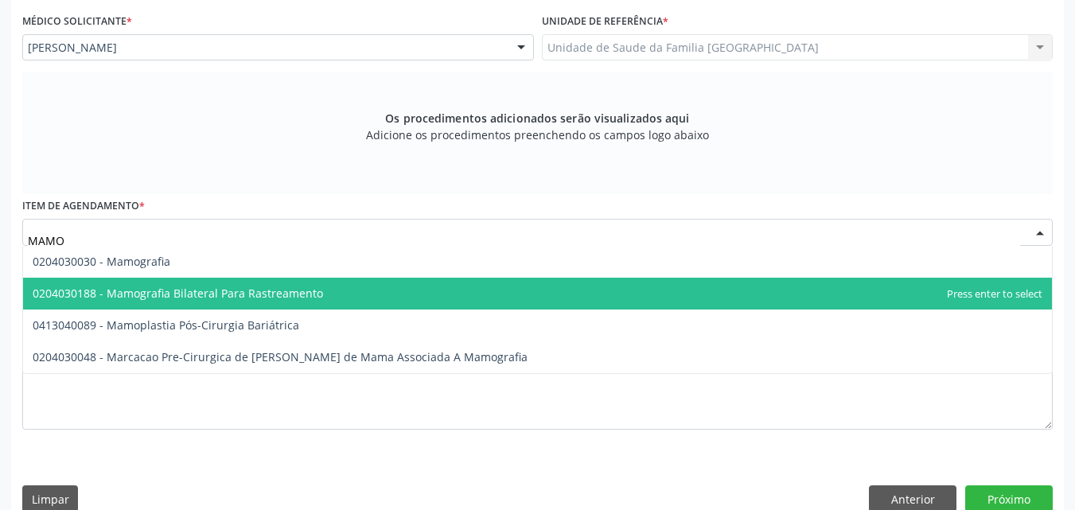
click at [124, 284] on span "0204030188 - Mamografia Bilateral Para Rastreamento" at bounding box center [537, 294] width 1029 height 32
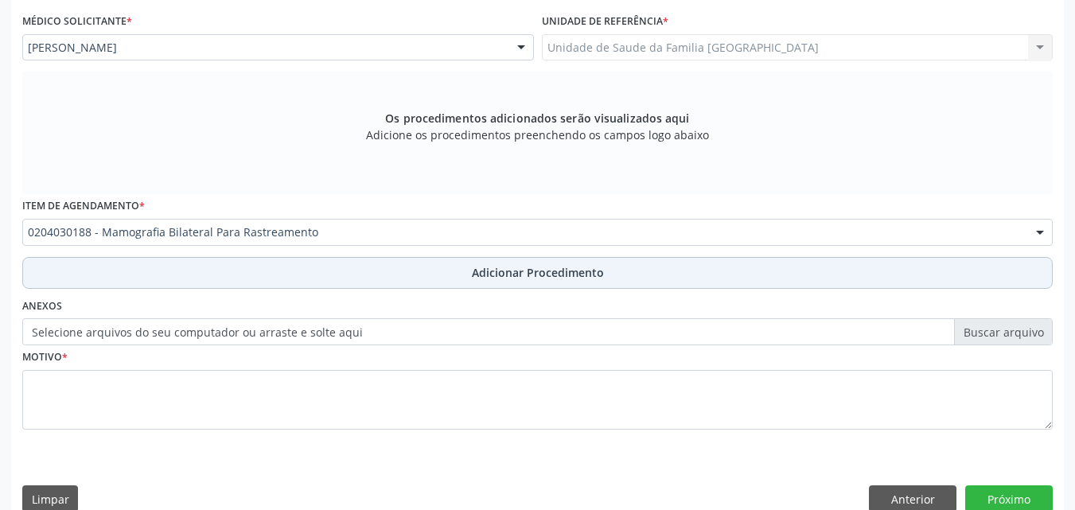
click at [127, 278] on button "Adicionar Procedimento" at bounding box center [537, 273] width 1030 height 32
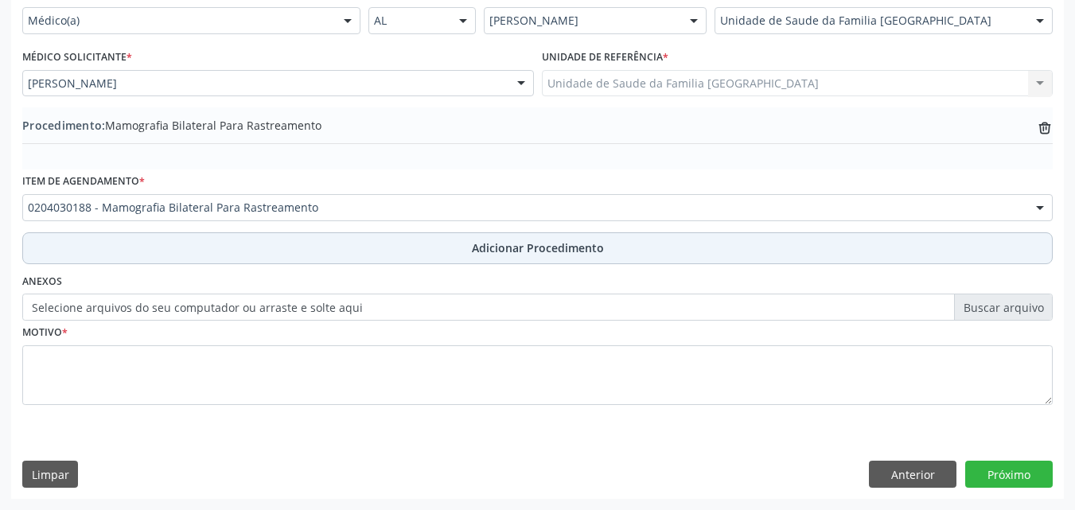
scroll to position [385, 0]
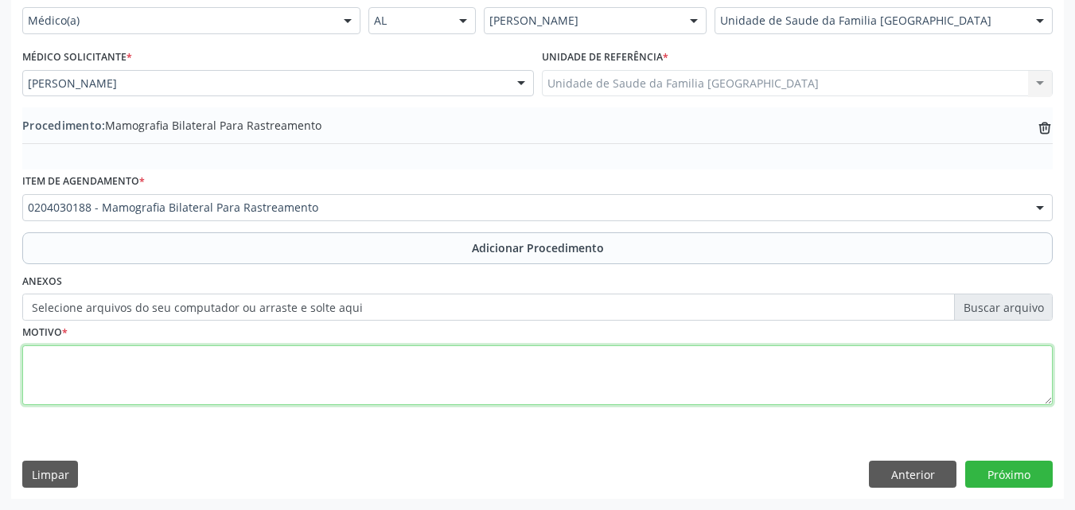
click at [113, 367] on textarea at bounding box center [537, 375] width 1030 height 60
type textarea "RASTREAMENTO."
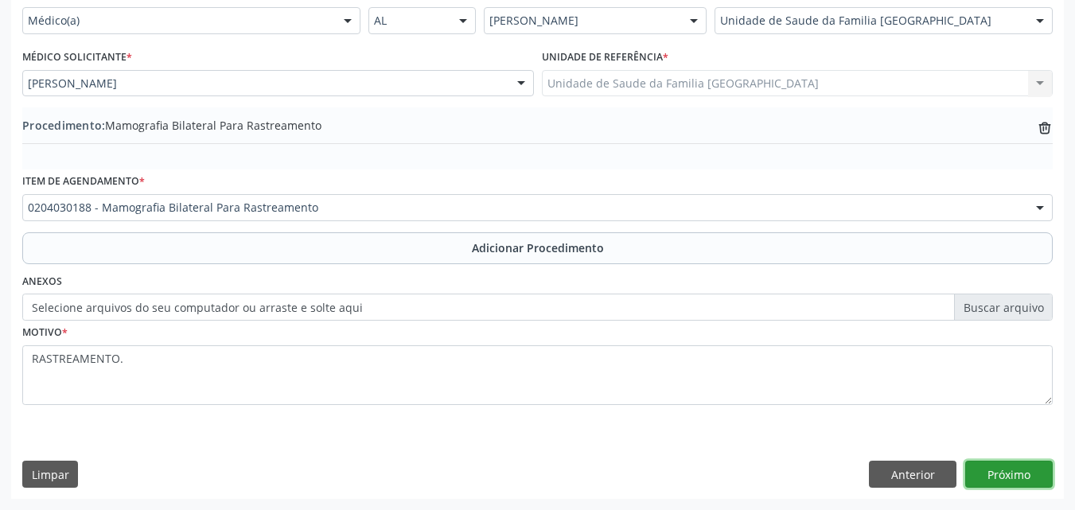
click at [1010, 466] on button "Próximo" at bounding box center [1009, 474] width 88 height 27
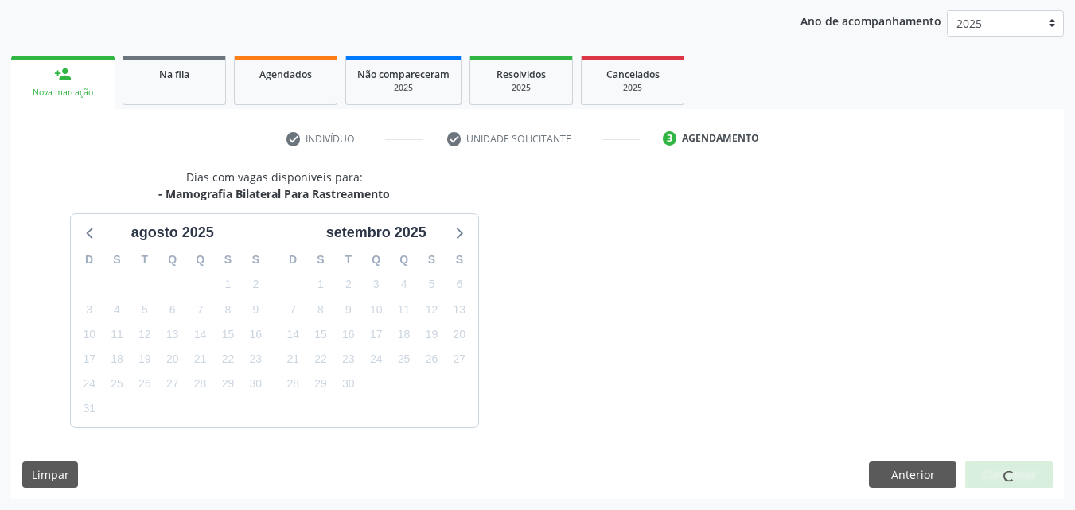
scroll to position [251, 0]
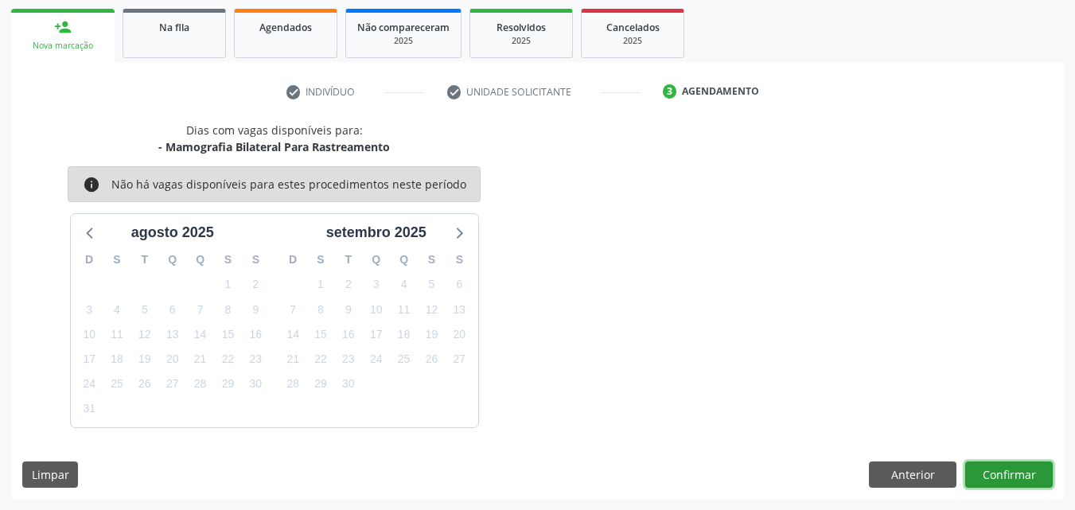
click at [999, 476] on button "Confirmar" at bounding box center [1009, 475] width 88 height 27
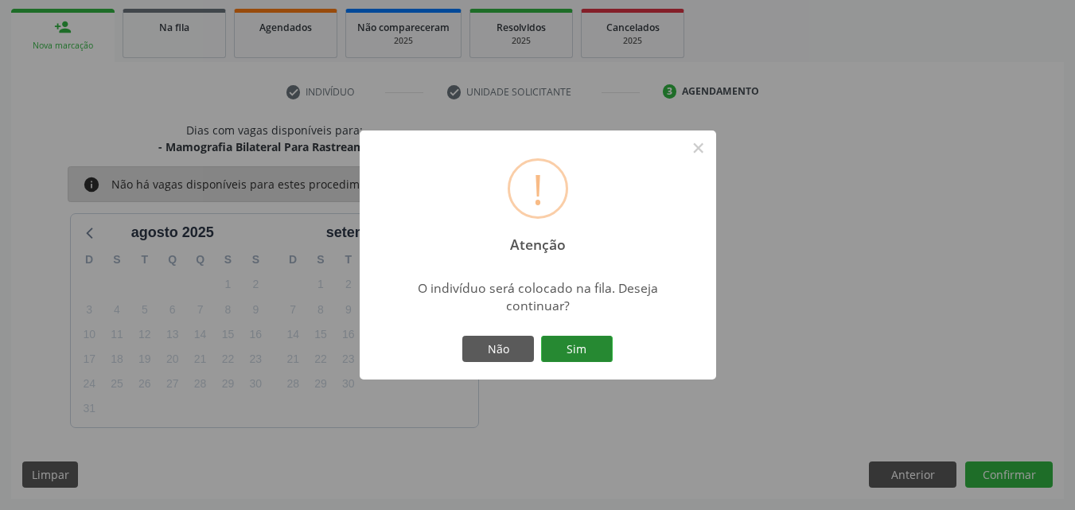
click at [555, 341] on button "Sim" at bounding box center [577, 349] width 72 height 27
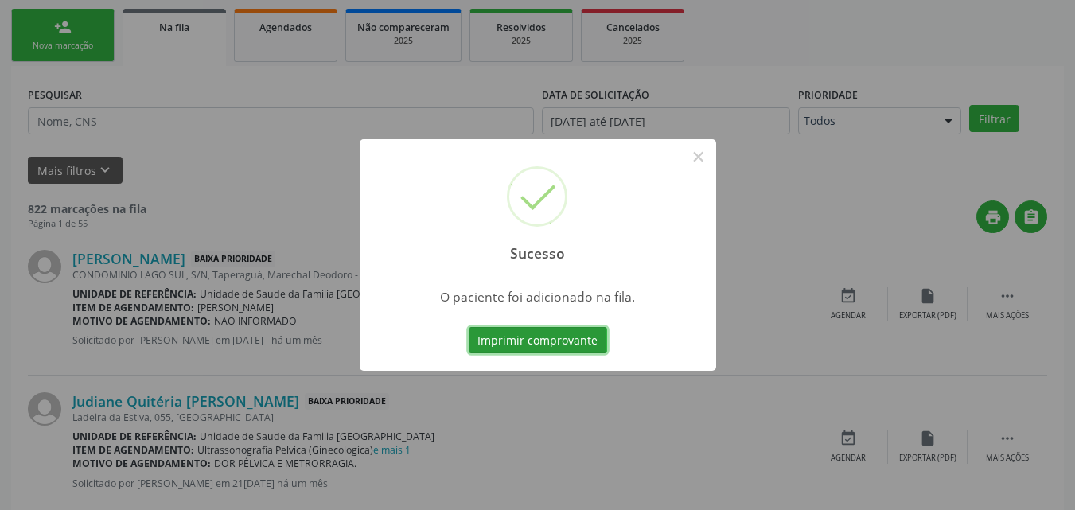
scroll to position [37, 0]
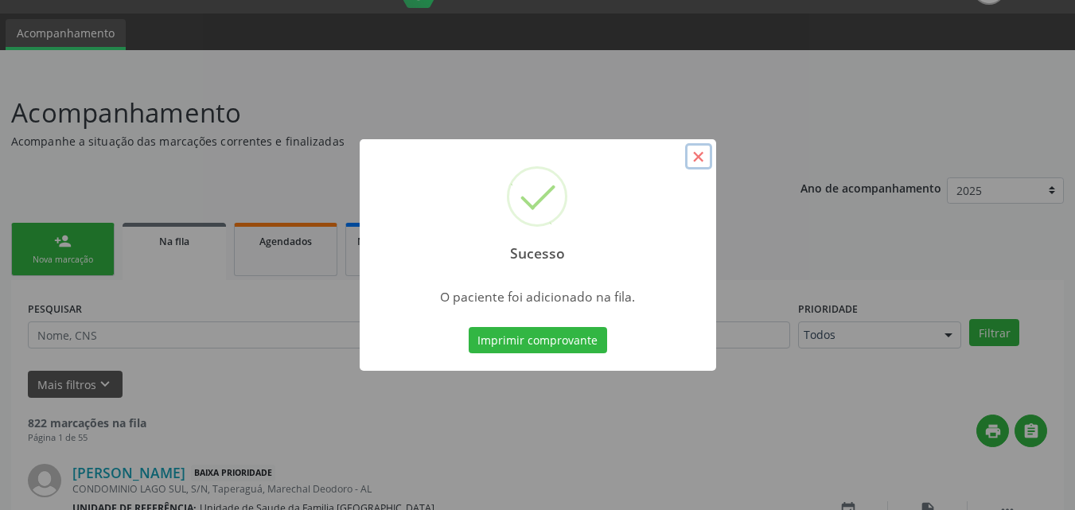
click at [697, 149] on button "×" at bounding box center [698, 156] width 27 height 27
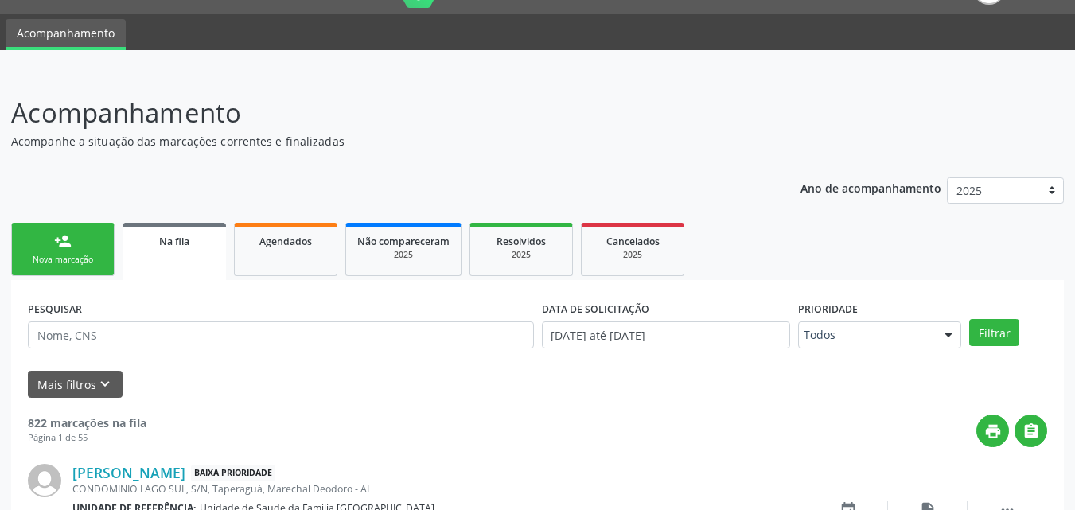
click at [74, 255] on div "Nova marcação" at bounding box center [63, 260] width 80 height 12
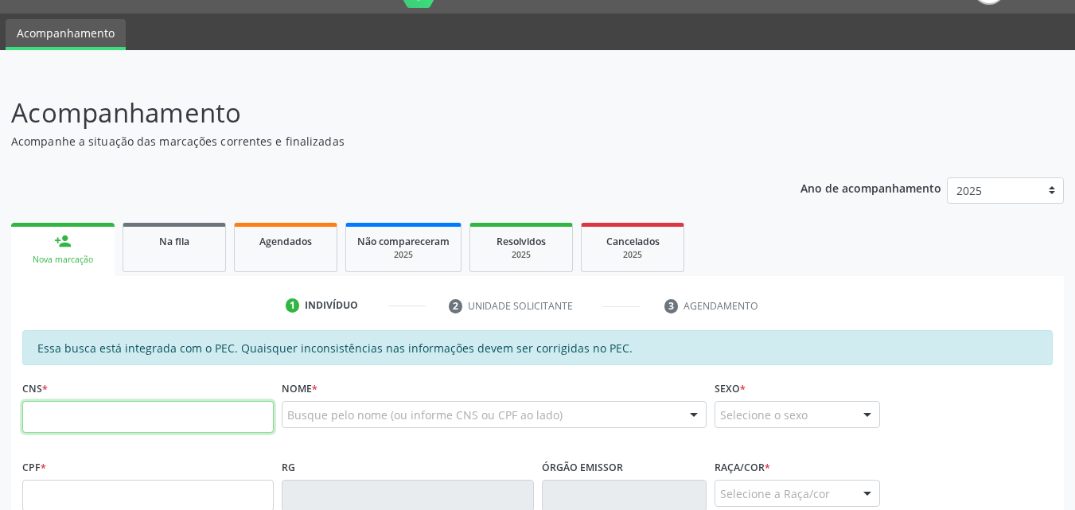
click at [109, 419] on input "text" at bounding box center [147, 417] width 251 height 32
type input "703 2056 5679 1391"
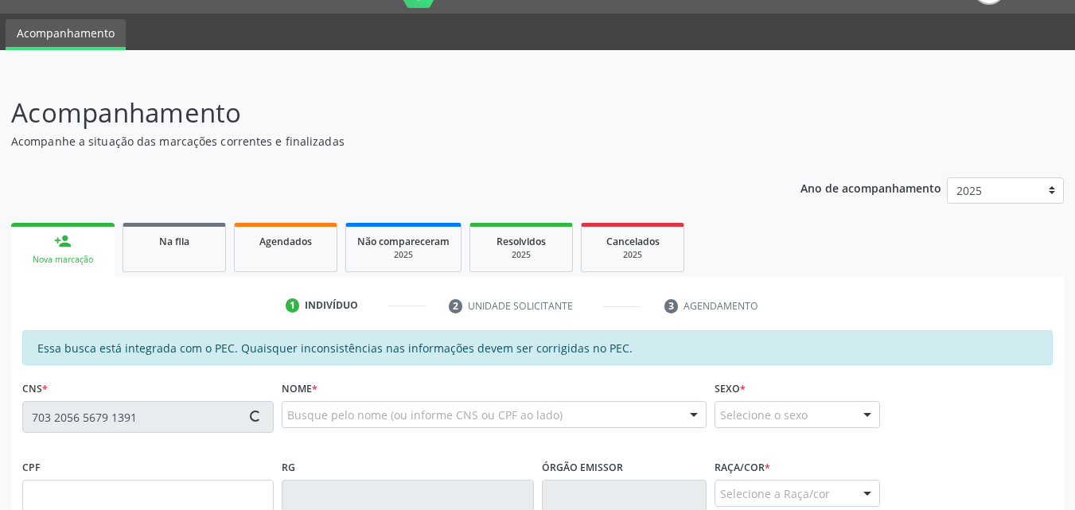
type input "131.579.384-95"
type input "21/10/1997"
type input "Maria Quiteria da Silva"
type input "(82) 99392-3589"
type input "S/N"
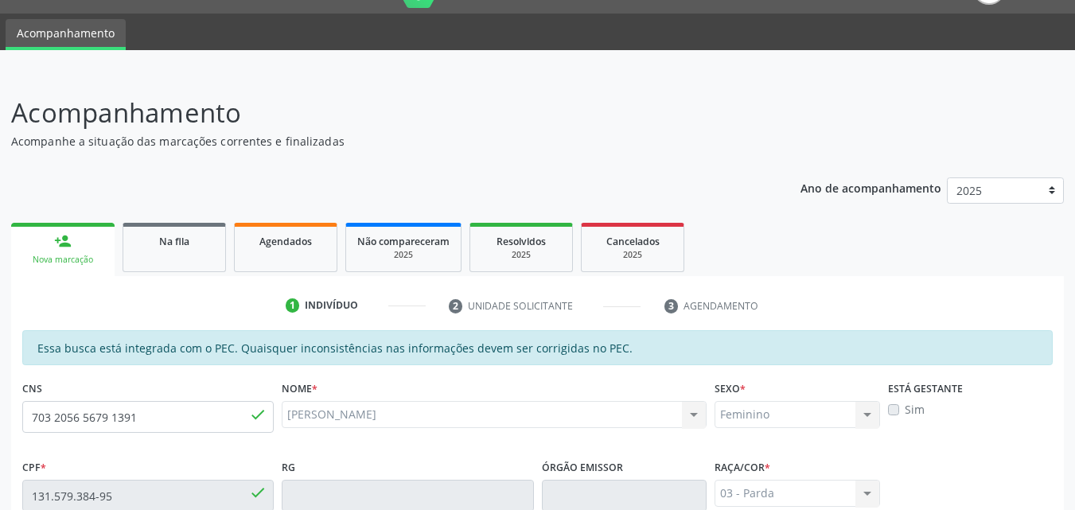
scroll to position [421, 0]
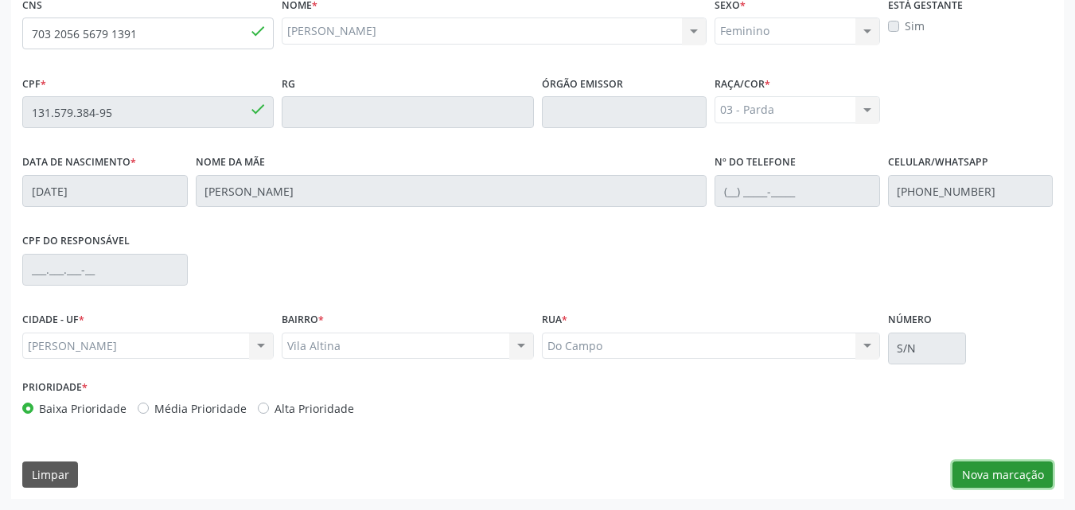
click at [1019, 479] on button "Nova marcação" at bounding box center [1002, 475] width 100 height 27
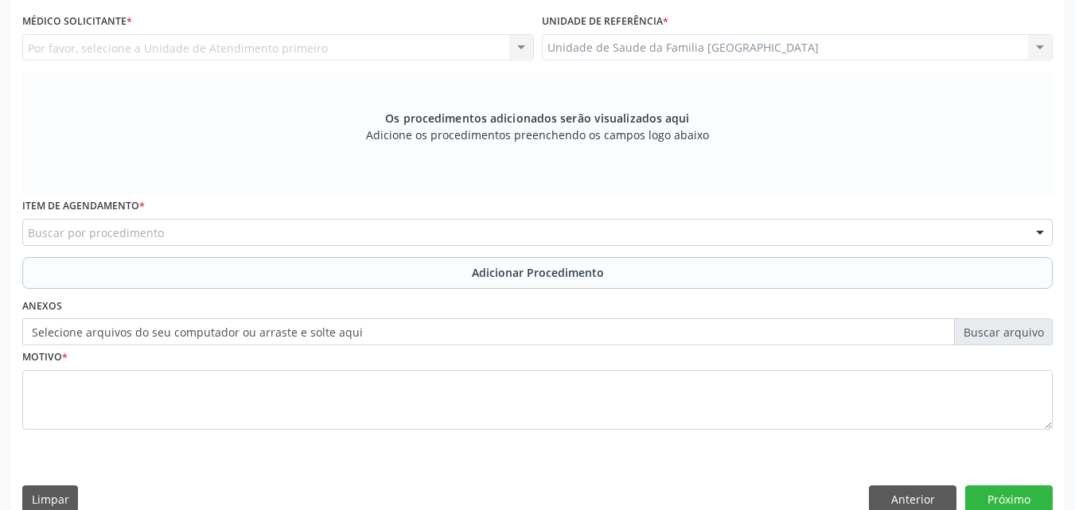
scroll to position [49, 0]
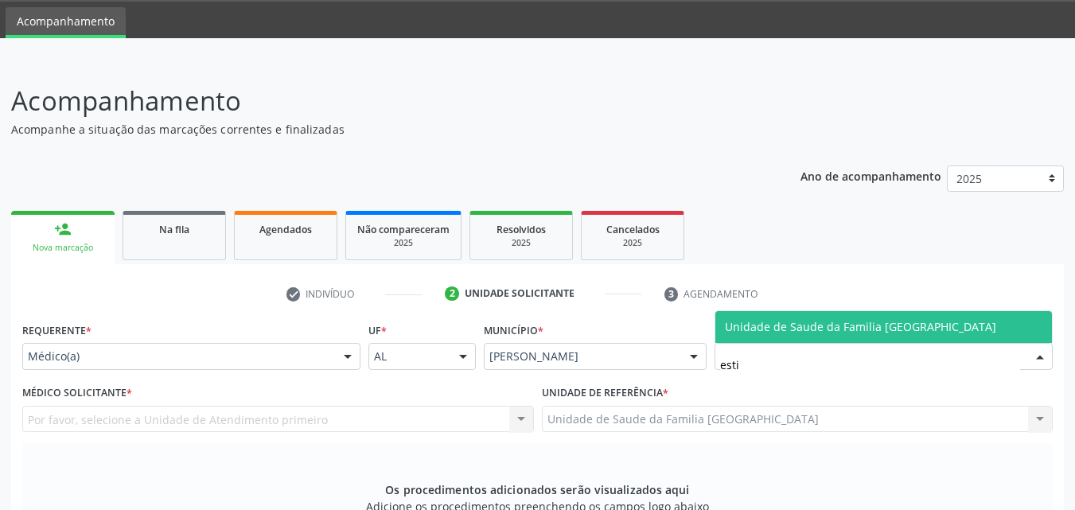
type input "estiv"
click at [739, 321] on span "Unidade de Saude da Familia [GEOGRAPHIC_DATA]" at bounding box center [860, 326] width 271 height 15
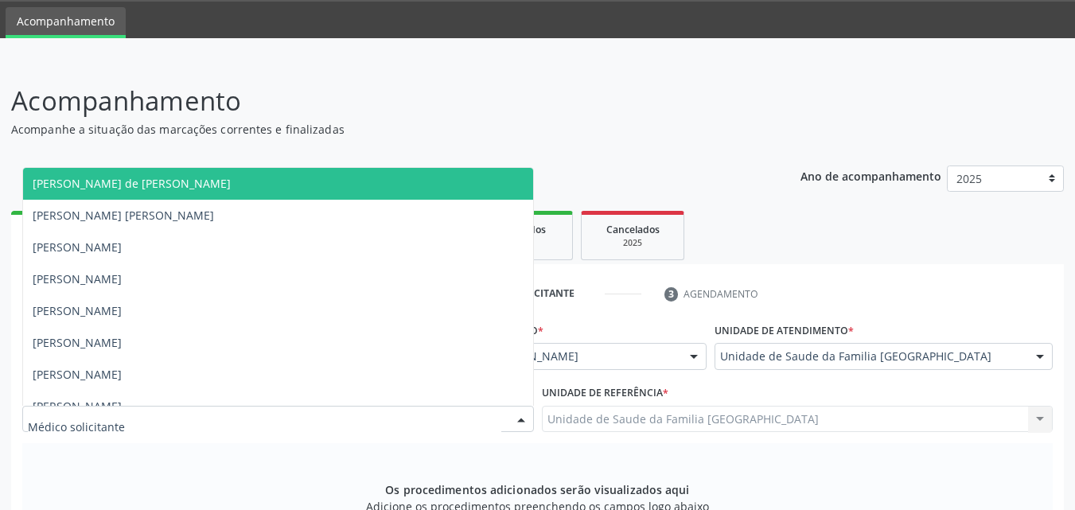
click at [489, 413] on div at bounding box center [278, 419] width 512 height 27
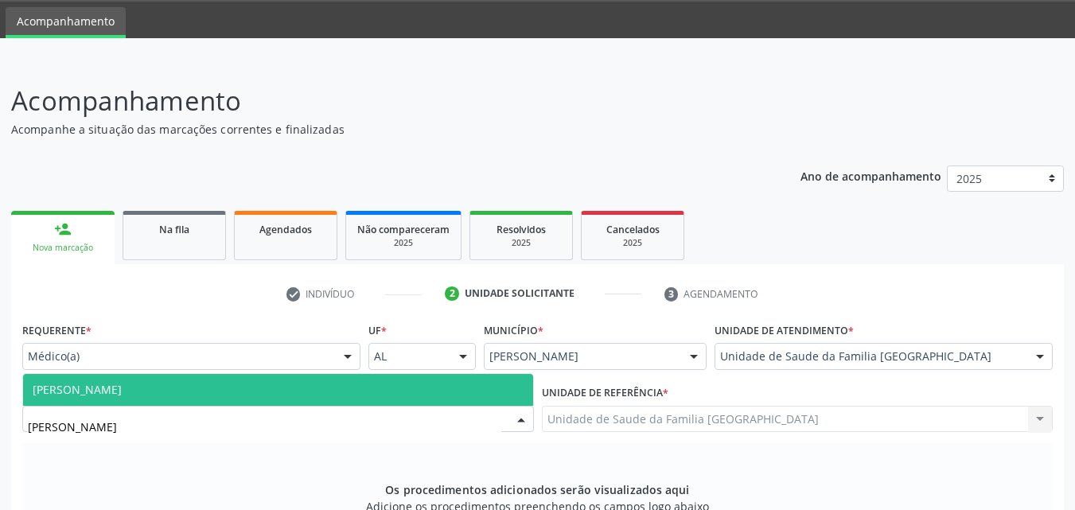
type input "JEANN"
click at [391, 380] on span "[PERSON_NAME]" at bounding box center [278, 390] width 510 height 32
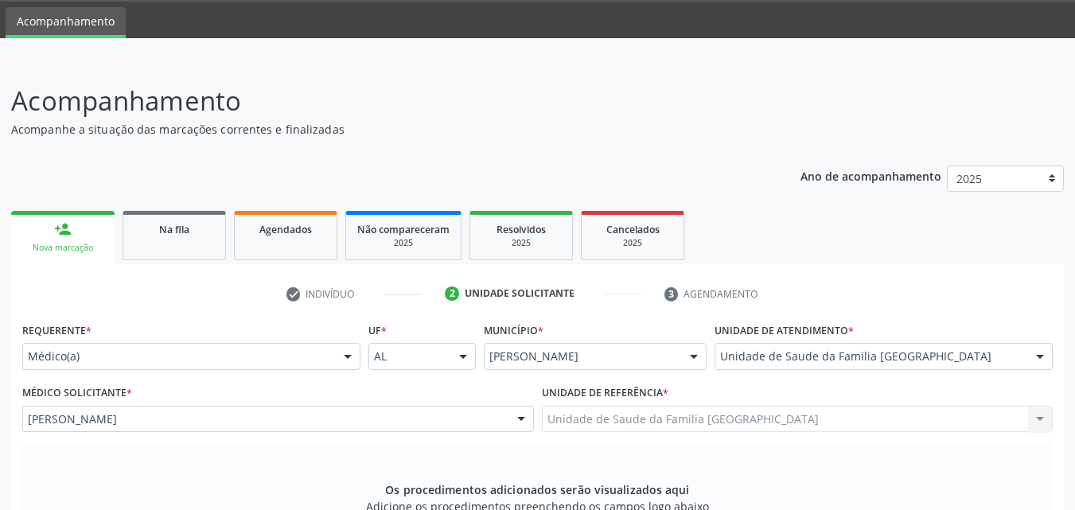
scroll to position [421, 0]
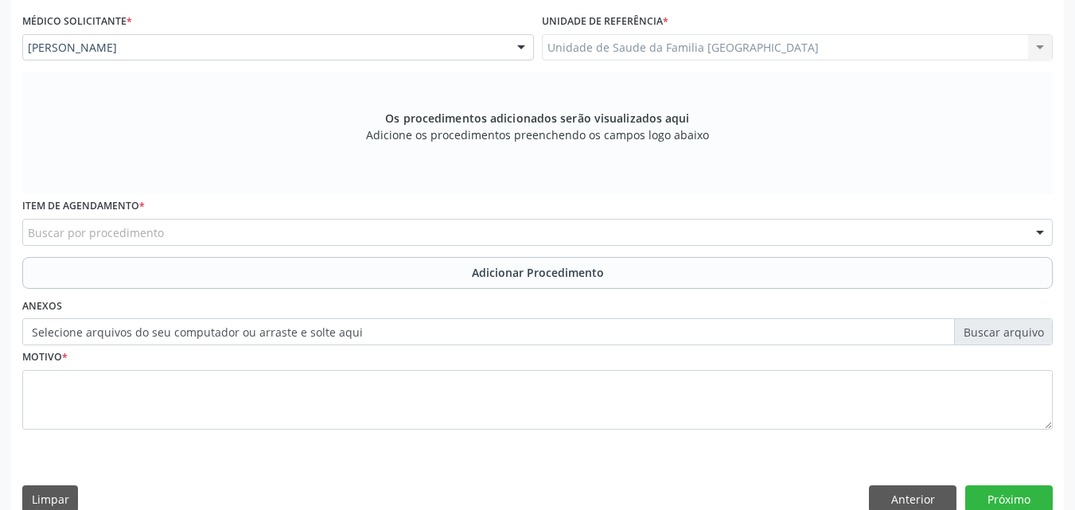
click at [158, 241] on div "Buscar por procedimento" at bounding box center [537, 232] width 1030 height 27
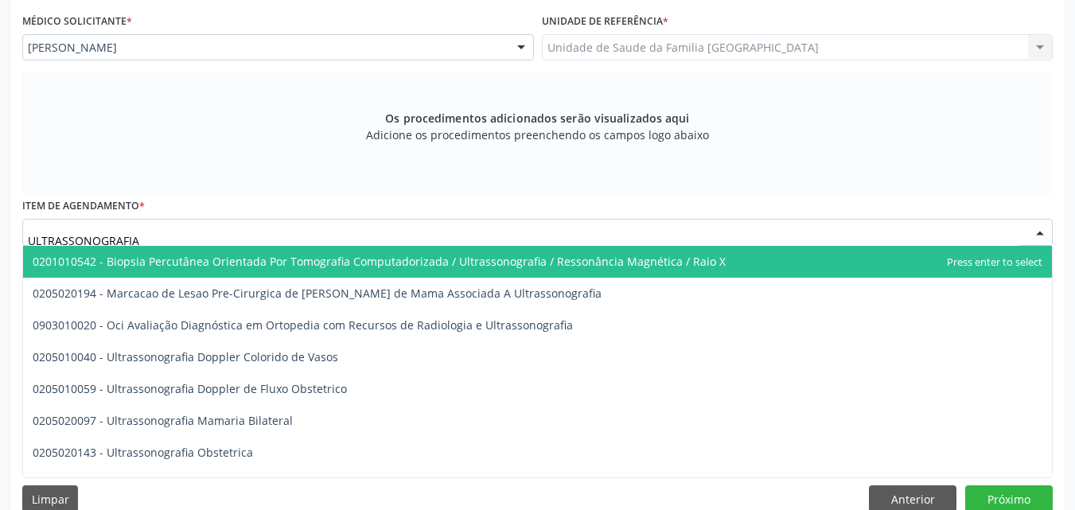
type input "ULTRASSONOGRAFIA"
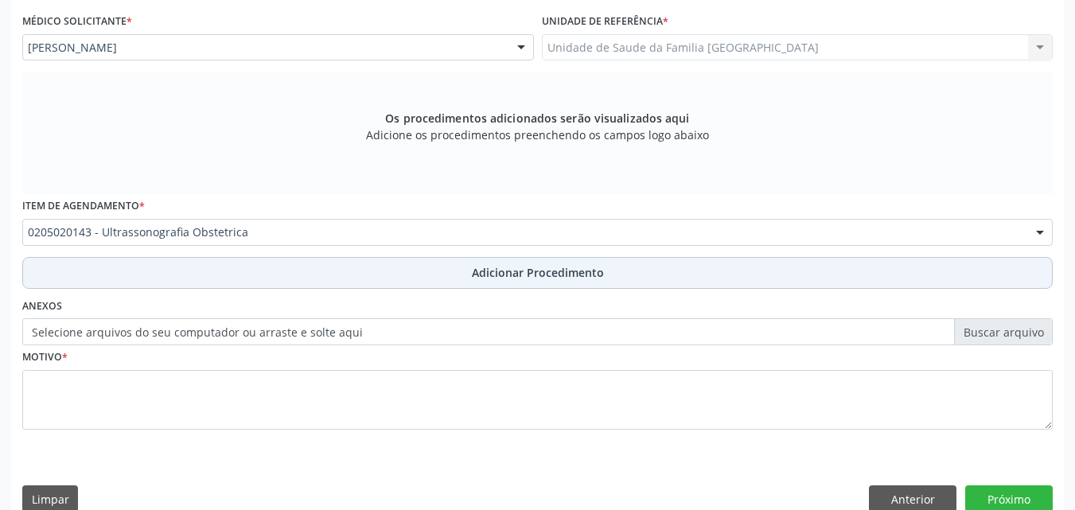
click at [165, 267] on button "Adicionar Procedimento" at bounding box center [537, 273] width 1030 height 32
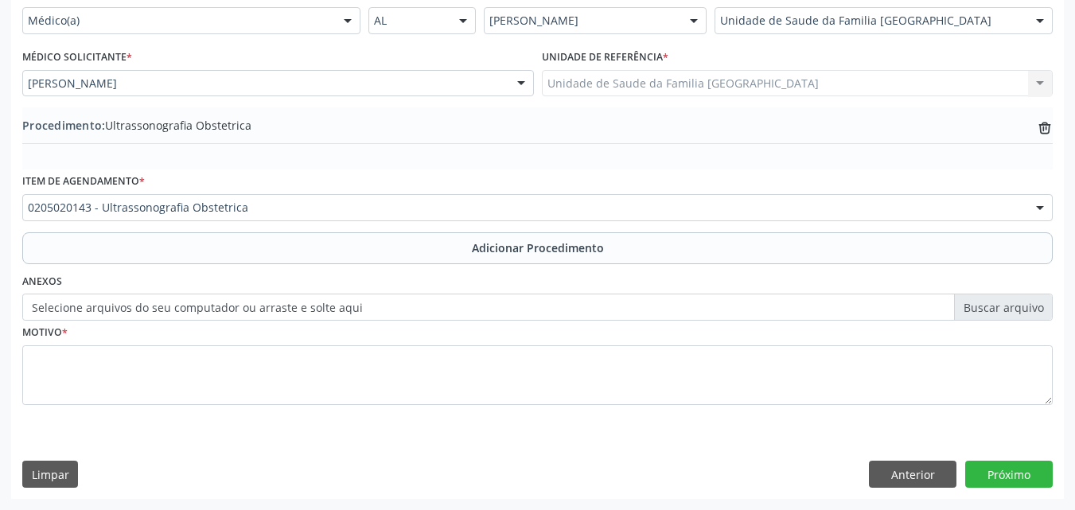
scroll to position [385, 0]
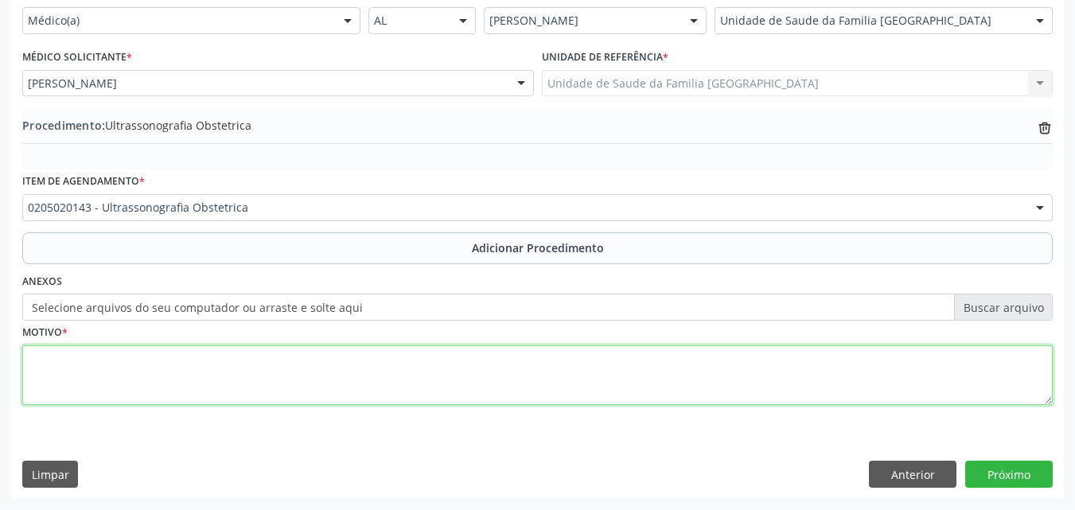
click at [154, 350] on textarea at bounding box center [537, 375] width 1030 height 60
type textarea "PRÉ-NATAL."
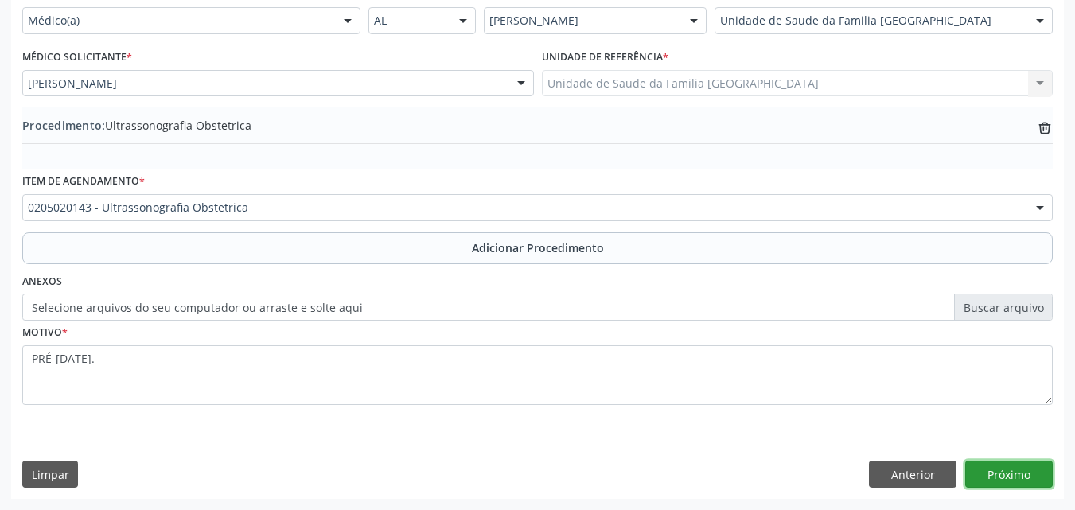
click at [1014, 469] on button "Próximo" at bounding box center [1009, 474] width 88 height 27
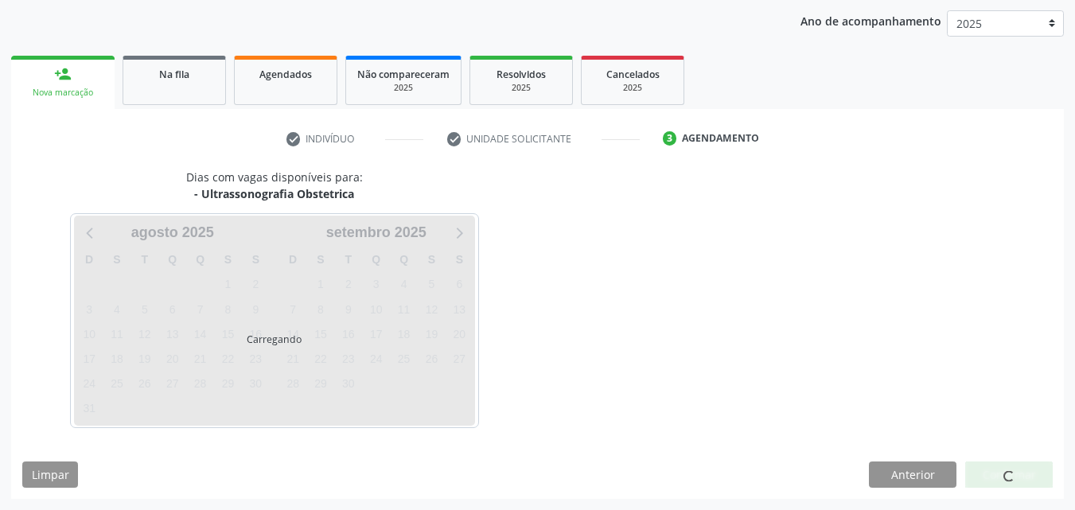
scroll to position [251, 0]
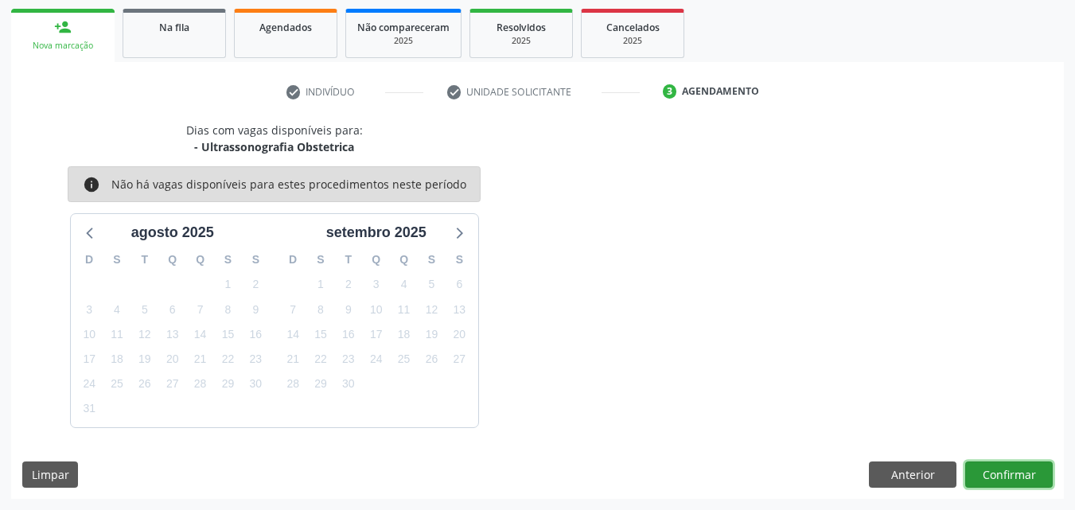
click at [992, 467] on button "Confirmar" at bounding box center [1009, 475] width 88 height 27
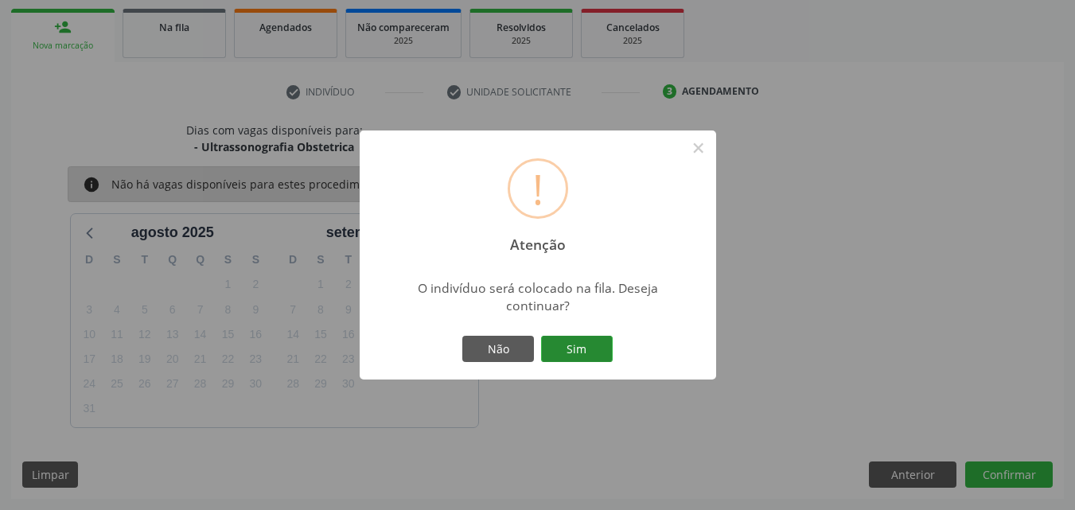
click at [576, 347] on button "Sim" at bounding box center [577, 349] width 72 height 27
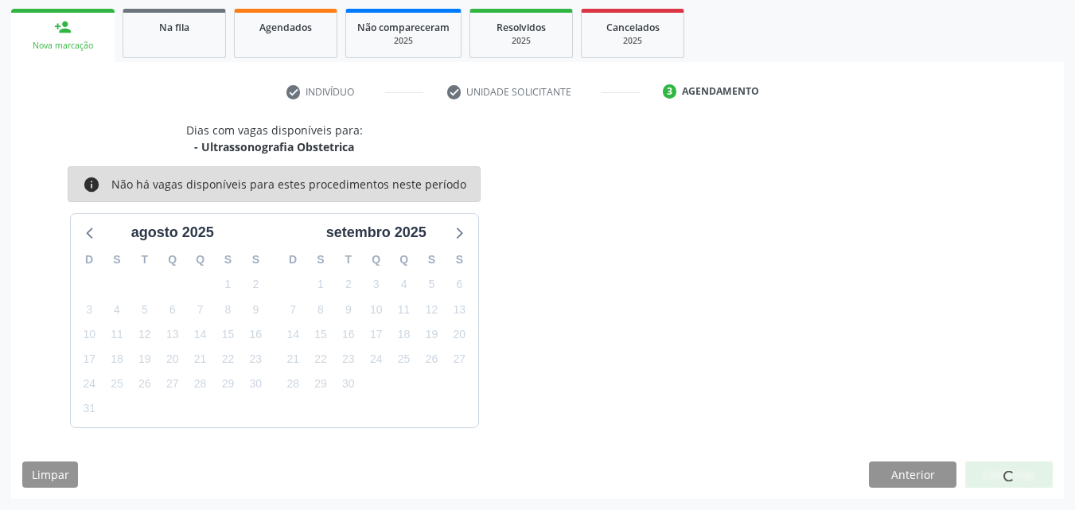
scroll to position [37, 0]
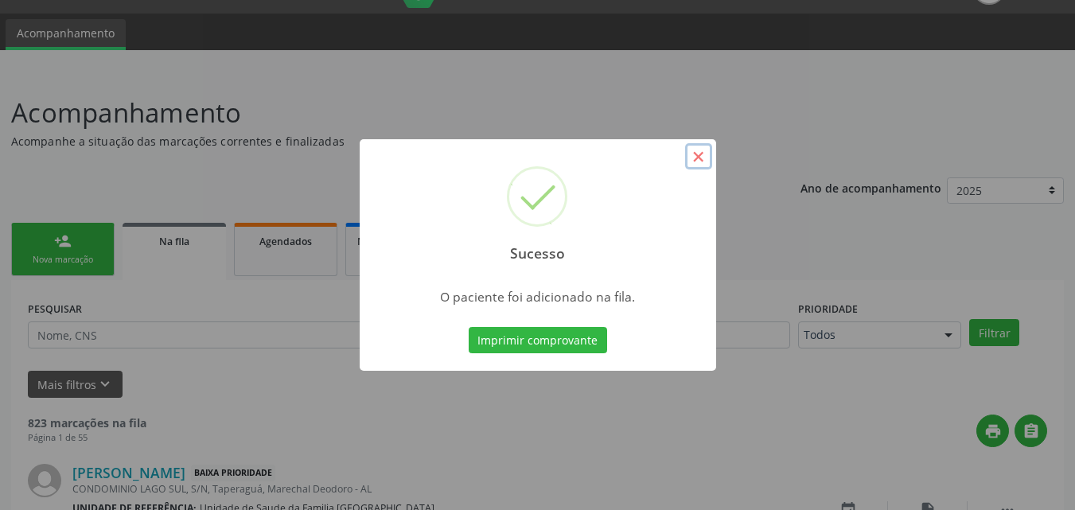
click at [700, 157] on button "×" at bounding box center [698, 156] width 27 height 27
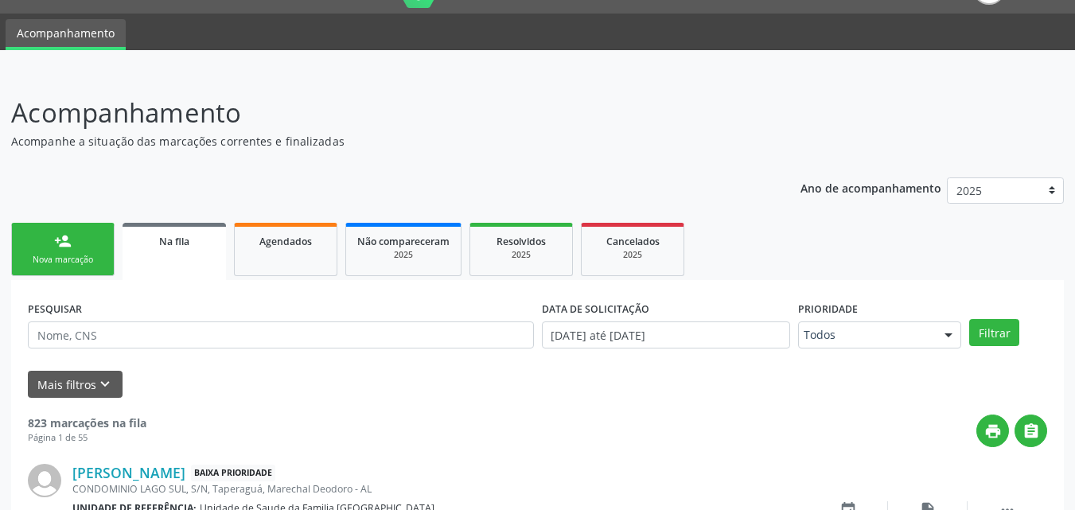
click at [62, 257] on div "Nova marcação" at bounding box center [63, 260] width 80 height 12
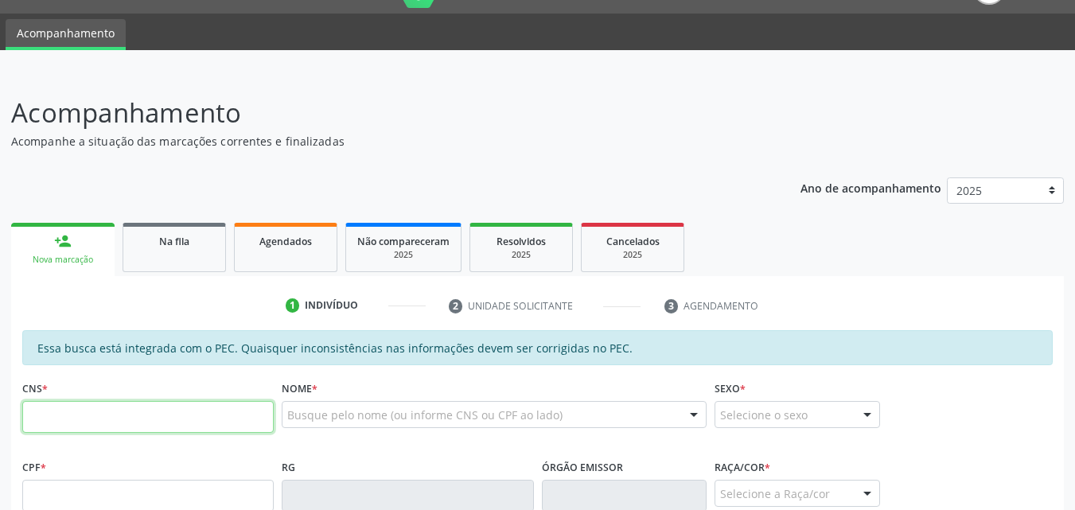
click at [109, 421] on input "text" at bounding box center [147, 417] width 251 height 32
type input "702 6052 6751 8846"
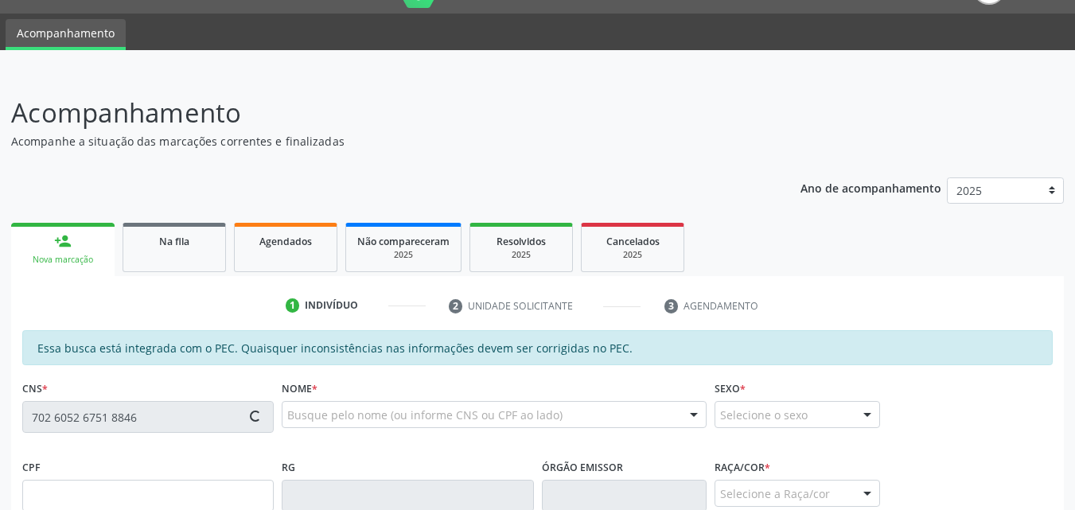
type input "150.062.924-31"
type input "20/03/2014"
type input "Ângela Maria Santos da Silva"
type input "(82) 98851-2548"
type input "S/N"
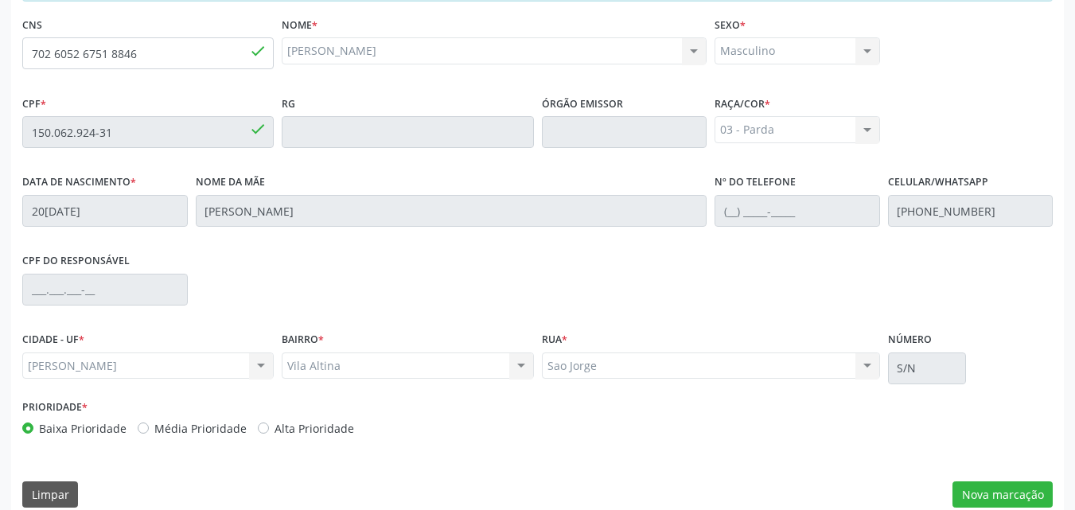
scroll to position [421, 0]
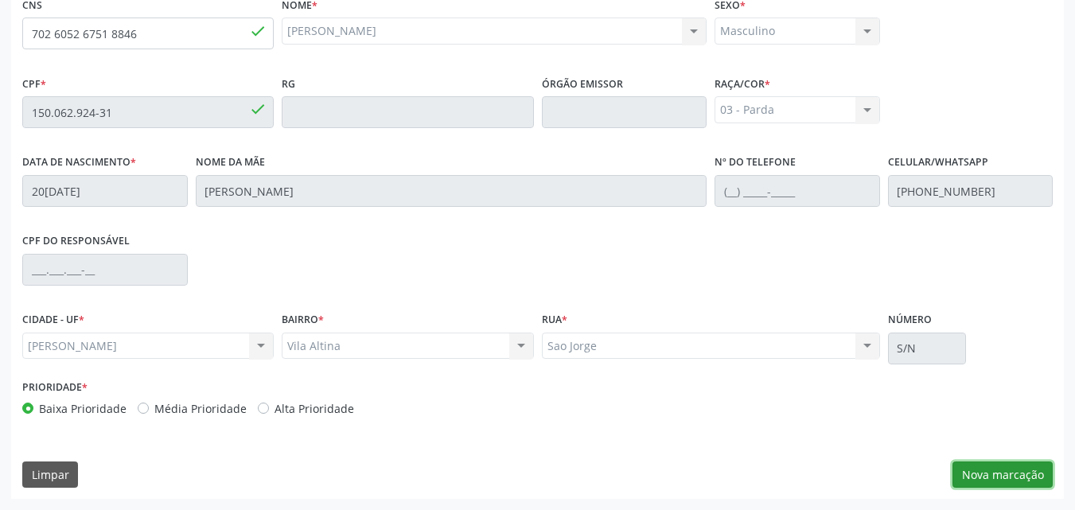
click at [987, 475] on button "Nova marcação" at bounding box center [1002, 475] width 100 height 27
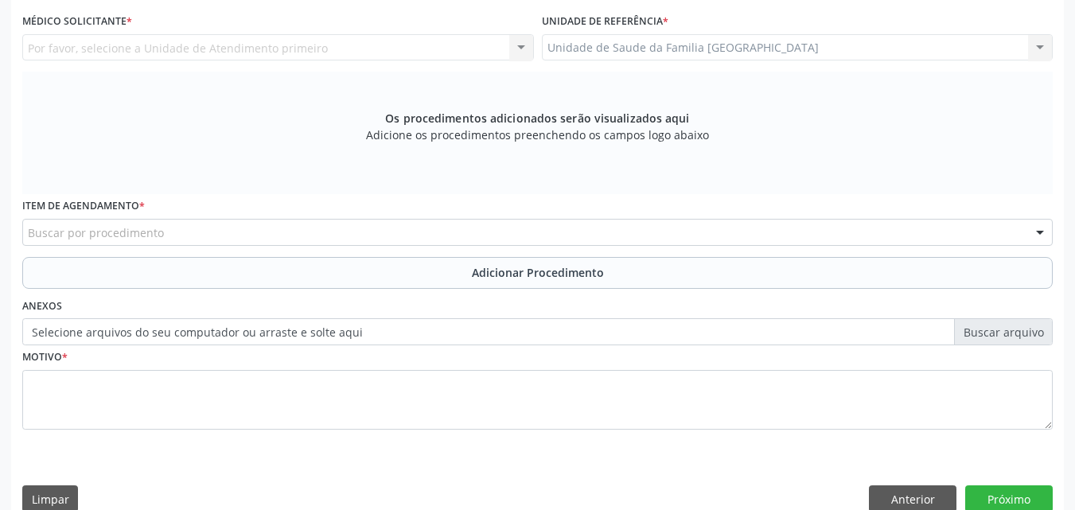
scroll to position [49, 0]
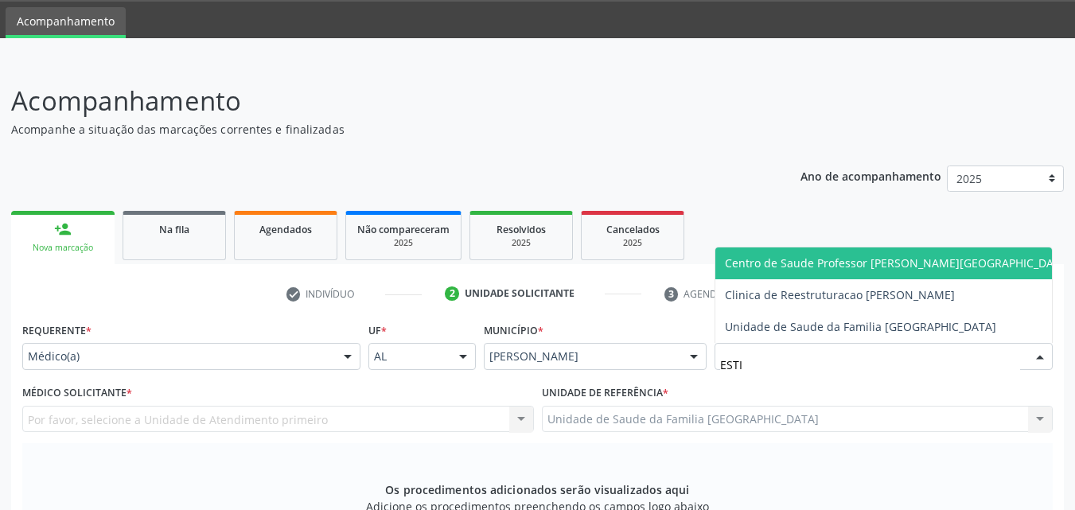
type input "ESTIV"
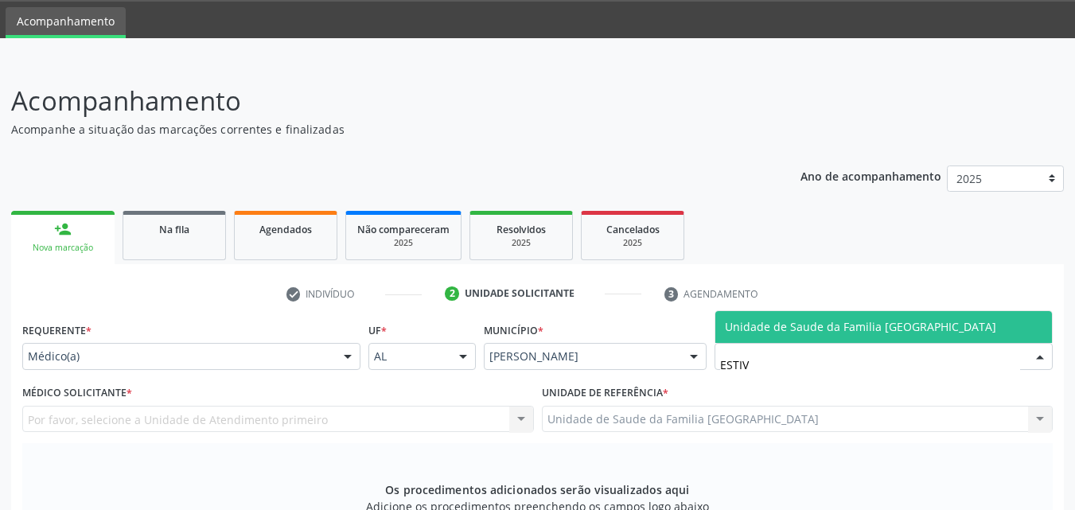
click at [742, 321] on span "Unidade de Saude da Familia [GEOGRAPHIC_DATA]" at bounding box center [860, 326] width 271 height 15
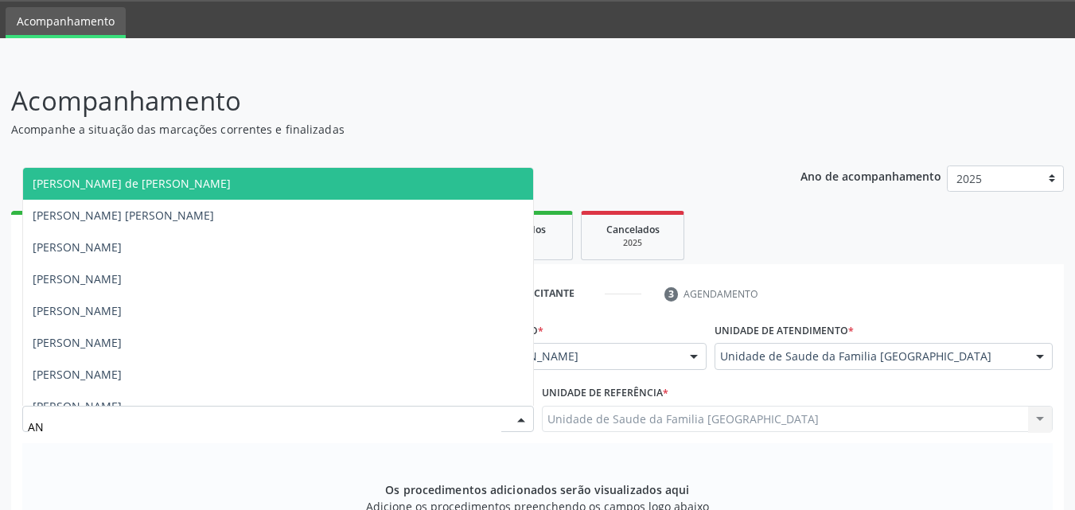
type input "A"
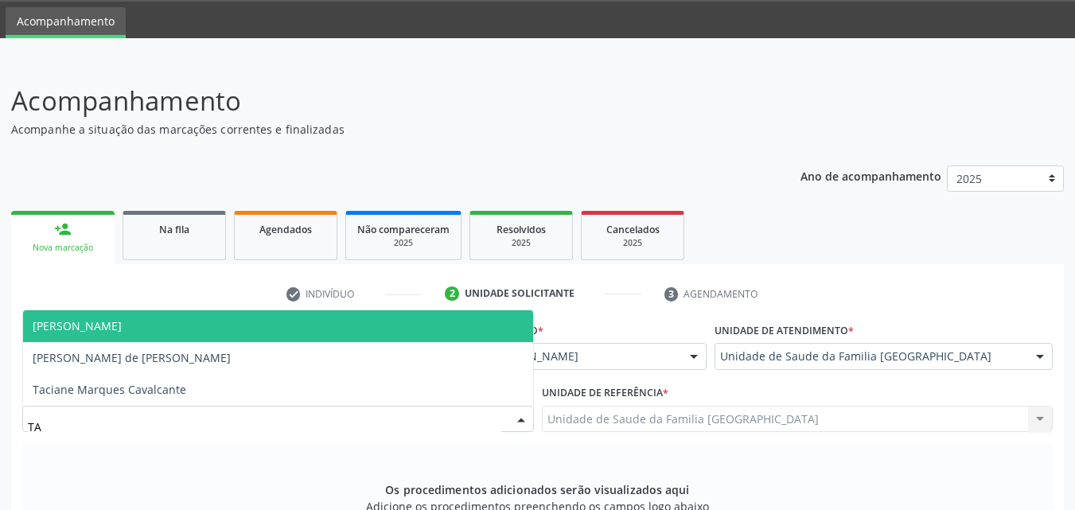
type input "TAC"
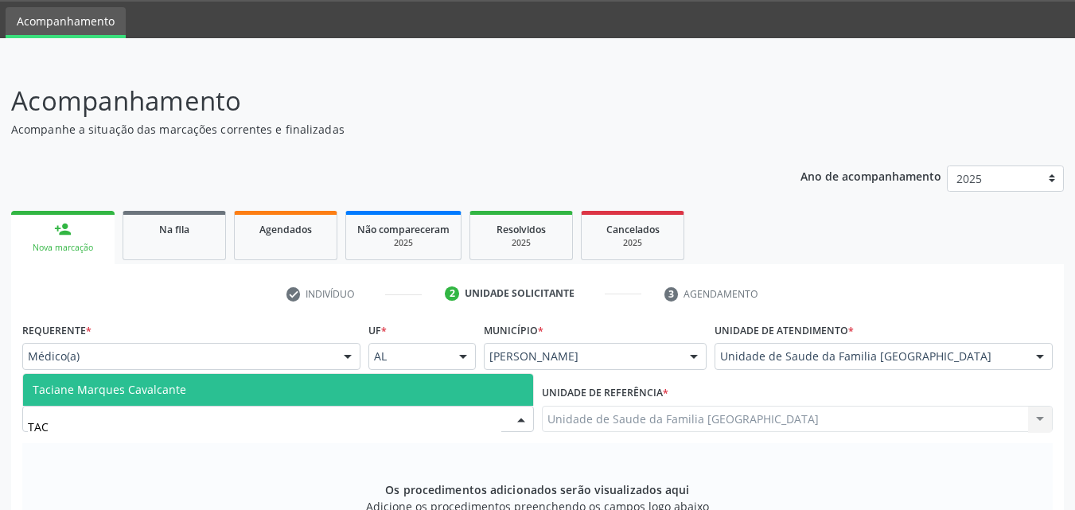
click at [39, 383] on span "Taciane Marques Cavalcante" at bounding box center [110, 389] width 154 height 15
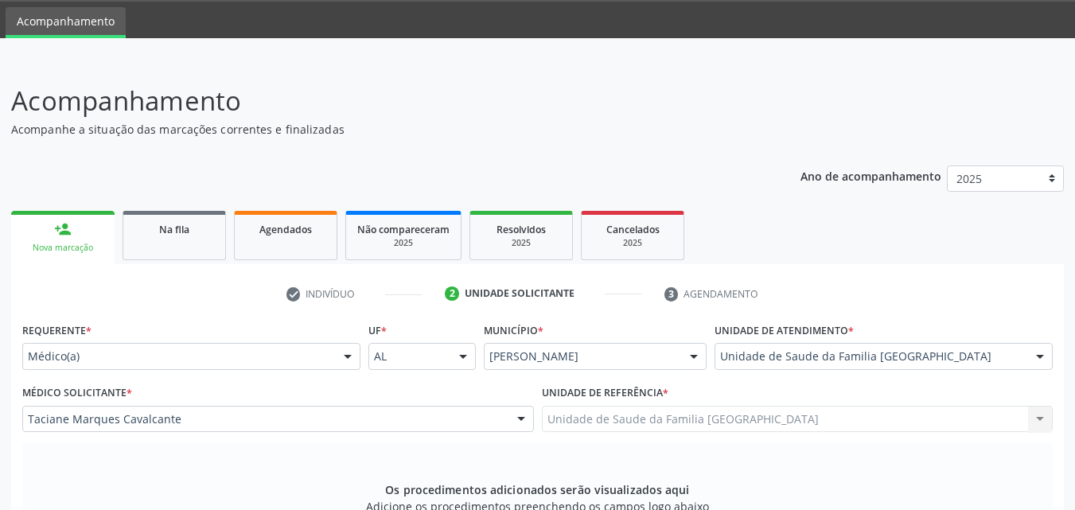
scroll to position [421, 0]
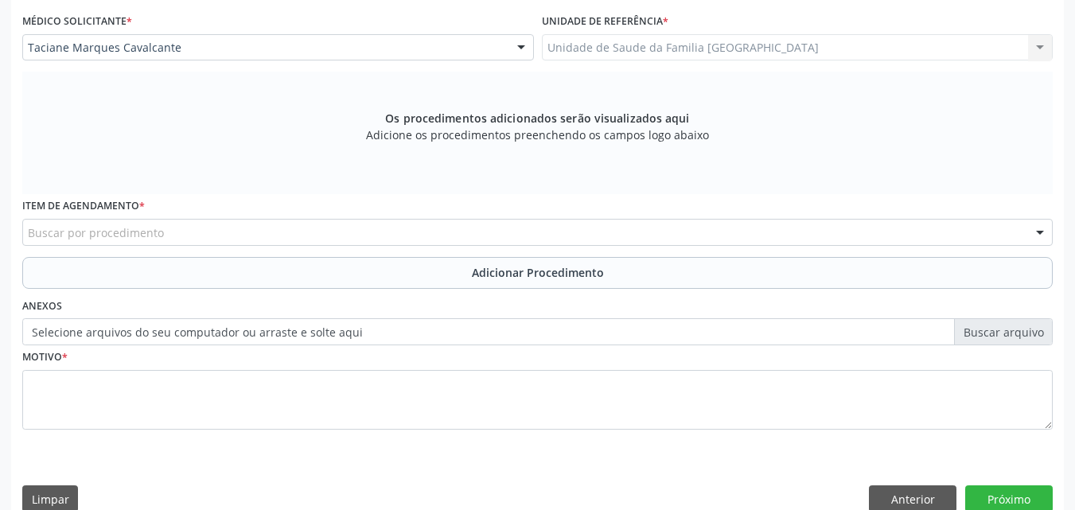
click at [274, 231] on div "Buscar por procedimento" at bounding box center [537, 232] width 1030 height 27
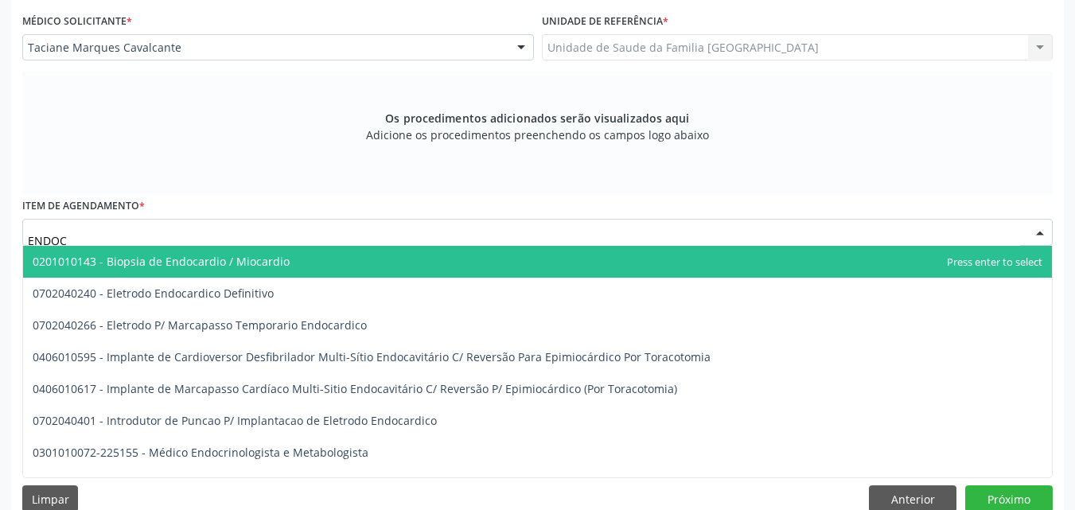
type input "ENDOCR"
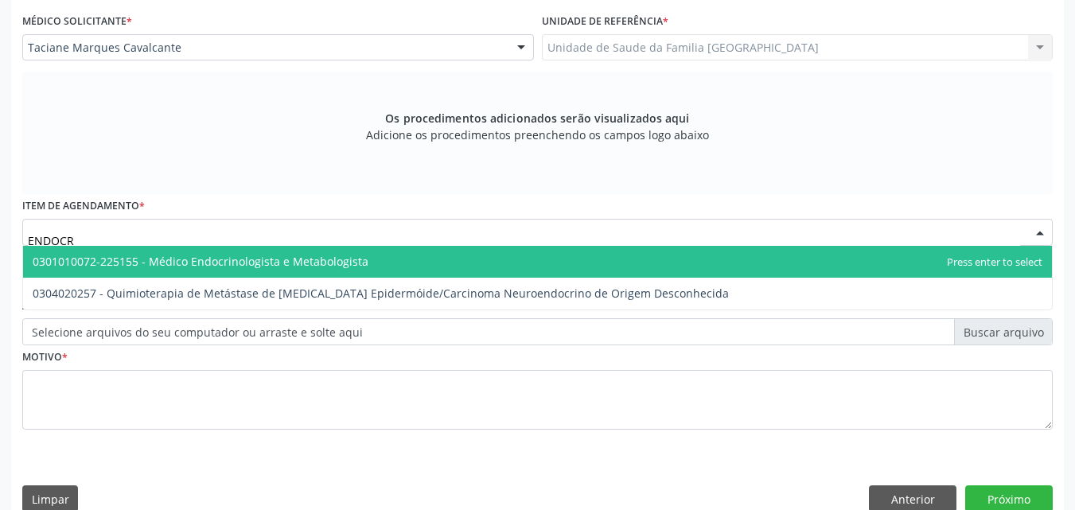
click at [255, 259] on span "0301010072-225155 - Médico Endocrinologista e Metabologista" at bounding box center [201, 261] width 336 height 15
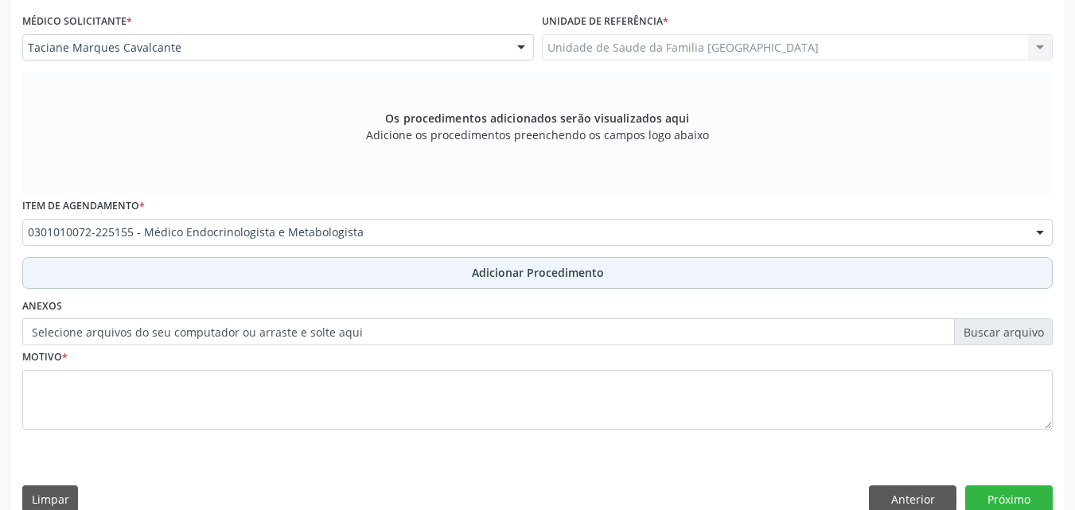
click at [253, 281] on button "Adicionar Procedimento" at bounding box center [537, 273] width 1030 height 32
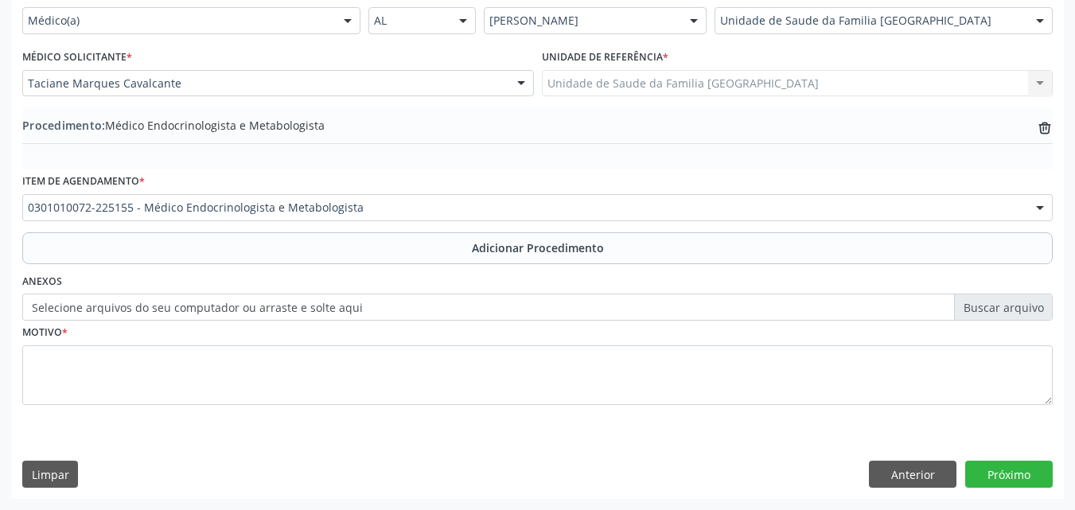
scroll to position [385, 0]
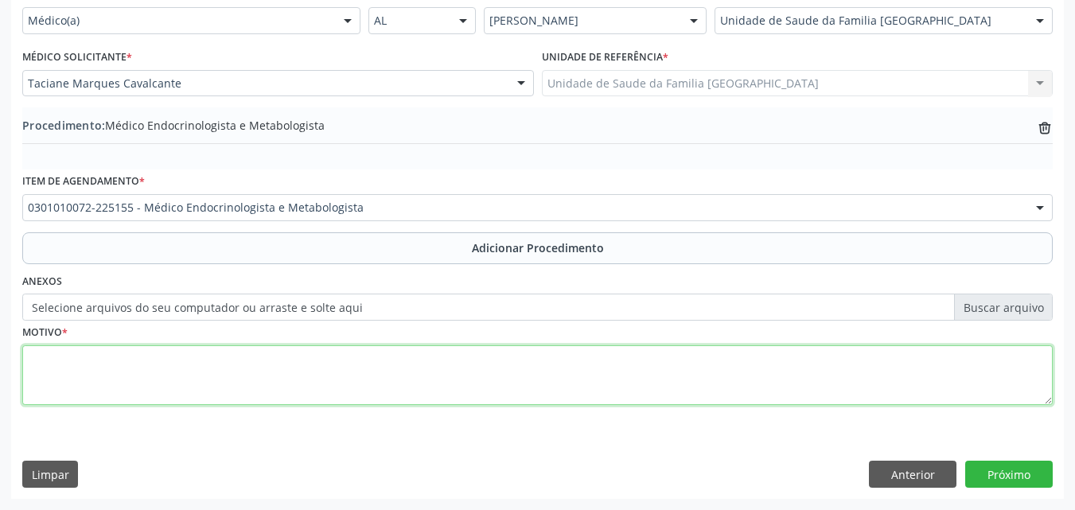
click at [236, 367] on textarea at bounding box center [537, 375] width 1030 height 60
type textarea "AVALIAÇÃO."
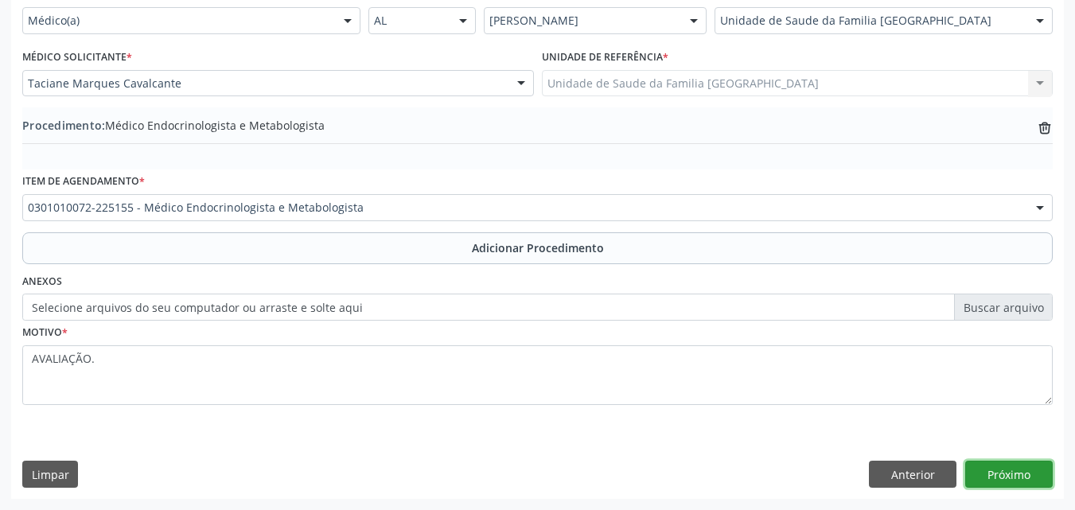
click at [1006, 464] on button "Próximo" at bounding box center [1009, 474] width 88 height 27
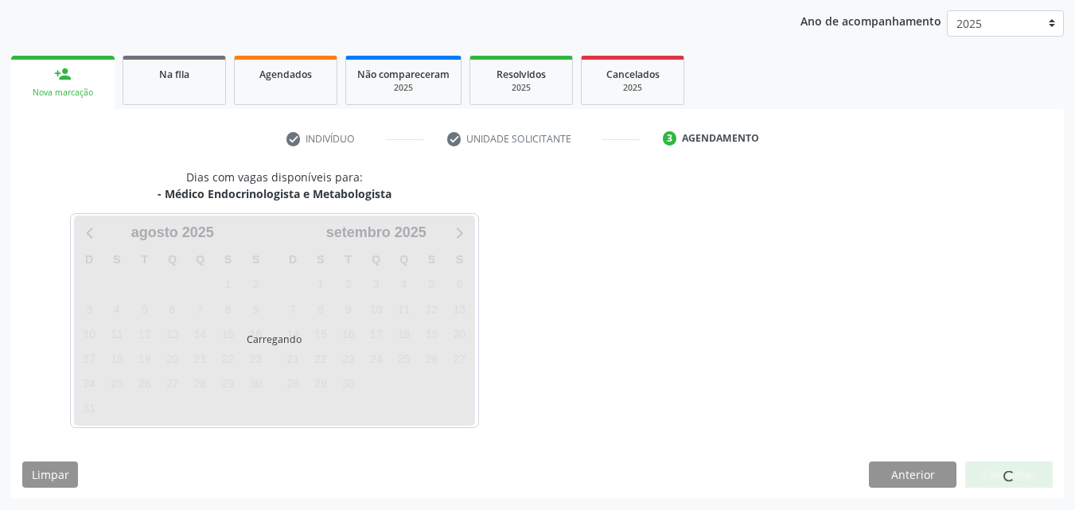
scroll to position [251, 0]
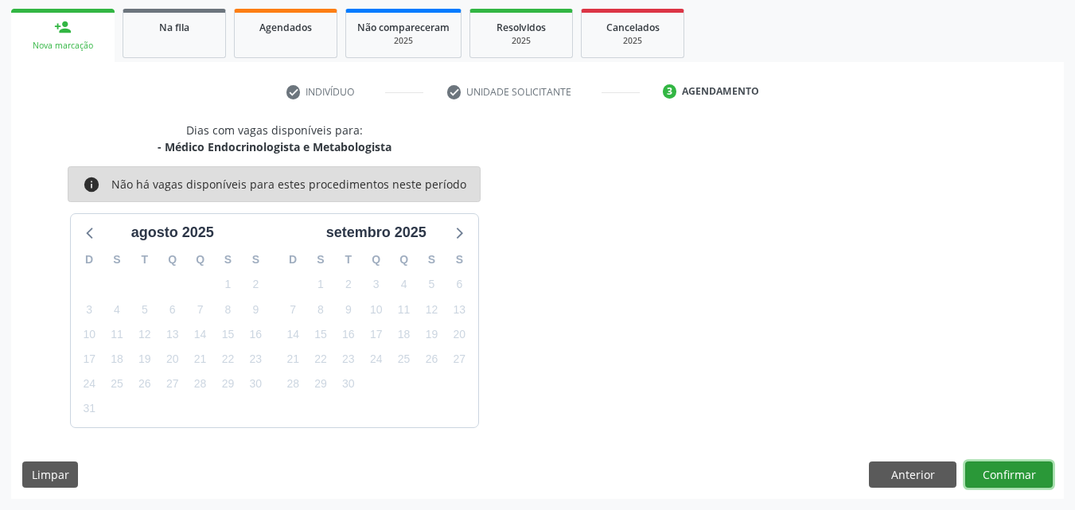
click at [987, 473] on button "Confirmar" at bounding box center [1009, 475] width 88 height 27
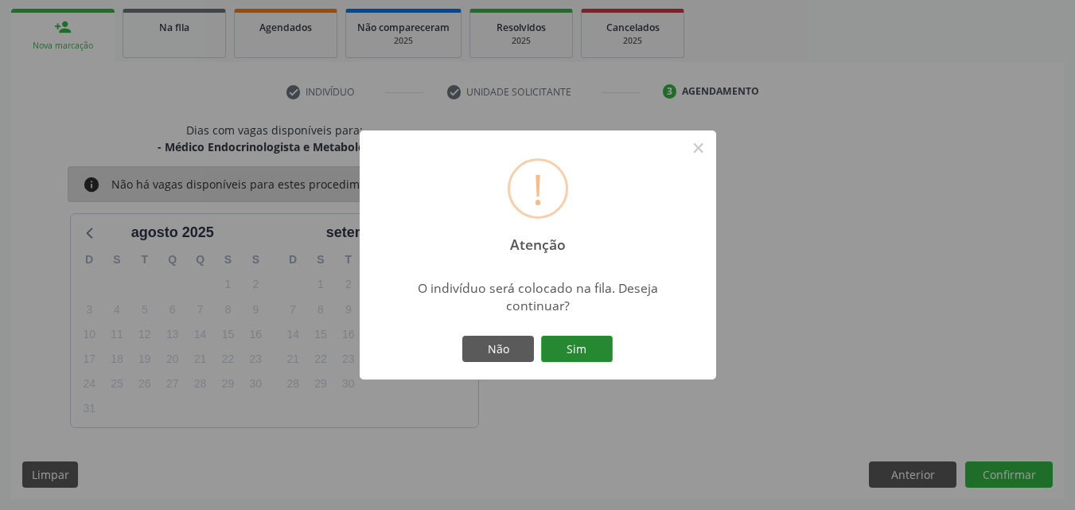
click at [557, 341] on button "Sim" at bounding box center [577, 349] width 72 height 27
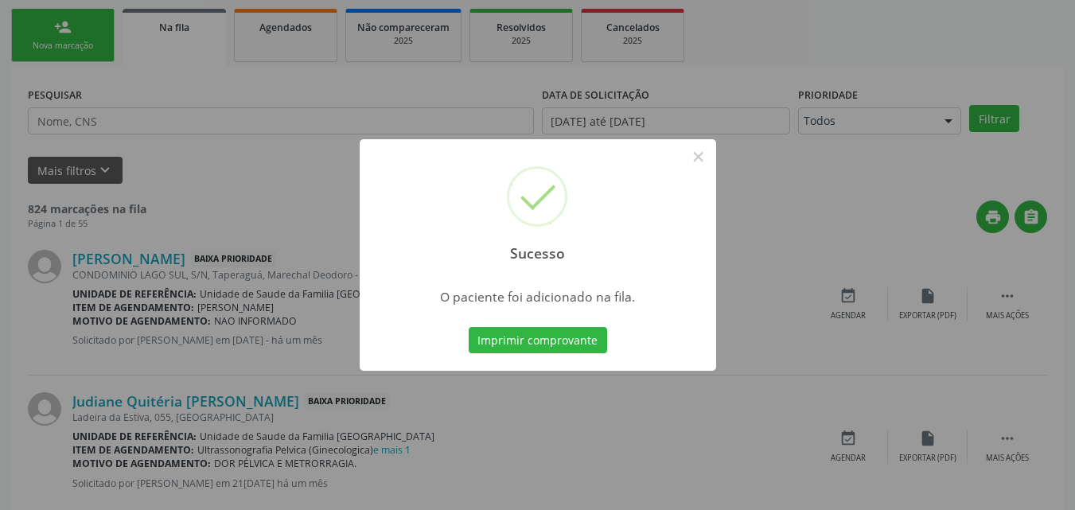
scroll to position [37, 0]
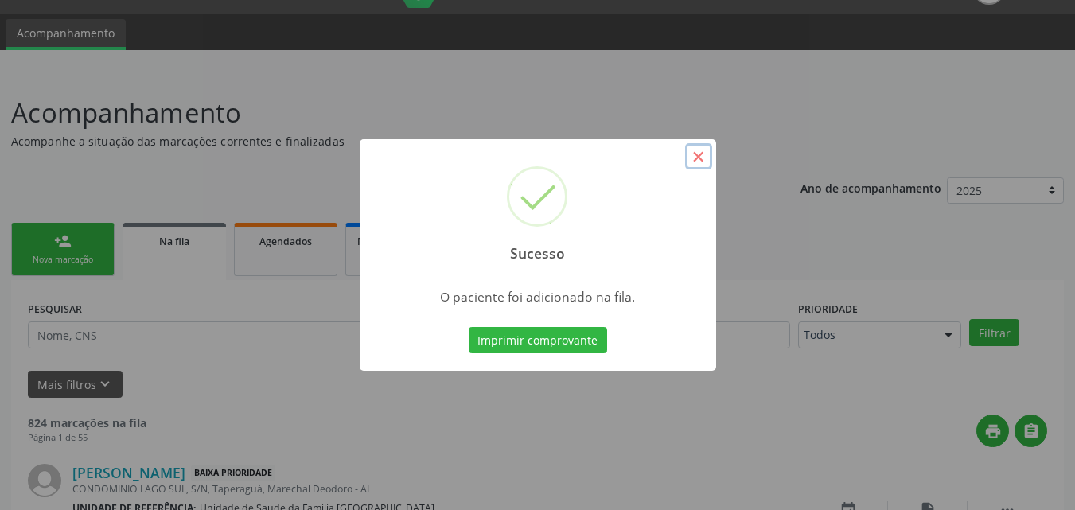
click at [692, 151] on button "×" at bounding box center [698, 156] width 27 height 27
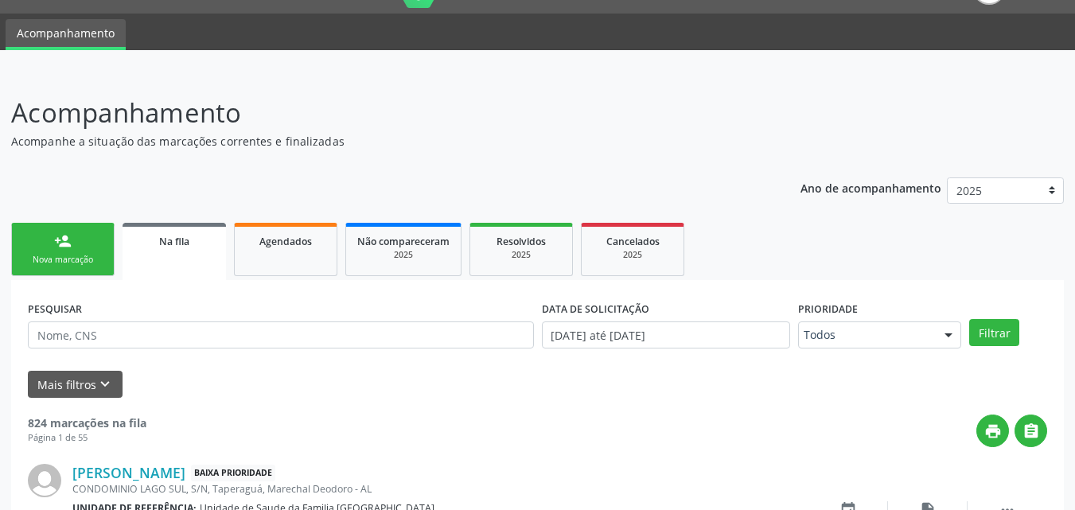
click at [64, 259] on div "Nova marcação" at bounding box center [63, 260] width 80 height 12
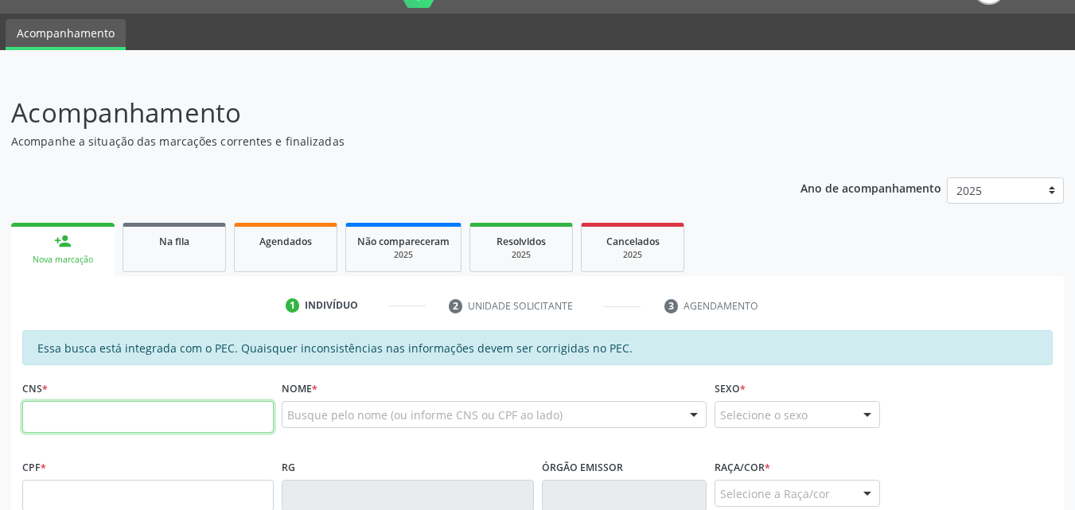
click at [98, 411] on input "text" at bounding box center [147, 417] width 251 height 32
paste input "700 9039 6533 4197"
type input "700 9039 6533 4197"
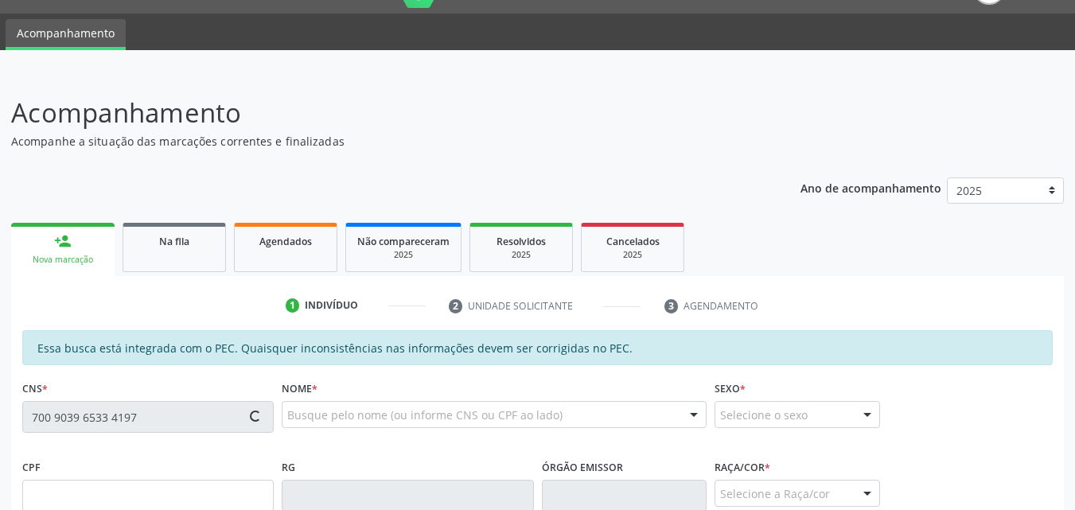
type input "085.221.424-32"
type input "[DATE]"
type input "[PERSON_NAME]"
type input "[PHONE_NUMBER]"
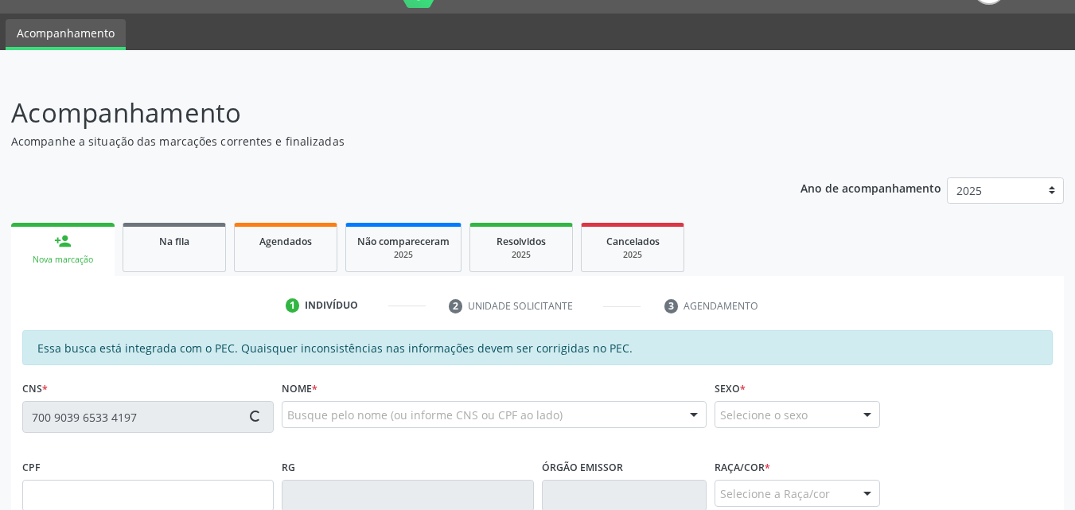
type input "101"
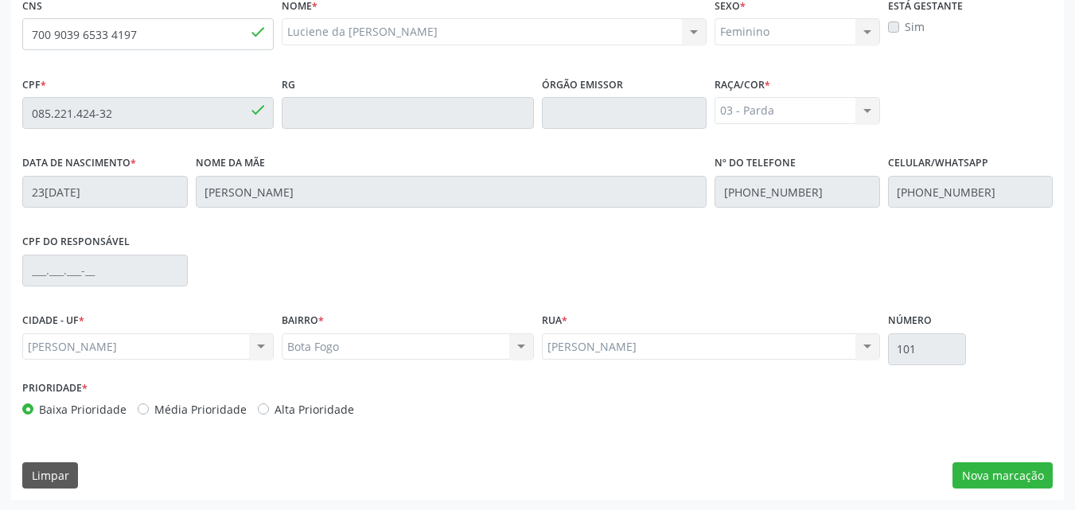
scroll to position [421, 0]
click at [1010, 474] on button "Nova marcação" at bounding box center [1002, 475] width 100 height 27
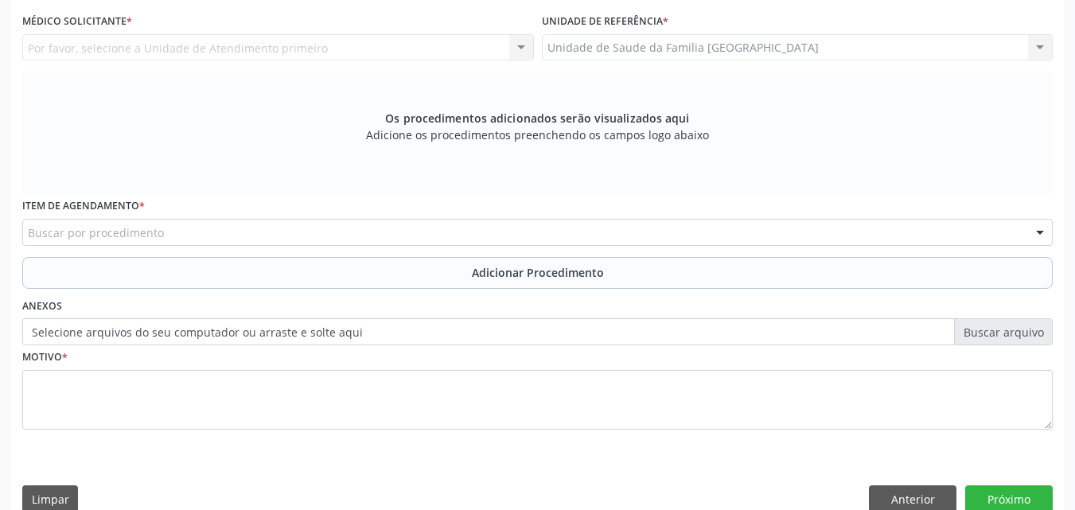
scroll to position [49, 0]
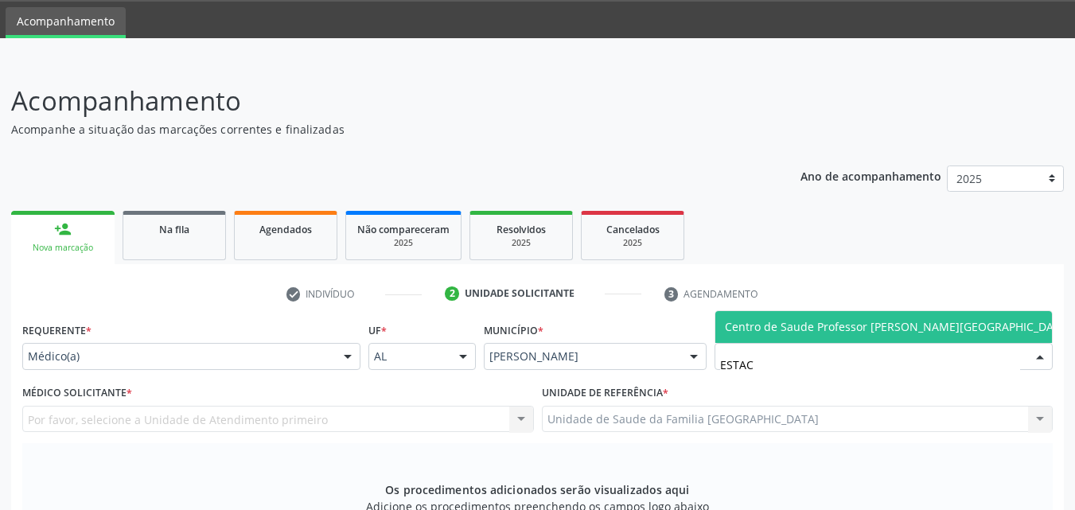
type input "ESTACI"
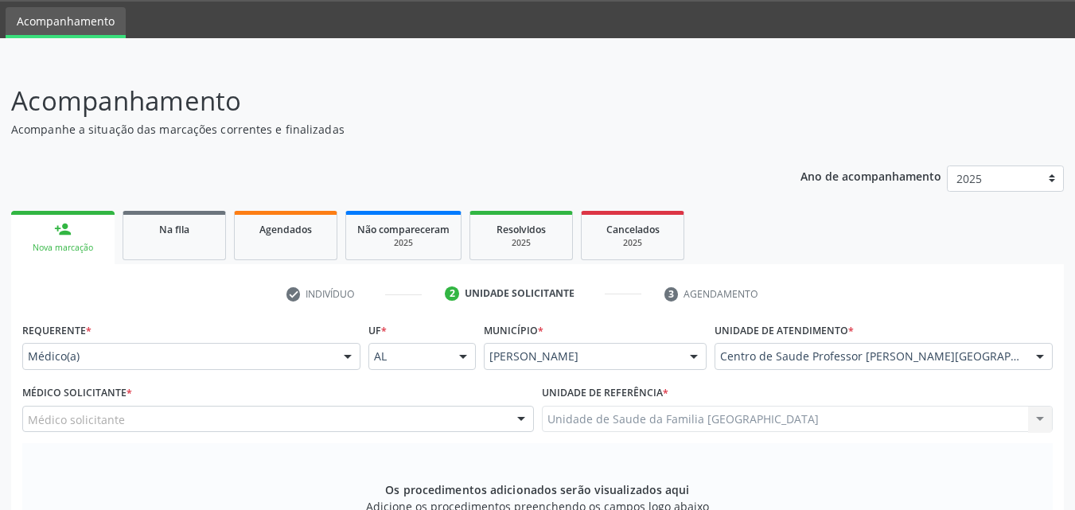
click at [124, 403] on label "Médico Solicitante *" at bounding box center [77, 393] width 110 height 25
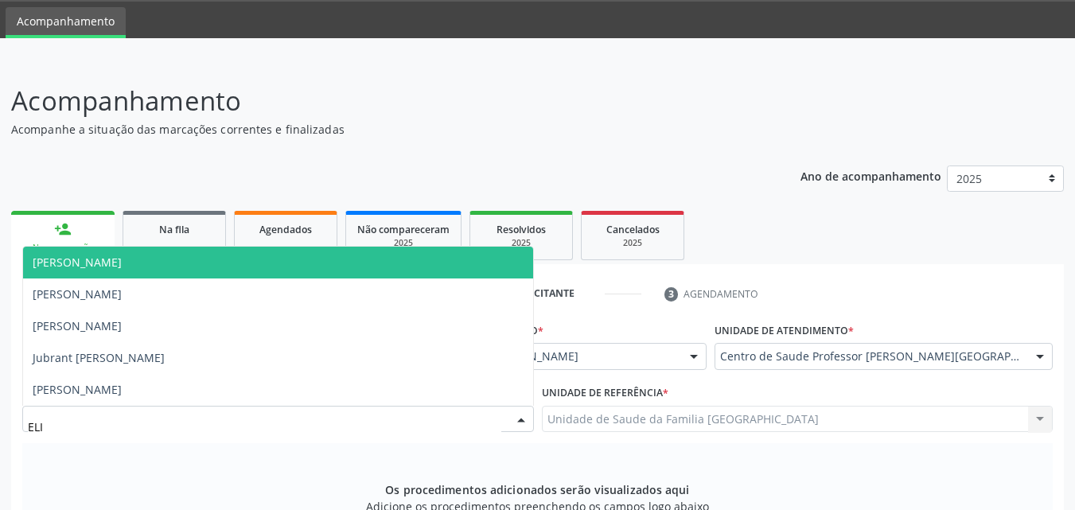
type input "ELIO"
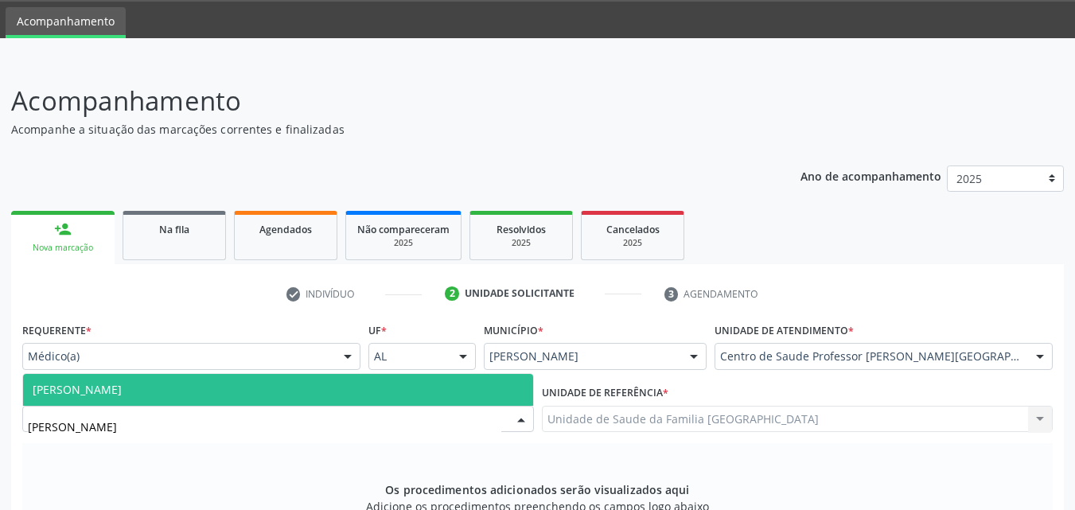
click at [200, 394] on span "[PERSON_NAME]" at bounding box center [278, 390] width 510 height 32
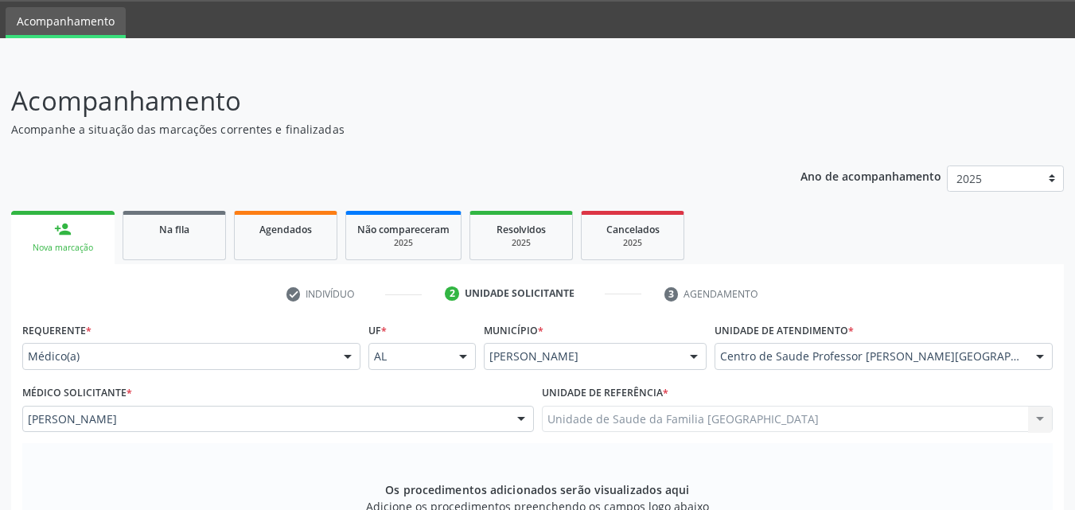
scroll to position [421, 0]
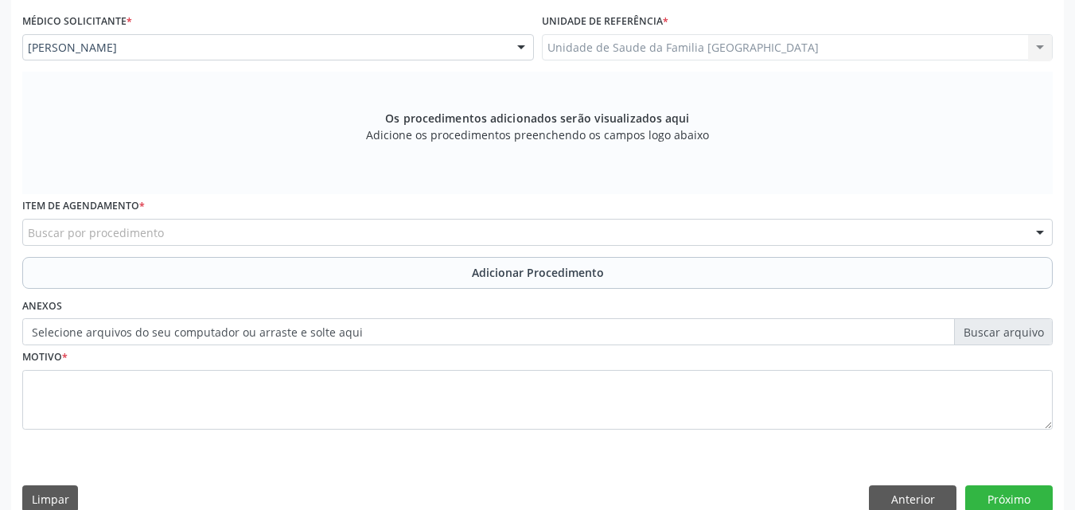
click at [247, 232] on div "Buscar por procedimento" at bounding box center [537, 232] width 1030 height 27
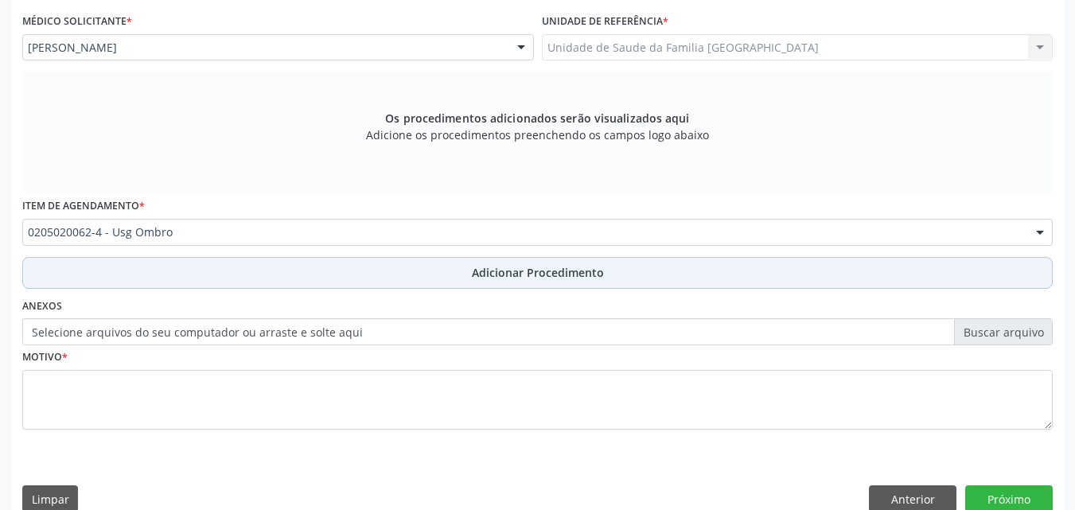
click at [220, 272] on button "Adicionar Procedimento" at bounding box center [537, 273] width 1030 height 32
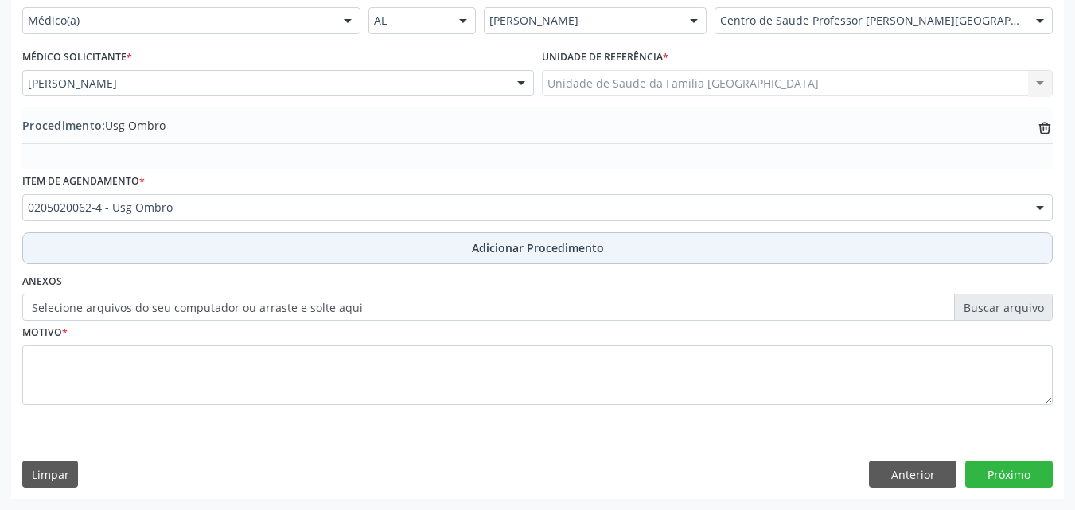
scroll to position [385, 0]
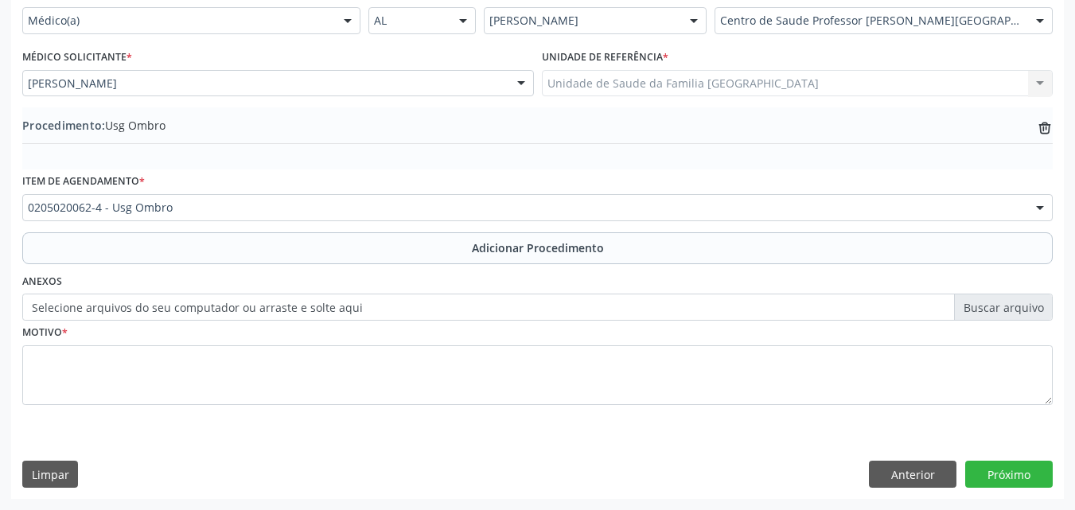
click at [125, 305] on label "Selecione arquivos do seu computador ou arraste e solte aqui" at bounding box center [537, 307] width 1030 height 27
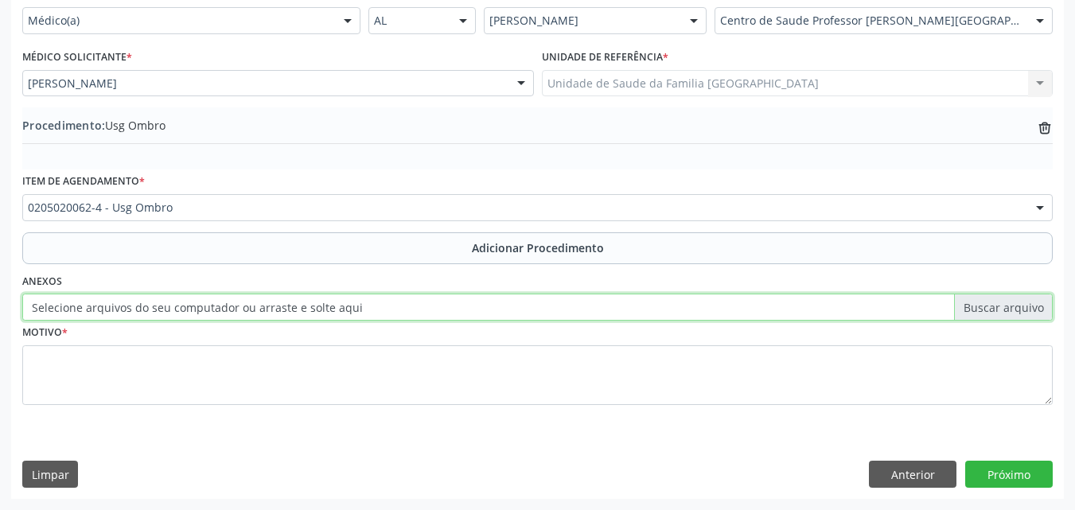
click at [125, 305] on input "Selecione arquivos do seu computador ou arraste e solte aqui" at bounding box center [537, 307] width 1030 height 27
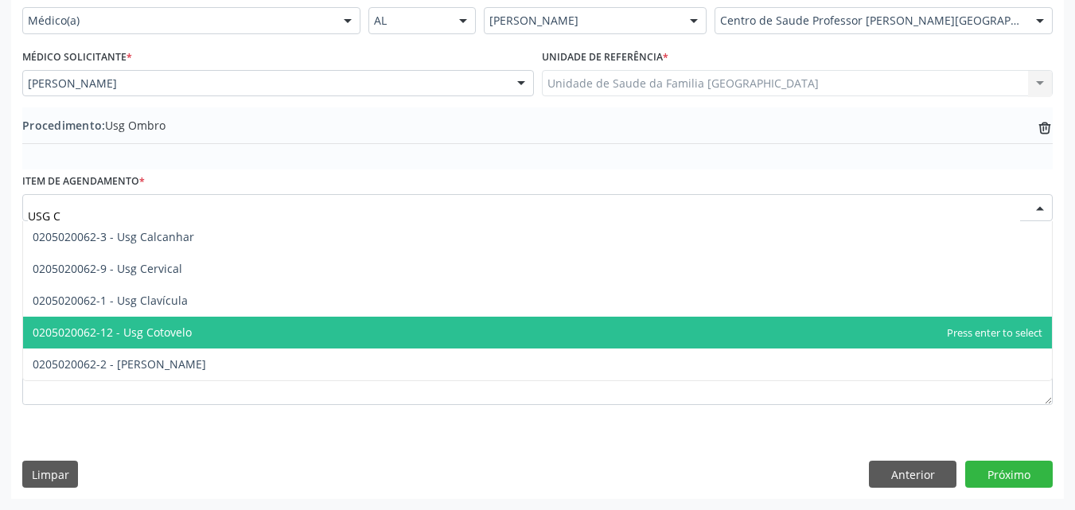
click at [154, 337] on span "0205020062-12 - Usg Cotovelo" at bounding box center [112, 332] width 159 height 15
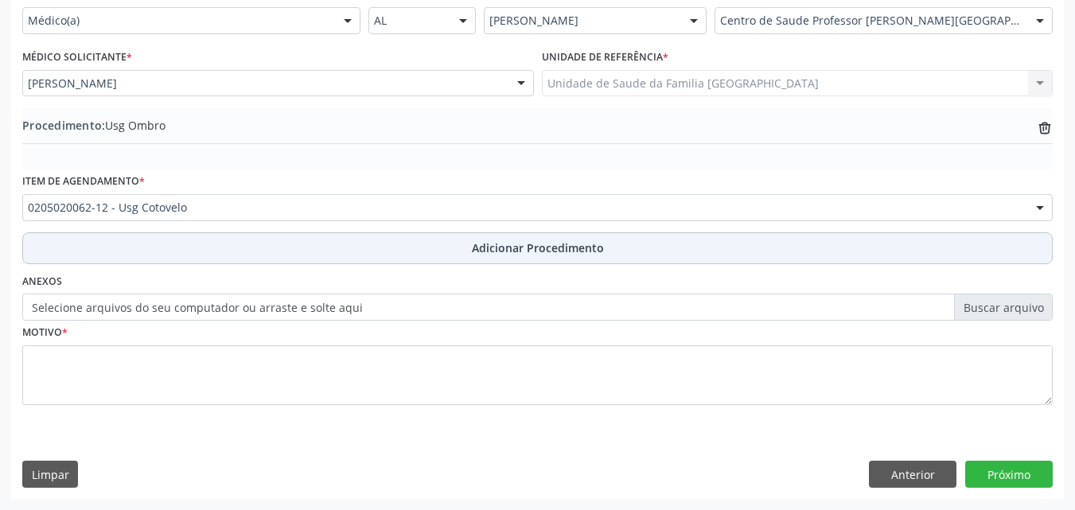
click at [240, 243] on button "Adicionar Procedimento" at bounding box center [537, 248] width 1030 height 32
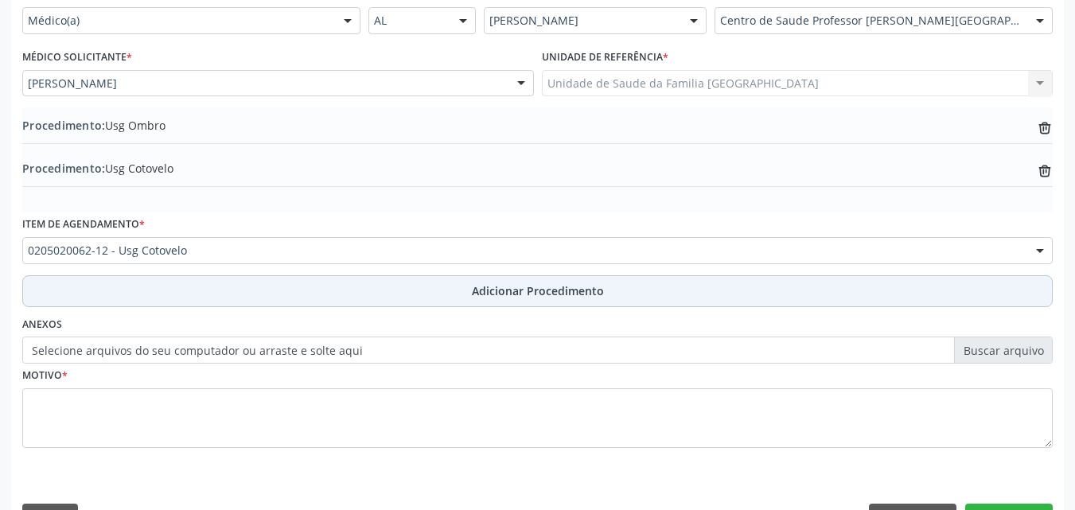
click at [234, 290] on button "Adicionar Procedimento" at bounding box center [537, 291] width 1030 height 32
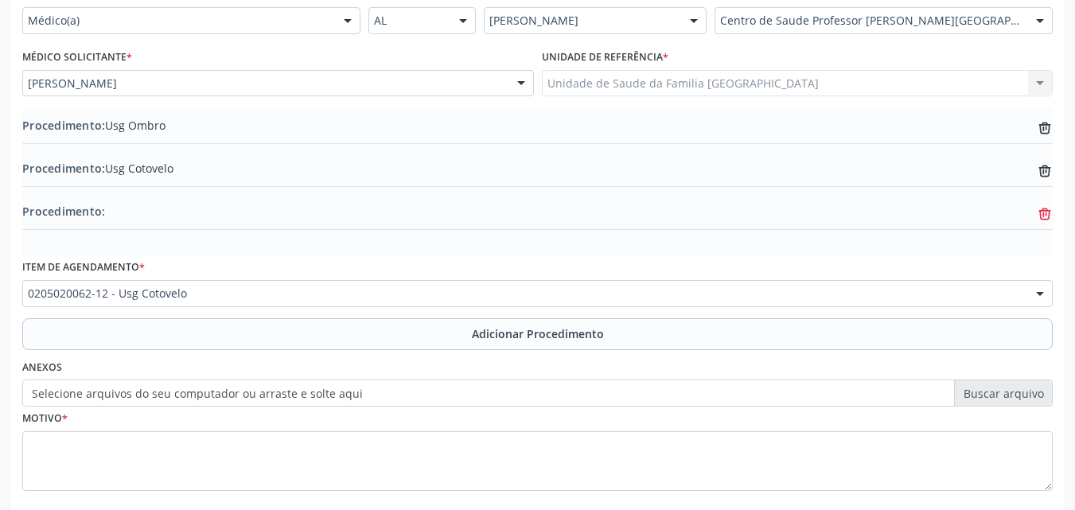
click at [1044, 131] on icon at bounding box center [1045, 127] width 12 height 7
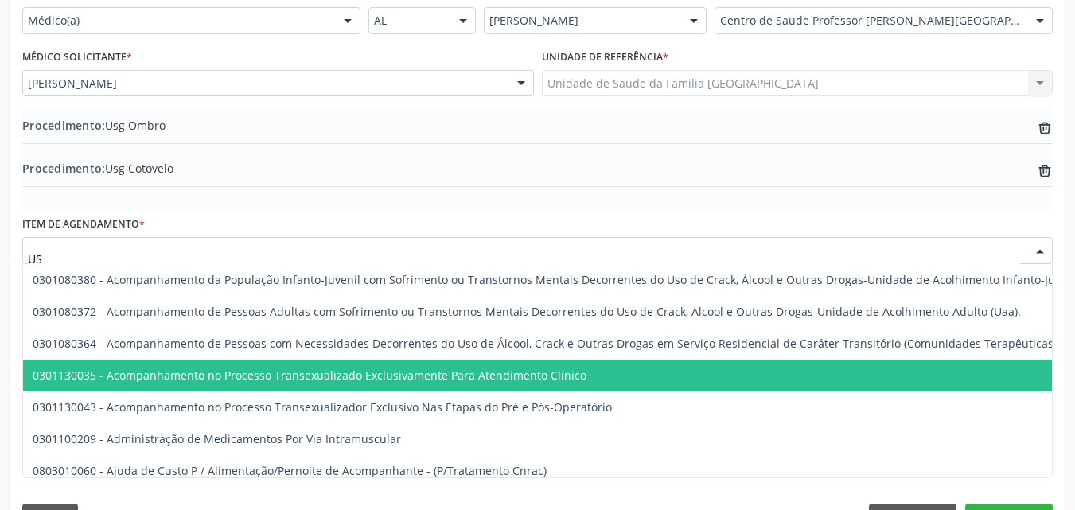
type input "USG"
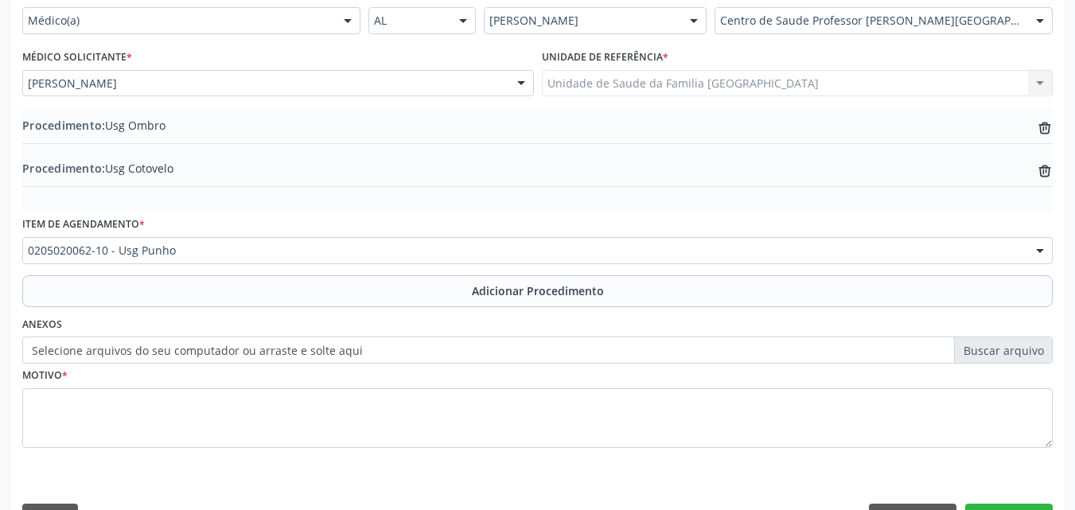
scroll to position [0, 0]
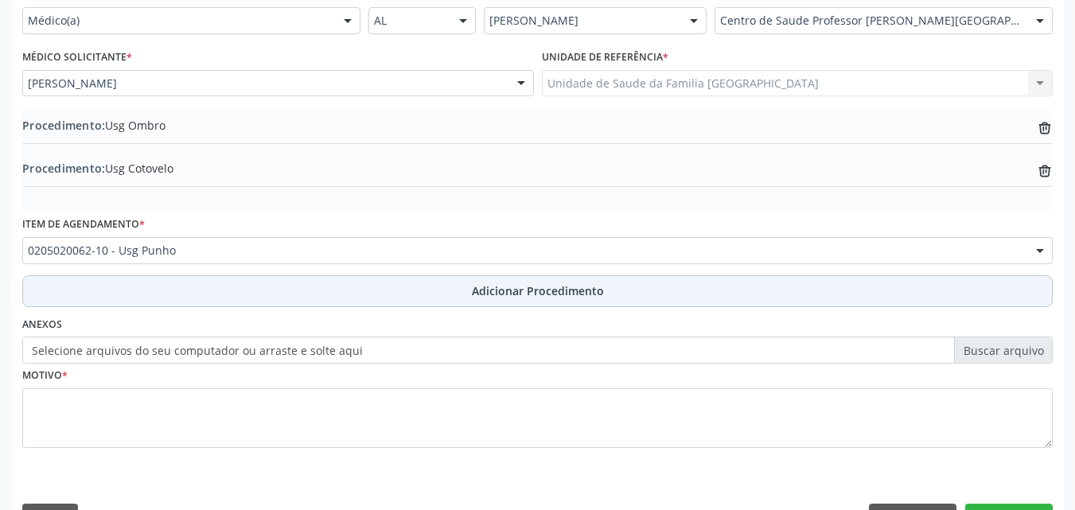
click at [243, 296] on button "Adicionar Procedimento" at bounding box center [537, 291] width 1030 height 32
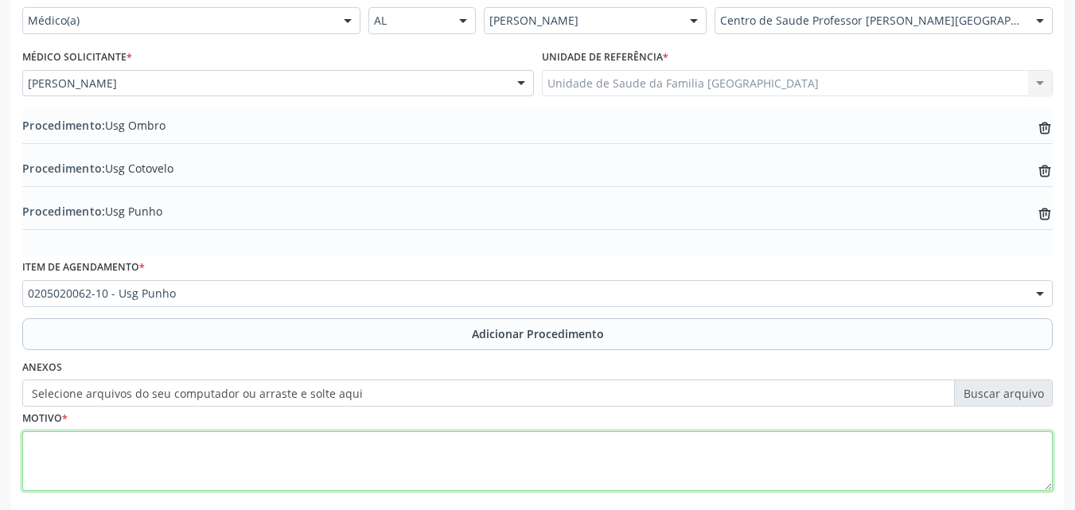
click at [197, 451] on textarea at bounding box center [537, 461] width 1030 height 60
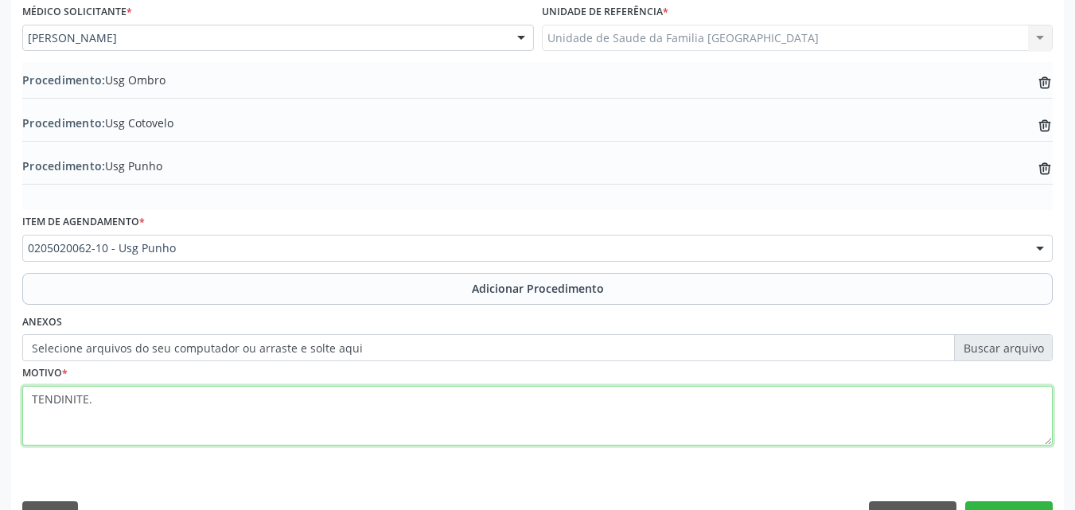
scroll to position [471, 0]
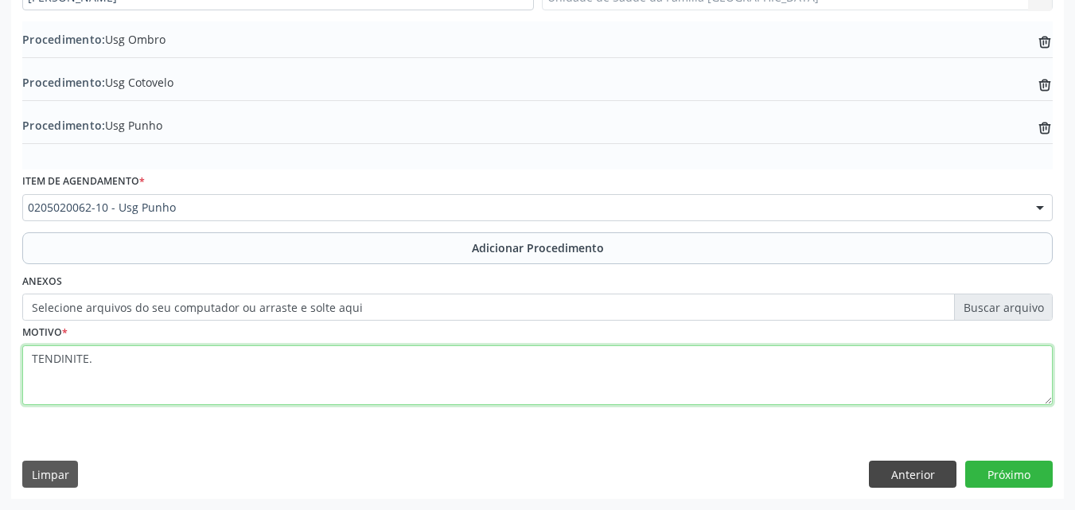
type textarea "TENDINITE."
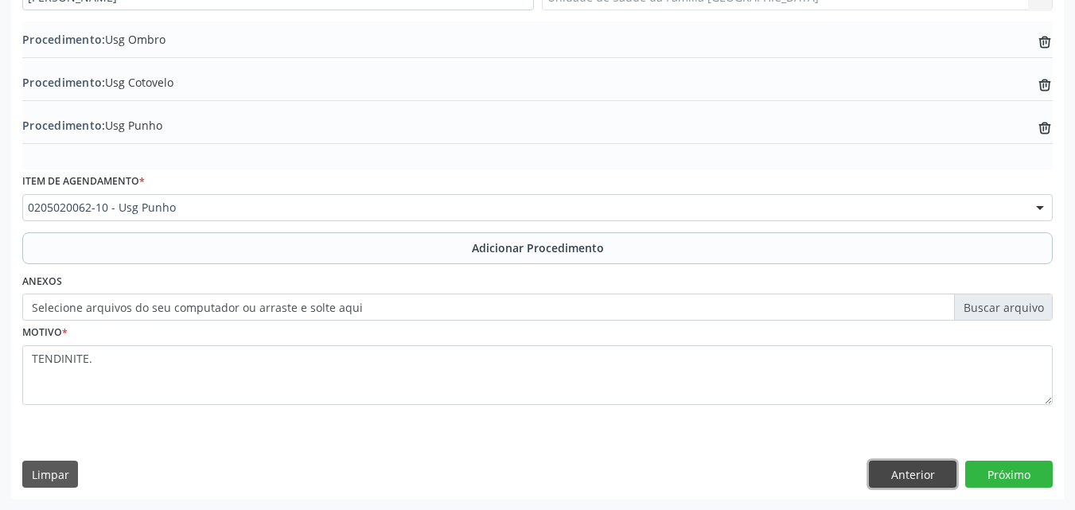
click at [921, 465] on button "Anterior" at bounding box center [913, 474] width 88 height 27
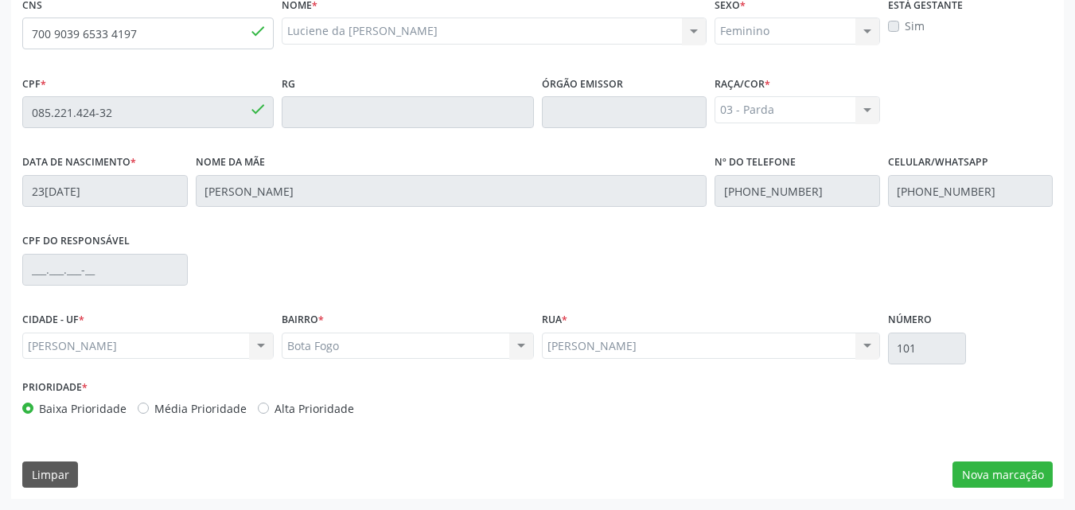
scroll to position [421, 0]
click at [1014, 471] on button "Nova marcação" at bounding box center [1002, 475] width 100 height 27
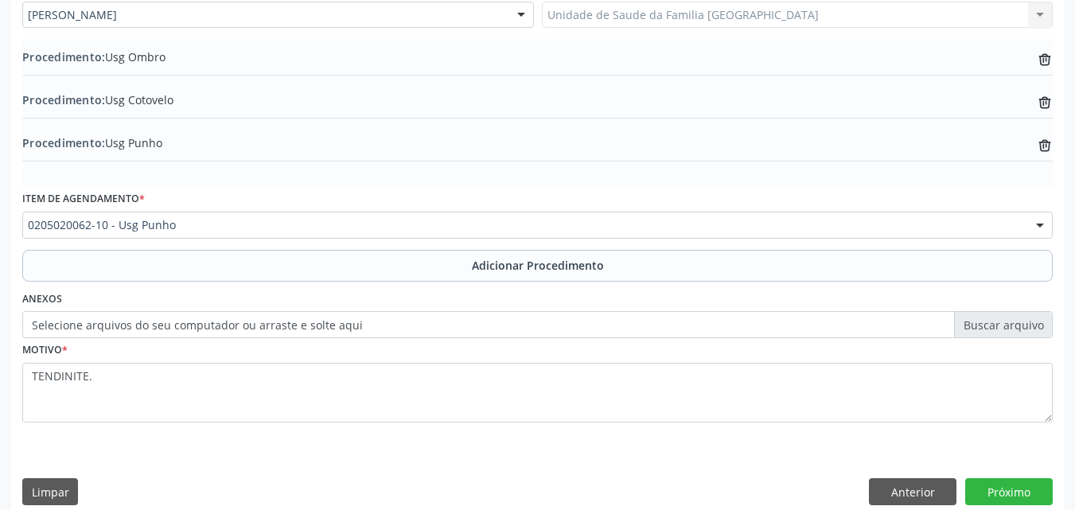
scroll to position [471, 0]
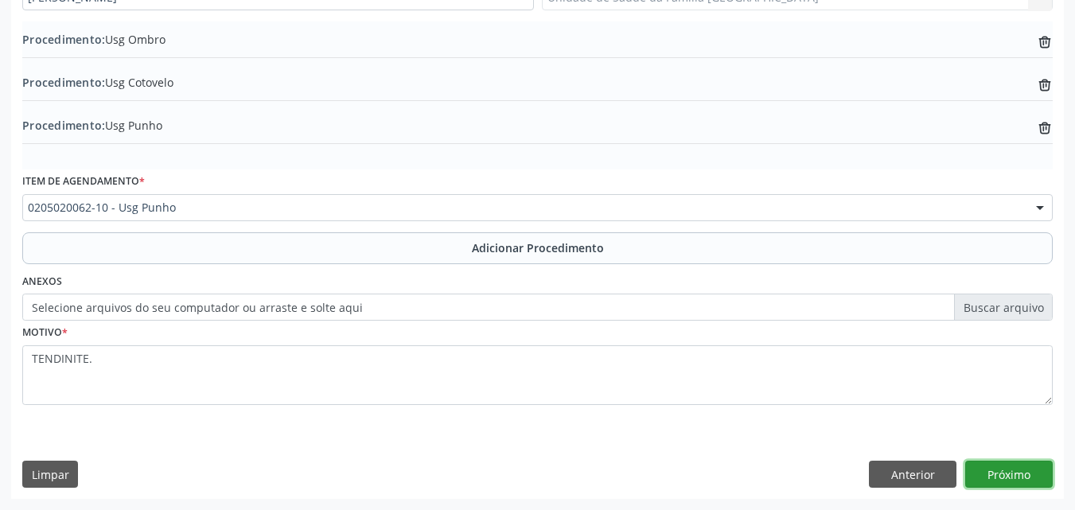
click at [1002, 467] on button "Próximo" at bounding box center [1009, 474] width 88 height 27
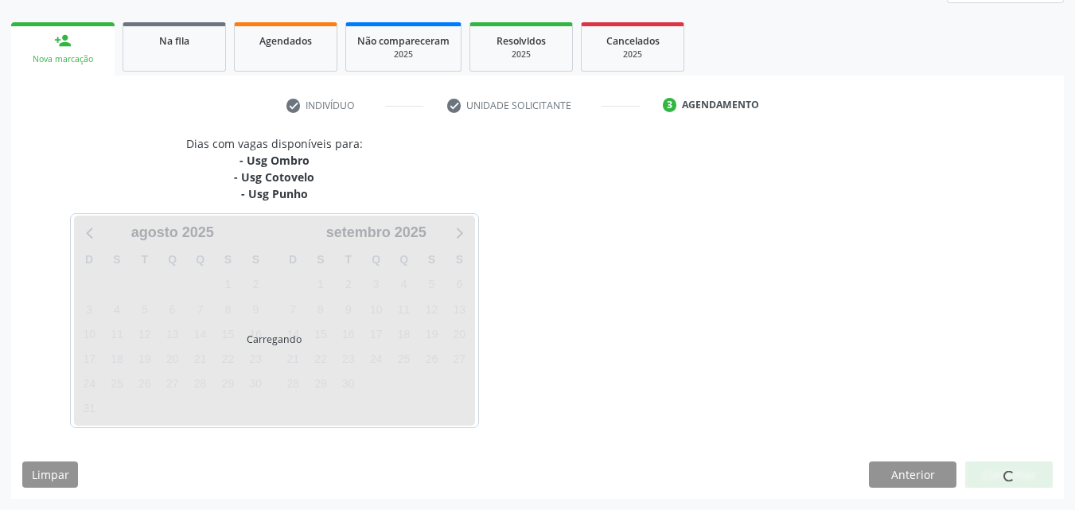
scroll to position [285, 0]
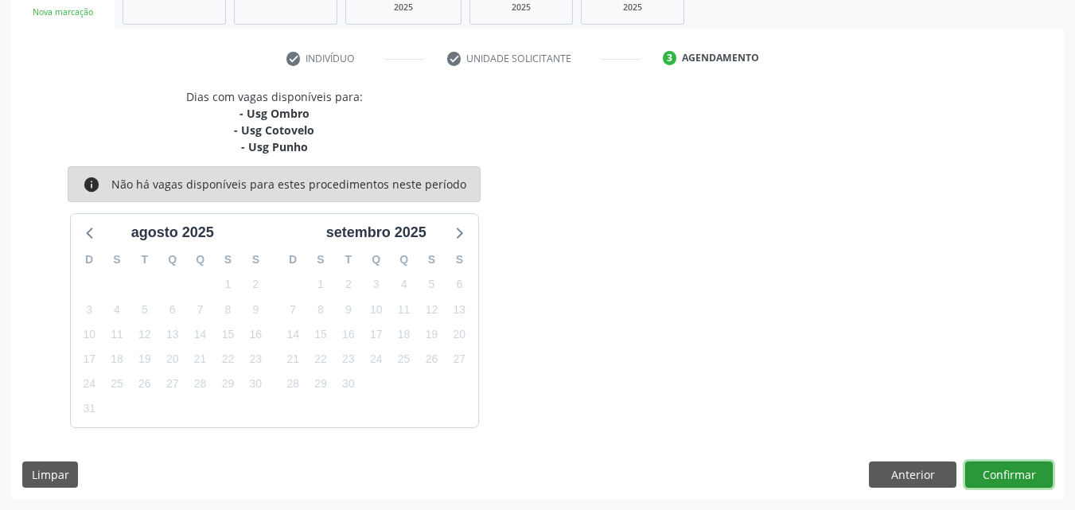
click at [984, 473] on button "Confirmar" at bounding box center [1009, 475] width 88 height 27
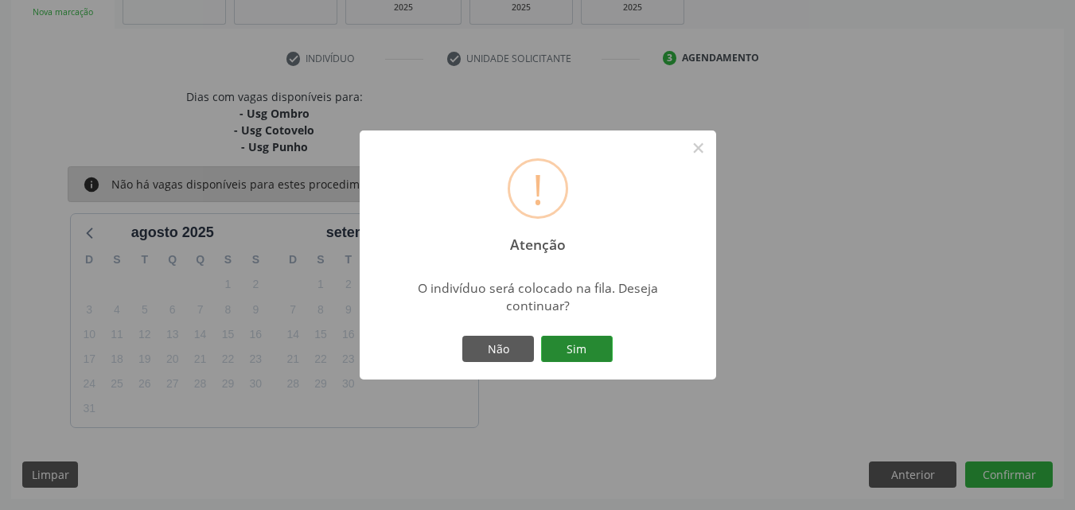
click at [552, 352] on button "Sim" at bounding box center [577, 349] width 72 height 27
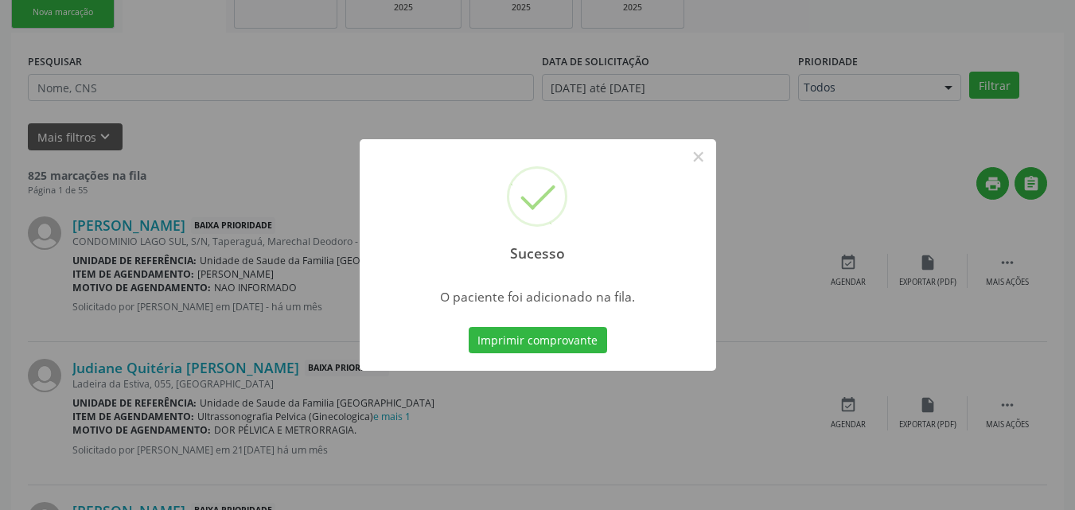
scroll to position [37, 0]
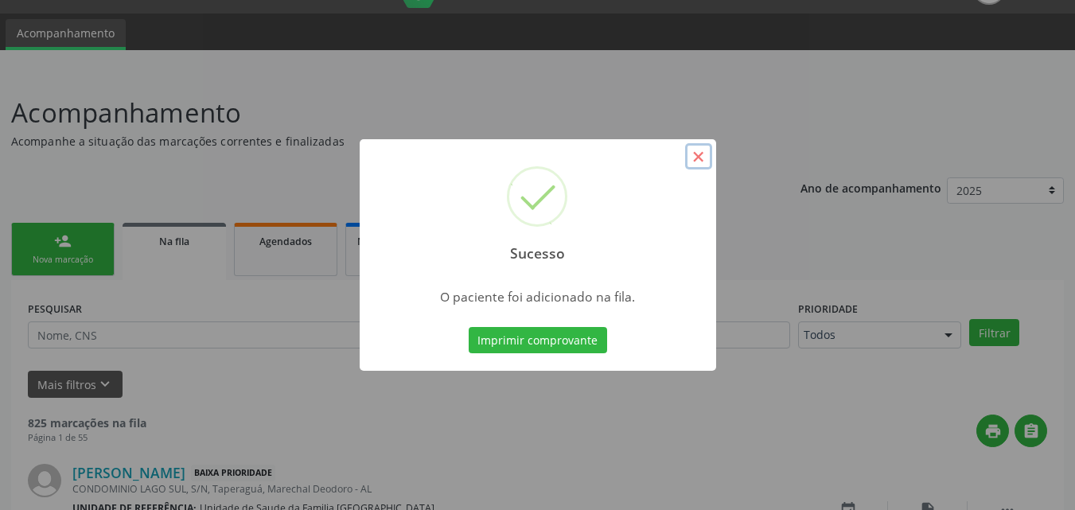
click at [698, 158] on button "×" at bounding box center [698, 156] width 27 height 27
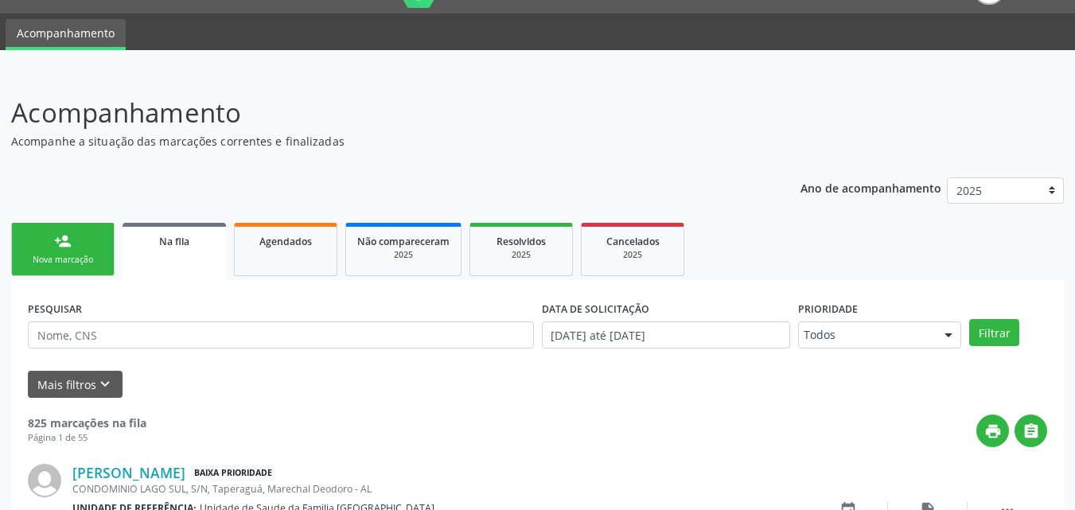
click at [75, 259] on div "Nova marcação" at bounding box center [63, 260] width 80 height 12
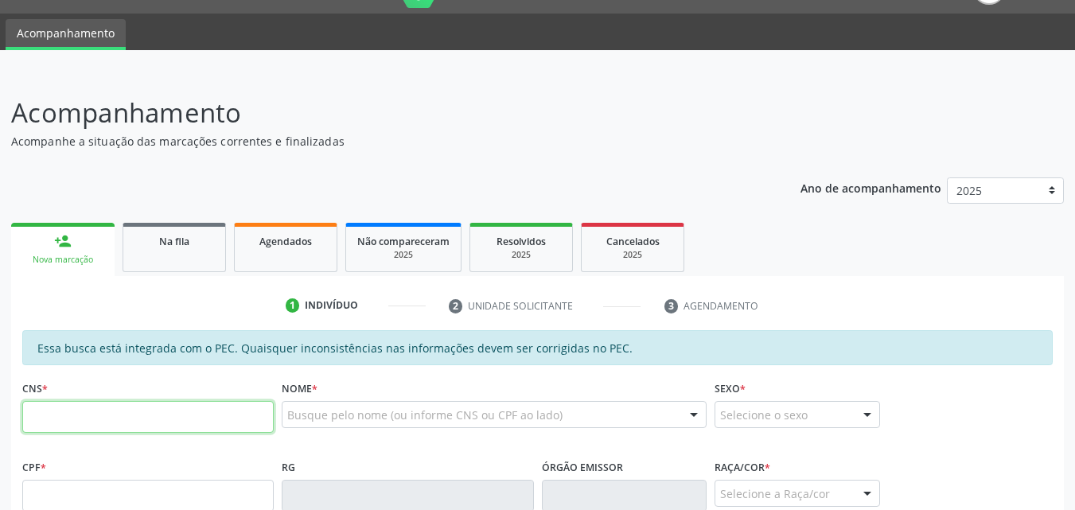
click at [47, 426] on input "text" at bounding box center [147, 417] width 251 height 32
paste input "700 9039 6533 4197"
type input "700 9039 6533 4197"
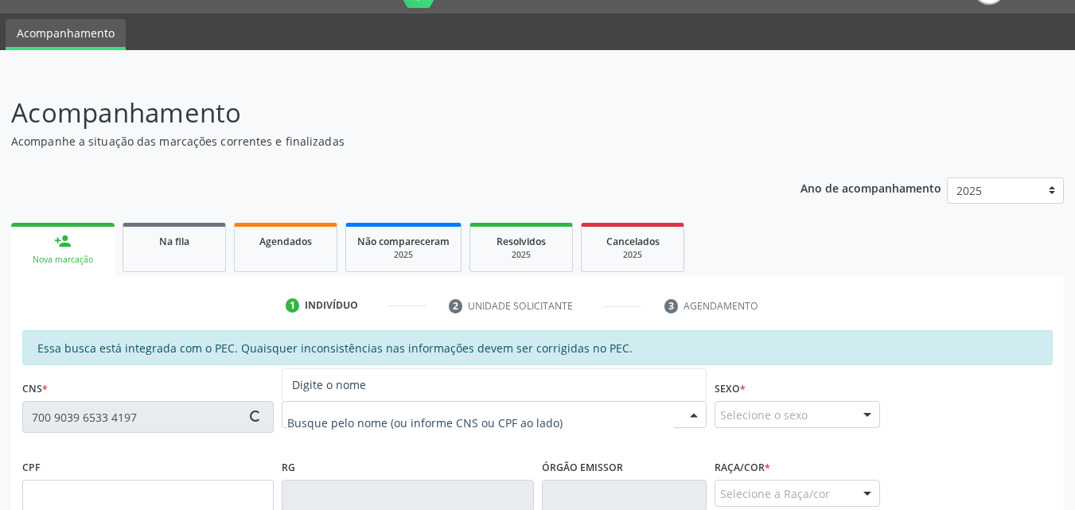
type input "085.221.424-32"
type input "[DATE]"
type input "[PERSON_NAME]"
type input "[PHONE_NUMBER]"
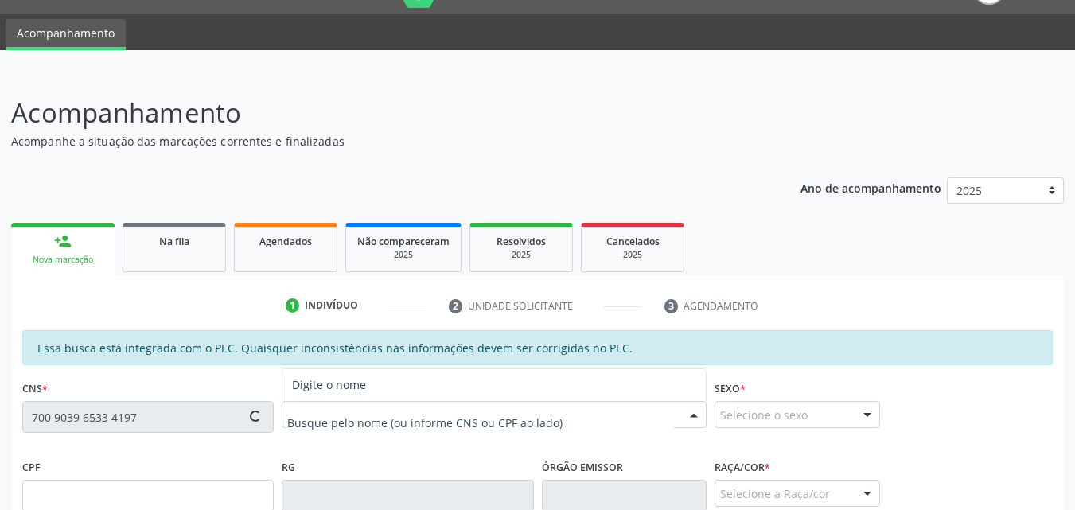
type input "101"
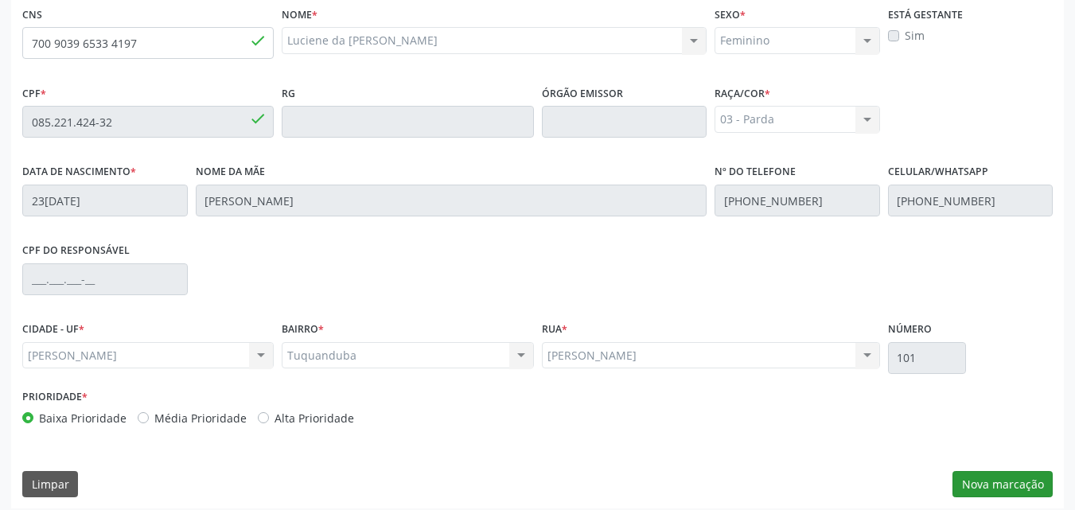
scroll to position [421, 0]
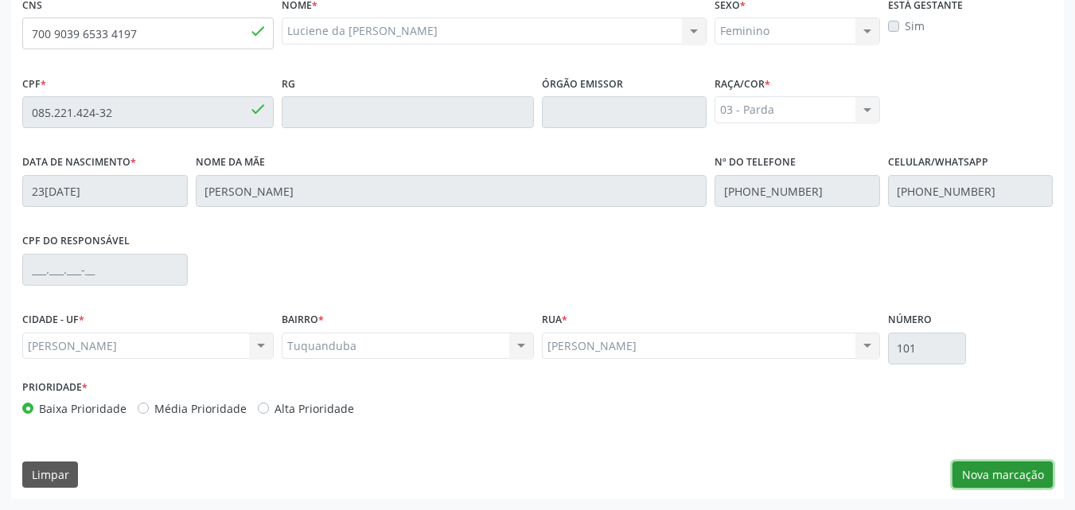
click at [1009, 464] on button "Nova marcação" at bounding box center [1002, 475] width 100 height 27
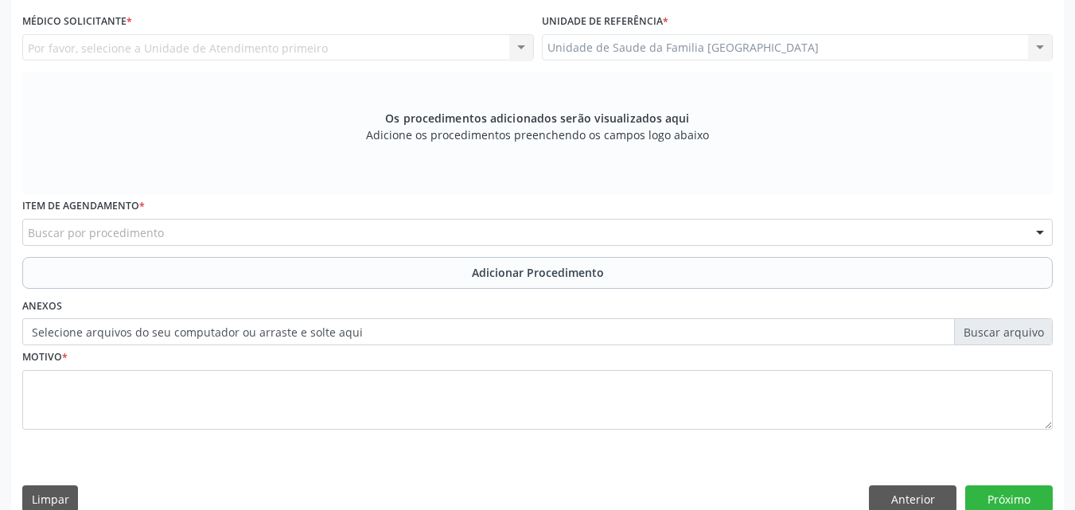
click at [672, 51] on div "Unidade de Saude da Familia Rua da Estiva Unidade de Saude da Familia Rua da Es…" at bounding box center [798, 47] width 512 height 27
click at [672, 48] on div "Unidade de Saude da Familia Rua da Estiva Unidade de Saude da Familia Rua da Es…" at bounding box center [798, 47] width 512 height 27
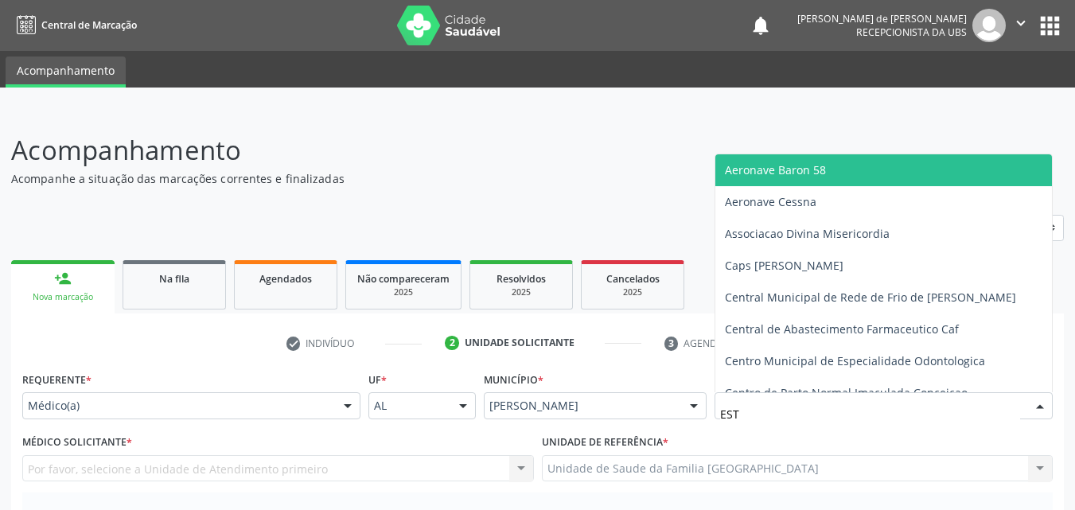
type input "ESTA"
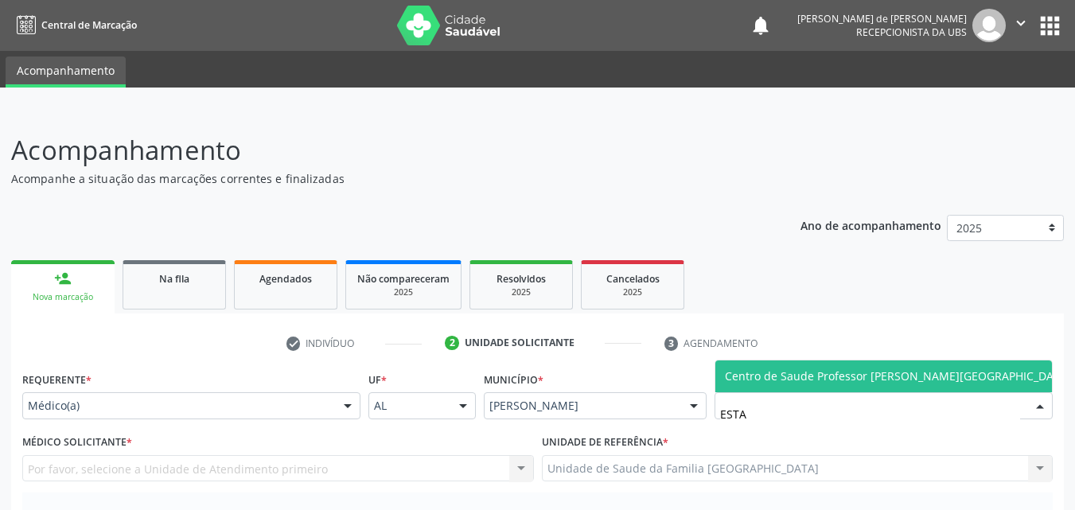
click at [725, 376] on span "Centro de Saude Professor [PERSON_NAME][GEOGRAPHIC_DATA]" at bounding box center [898, 375] width 346 height 15
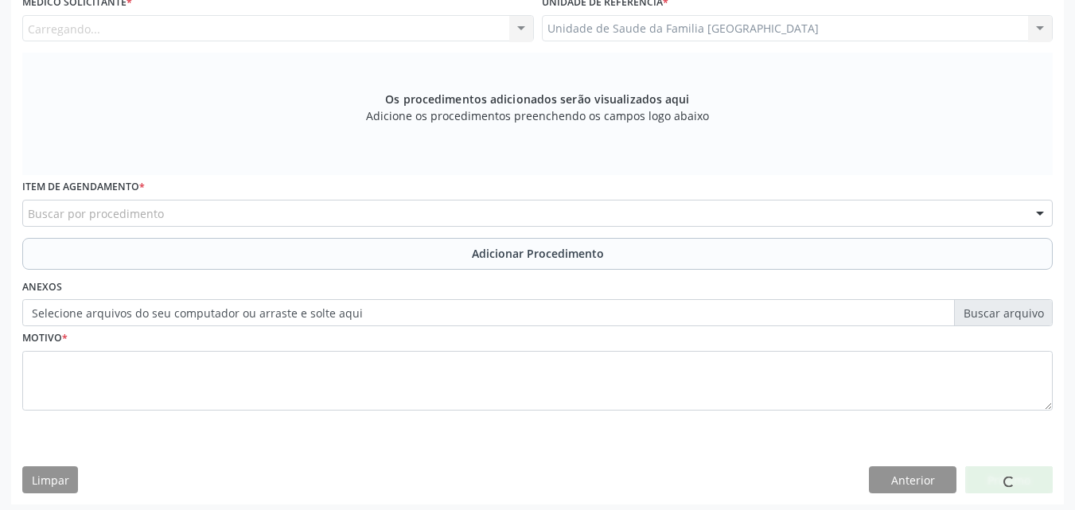
scroll to position [446, 0]
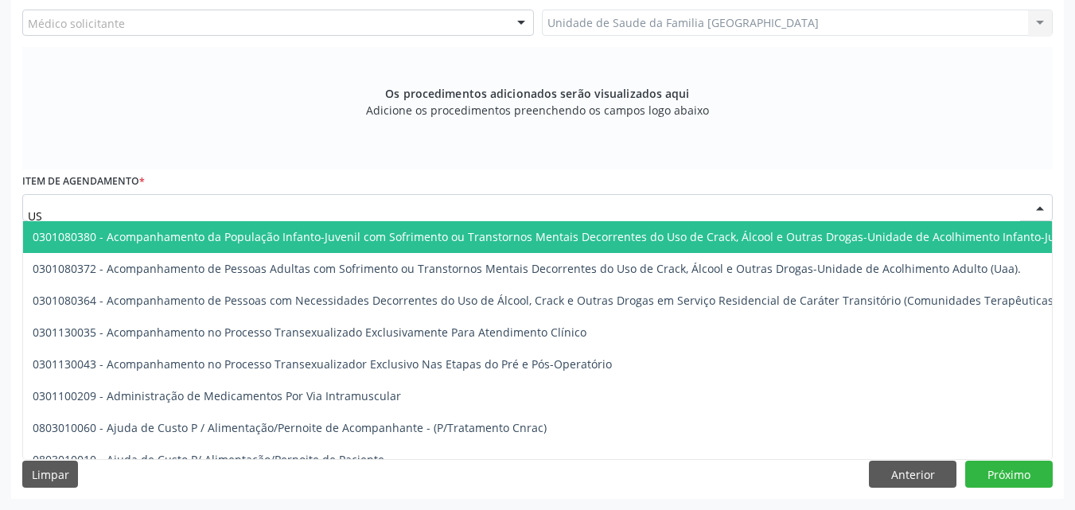
type input "USG"
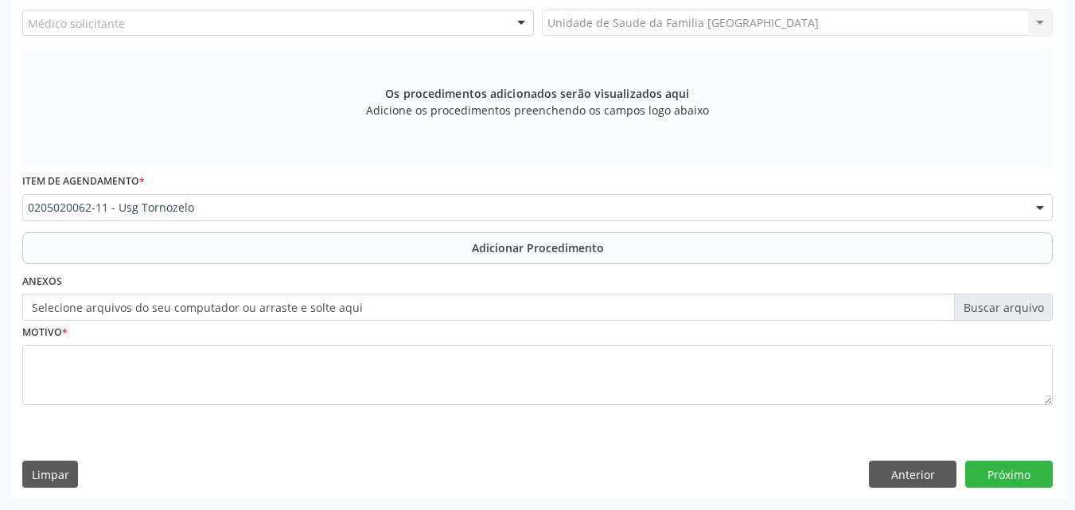
scroll to position [0, 0]
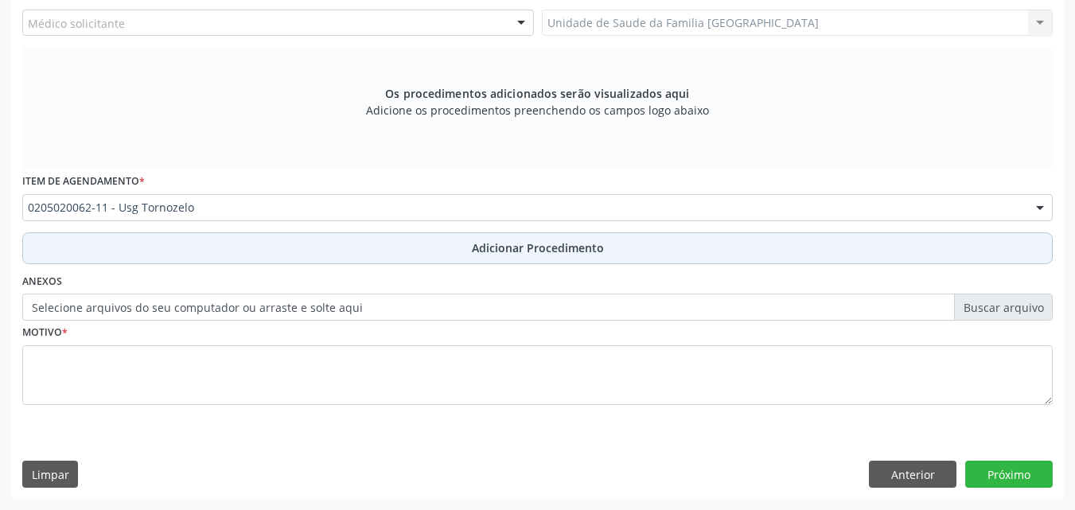
click at [223, 261] on button "Adicionar Procedimento" at bounding box center [537, 248] width 1030 height 32
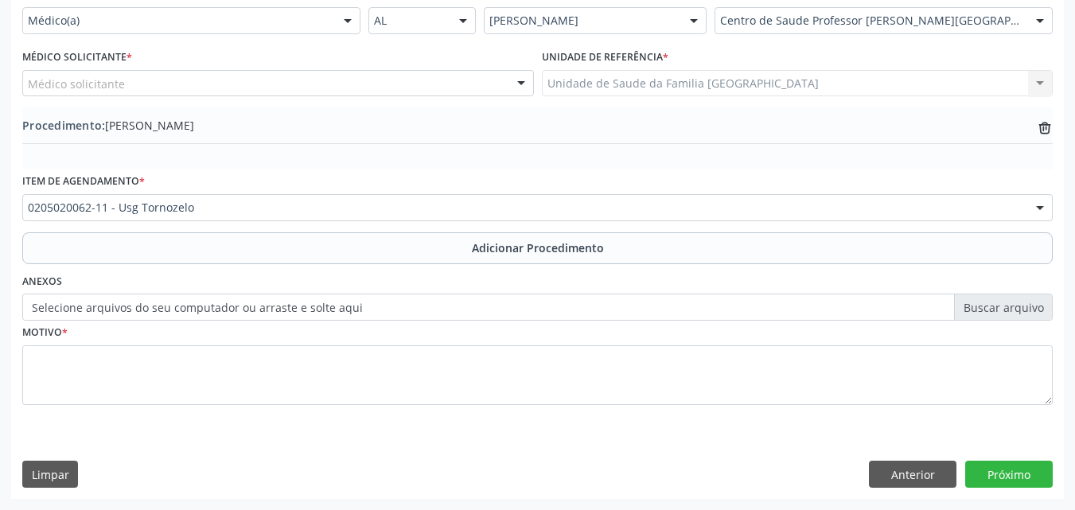
scroll to position [385, 0]
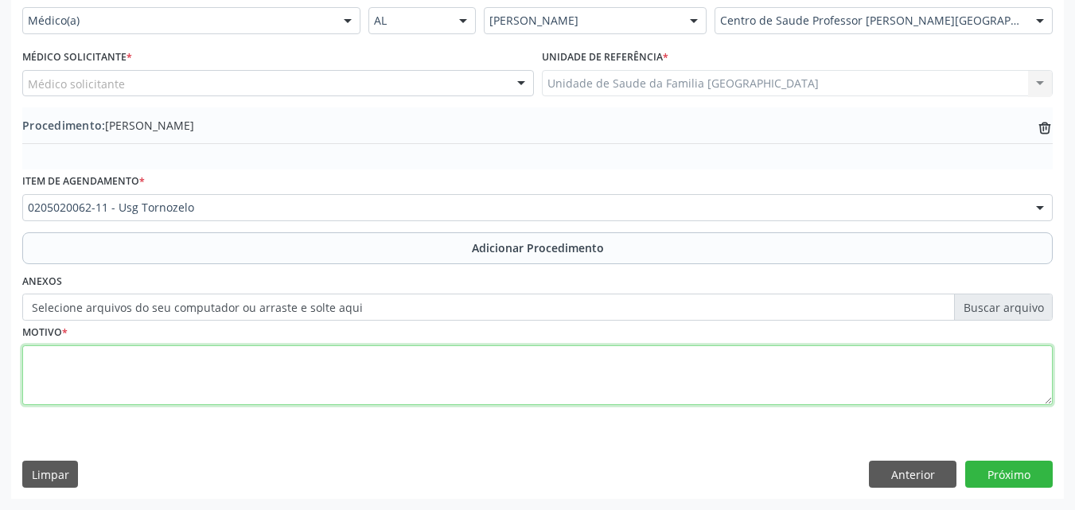
click at [195, 380] on textarea at bounding box center [537, 375] width 1030 height 60
type textarea "TENDINITE."
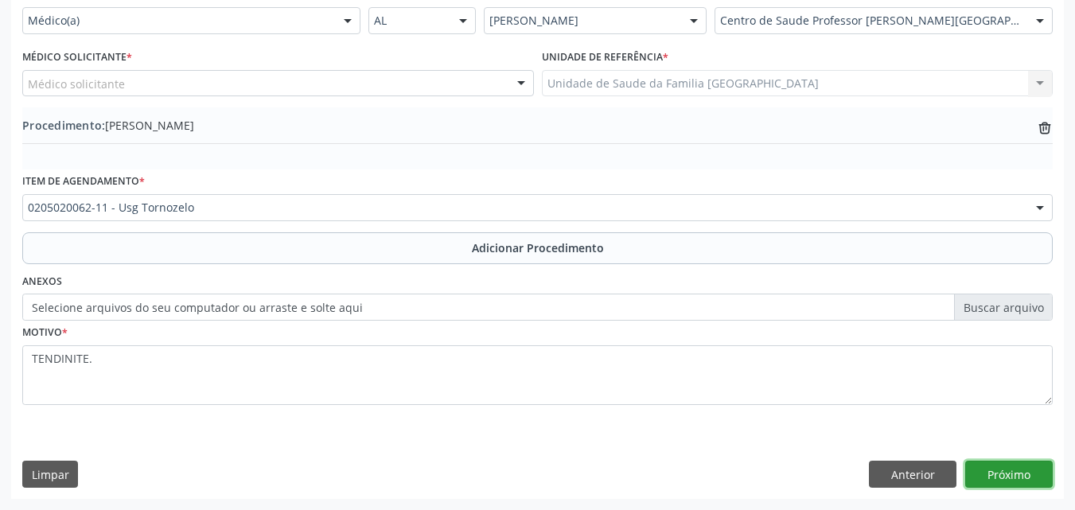
click at [1000, 472] on button "Próximo" at bounding box center [1009, 474] width 88 height 27
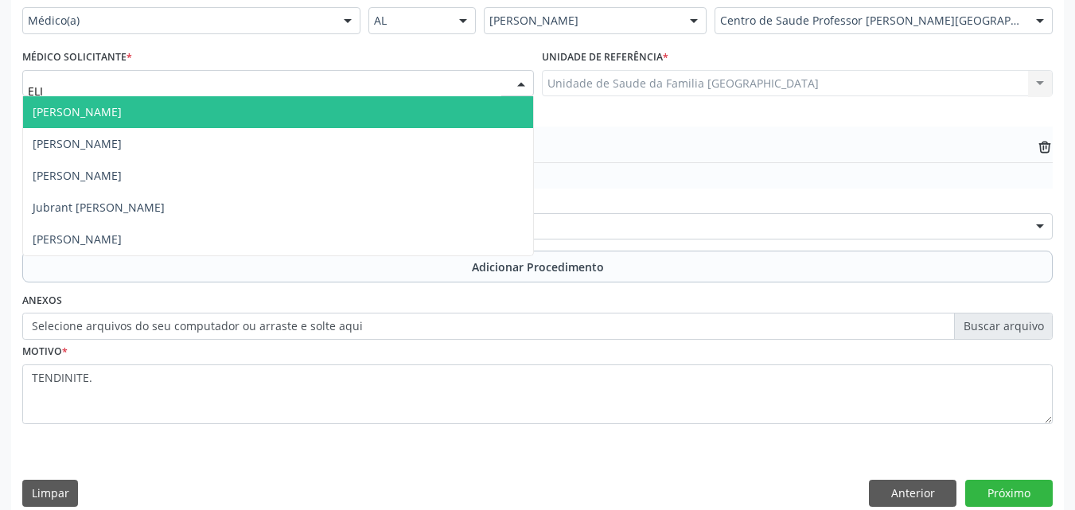
type input "ELIO"
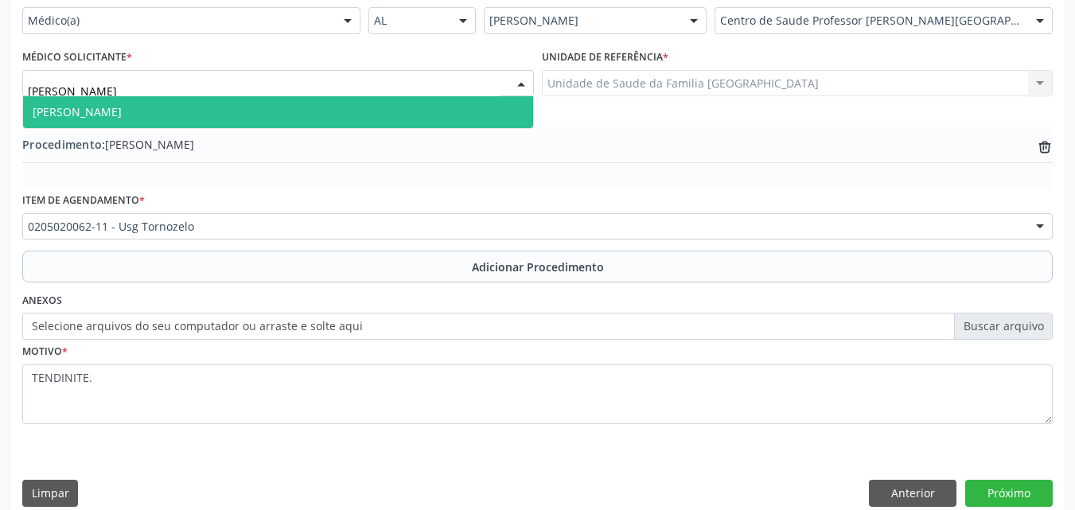
click at [120, 110] on span "[PERSON_NAME]" at bounding box center [77, 111] width 89 height 15
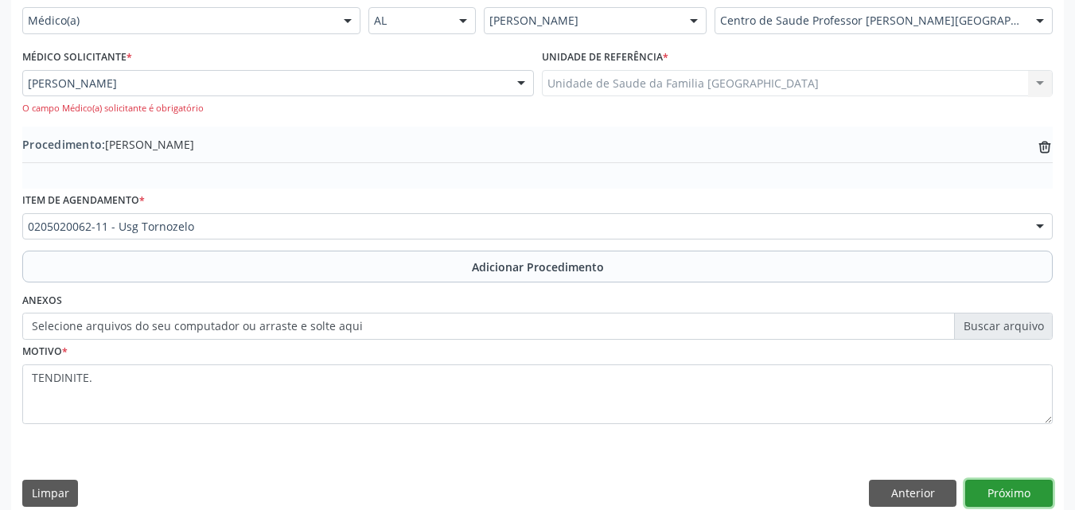
click at [1010, 487] on button "Próximo" at bounding box center [1009, 493] width 88 height 27
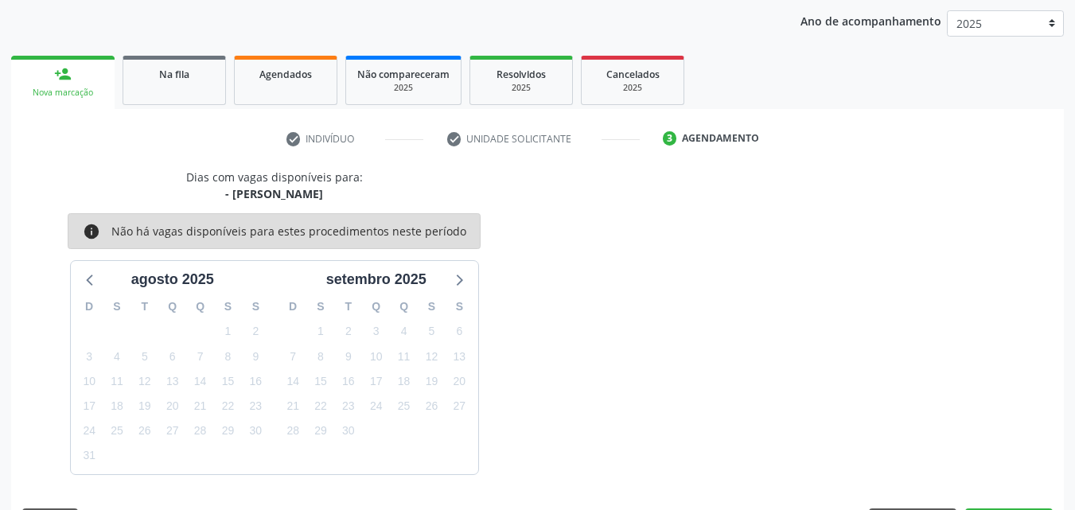
scroll to position [251, 0]
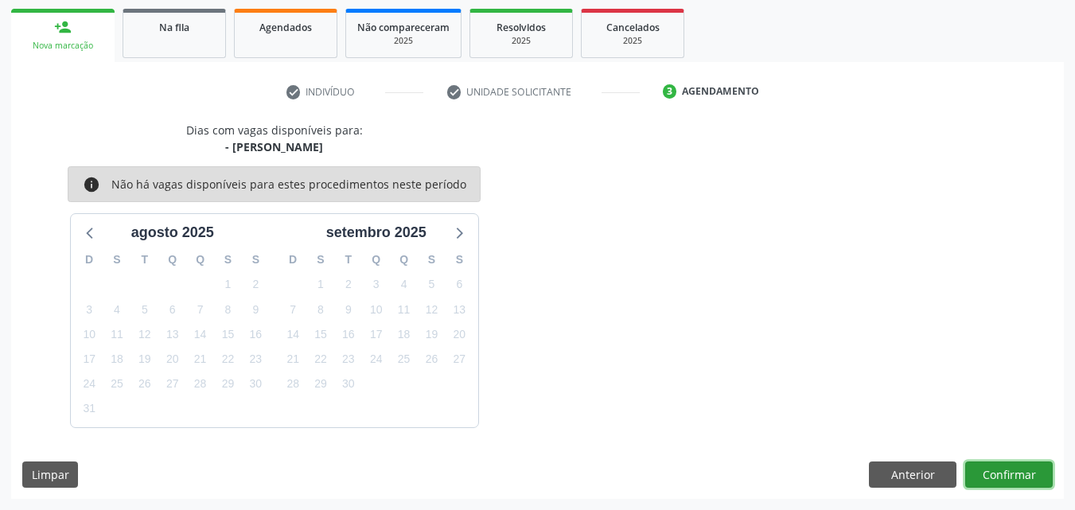
click at [1007, 473] on button "Confirmar" at bounding box center [1009, 475] width 88 height 27
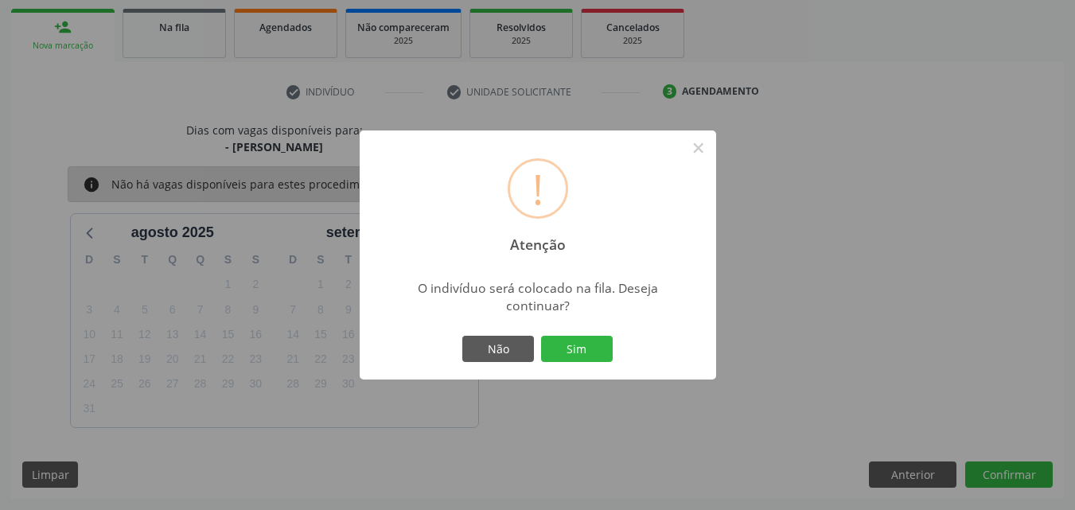
drag, startPoint x: 577, startPoint y: 345, endPoint x: 567, endPoint y: 317, distance: 29.4
click at [576, 345] on button "Sim" at bounding box center [577, 349] width 72 height 27
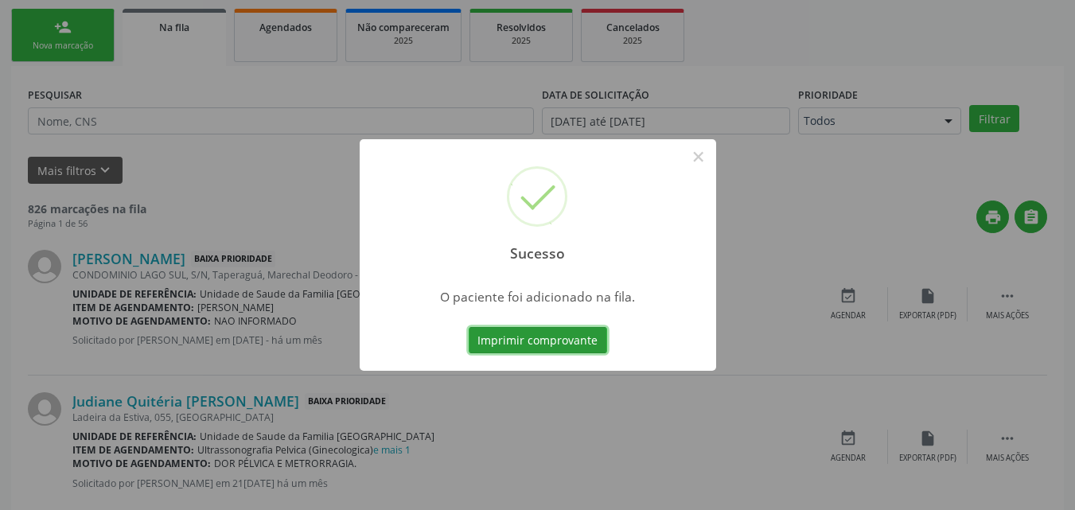
scroll to position [37, 0]
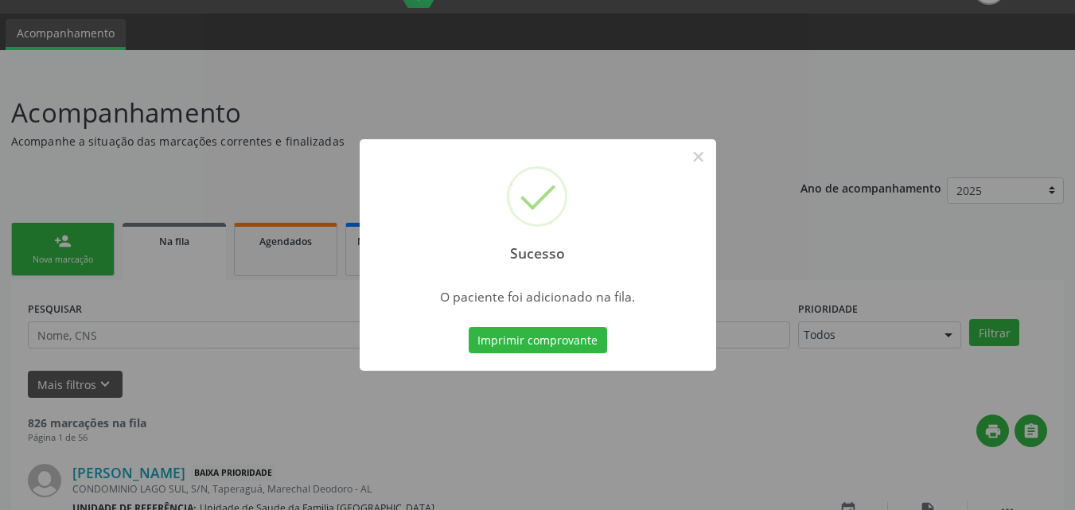
click at [699, 160] on div "Sucesso × O paciente foi adicionado na fila. Imprimir comprovante Cancel" at bounding box center [537, 255] width 1075 height 510
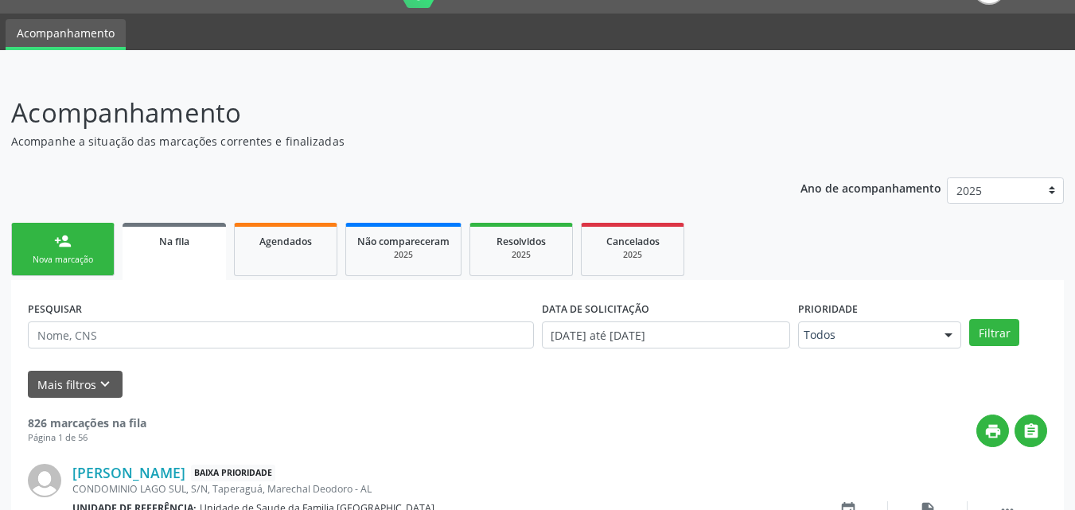
click at [72, 248] on link "person_add Nova marcação" at bounding box center [62, 249] width 103 height 53
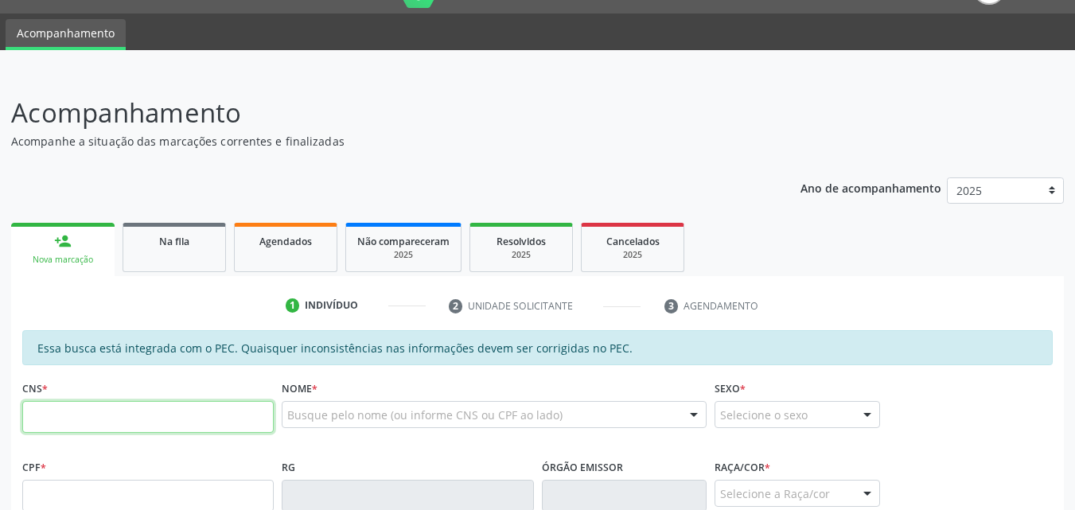
click at [68, 432] on input "text" at bounding box center [147, 417] width 251 height 32
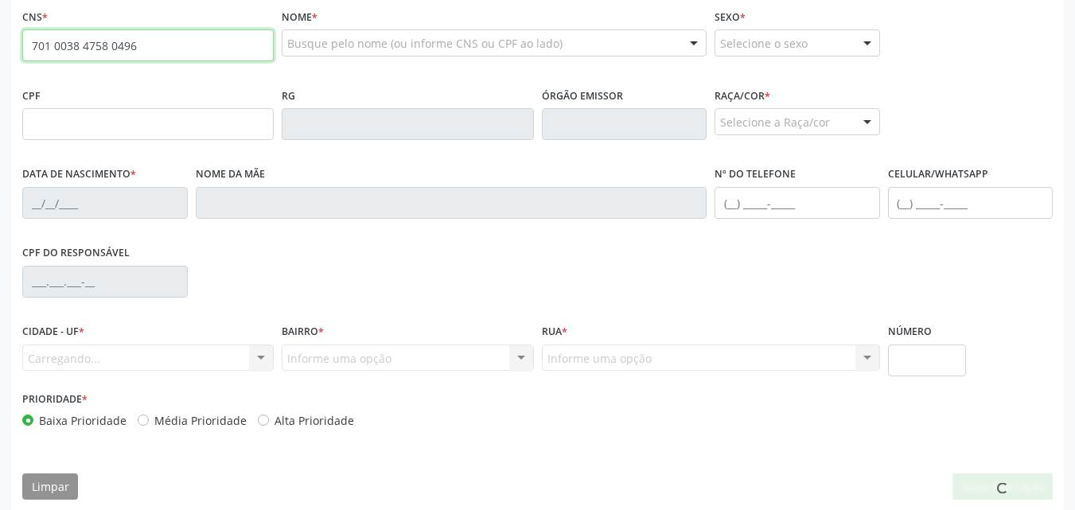
type input "701 0038 4758 0496"
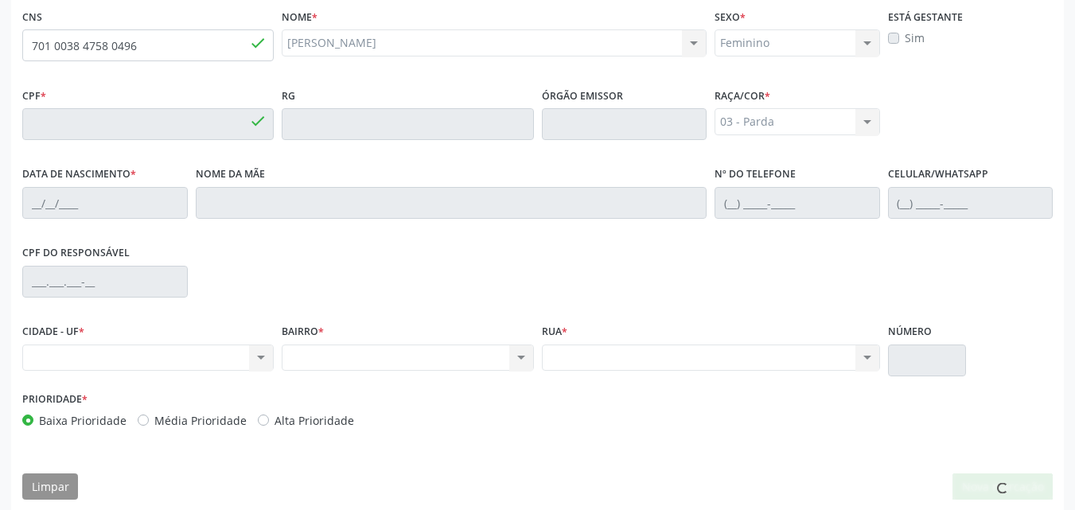
type input "026.745.414-74"
type input "[DATE]"
type input "Benedita [PERSON_NAME]"
type input "[PHONE_NUMBER]"
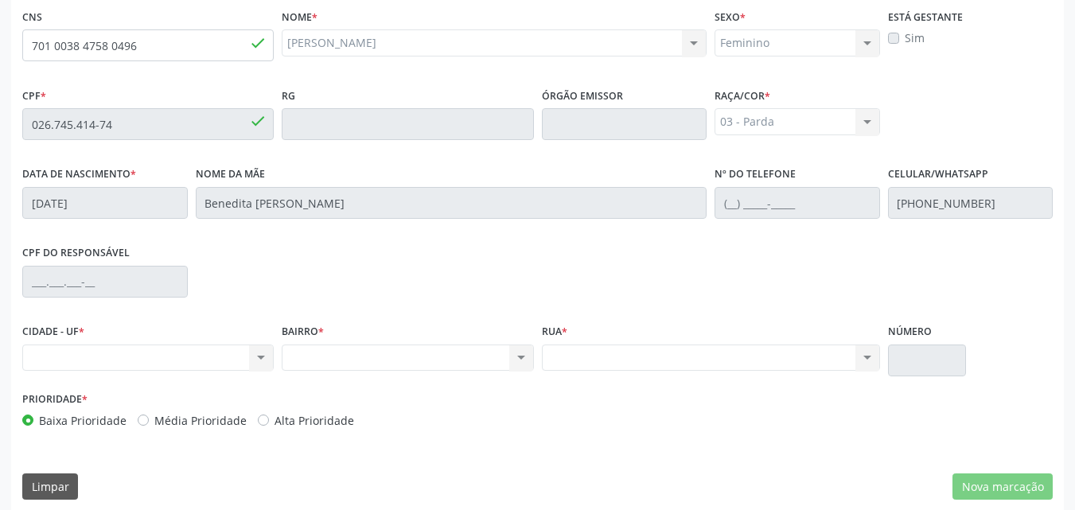
scroll to position [37, 0]
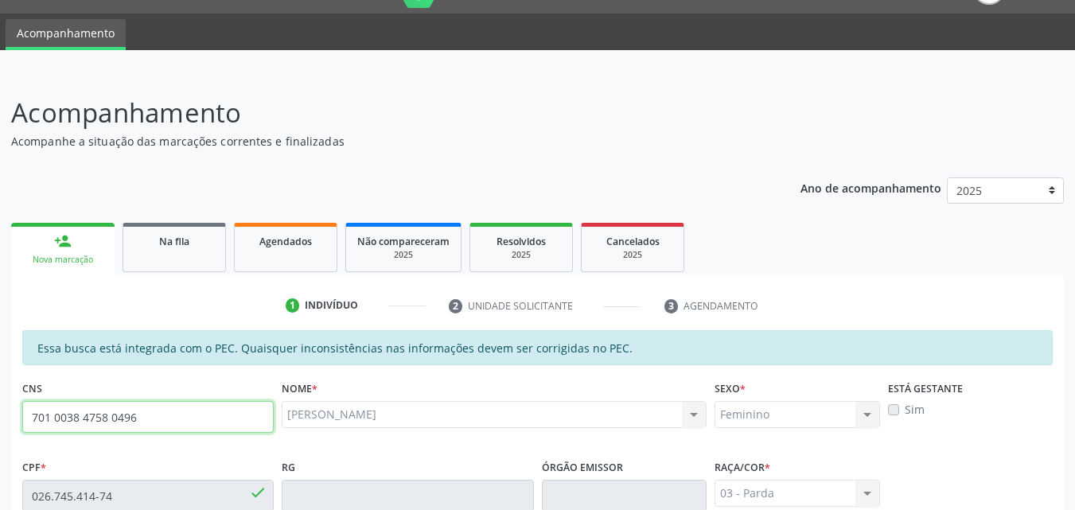
drag, startPoint x: 139, startPoint y: 418, endPoint x: 29, endPoint y: 417, distance: 109.8
click at [29, 417] on input "701 0038 4758 0496" at bounding box center [147, 417] width 251 height 32
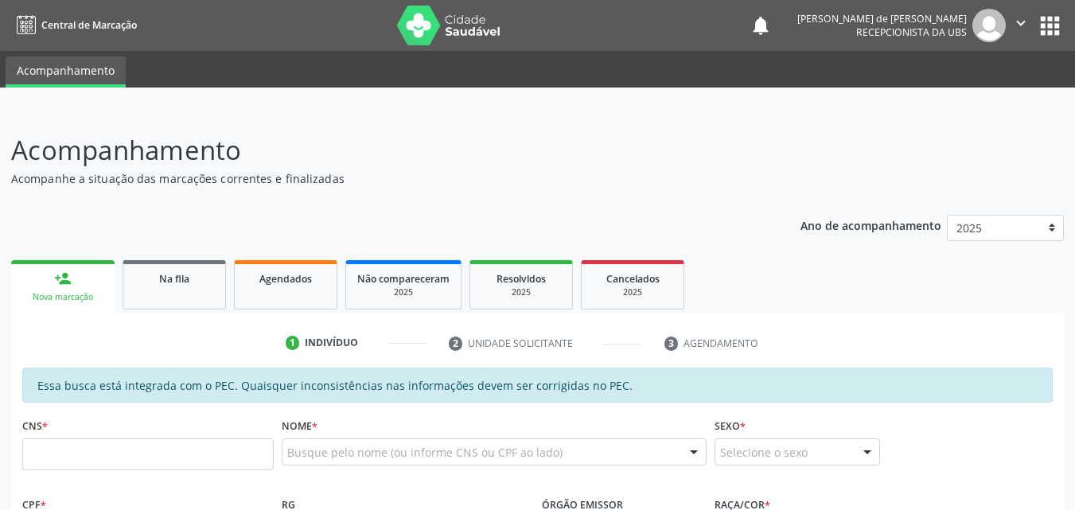
scroll to position [37, 0]
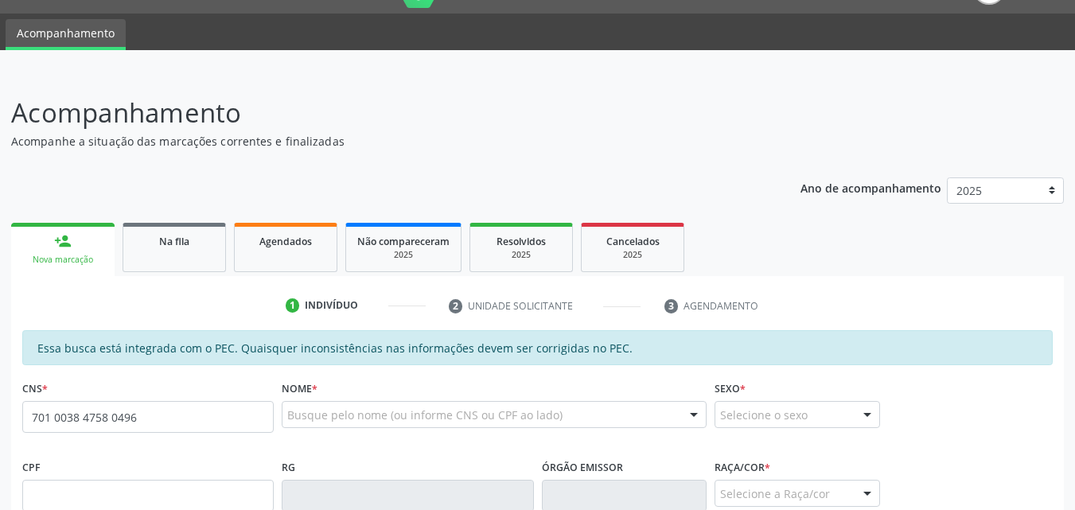
type input "701 0038 4758 0496"
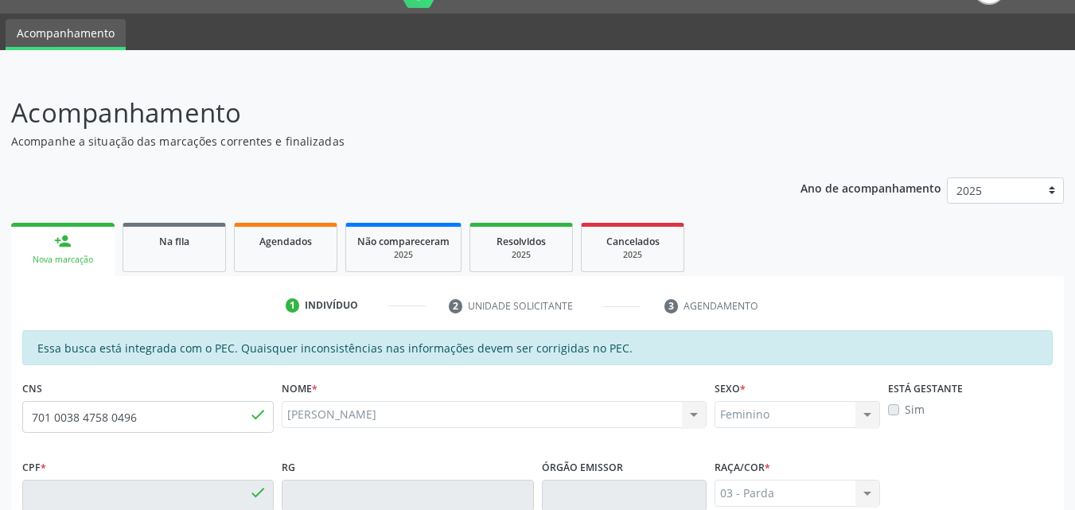
type input "026.745.414-74"
type input "04/10/1972"
type input "Benedita Maria dos Santos"
type input "(82) 99928-8871"
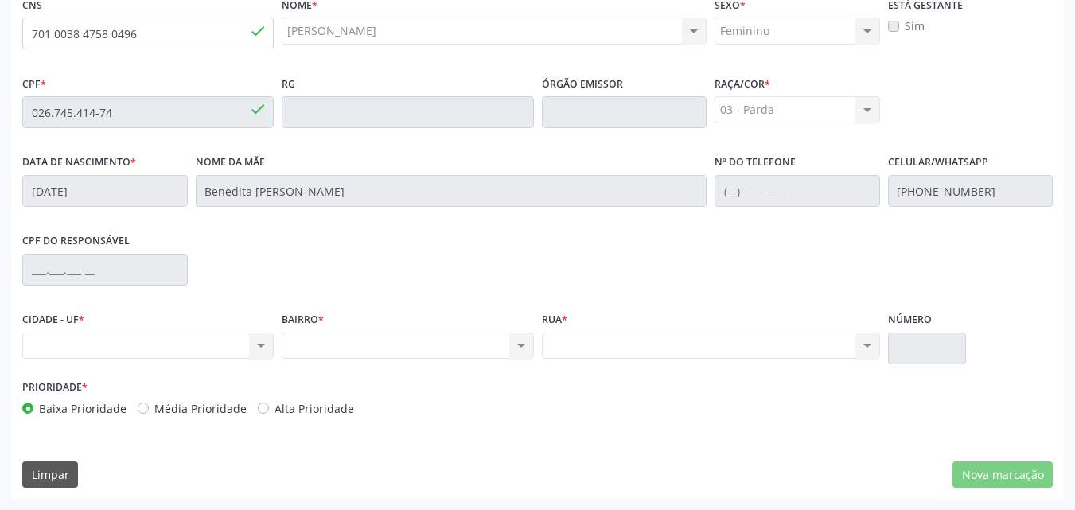
scroll to position [49, 0]
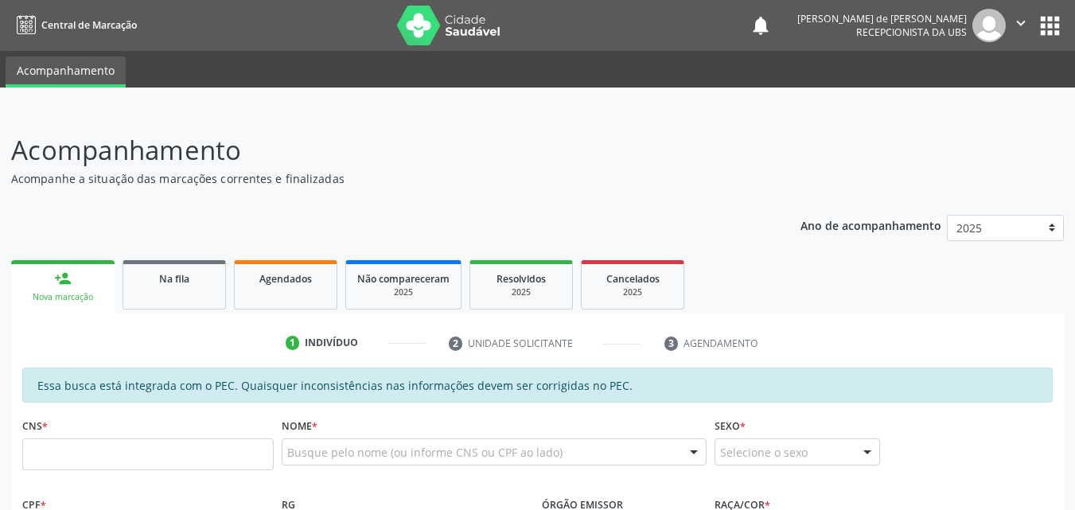
scroll to position [49, 0]
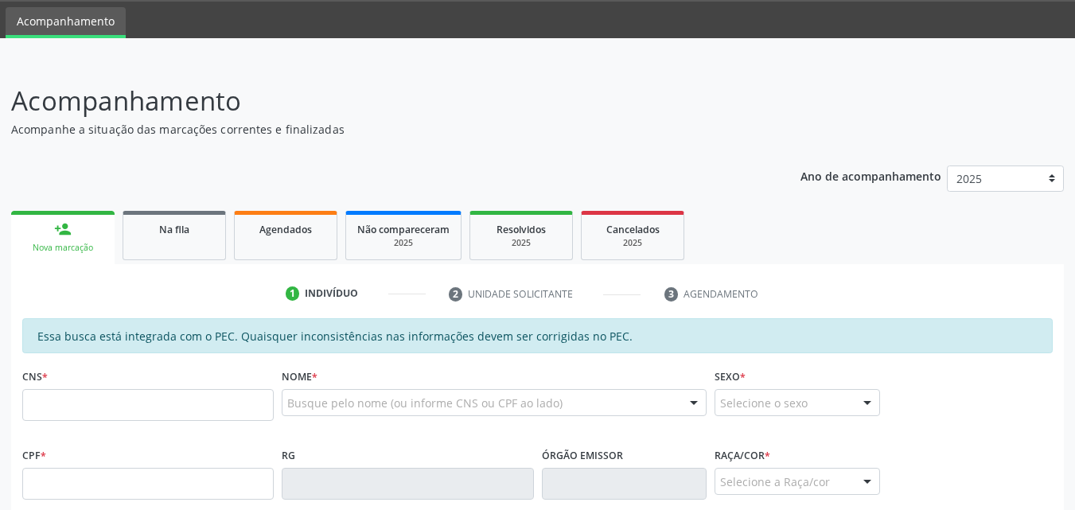
click at [92, 403] on input "text" at bounding box center [147, 405] width 251 height 32
type input "701 0038 4758 0496"
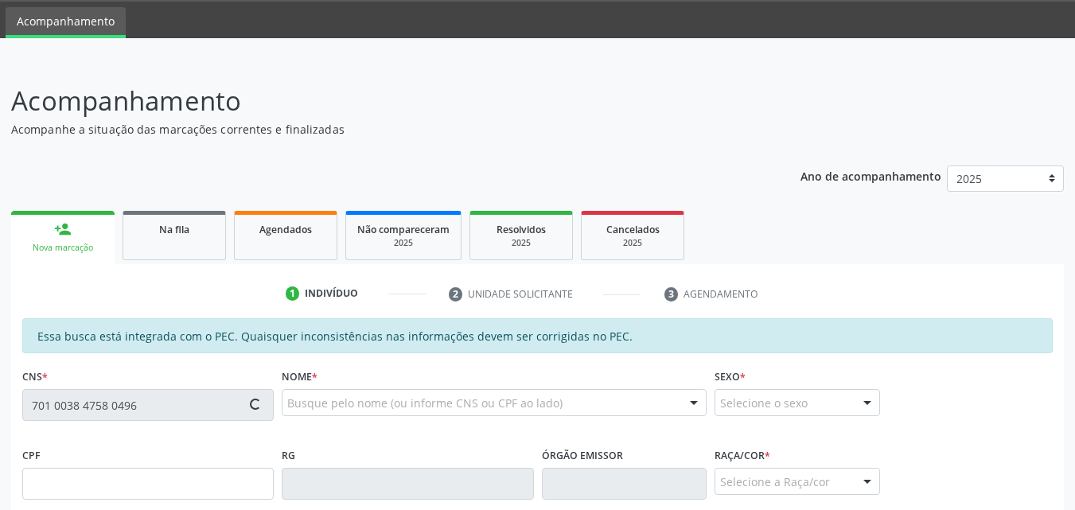
type input "026.745.414-74"
type input "[DATE]"
type input "Benedita [PERSON_NAME]"
type input "[PHONE_NUMBER]"
type input "S/N"
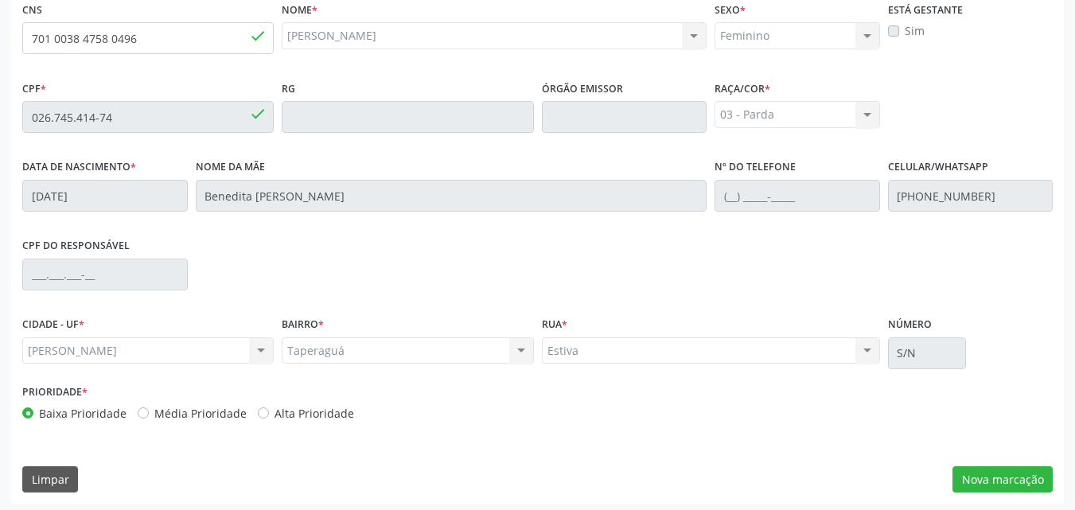
scroll to position [421, 0]
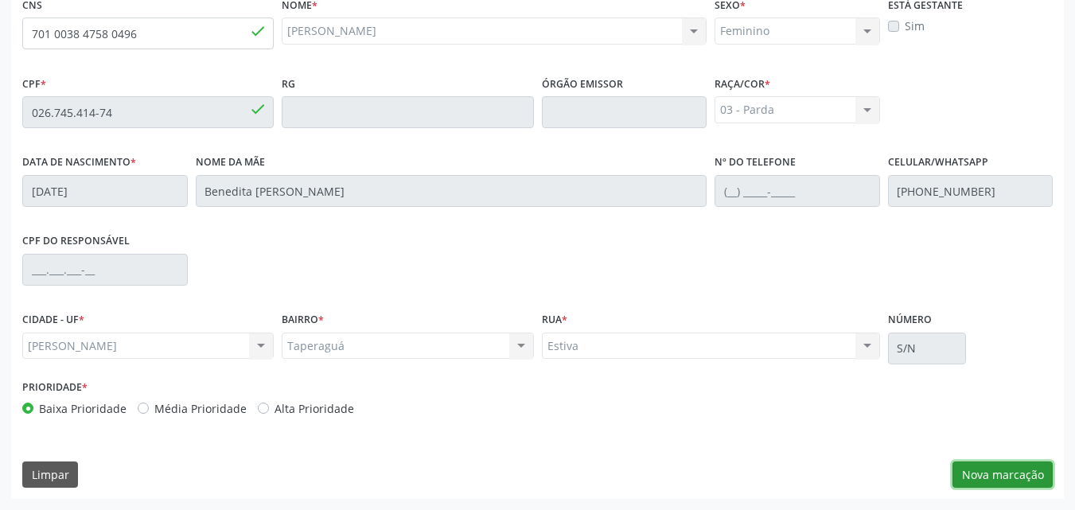
click at [995, 469] on button "Nova marcação" at bounding box center [1002, 475] width 100 height 27
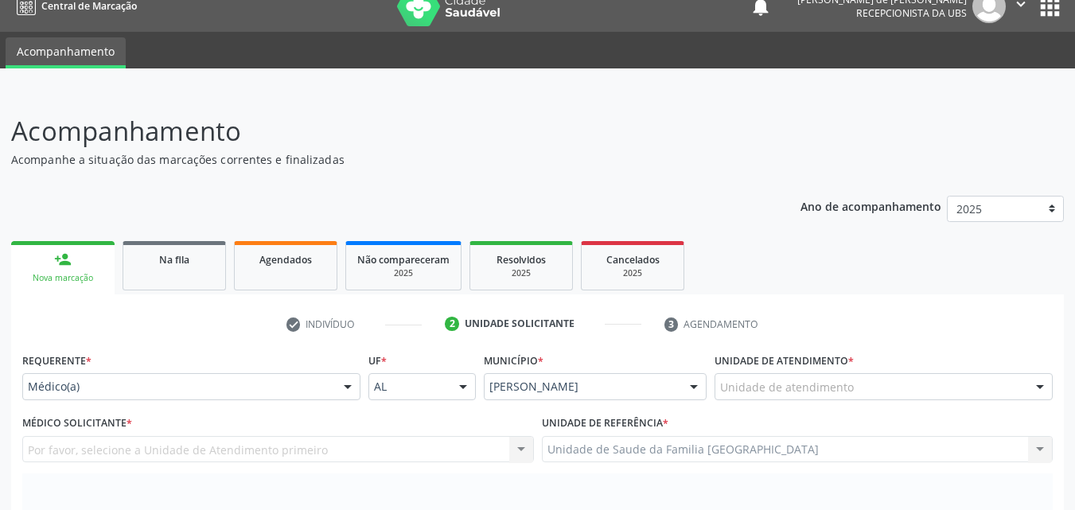
scroll to position [0, 0]
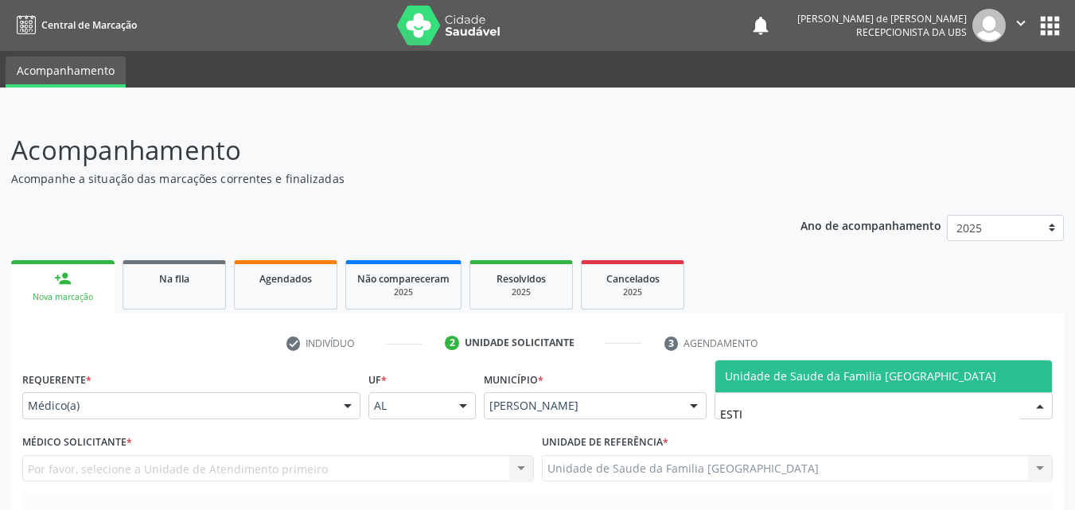
click at [730, 375] on span "Unidade de Saude da Familia [GEOGRAPHIC_DATA]" at bounding box center [860, 375] width 271 height 15
type input "ESTI"
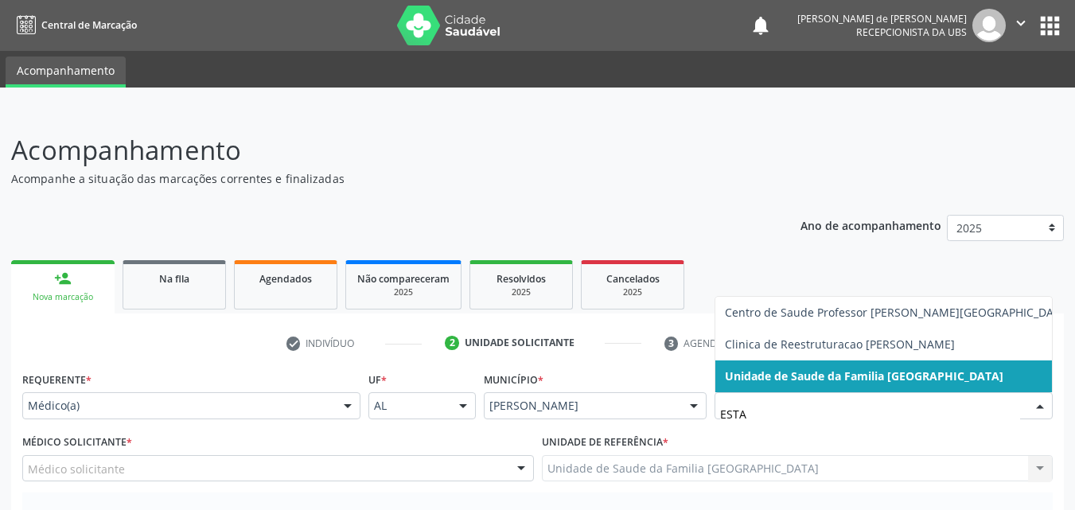
type input "ESTAC"
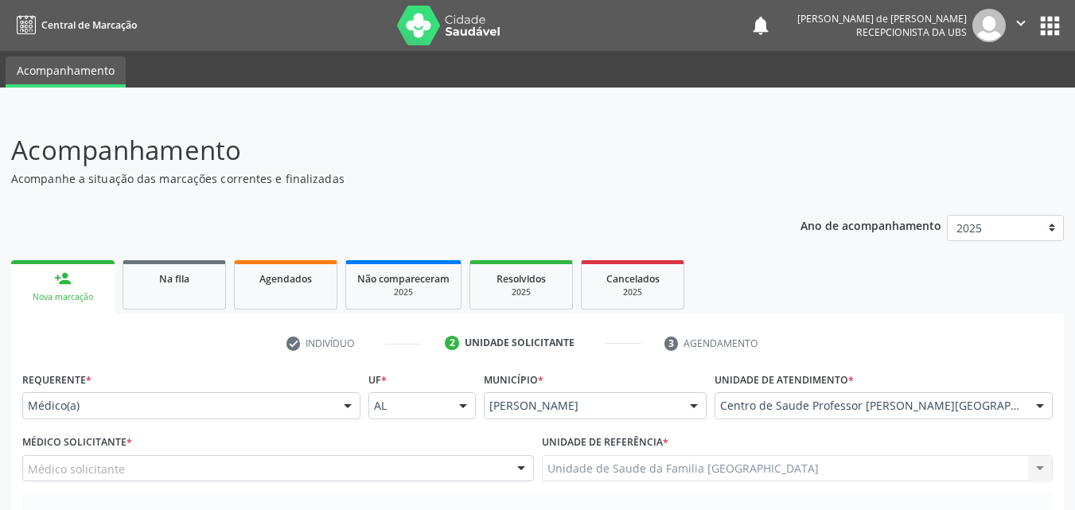
click at [136, 467] on div "Médico solicitante" at bounding box center [278, 468] width 512 height 27
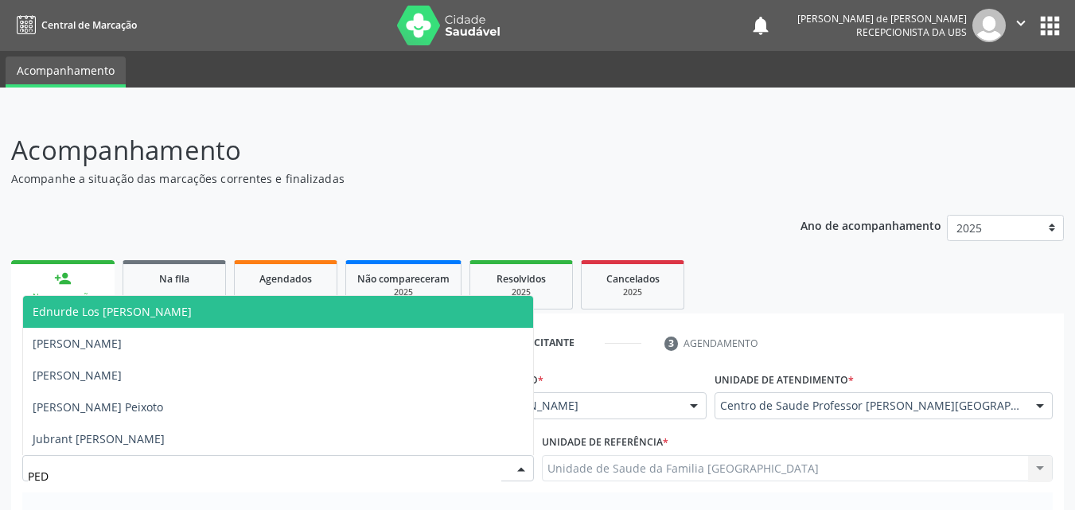
type input "PEDR"
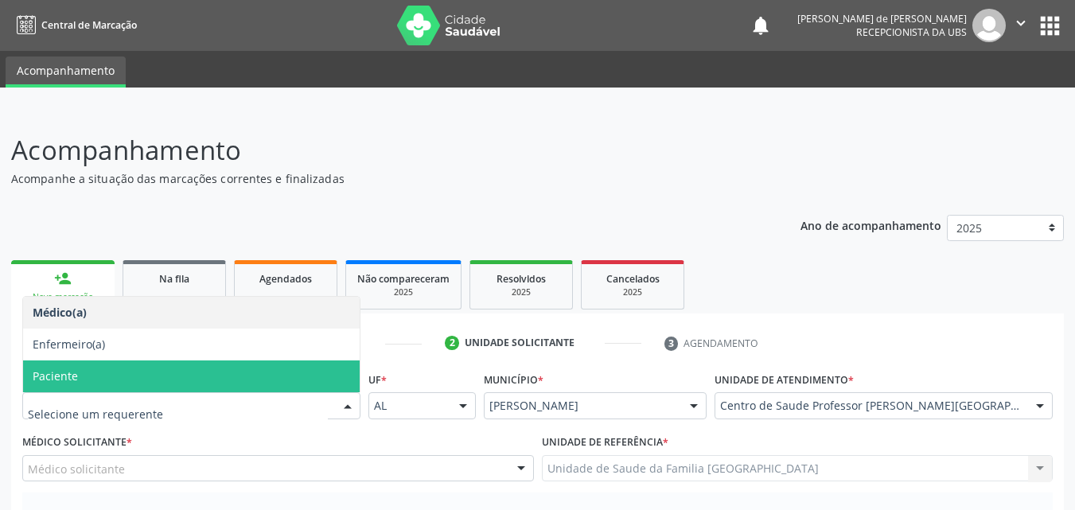
click at [107, 378] on span "Paciente" at bounding box center [191, 376] width 337 height 32
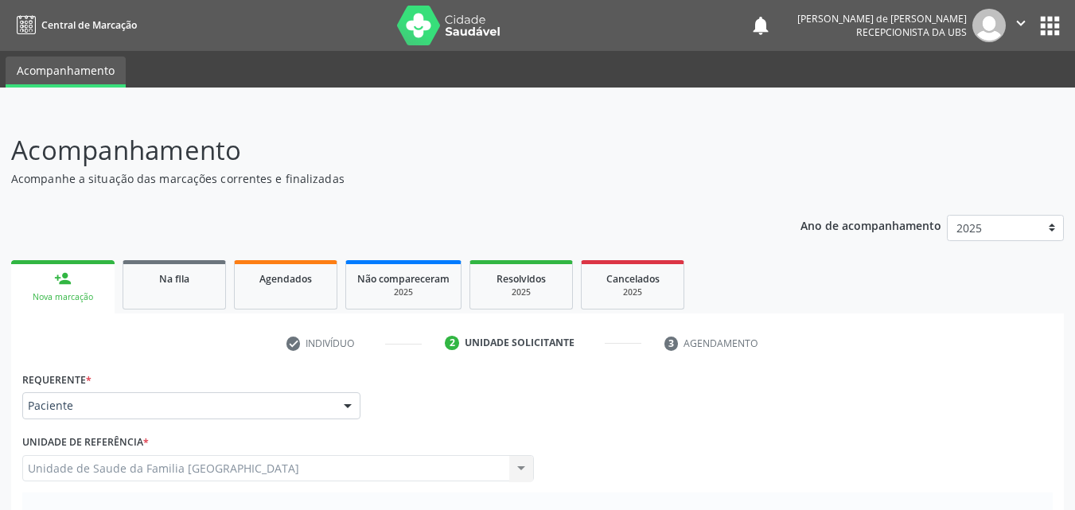
scroll to position [372, 0]
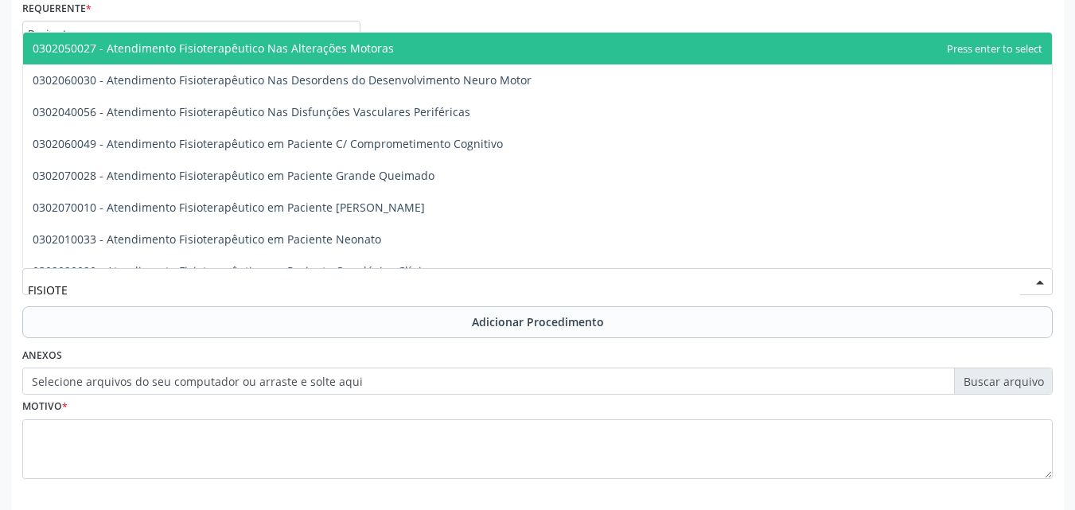
type input "FISIOTER"
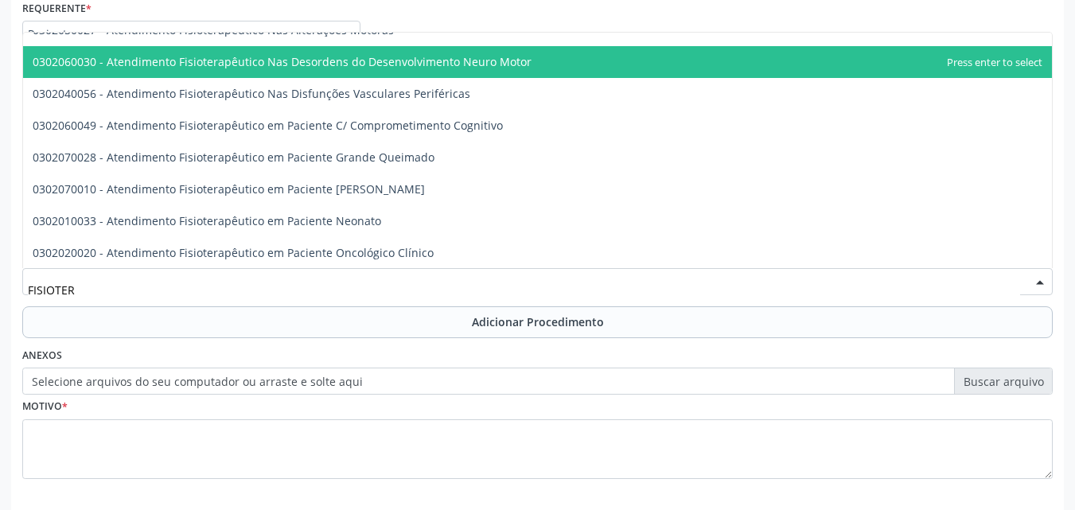
scroll to position [0, 0]
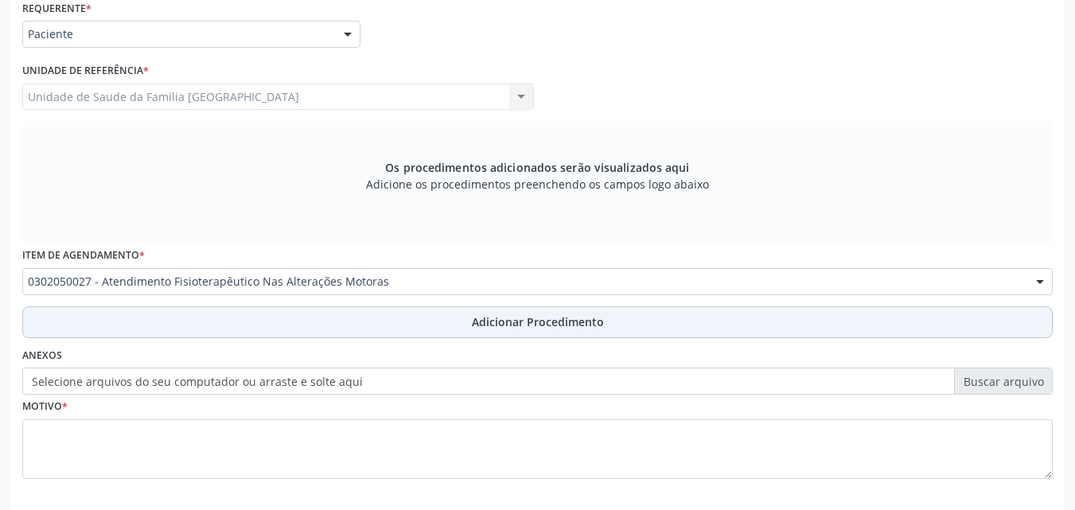
click at [155, 317] on button "Adicionar Procedimento" at bounding box center [537, 322] width 1030 height 32
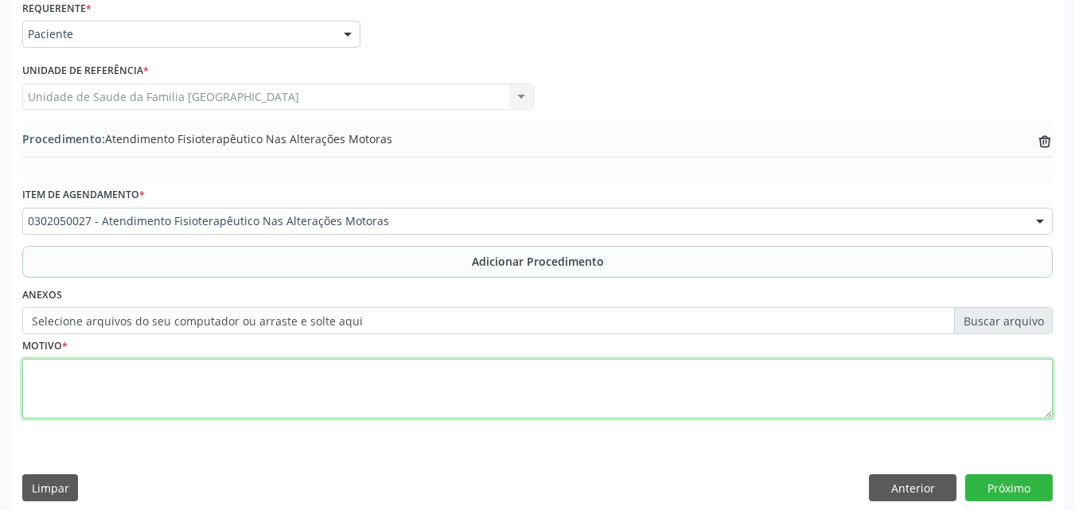
click at [154, 382] on textarea at bounding box center [537, 389] width 1030 height 60
type textarea "FISIOTERAPIA."
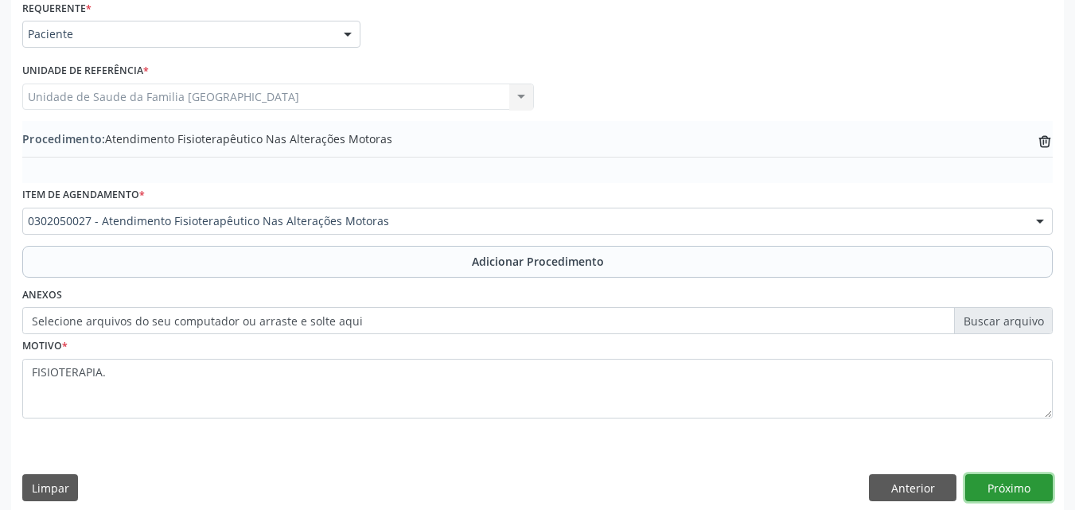
click at [1003, 485] on button "Próximo" at bounding box center [1009, 487] width 88 height 27
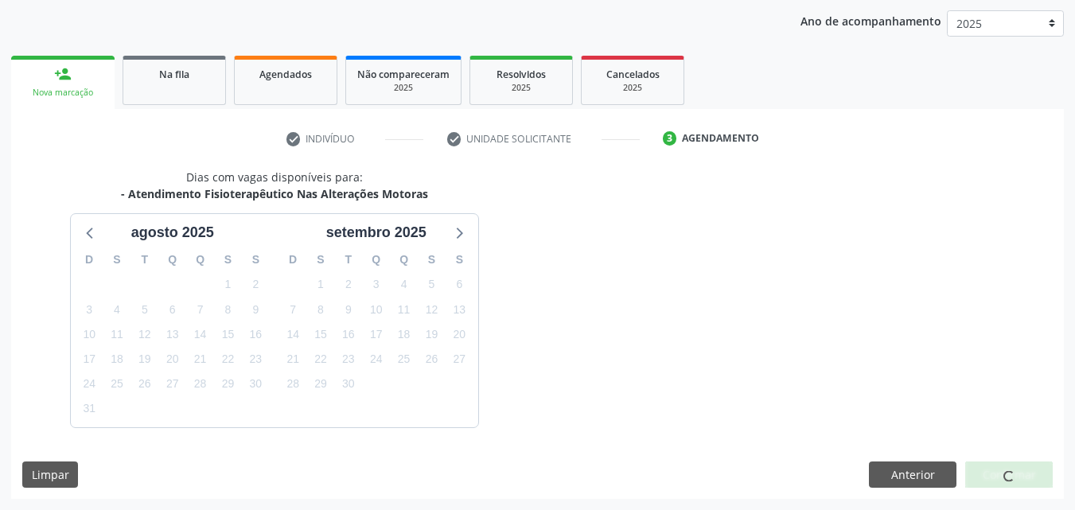
scroll to position [251, 0]
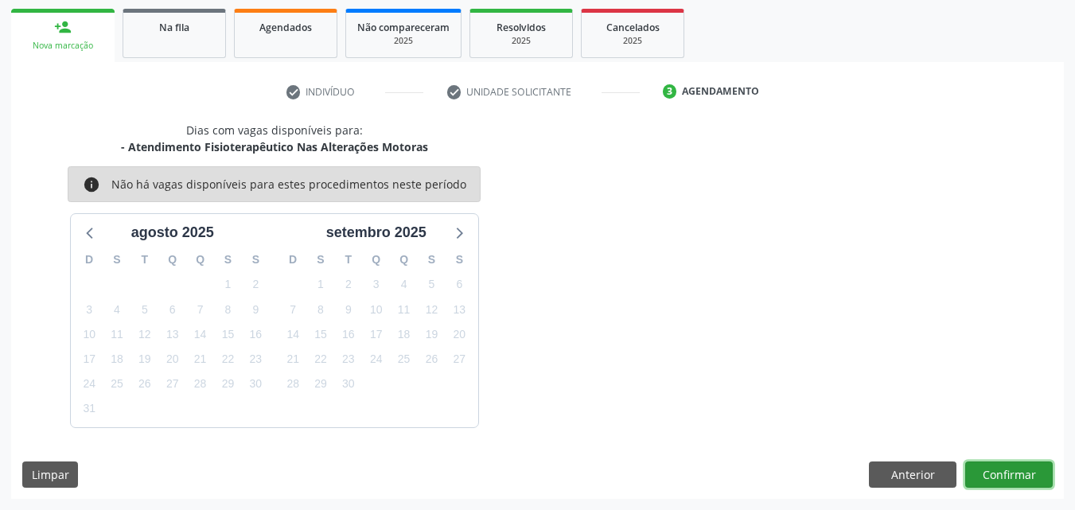
click at [993, 486] on button "Confirmar" at bounding box center [1009, 475] width 88 height 27
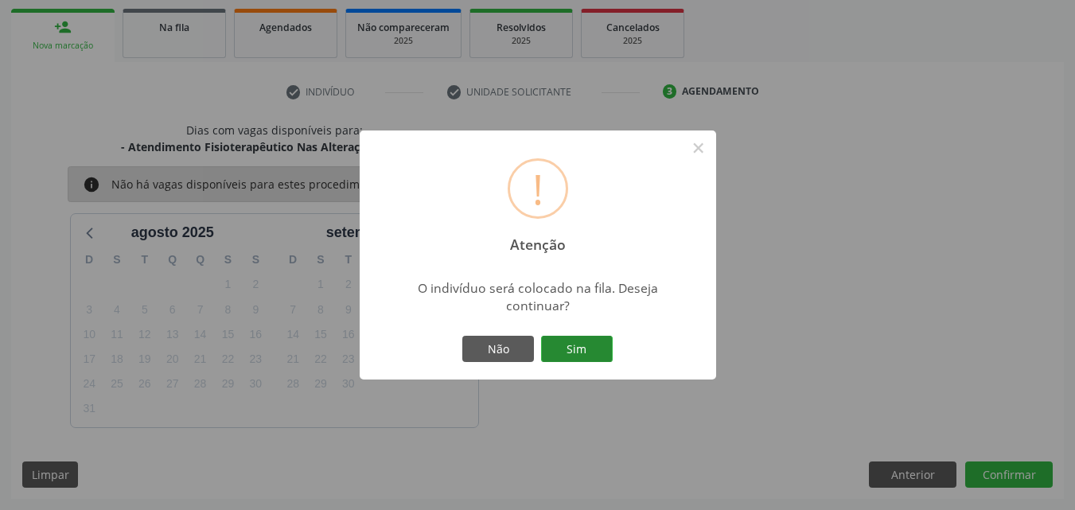
click at [589, 350] on button "Sim" at bounding box center [577, 349] width 72 height 27
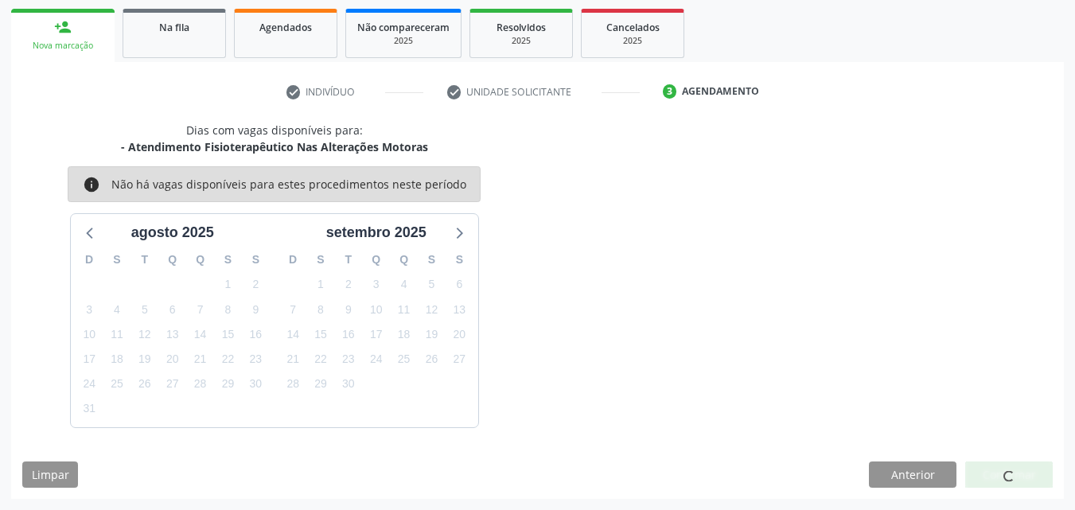
scroll to position [37, 0]
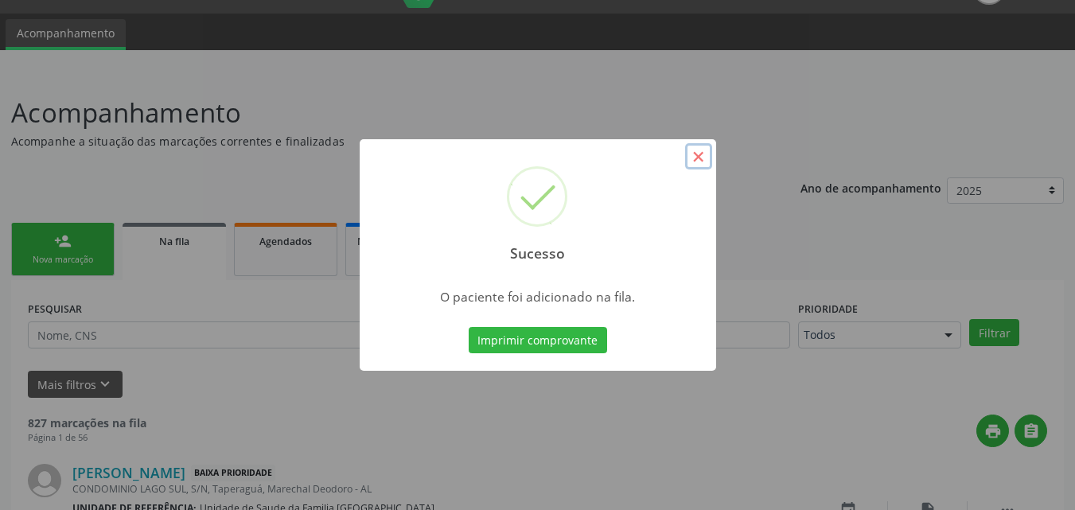
click at [702, 157] on button "×" at bounding box center [698, 156] width 27 height 27
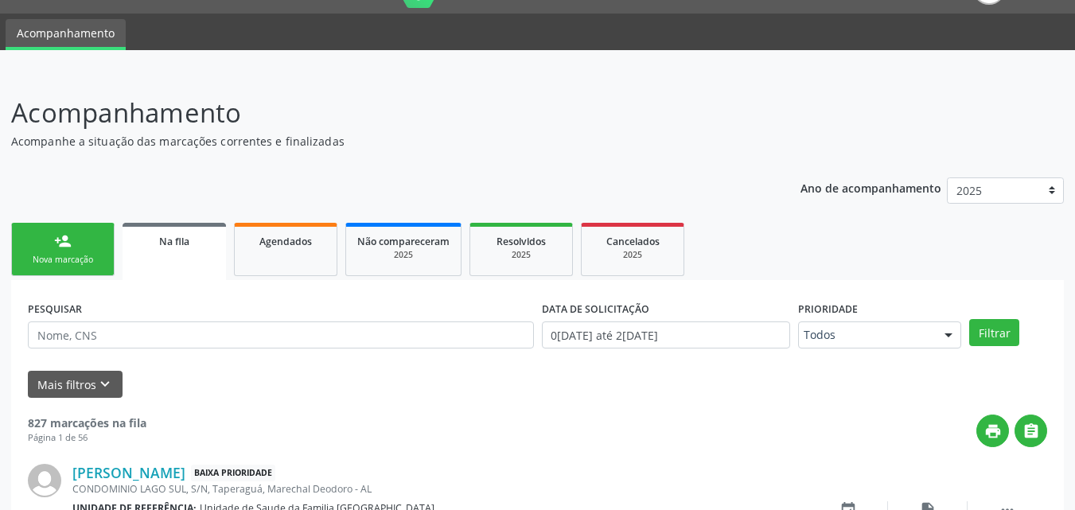
click at [45, 278] on ul "person_add Nova marcação Na fila Agendados Não compareceram 2025 Resolvidos 202…" at bounding box center [537, 249] width 1053 height 61
click at [54, 255] on div "Nova marcação" at bounding box center [63, 260] width 80 height 12
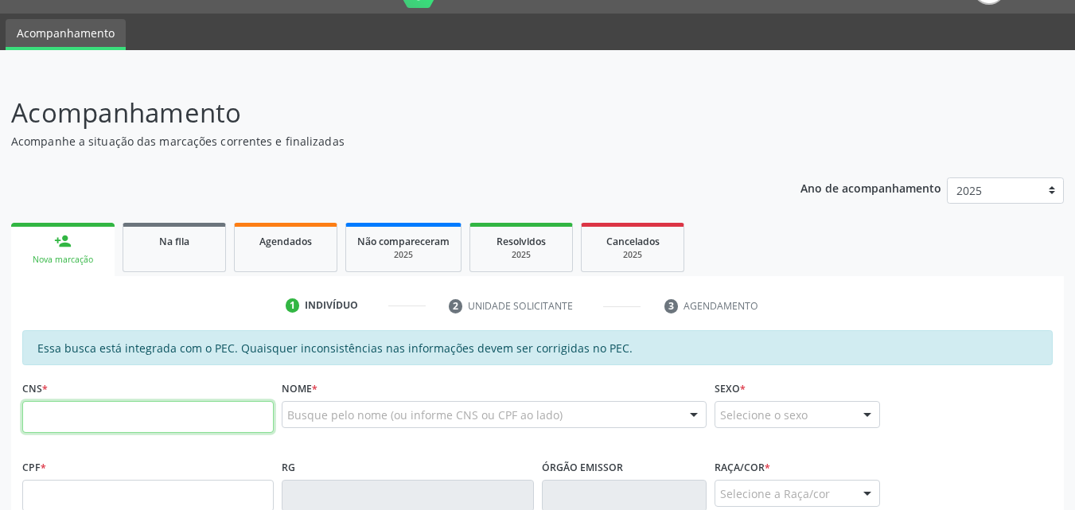
click at [94, 418] on input "text" at bounding box center [147, 417] width 251 height 32
paste input "700 9039 6533 4197"
type input "700 9039 6533 4197"
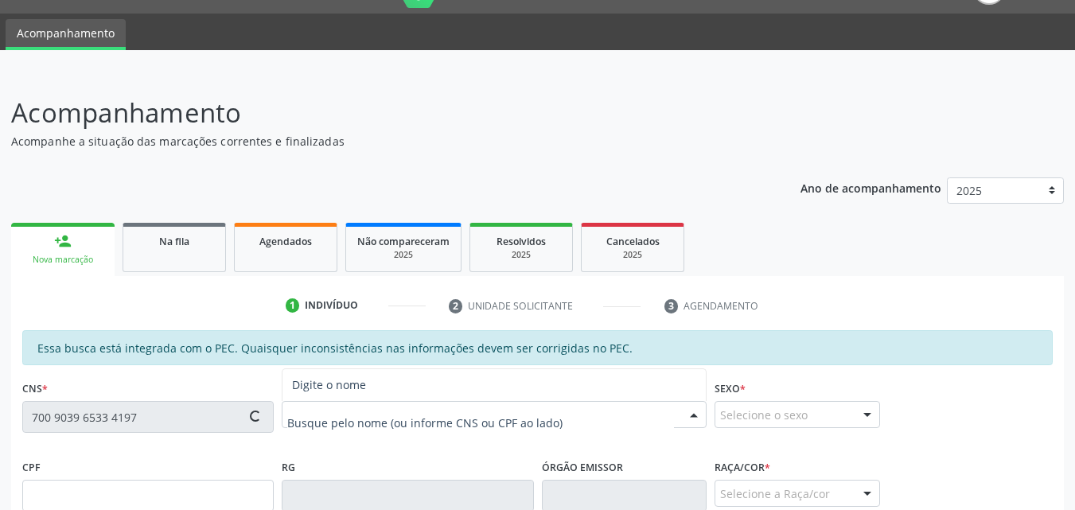
type input "085.221.424-32"
type input "[DATE]"
type input "[PERSON_NAME]"
type input "[PHONE_NUMBER]"
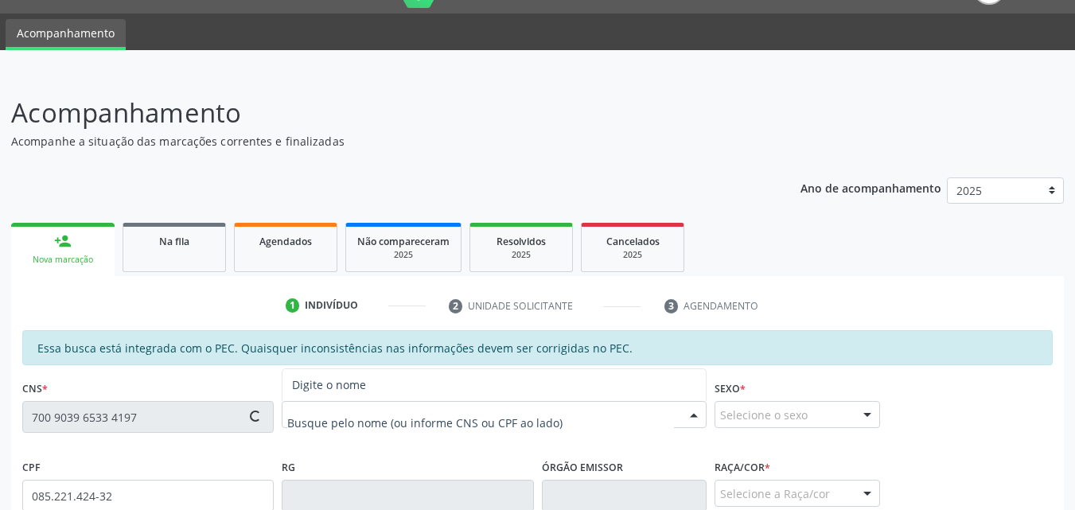
type input "101"
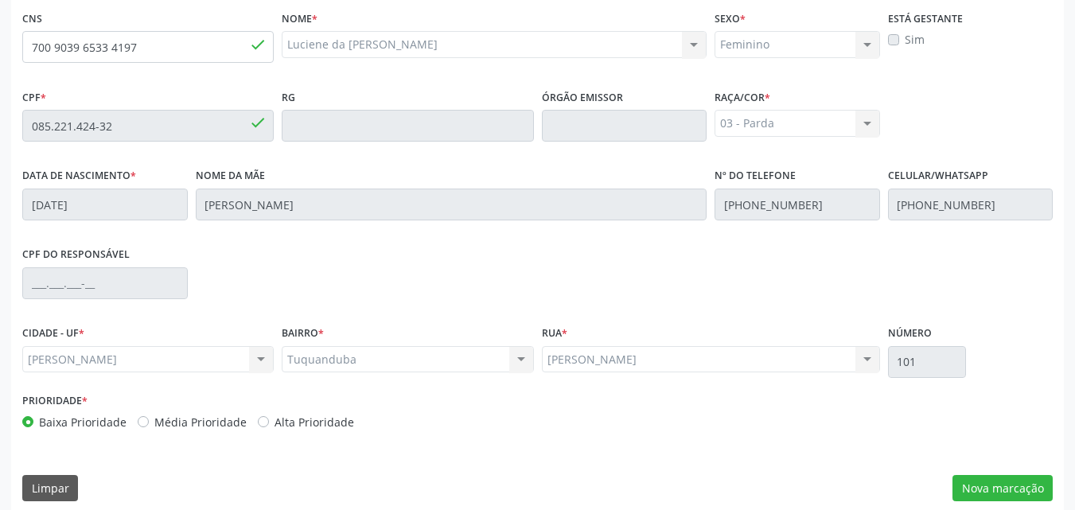
scroll to position [421, 0]
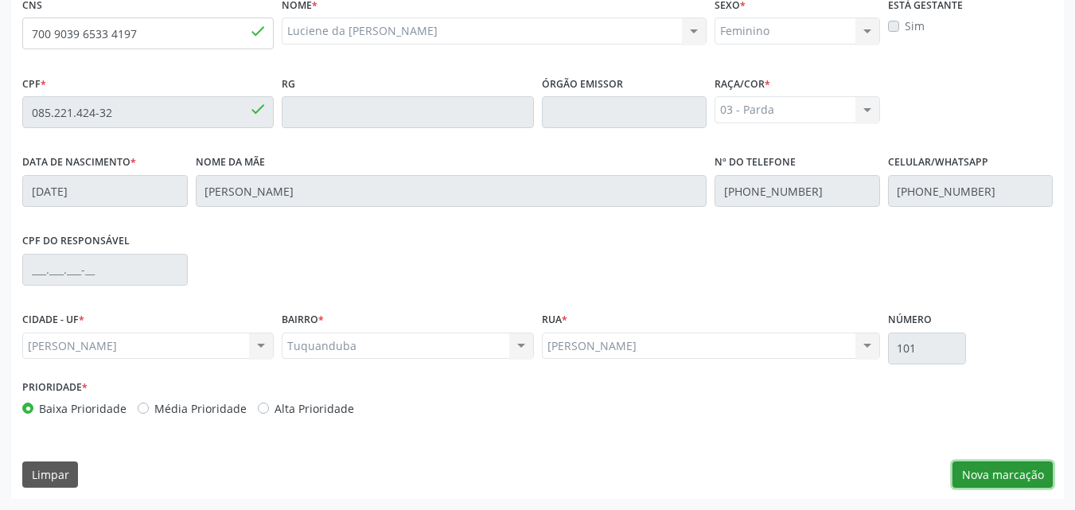
click at [992, 472] on button "Nova marcação" at bounding box center [1002, 475] width 100 height 27
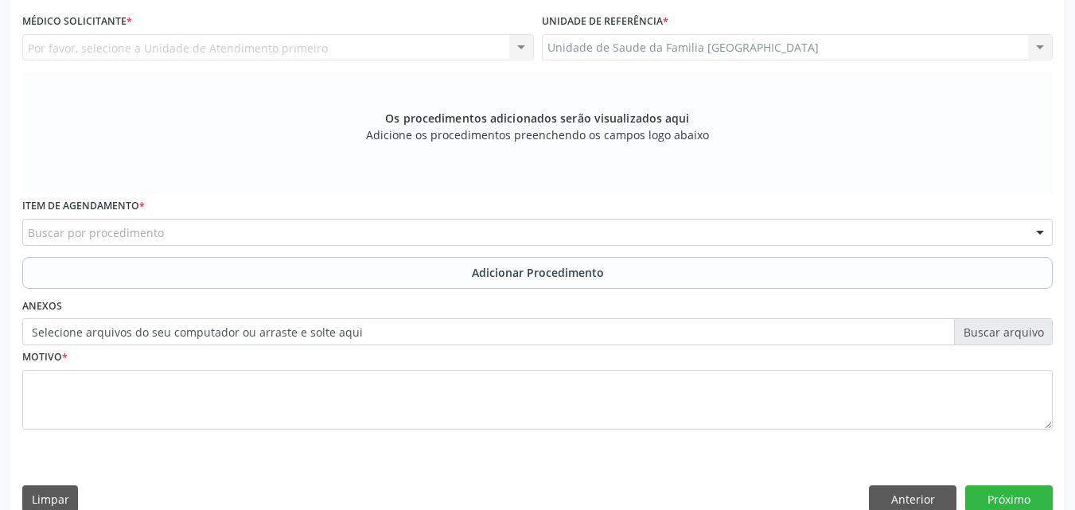
scroll to position [0, 0]
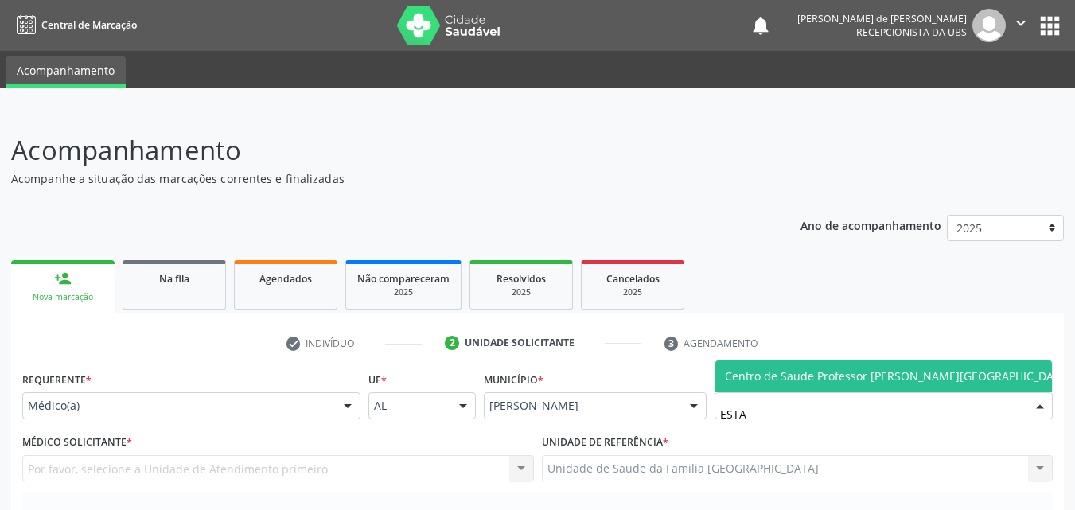
type input "ESTAC"
click at [734, 372] on span "Centro de Saude Professor [PERSON_NAME][GEOGRAPHIC_DATA]" at bounding box center [898, 375] width 346 height 15
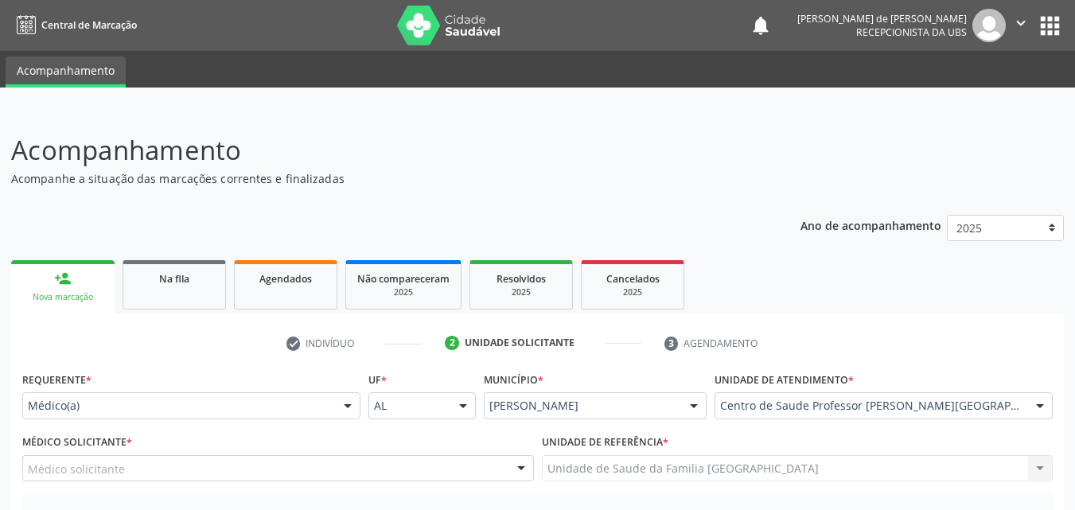
scroll to position [372, 0]
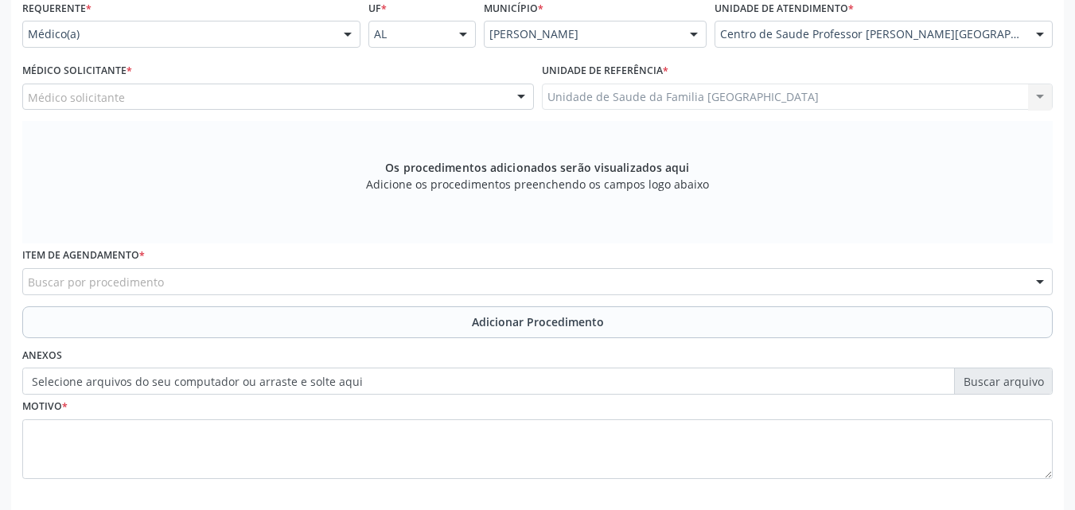
click at [149, 92] on div "Médico solicitante" at bounding box center [278, 97] width 512 height 27
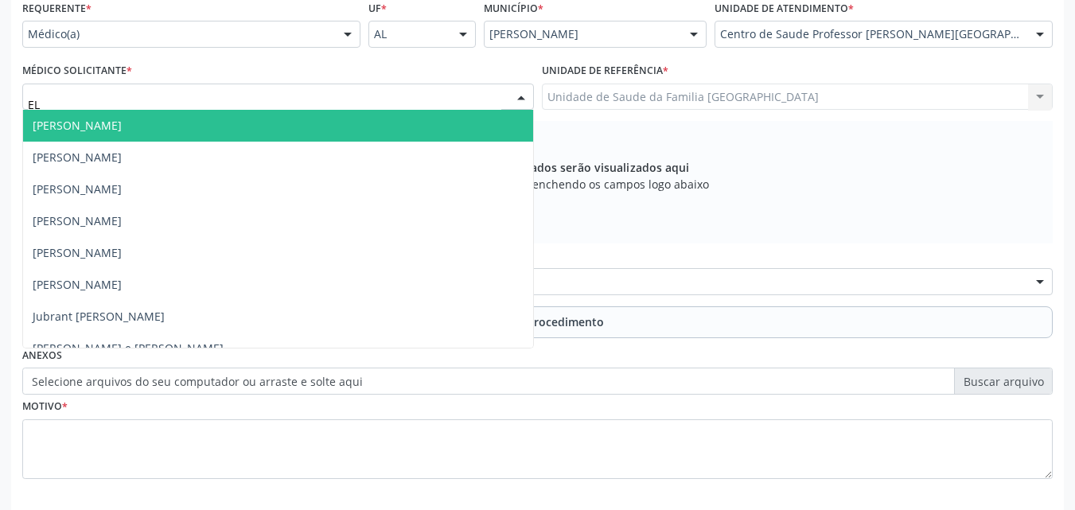
type input "ELI"
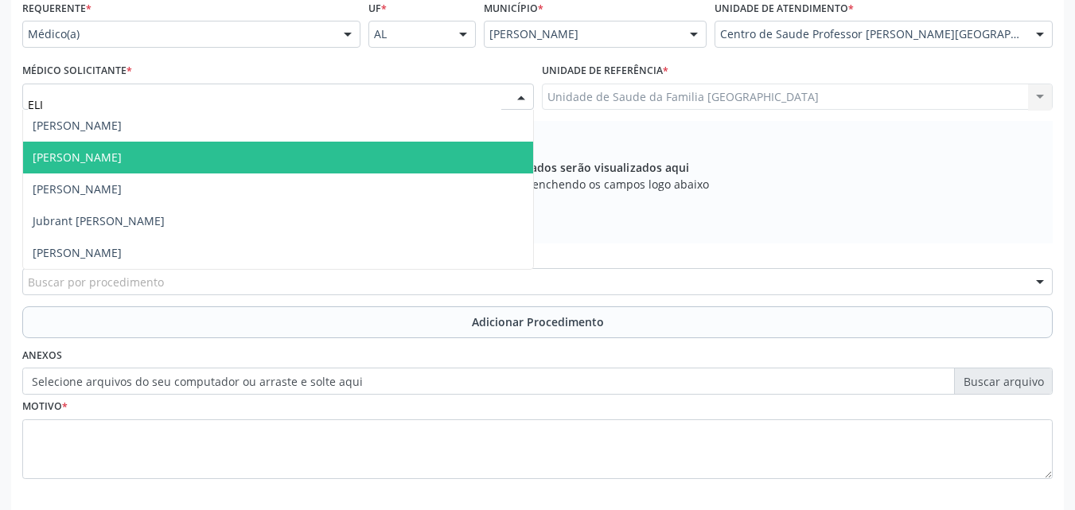
click at [122, 160] on span "[PERSON_NAME]" at bounding box center [77, 157] width 89 height 15
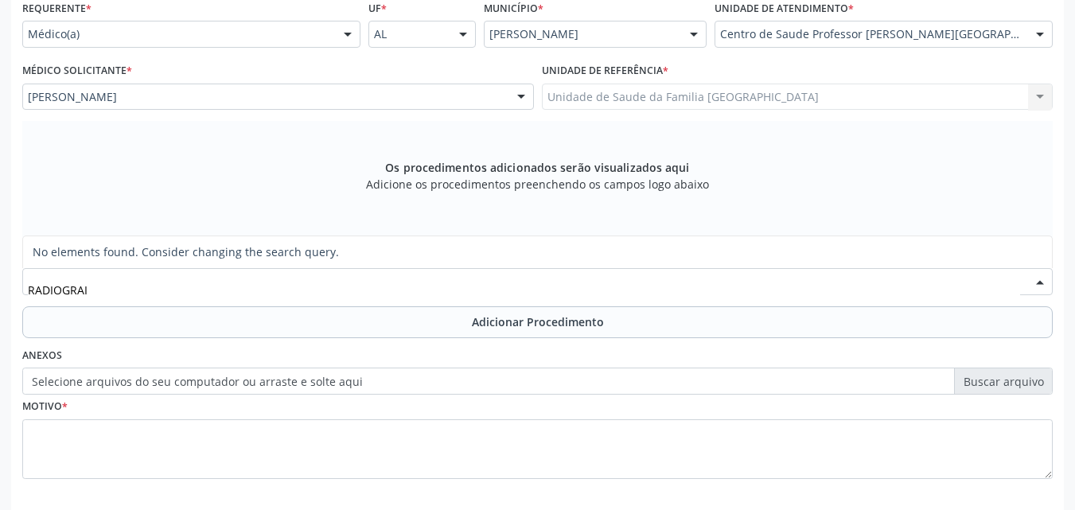
type input "RADIOGRA"
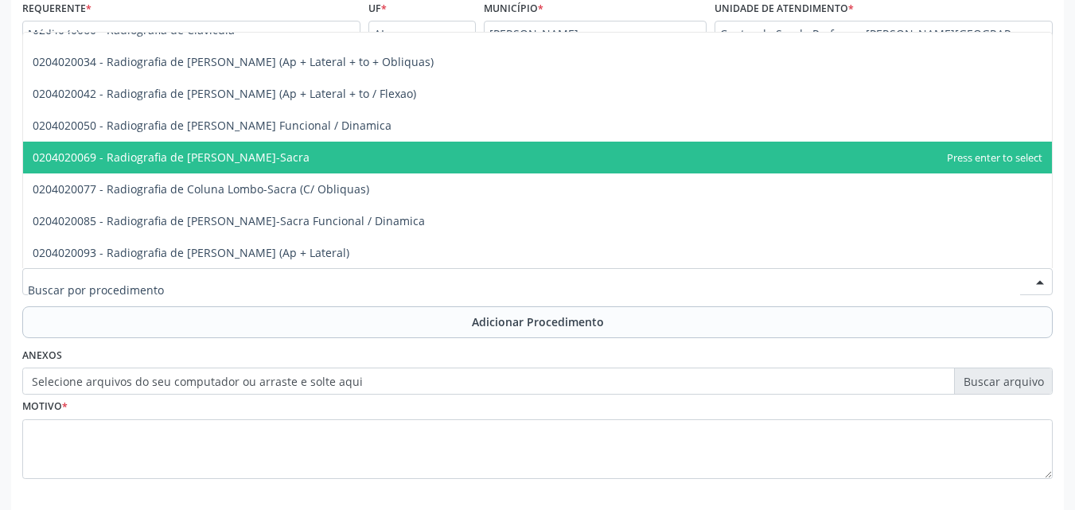
scroll to position [0, 0]
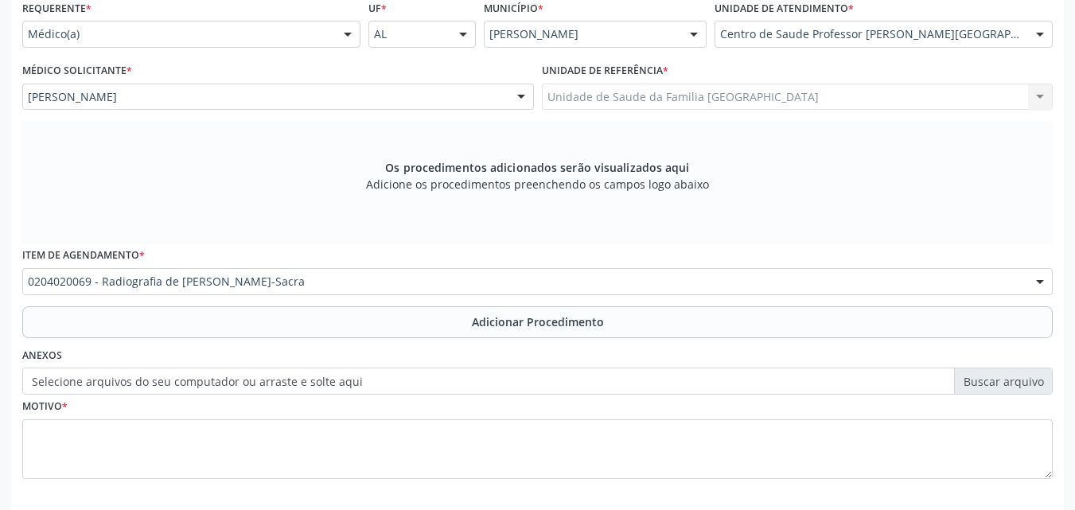
click at [144, 320] on button "Adicionar Procedimento" at bounding box center [537, 322] width 1030 height 32
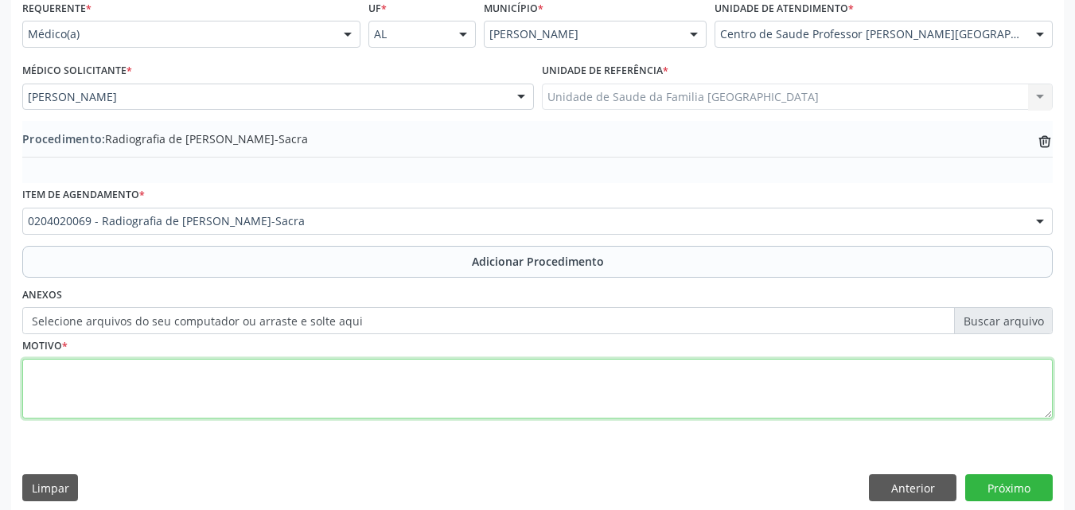
click at [240, 400] on textarea at bounding box center [537, 389] width 1030 height 60
type textarea "LOMBALGIA."
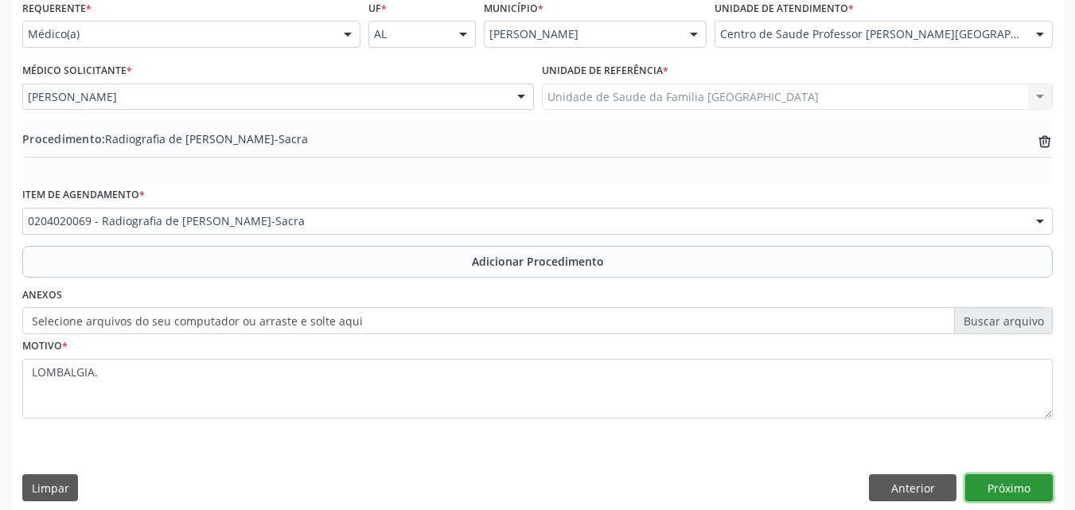
click at [1034, 488] on button "Próximo" at bounding box center [1009, 487] width 88 height 27
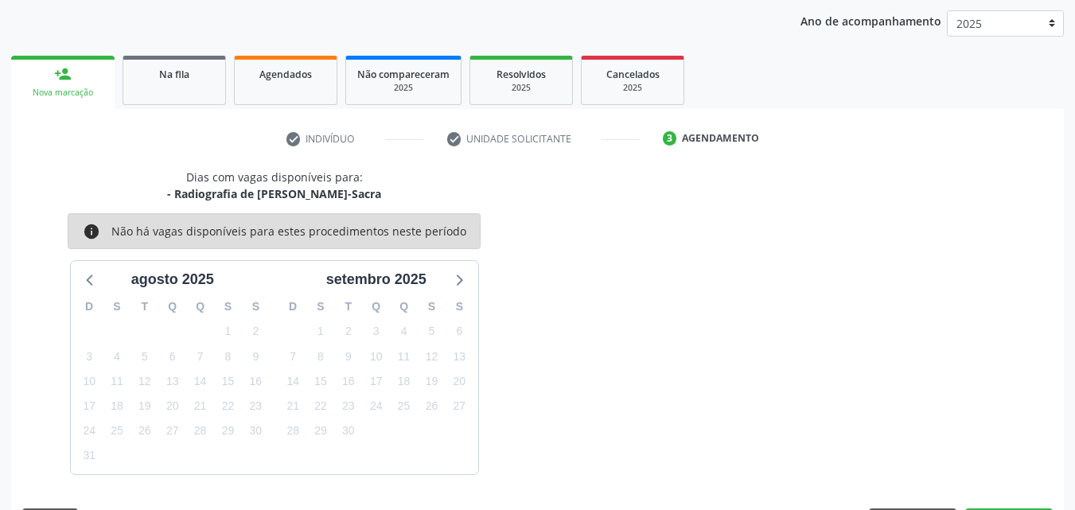
scroll to position [251, 0]
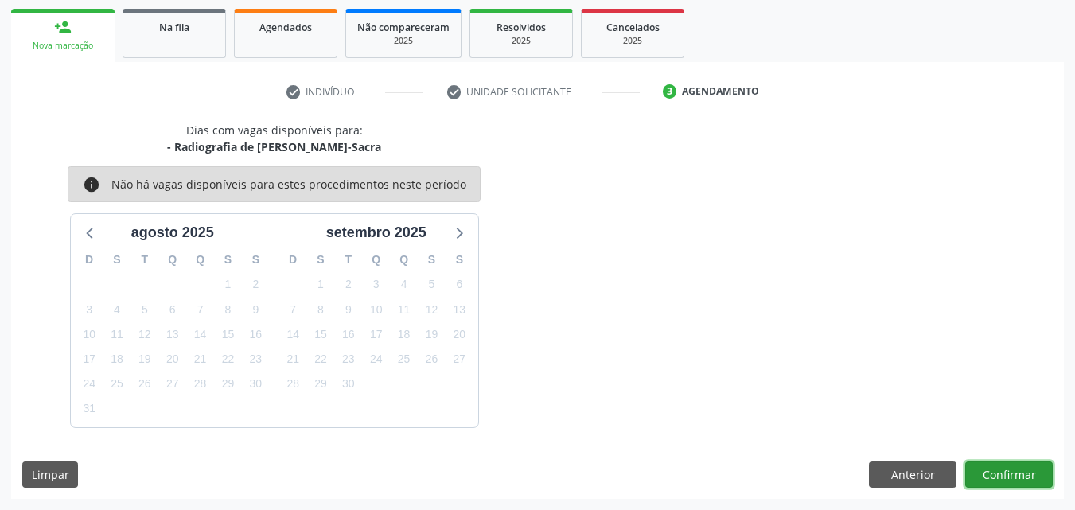
click at [998, 465] on button "Confirmar" at bounding box center [1009, 475] width 88 height 27
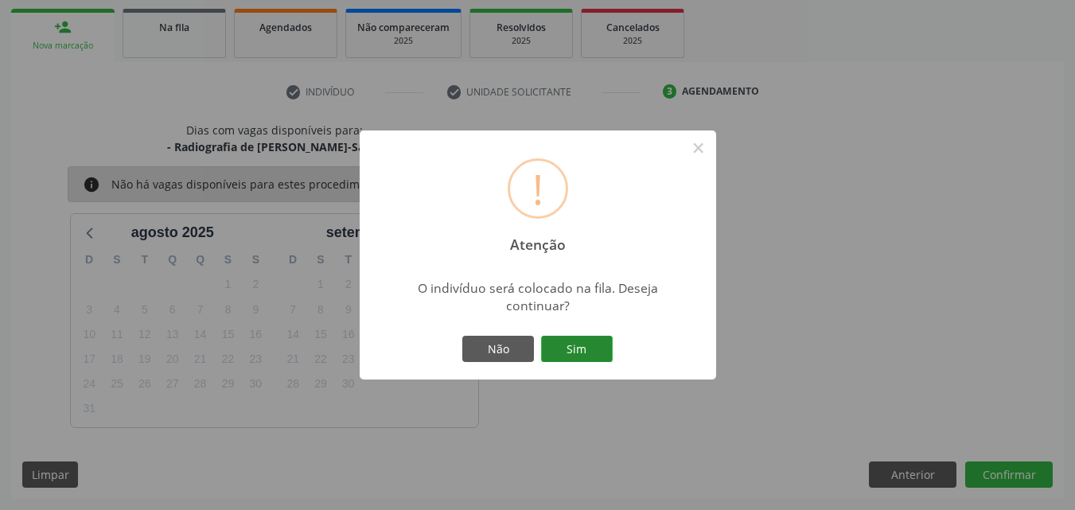
click at [564, 344] on button "Sim" at bounding box center [577, 349] width 72 height 27
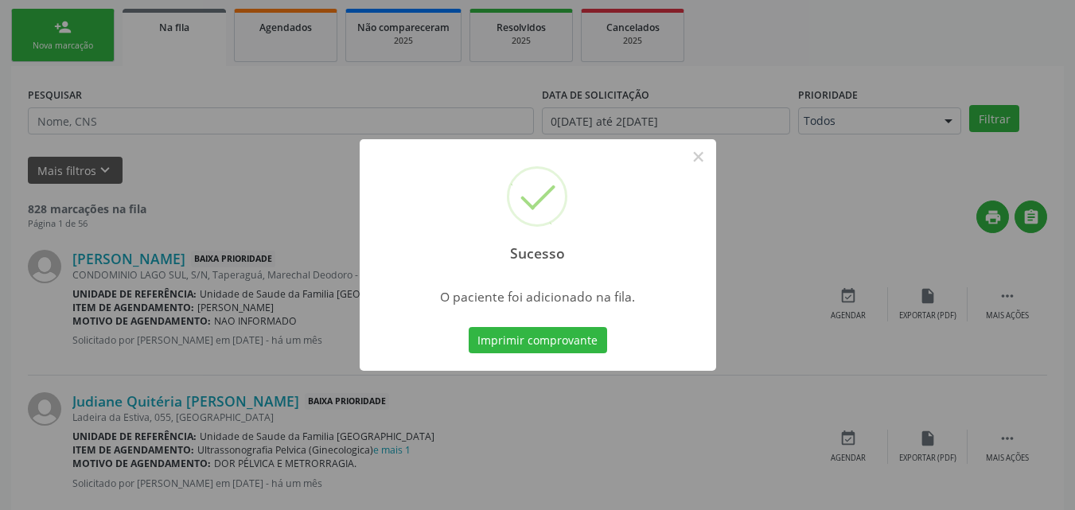
scroll to position [37, 0]
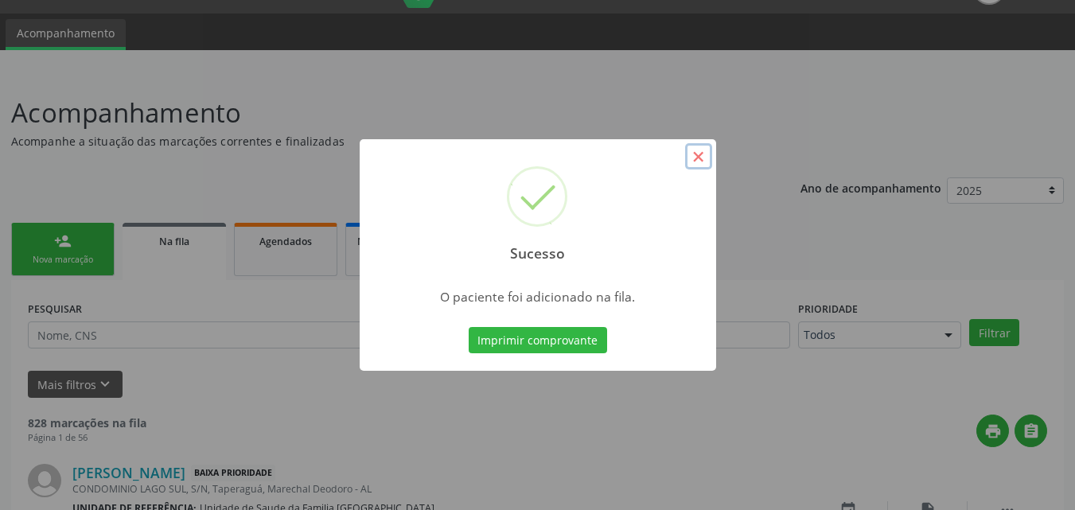
click at [701, 159] on button "×" at bounding box center [698, 156] width 27 height 27
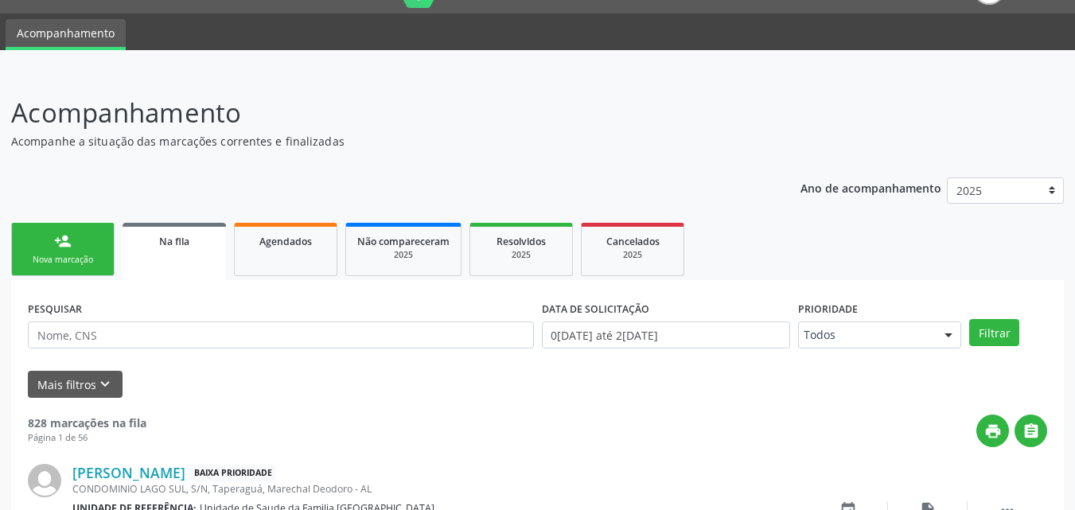
click at [87, 243] on link "person_add Nova marcação" at bounding box center [62, 249] width 103 height 53
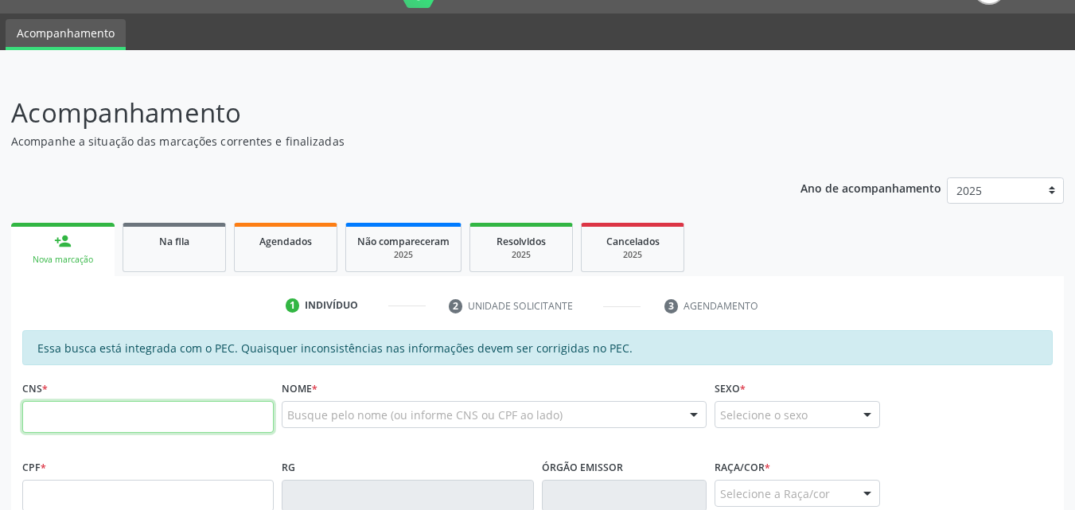
click at [177, 417] on input "text" at bounding box center [147, 417] width 251 height 32
type input "703 6090 3458 9939"
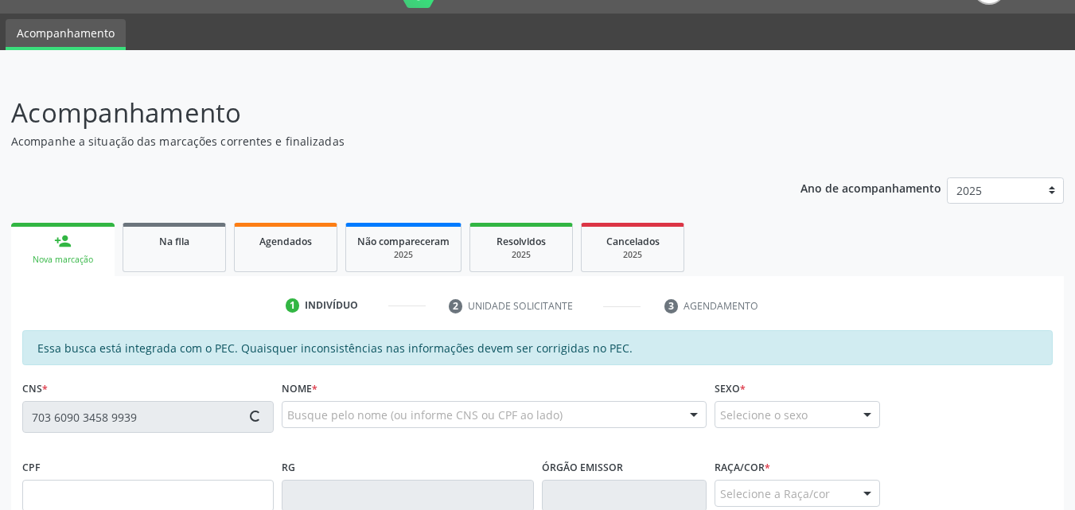
type input "064.140.774-29"
type input "2[DATE]"
type input "[PERSON_NAME]"
type input "[PHONE_NUMBER]"
type input "S/N"
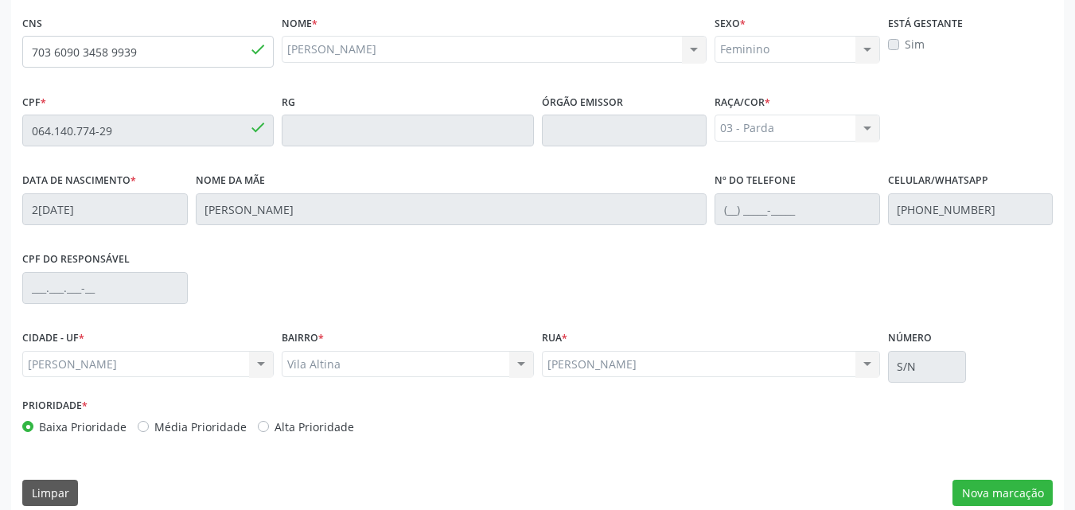
scroll to position [421, 0]
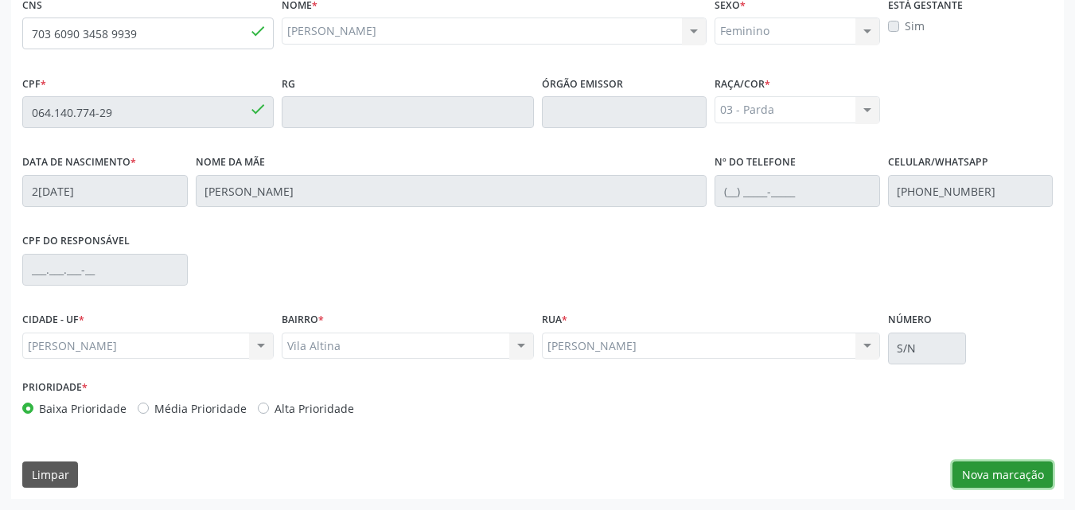
click at [1026, 471] on button "Nova marcação" at bounding box center [1002, 475] width 100 height 27
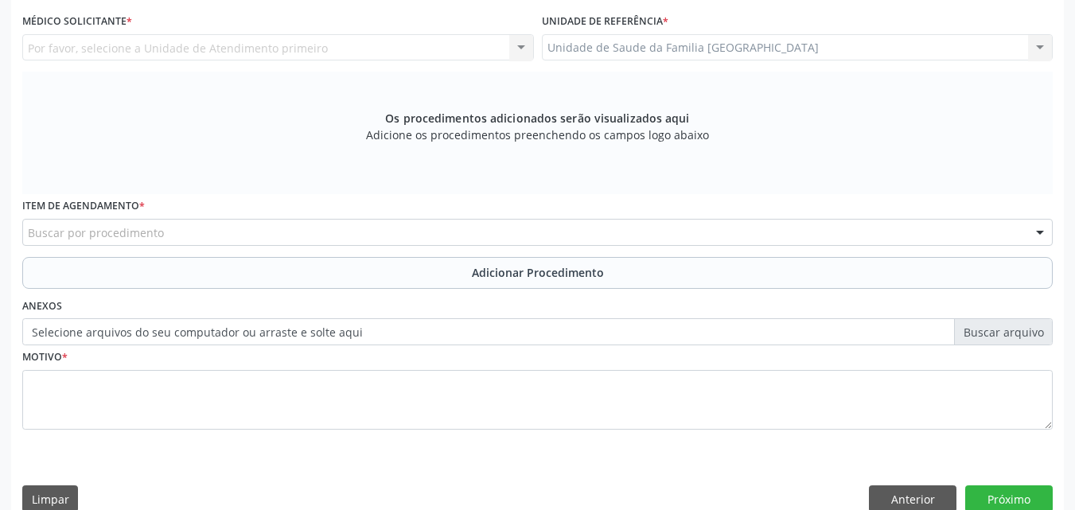
scroll to position [49, 0]
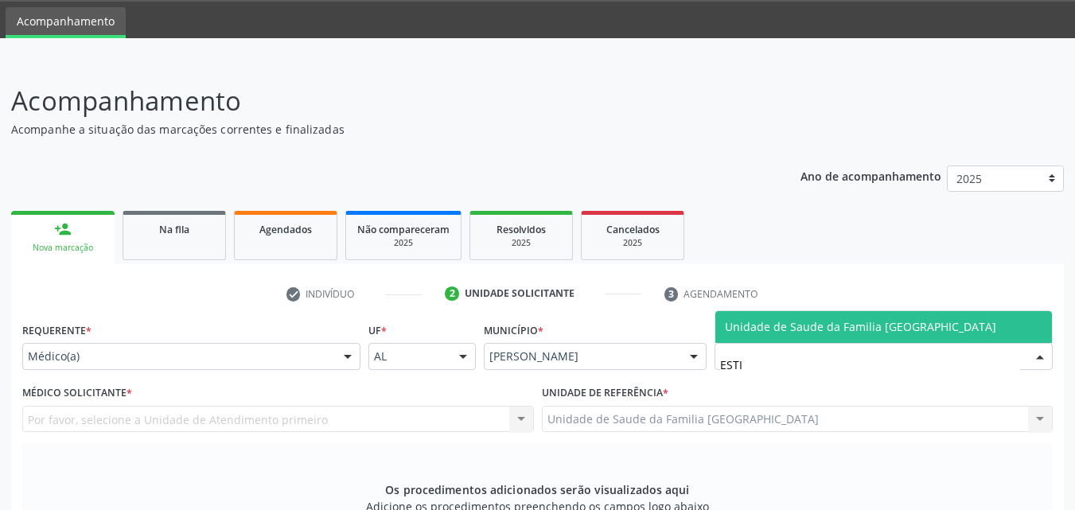
type input "ESTIV"
click at [737, 325] on span "Unidade de Saude da Familia [GEOGRAPHIC_DATA]" at bounding box center [860, 326] width 271 height 15
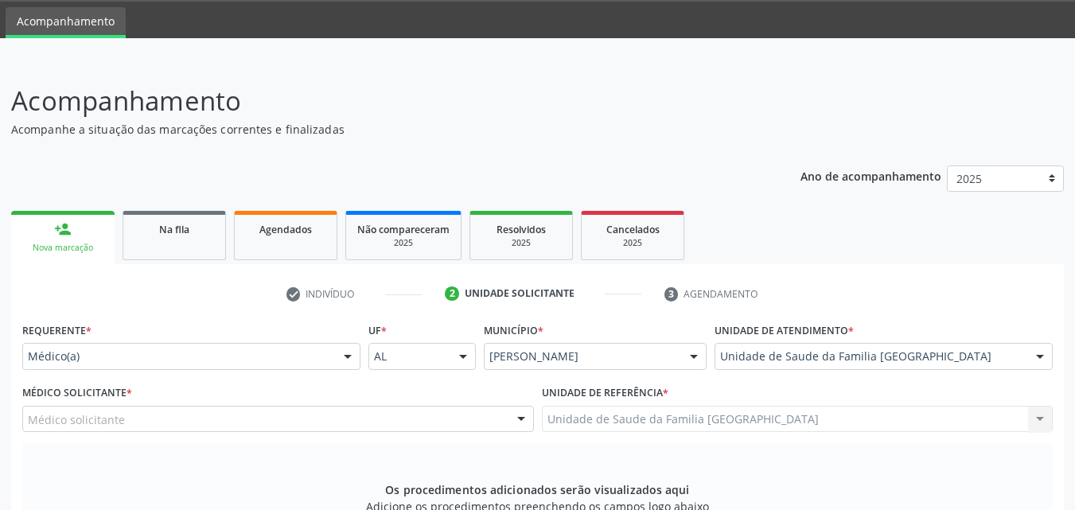
scroll to position [421, 0]
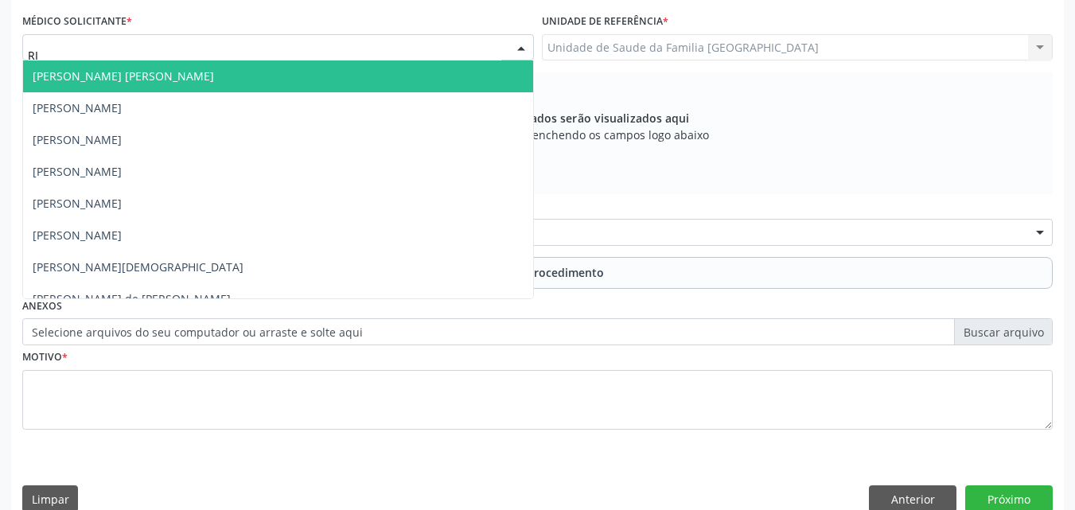
type input "R"
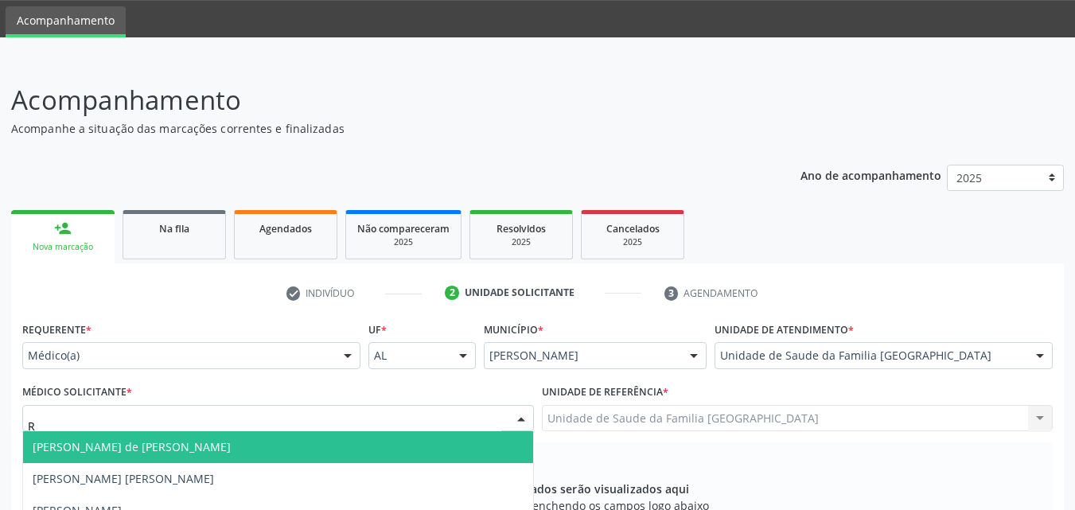
scroll to position [49, 0]
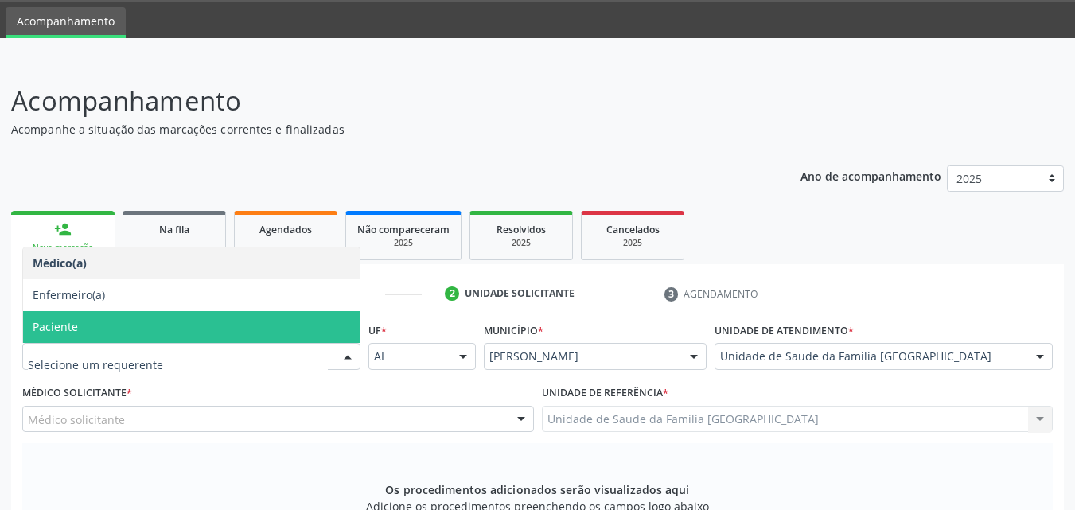
click at [68, 329] on span "Paciente" at bounding box center [55, 326] width 45 height 15
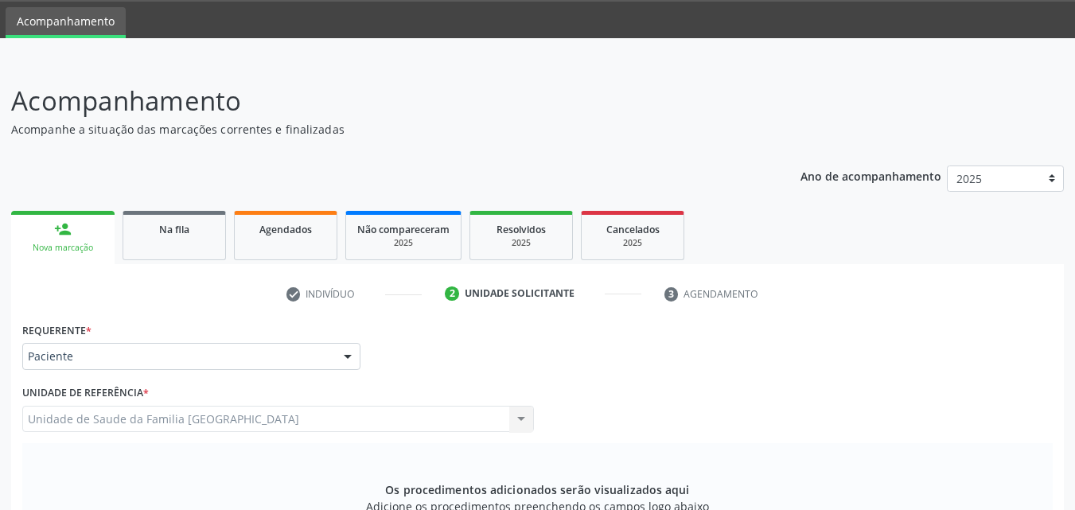
scroll to position [421, 0]
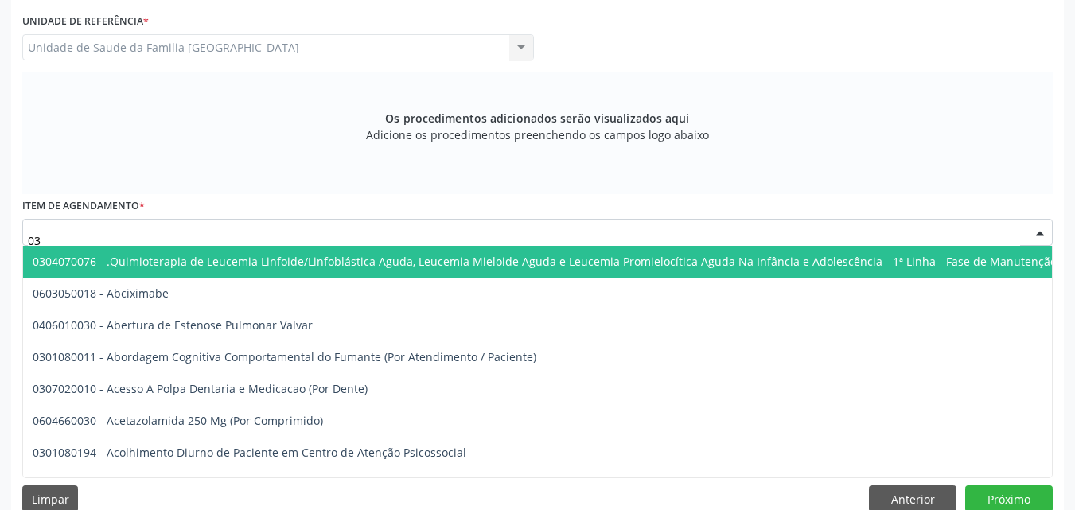
type input "0"
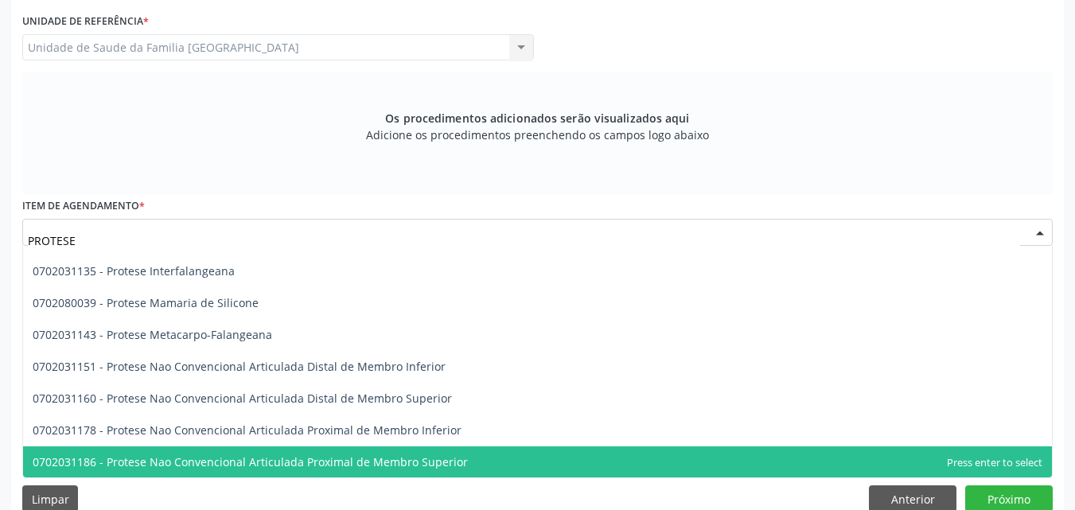
scroll to position [277, 0]
type input "P"
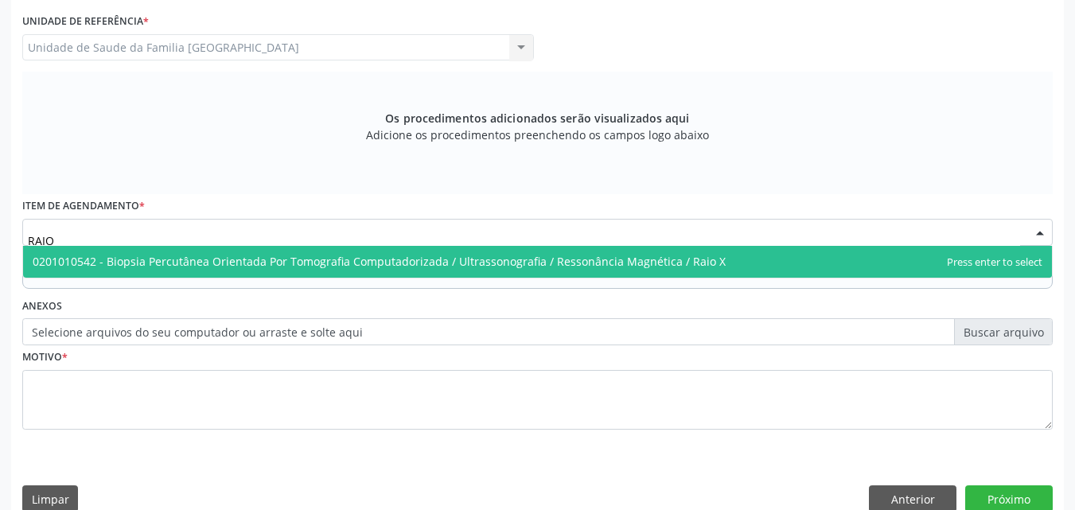
scroll to position [0, 0]
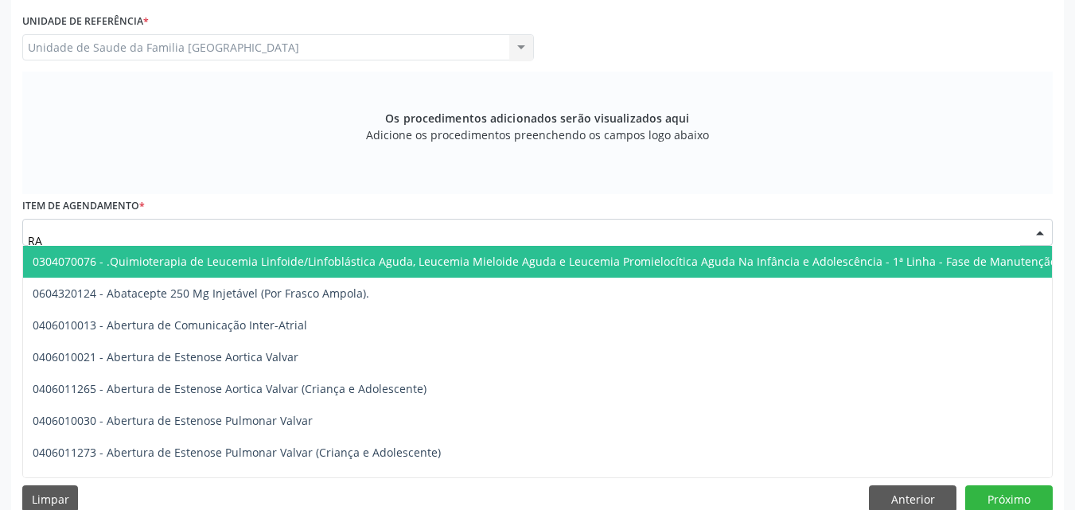
type input "R"
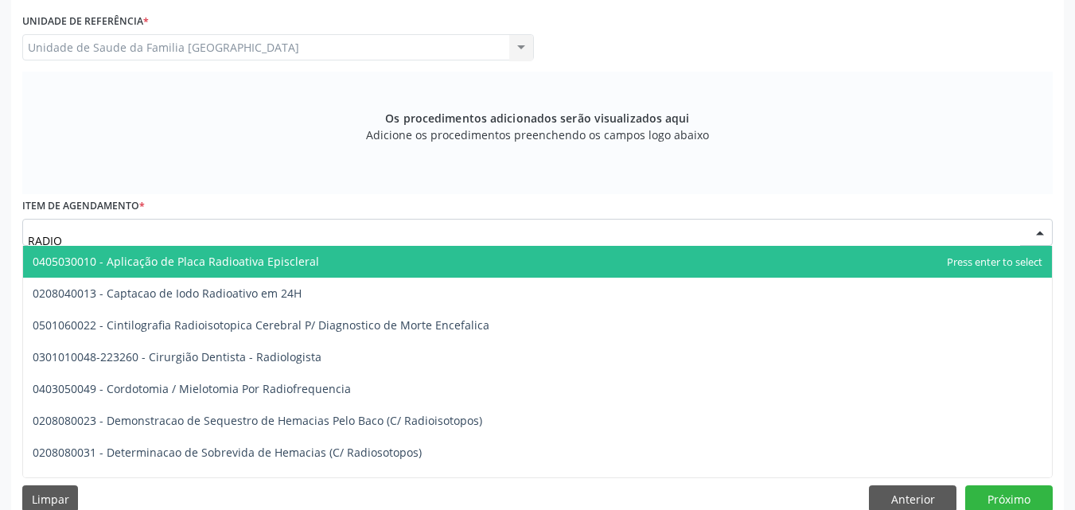
type input "RADIOG"
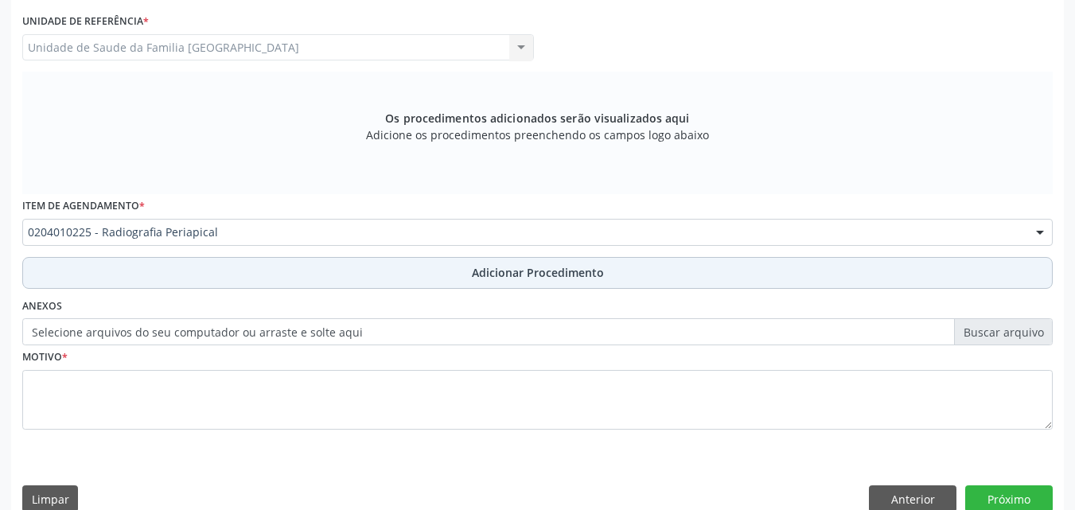
click at [153, 278] on button "Adicionar Procedimento" at bounding box center [537, 273] width 1030 height 32
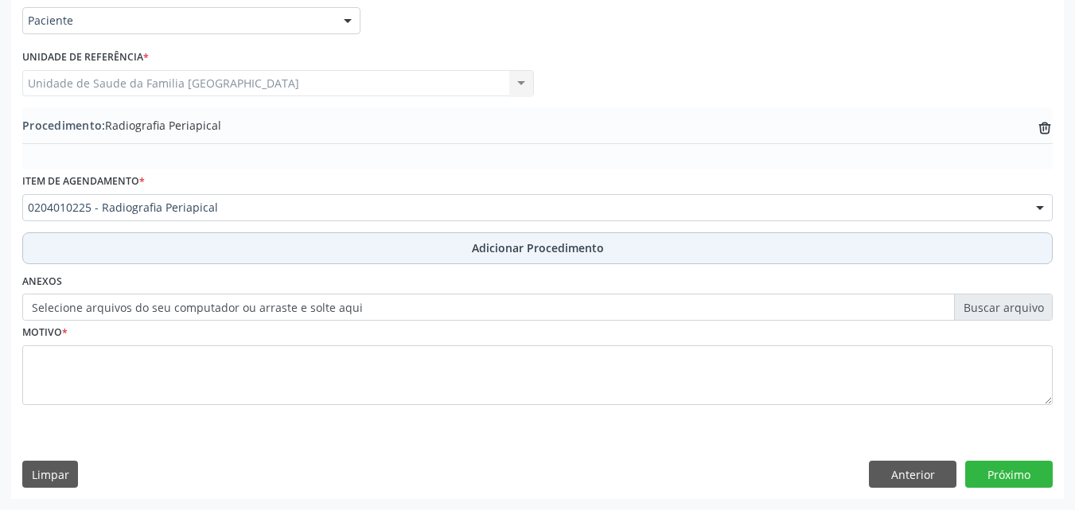
scroll to position [385, 0]
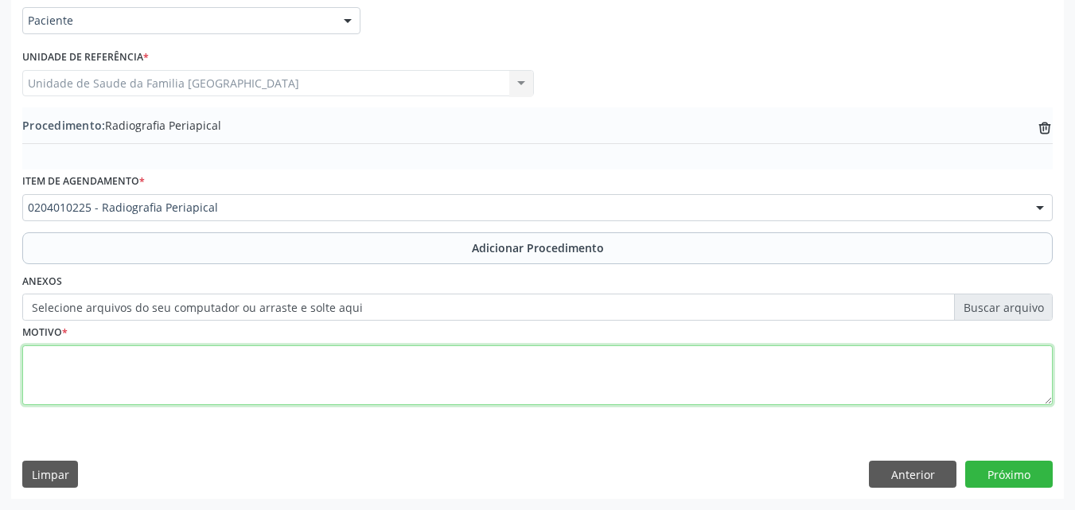
click at [188, 369] on textarea at bounding box center [537, 375] width 1030 height 60
type textarea "RAIO X E PRÓTESE."
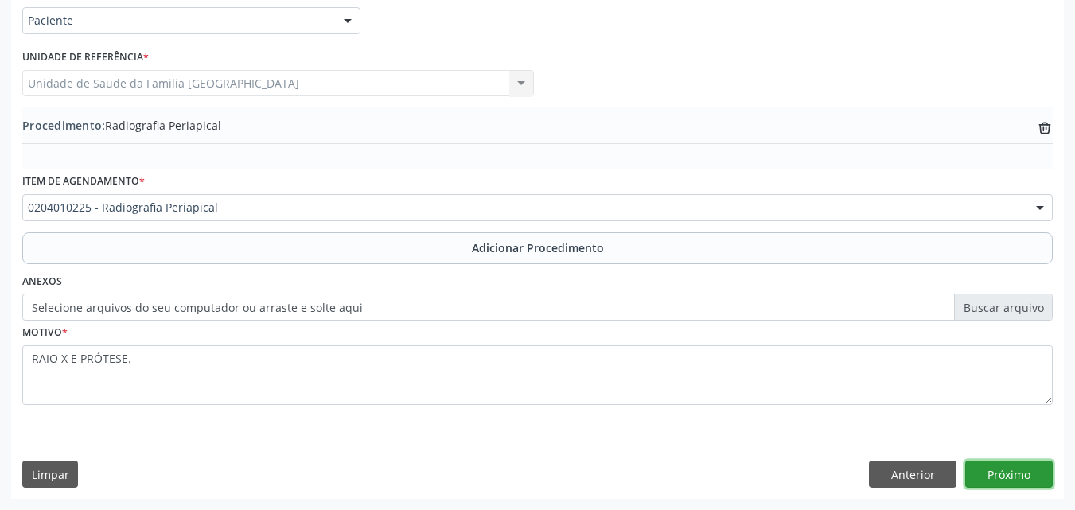
click at [979, 475] on button "Próximo" at bounding box center [1009, 474] width 88 height 27
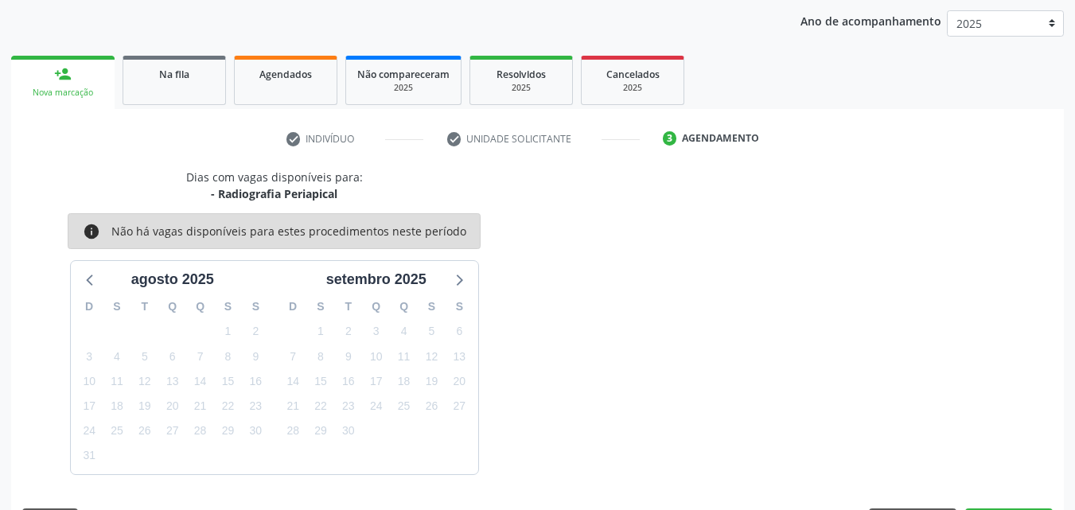
scroll to position [251, 0]
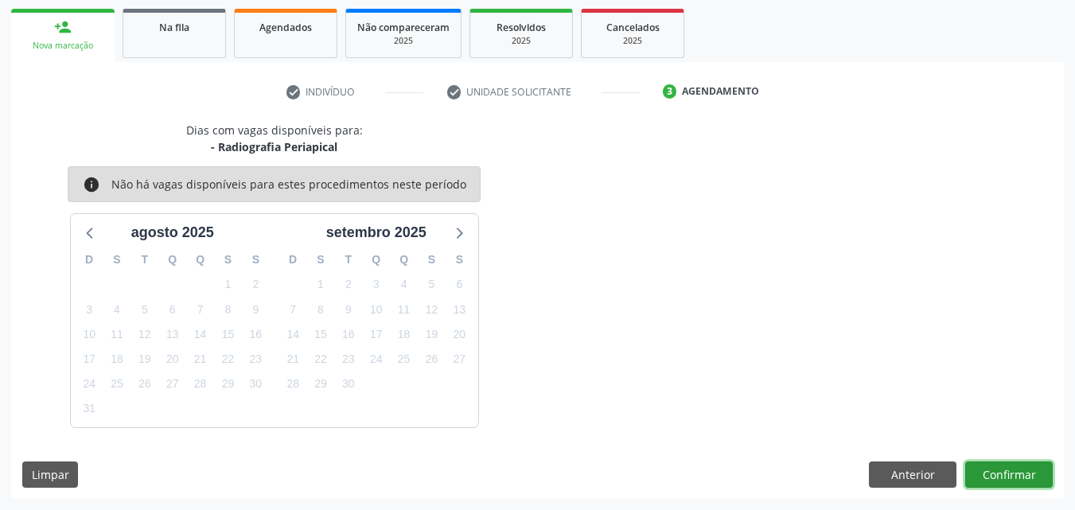
click at [979, 475] on button "Confirmar" at bounding box center [1009, 475] width 88 height 27
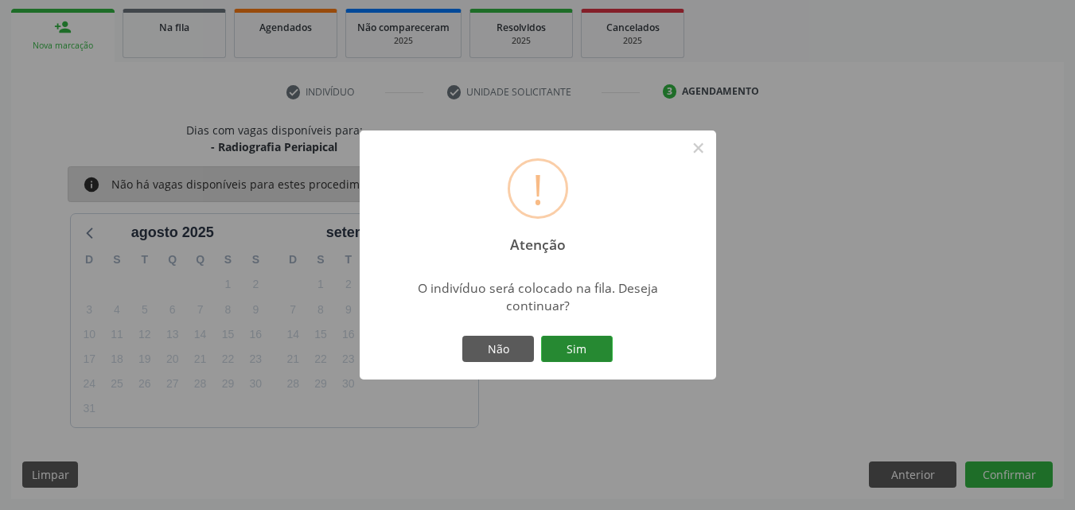
click at [587, 356] on button "Sim" at bounding box center [577, 349] width 72 height 27
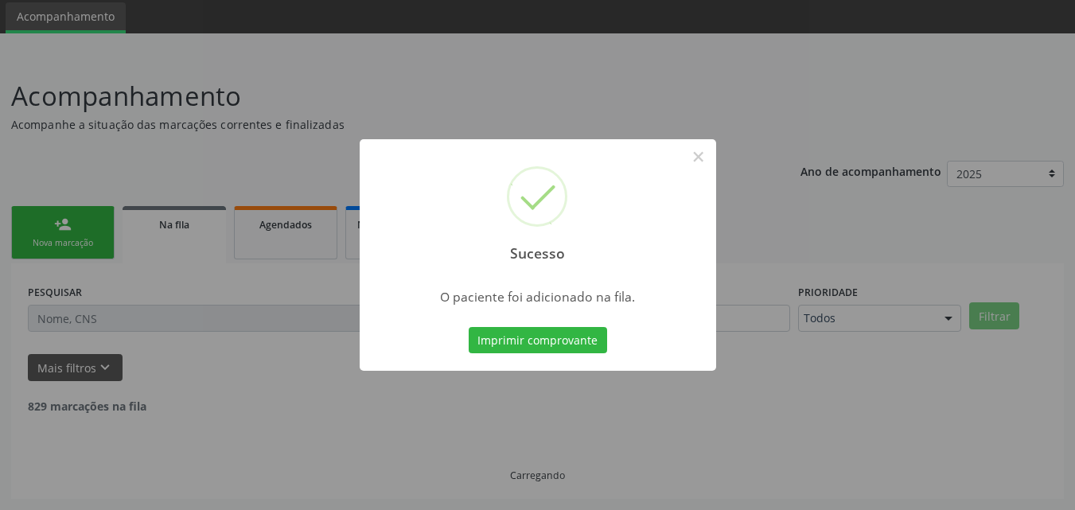
scroll to position [37, 0]
